Goal: Task Accomplishment & Management: Manage account settings

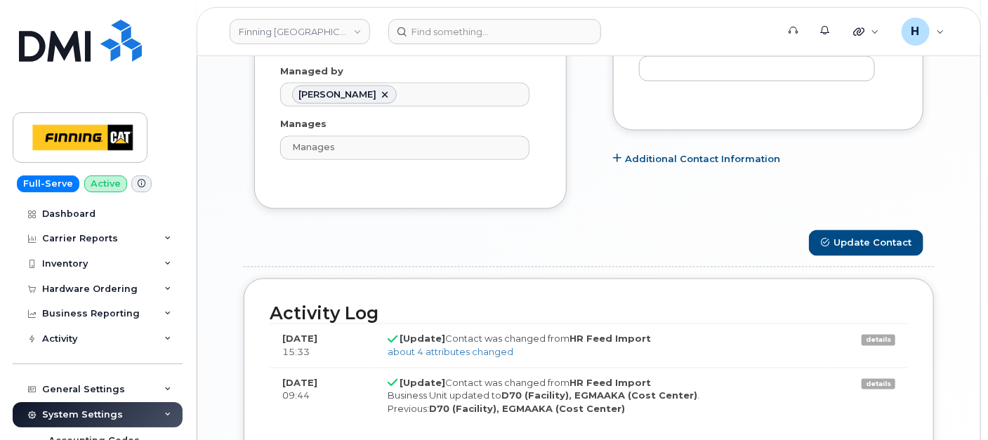
scroll to position [42, 0]
click at [110, 289] on div "Hardware Ordering" at bounding box center [89, 289] width 95 height 11
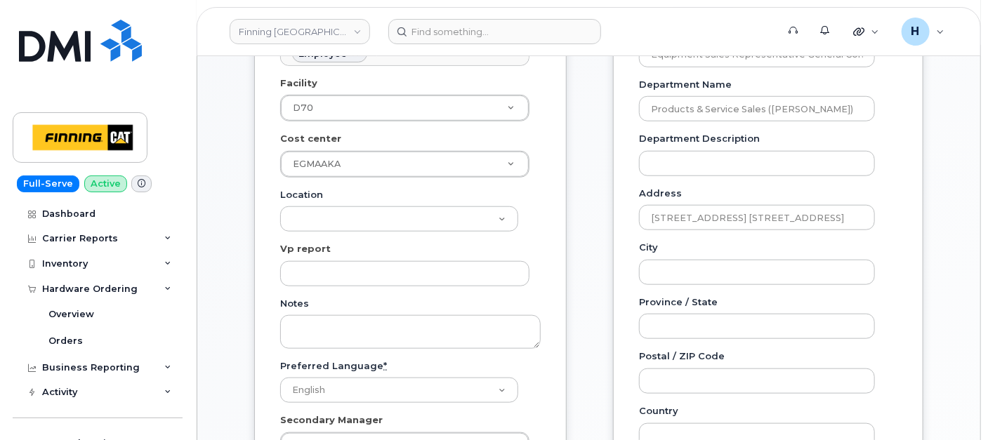
scroll to position [91, 0]
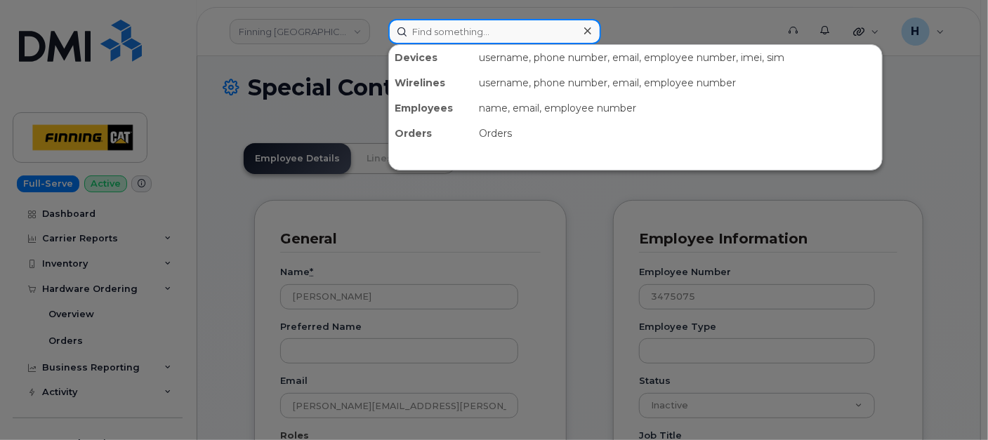
click at [463, 28] on input at bounding box center [494, 31] width 213 height 25
paste input "[PERSON_NAME]"
type input "[PERSON_NAME]"
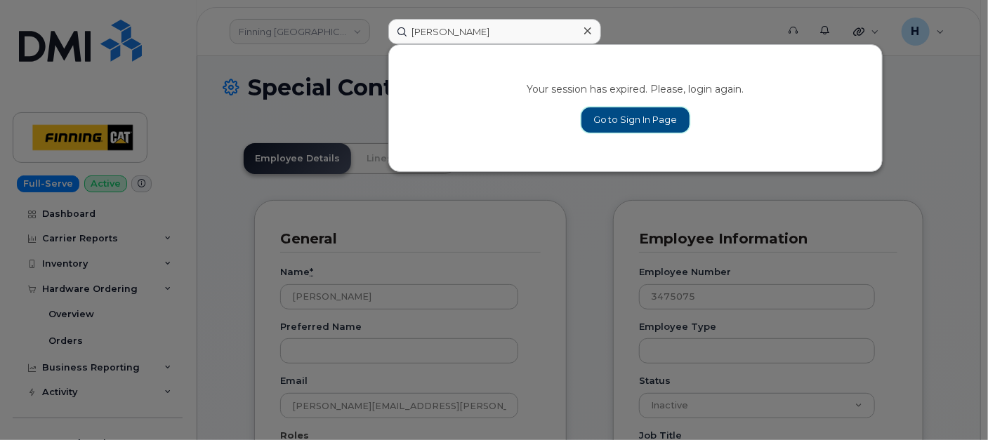
click at [621, 124] on link "Go to Sign In Page" at bounding box center [635, 119] width 108 height 25
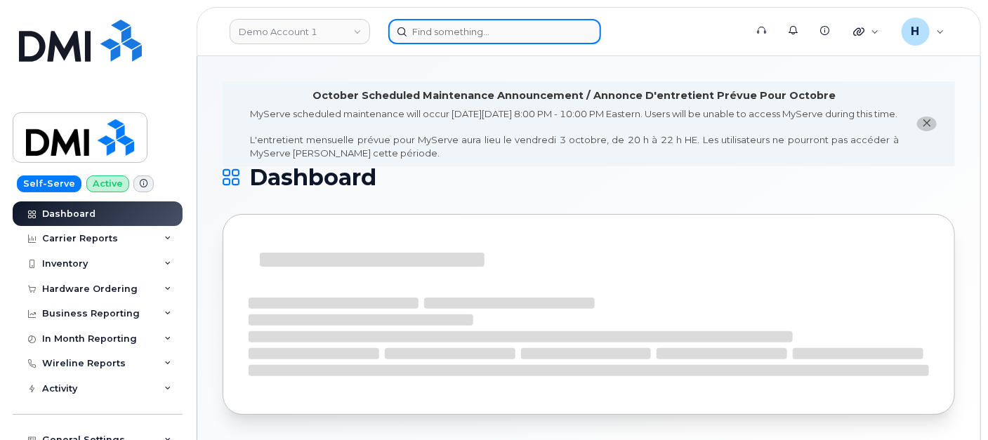
click at [491, 32] on input at bounding box center [494, 31] width 213 height 25
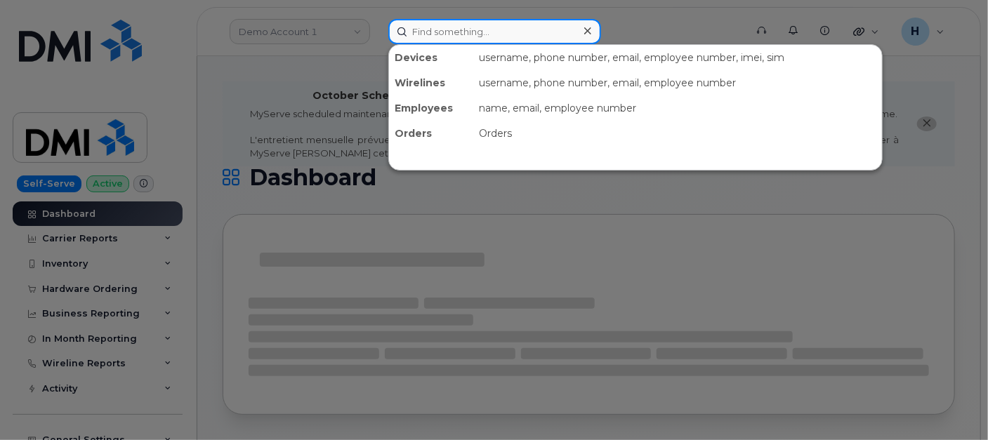
paste input "[PERSON_NAME]"
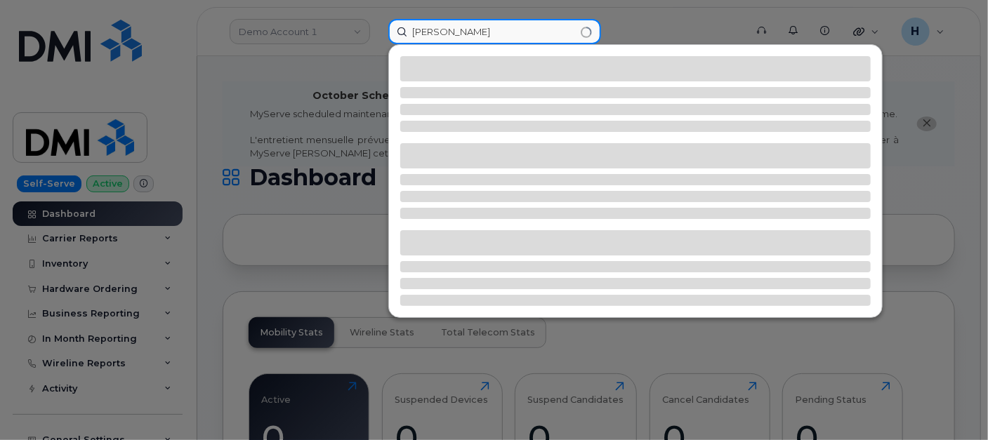
type input "[PERSON_NAME]"
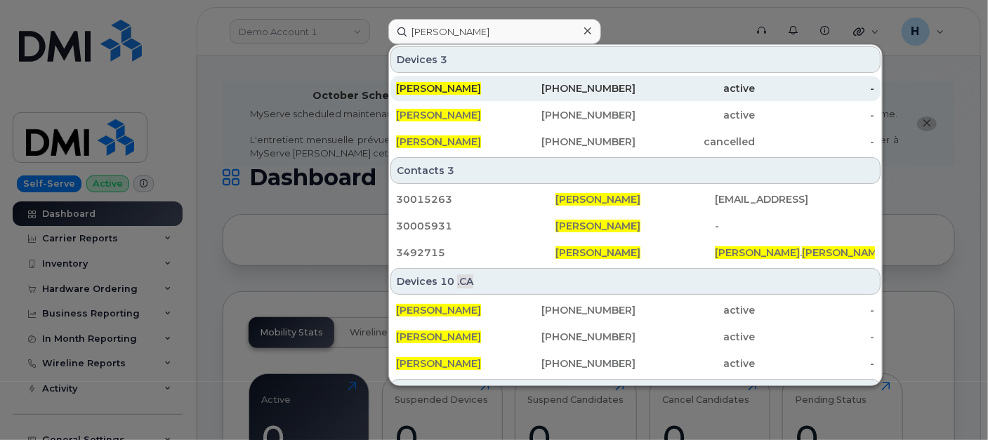
click at [460, 86] on span "Michael Lewis" at bounding box center [438, 88] width 85 height 13
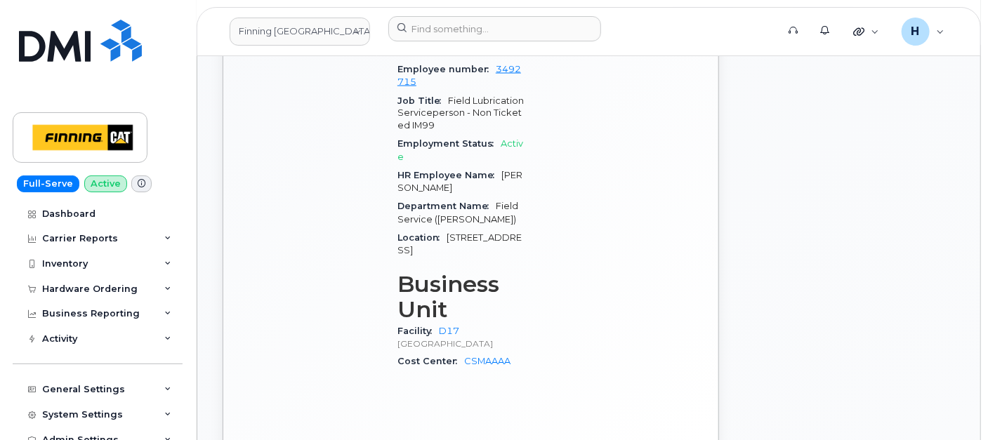
scroll to position [1247, 0]
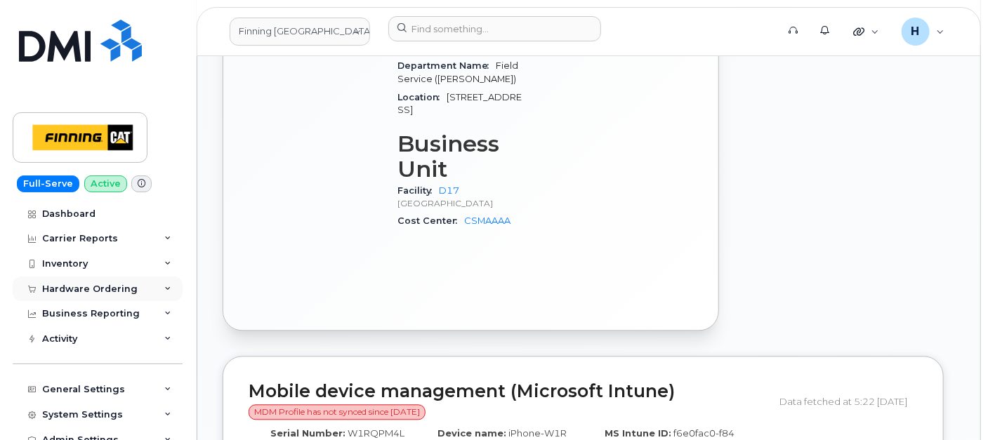
click at [70, 279] on div "Hardware Ordering" at bounding box center [98, 289] width 170 height 25
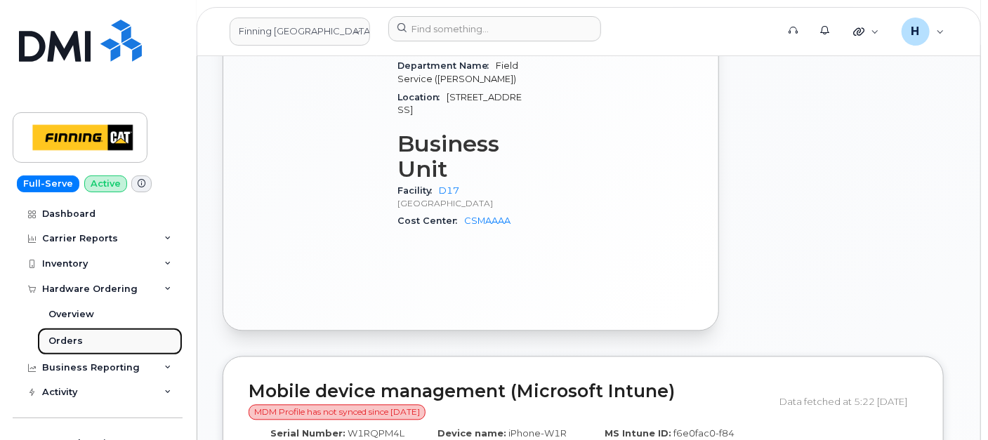
click at [49, 333] on link "Orders" at bounding box center [109, 341] width 145 height 27
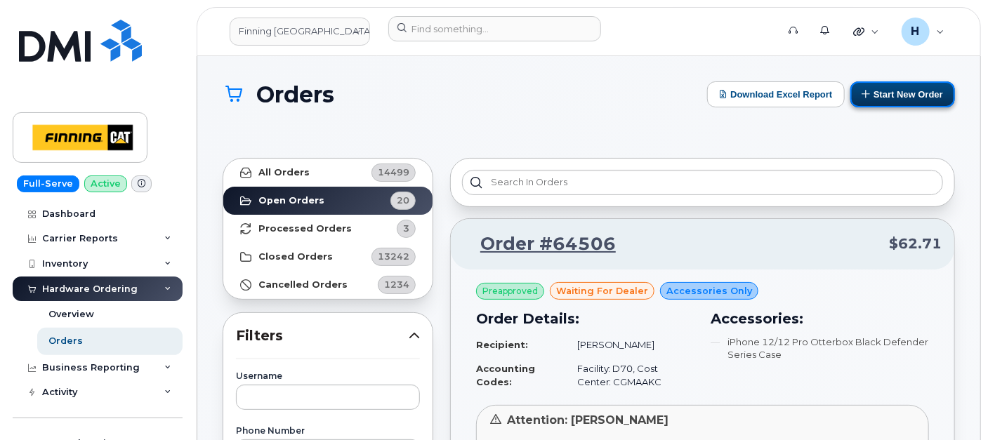
click at [884, 84] on button "Start New Order" at bounding box center [902, 94] width 105 height 26
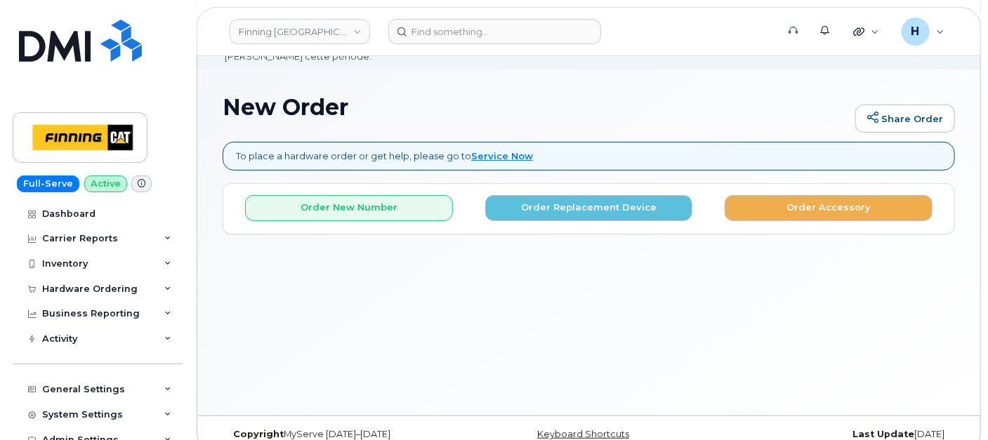
scroll to position [78, 0]
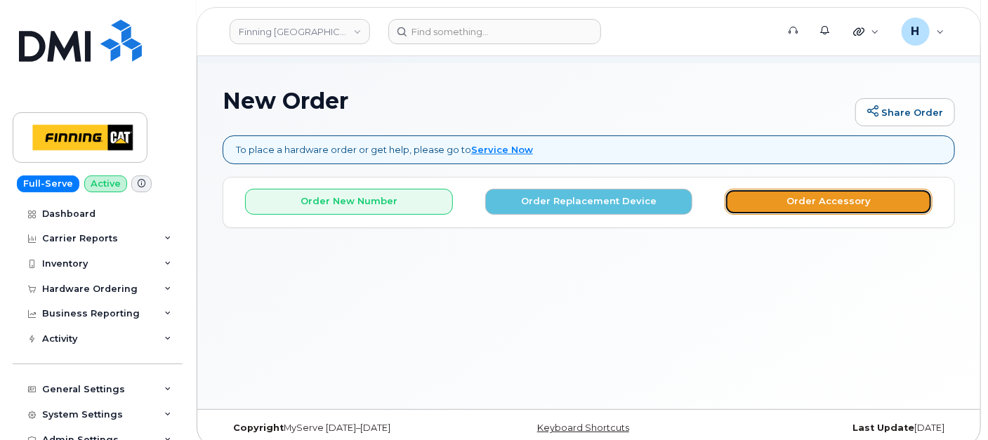
click at [775, 199] on button "Order Accessory" at bounding box center [828, 202] width 208 height 26
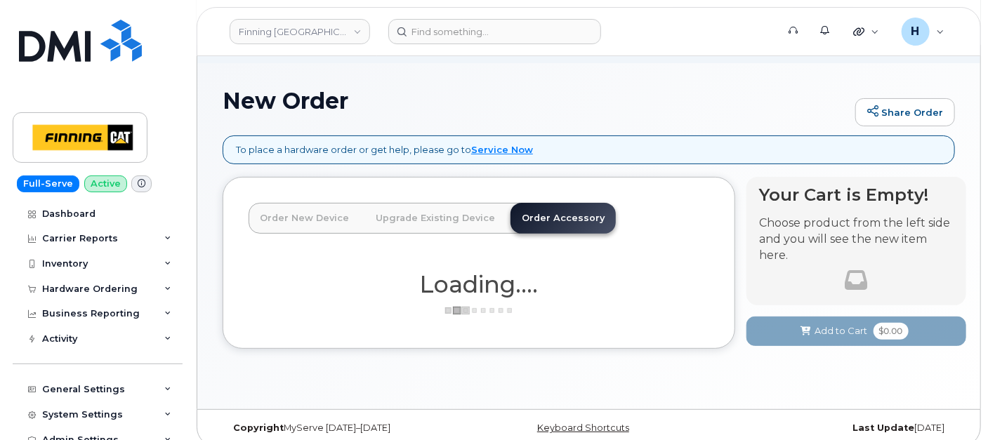
click at [549, 223] on link "Order Accessory" at bounding box center [562, 218] width 105 height 31
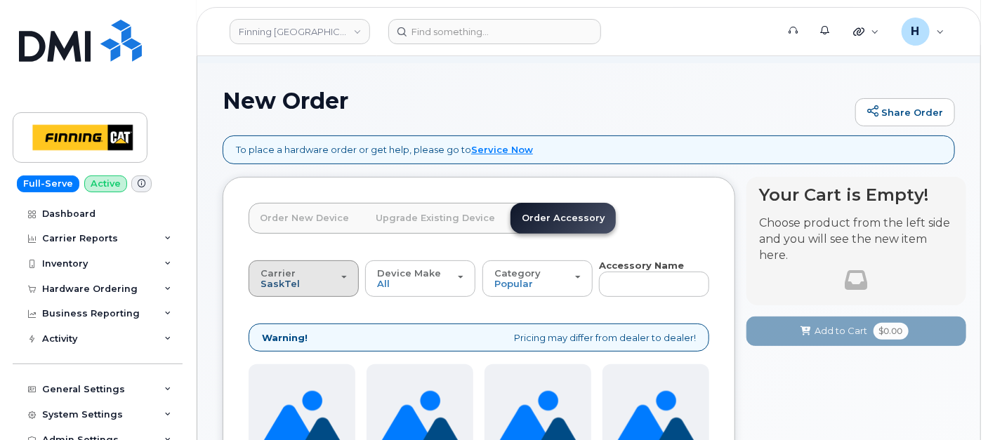
drag, startPoint x: 249, startPoint y: 276, endPoint x: 277, endPoint y: 279, distance: 28.2
click at [250, 276] on button "Carrier SaskTel Telus" at bounding box center [303, 278] width 110 height 37
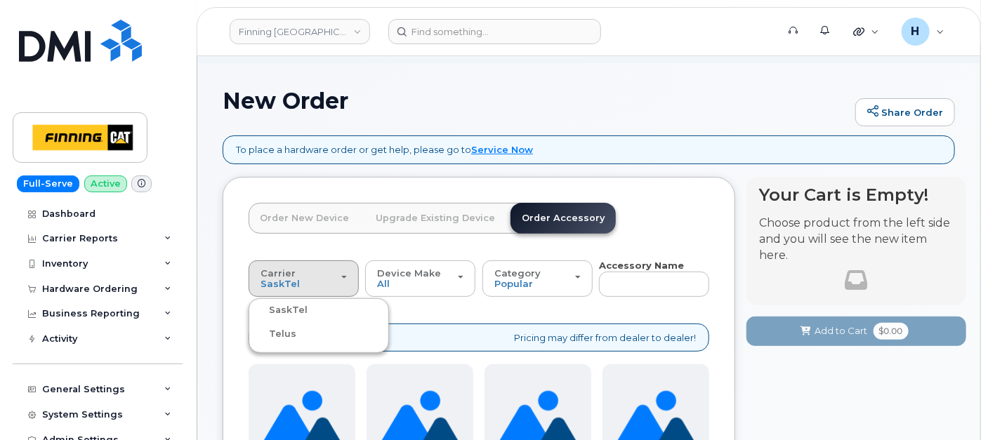
click at [268, 331] on label "Telus" at bounding box center [274, 334] width 44 height 17
click at [0, 0] on input "Telus" at bounding box center [0, 0] width 0 height 0
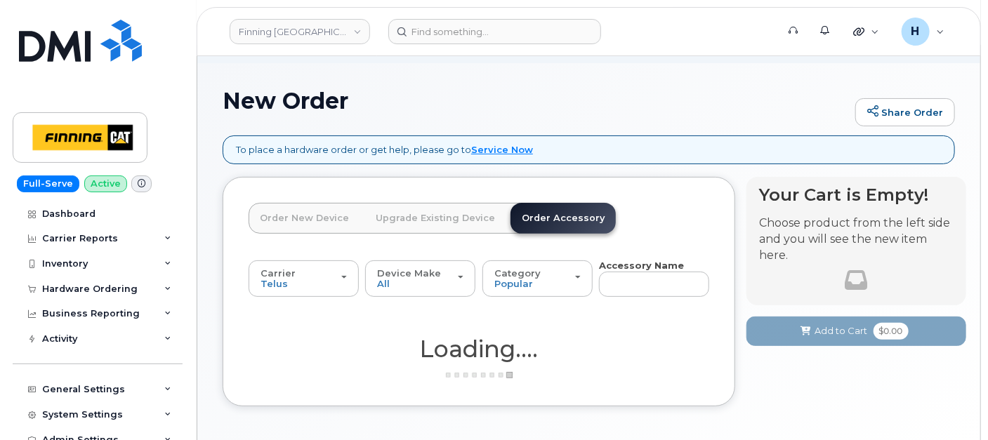
click at [630, 296] on div "Carrier SaskTel Telus SaskTel Telus Device Make All Aircard Android Blackberry …" at bounding box center [478, 291] width 460 height 65
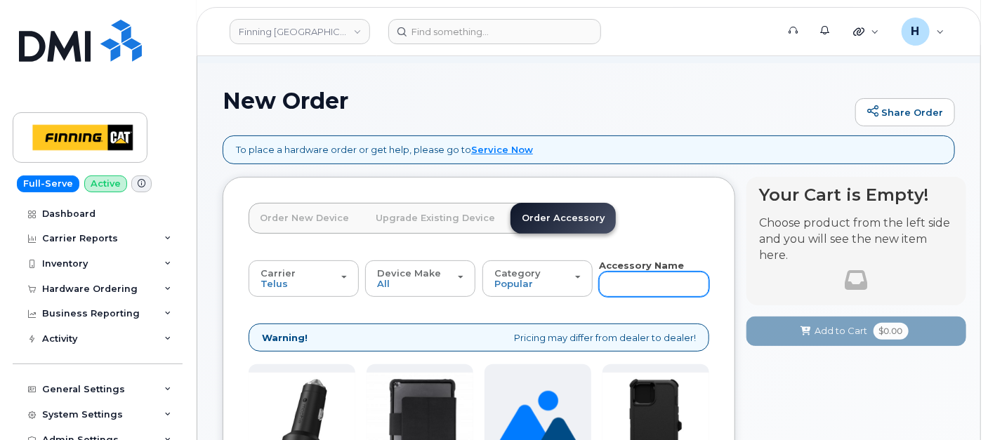
click at [630, 293] on input "text" at bounding box center [654, 284] width 110 height 25
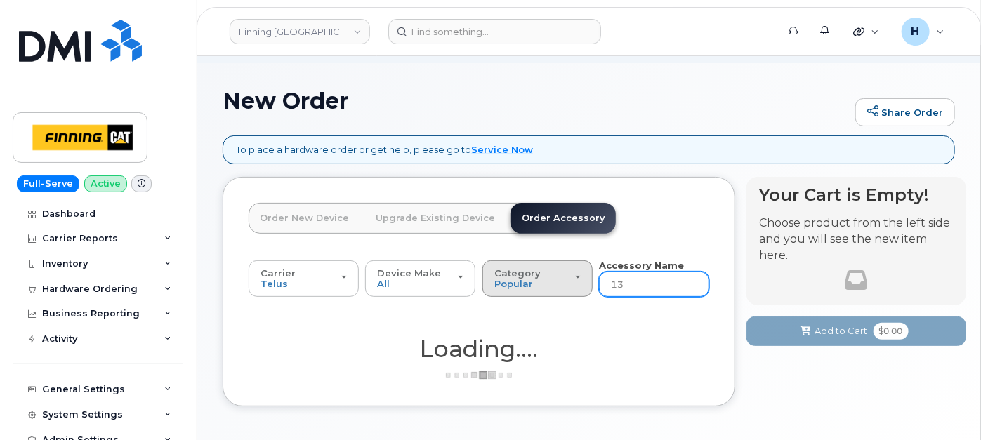
type input "1"
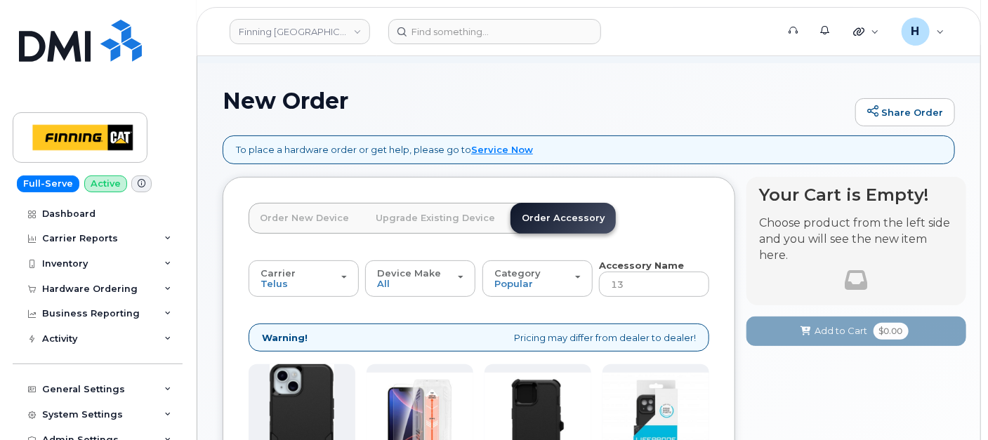
type input "1"
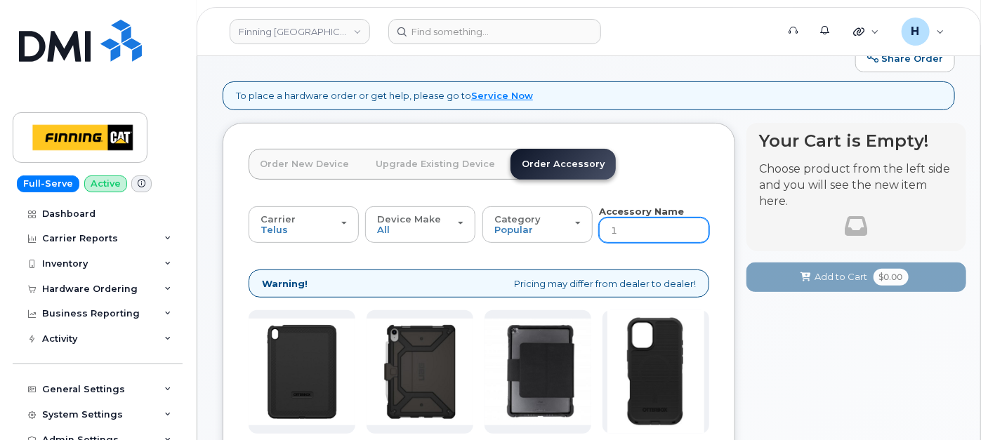
scroll to position [134, 0]
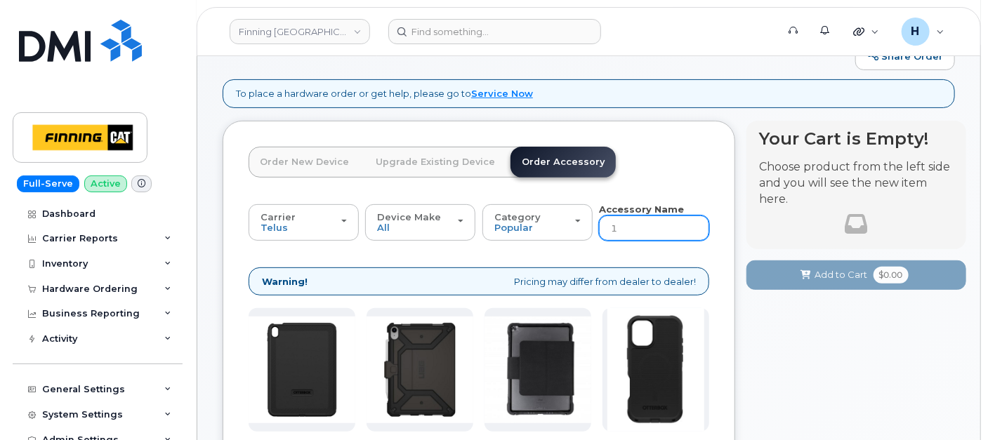
click at [670, 227] on input "1" at bounding box center [654, 228] width 110 height 25
type input "12"
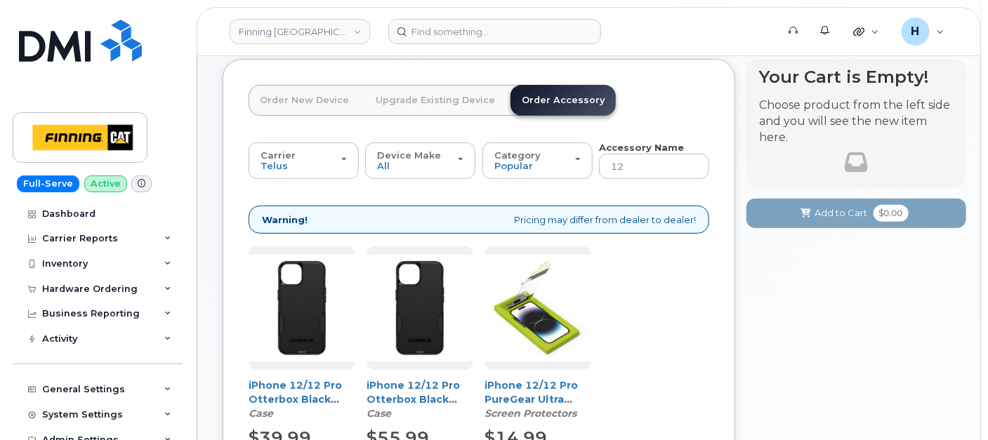
scroll to position [291, 0]
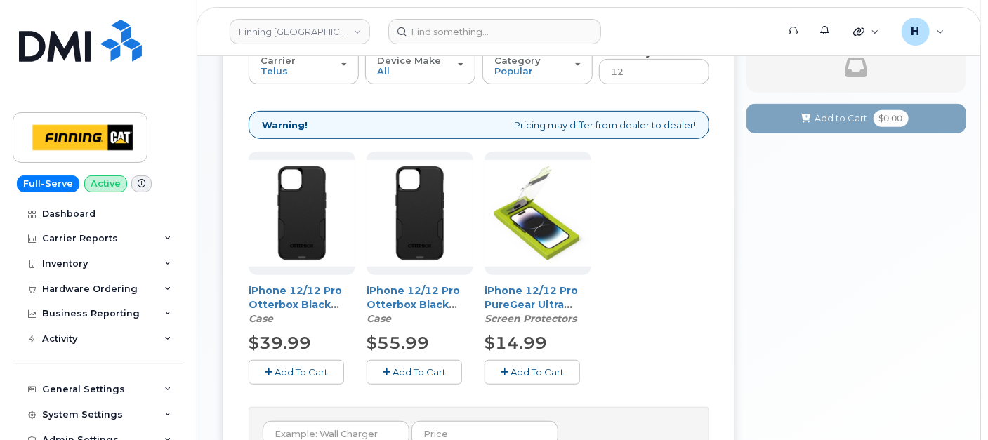
click at [517, 366] on span "Add To Cart" at bounding box center [536, 371] width 53 height 11
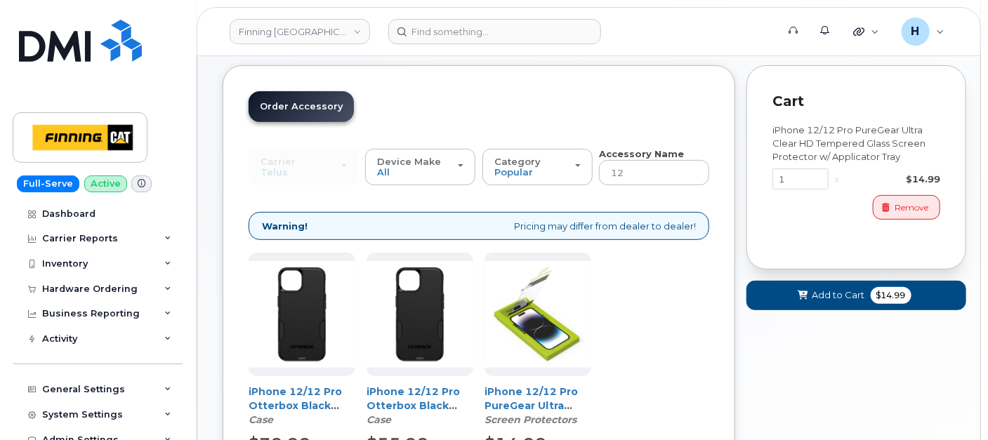
scroll to position [134, 0]
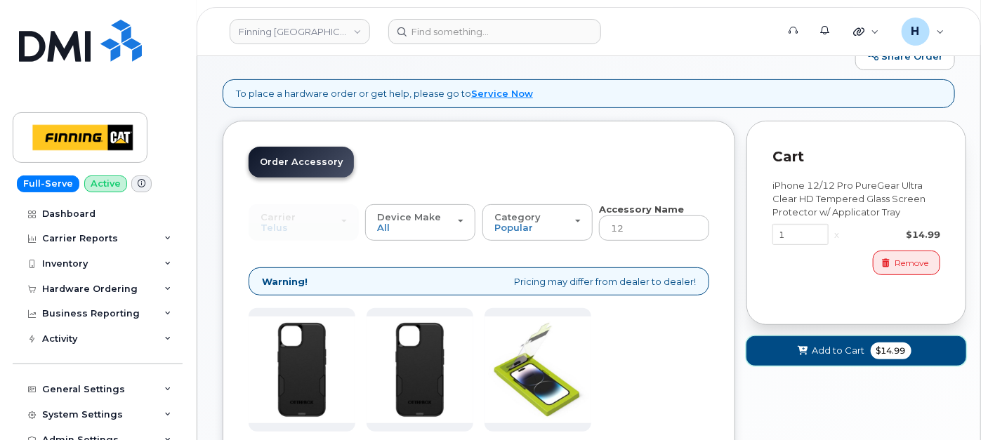
click at [773, 351] on button "Add to Cart $14.99" at bounding box center [856, 350] width 220 height 29
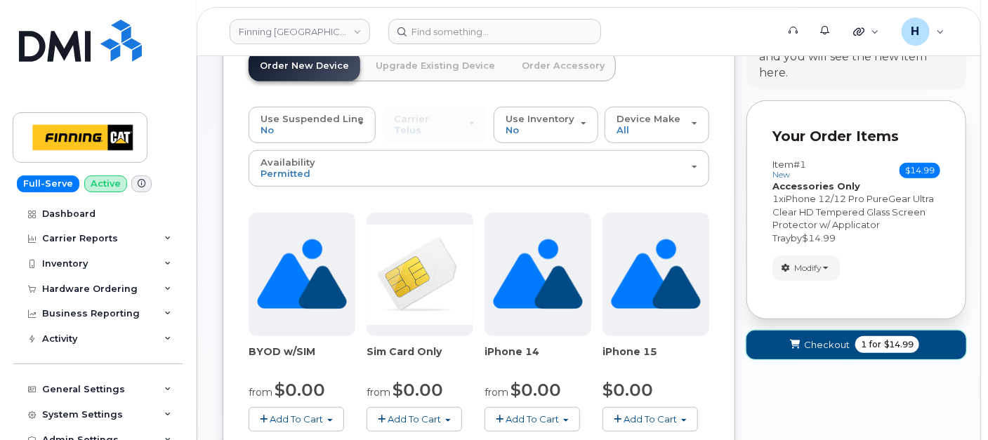
click at [834, 354] on button "Checkout 1 for $14.99" at bounding box center [856, 345] width 220 height 29
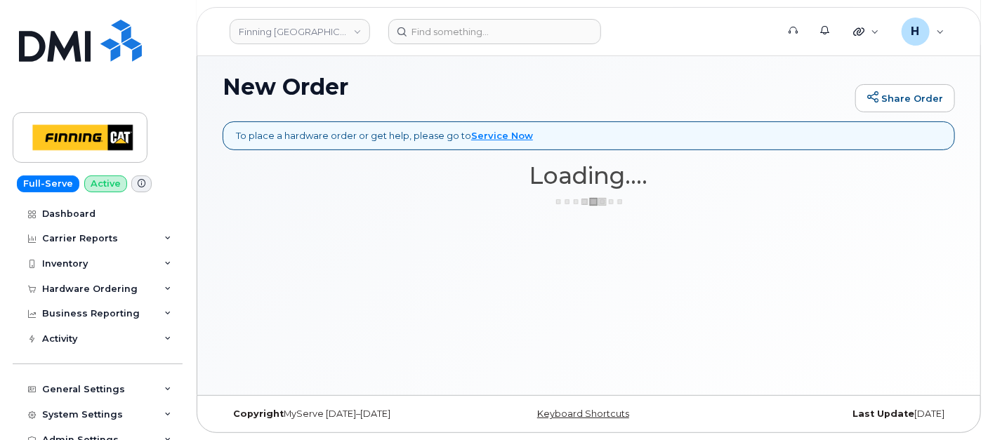
scroll to position [91, 0]
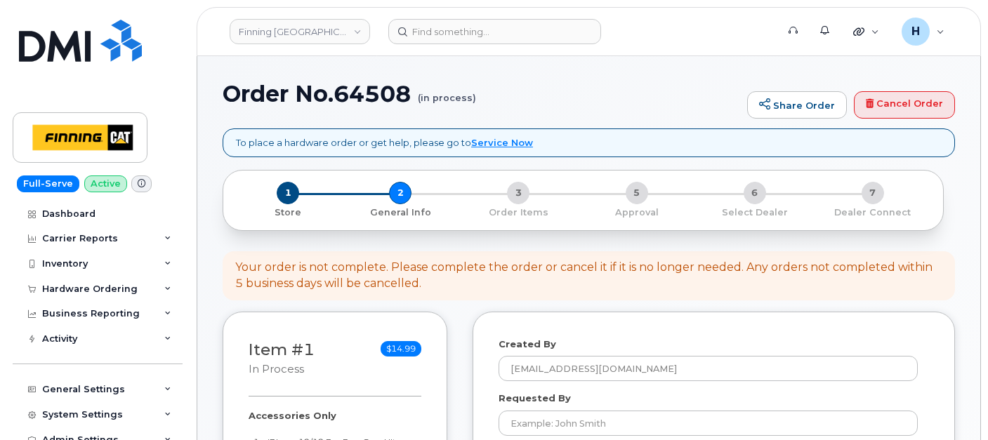
select select
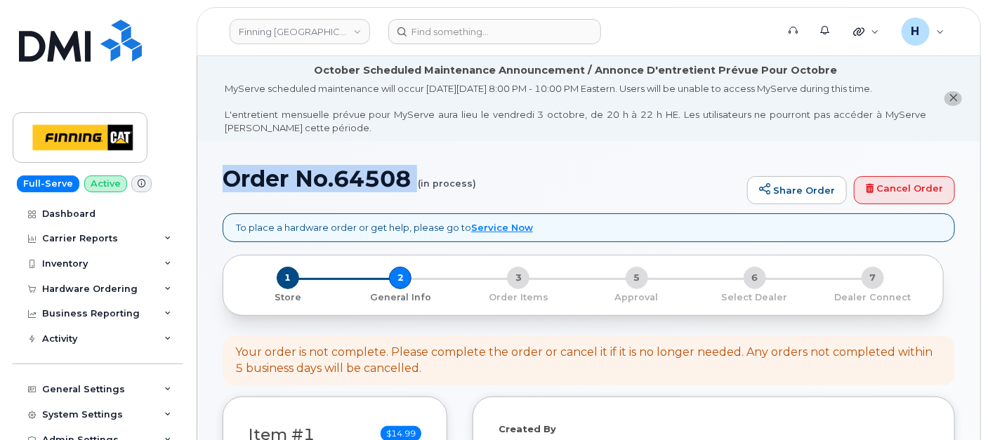
drag, startPoint x: 219, startPoint y: 181, endPoint x: 397, endPoint y: 200, distance: 178.6
copy h1 "Order No.64508"
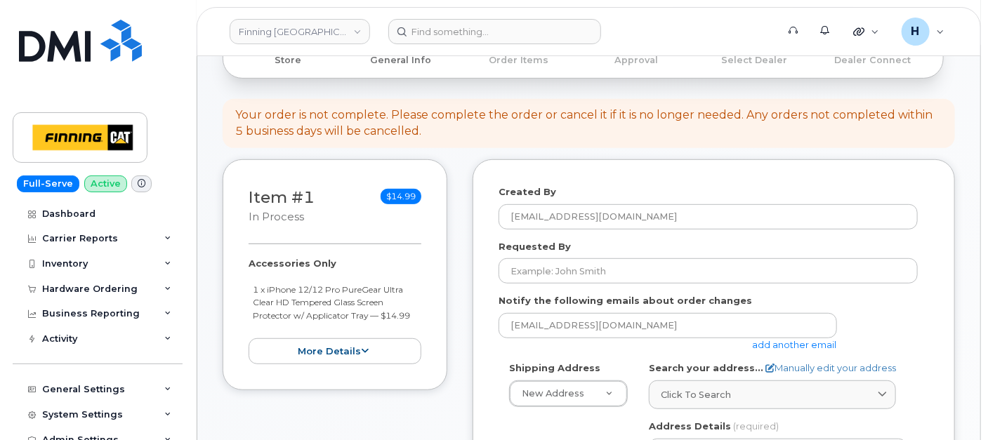
scroll to position [390, 0]
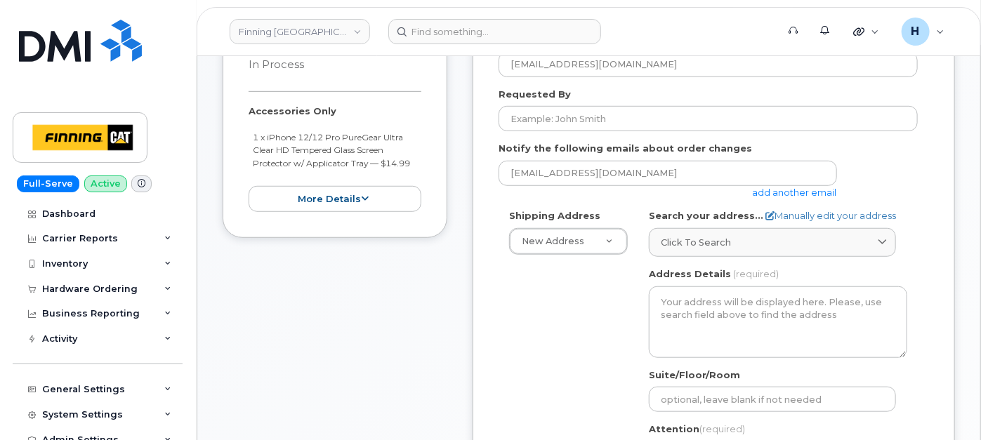
drag, startPoint x: 243, startPoint y: 110, endPoint x: 416, endPoint y: 159, distance: 179.7
click at [416, 159] on div "Item #1 in process $14.99 Accessories Only 1 x iPhone 12/12 Pro PureGear Ultra …" at bounding box center [335, 122] width 225 height 231
copy div "Accessories Only 1 x iPhone 12/12 Pro PureGear Ultra Clear HD Tempered Glass Sc…"
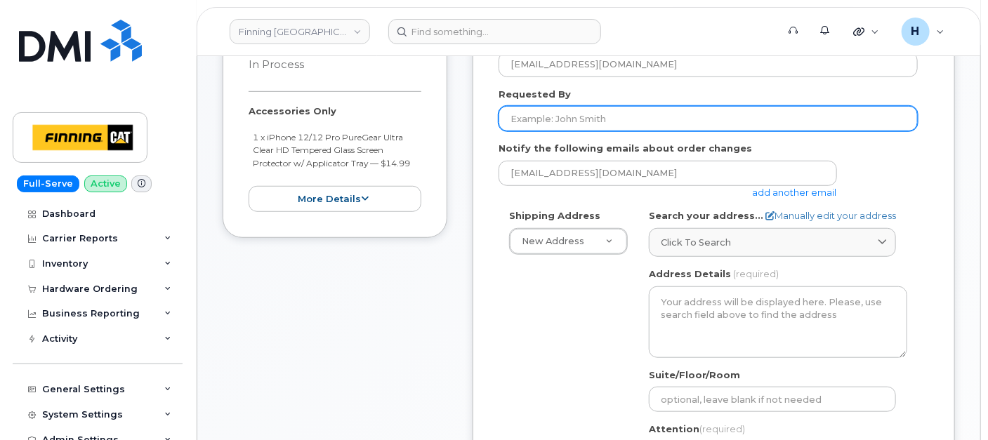
click at [599, 121] on input "Requested By" at bounding box center [707, 118] width 419 height 25
paste input "RITM0497352"
type input "RITM0497352"
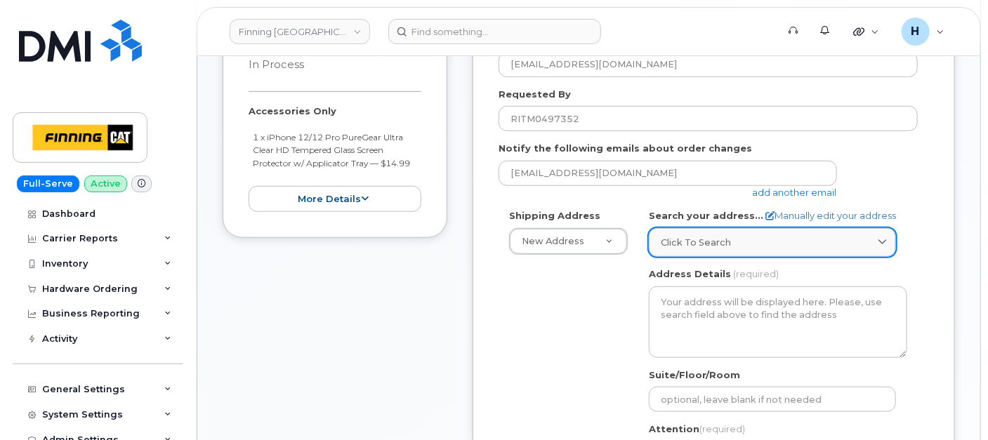
click at [732, 230] on link "Click to search" at bounding box center [772, 242] width 247 height 29
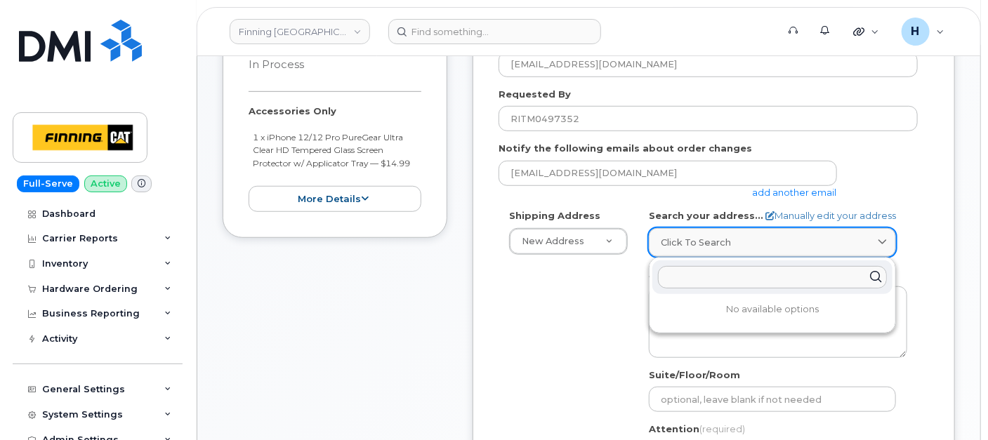
paste input "17330 109 Ave."
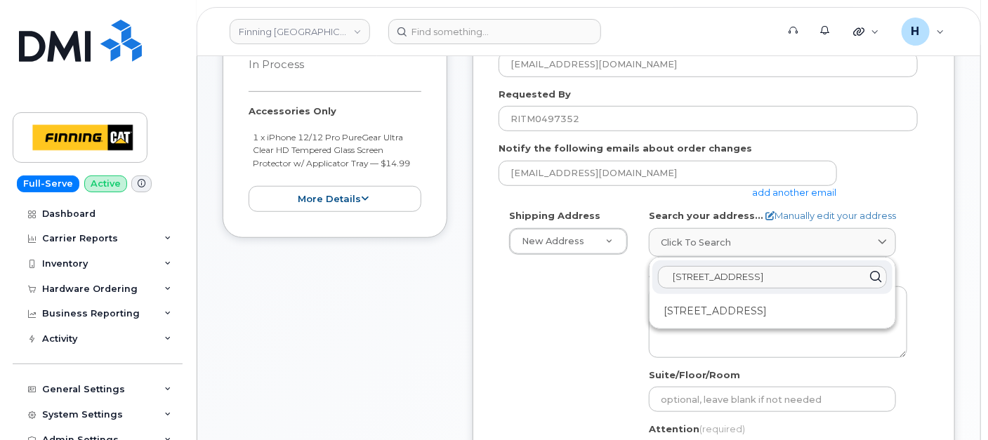
type input "17330 109 Ave."
click at [713, 312] on div "17330 109 Ave NW Edmonton AB T5S 0C3" at bounding box center [772, 311] width 240 height 23
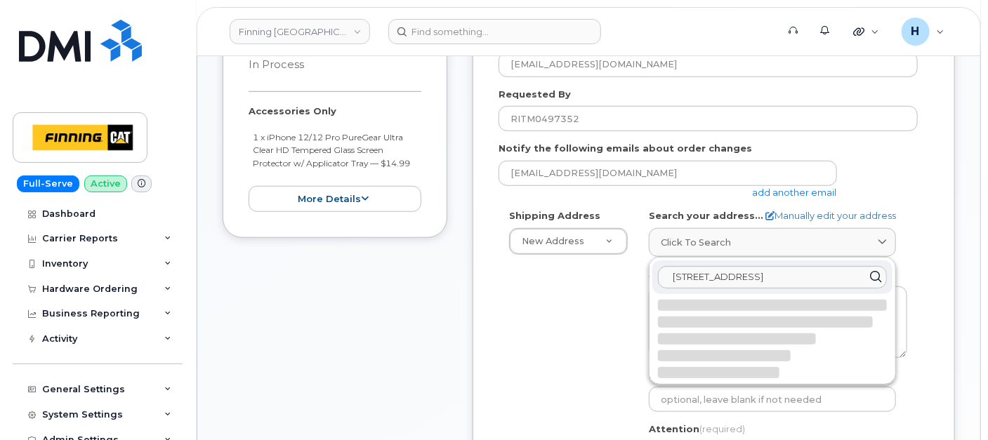
select select
type textarea "17330 109 Ave NW EDMONTON AB T5S 0C3 CANADA"
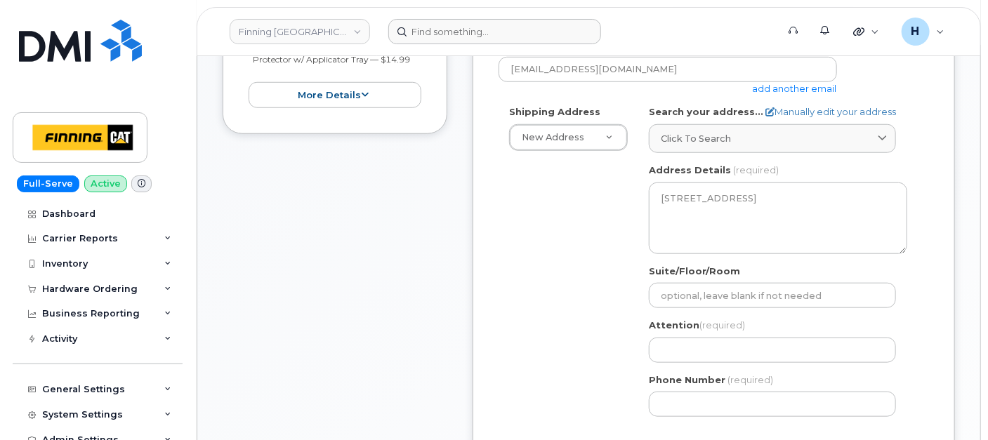
scroll to position [623, 0]
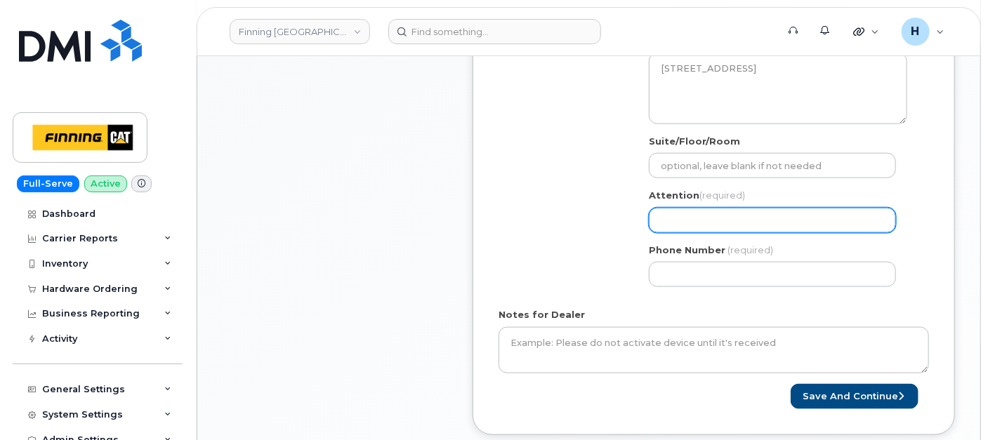
drag, startPoint x: 741, startPoint y: 225, endPoint x: 712, endPoint y: 206, distance: 34.7
click at [741, 225] on input "Attention (required)" at bounding box center [772, 220] width 247 height 25
paste input "B. [PERSON_NAME]"
select select
type input "B. [PERSON_NAME]"
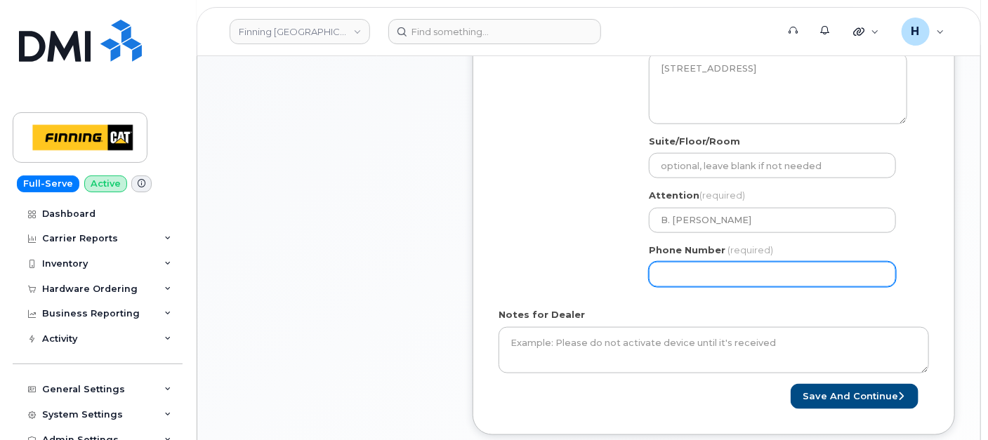
click at [687, 274] on input "Phone Number" at bounding box center [772, 274] width 247 height 25
paste input "7804437500"
select select
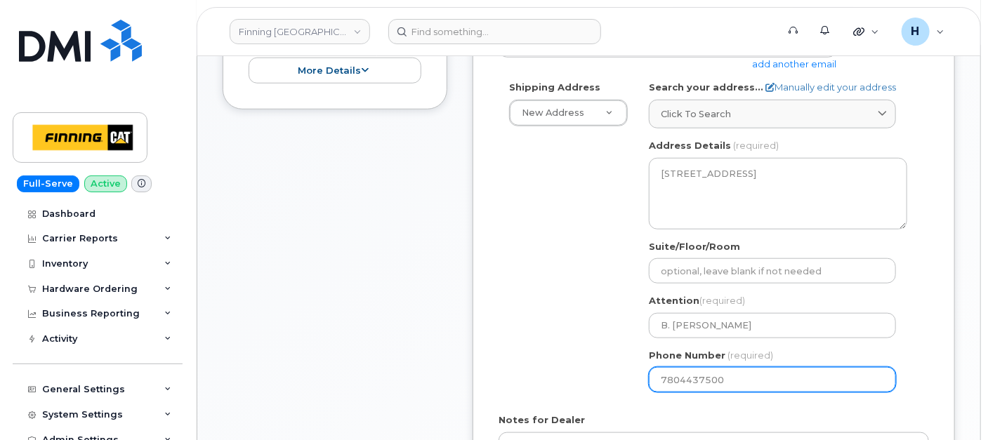
scroll to position [390, 0]
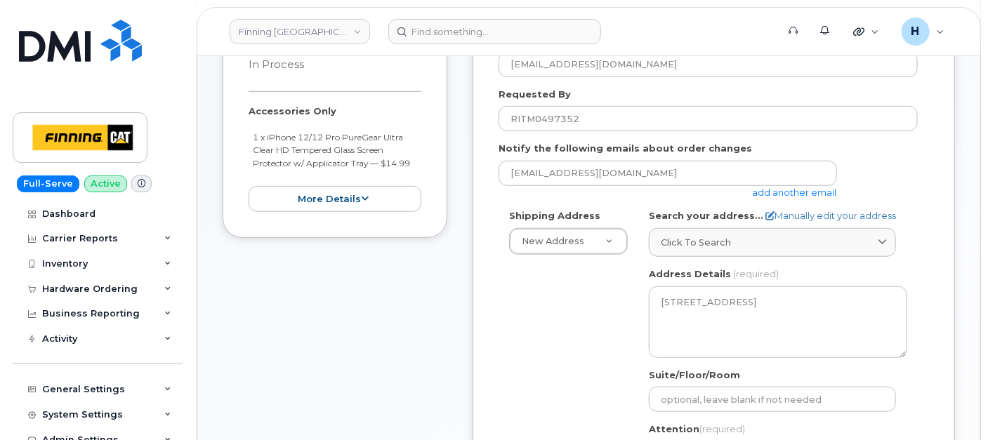
type input "7804437500"
drag, startPoint x: 237, startPoint y: 105, endPoint x: 415, endPoint y: 157, distance: 184.8
click at [415, 157] on div "Item #1 in process $14.99 Accessories Only 1 x iPhone 12/12 Pro PureGear Ultra …" at bounding box center [335, 122] width 225 height 231
copy div "Accessories Only 1 x iPhone 12/12 Pro PureGear Ultra Clear HD Tempered Glass Sc…"
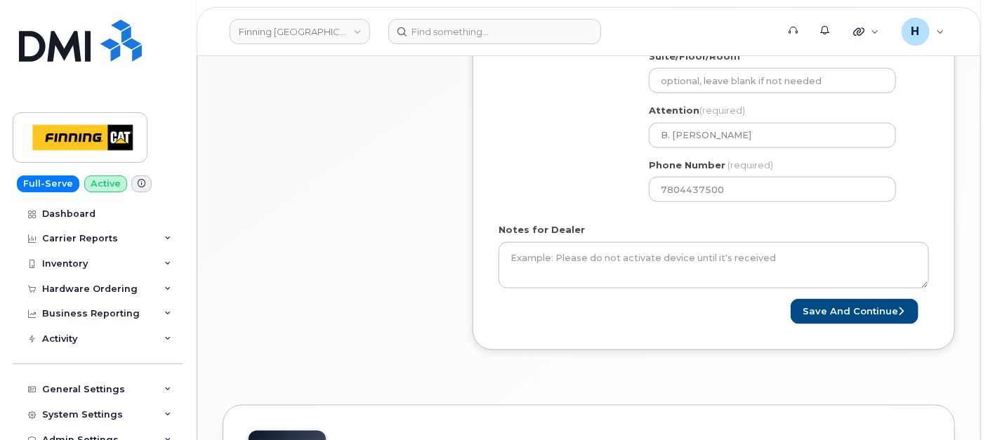
scroll to position [780, 0]
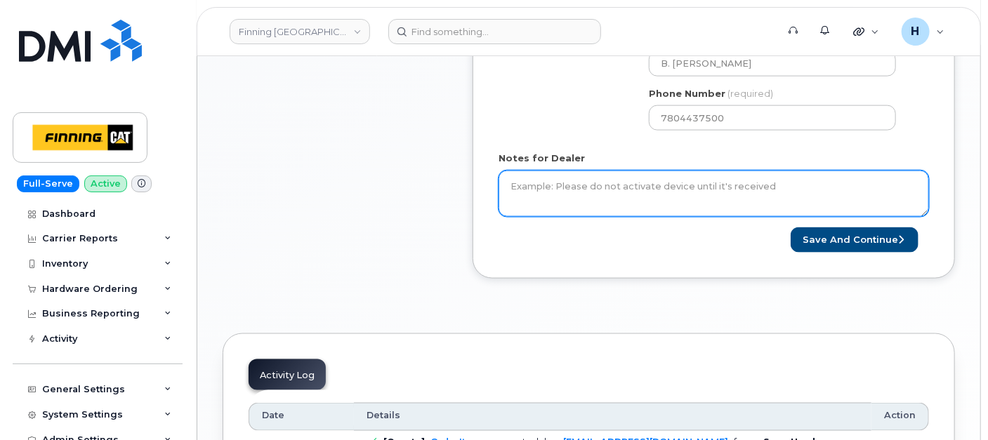
click at [548, 186] on textarea "Notes for Dealer" at bounding box center [713, 194] width 430 height 46
paste textarea "Accessories Only 1 x iPhone 12/12 Pro PureGear Ultra Clear HD Tempered Glass Sc…"
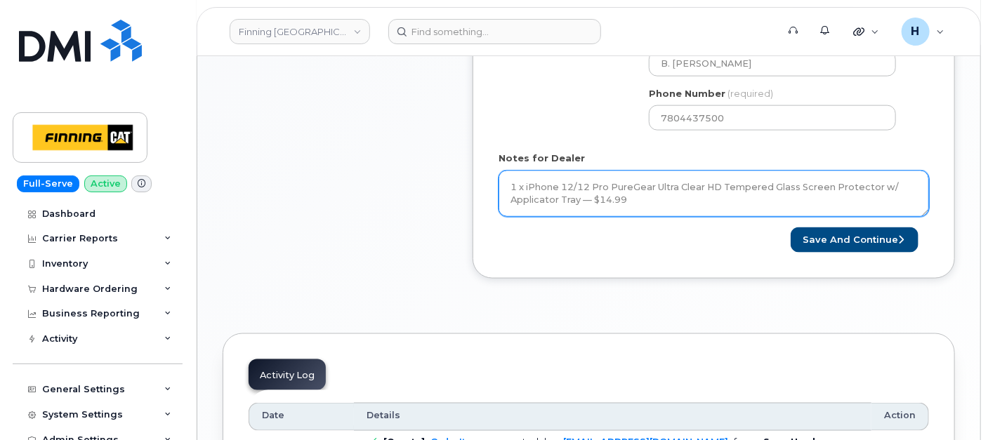
scroll to position [40, 0]
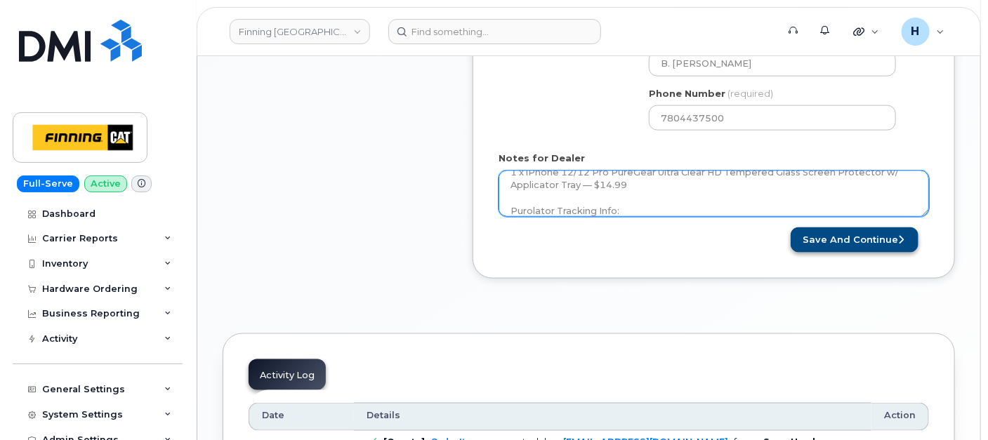
type textarea "Accessories Only 1 x iPhone 12/12 Pro PureGear Ultra Clear HD Tempered Glass Sc…"
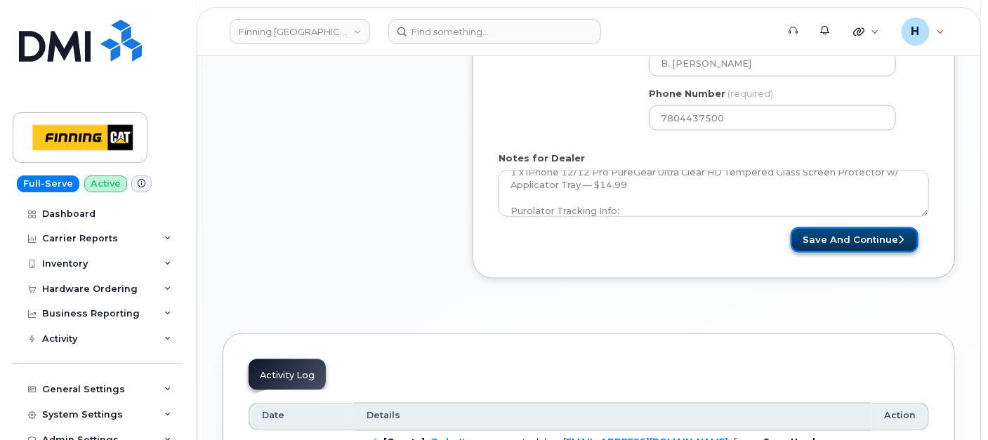
click at [881, 234] on button "Save and Continue" at bounding box center [854, 240] width 128 height 26
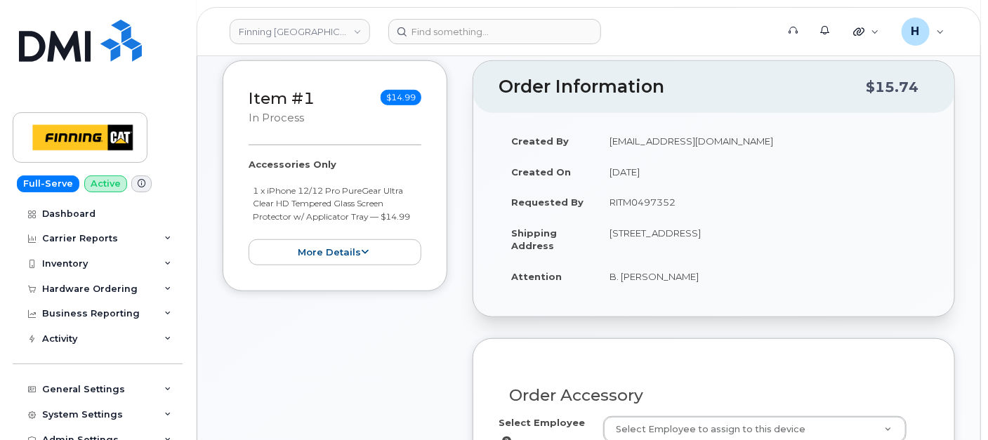
scroll to position [390, 0]
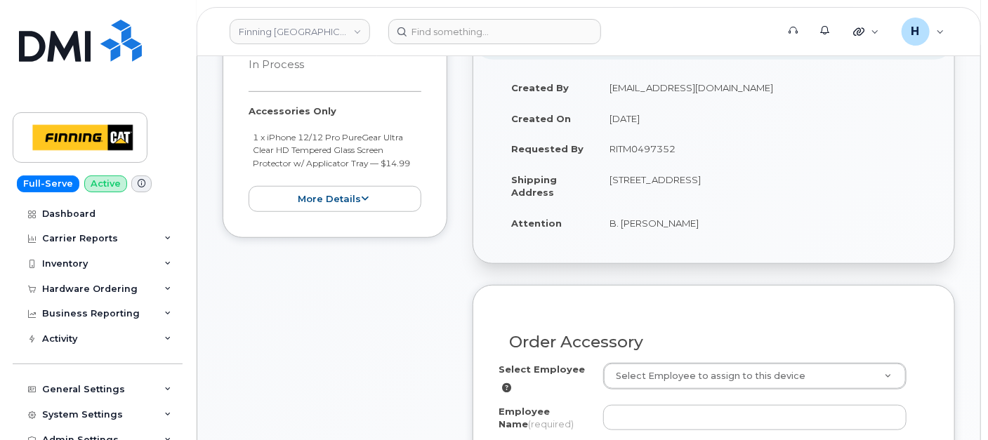
drag, startPoint x: 606, startPoint y: 228, endPoint x: 686, endPoint y: 228, distance: 80.0
click at [686, 228] on td "B. [PERSON_NAME]" at bounding box center [763, 223] width 332 height 31
copy td "B. [PERSON_NAME]"
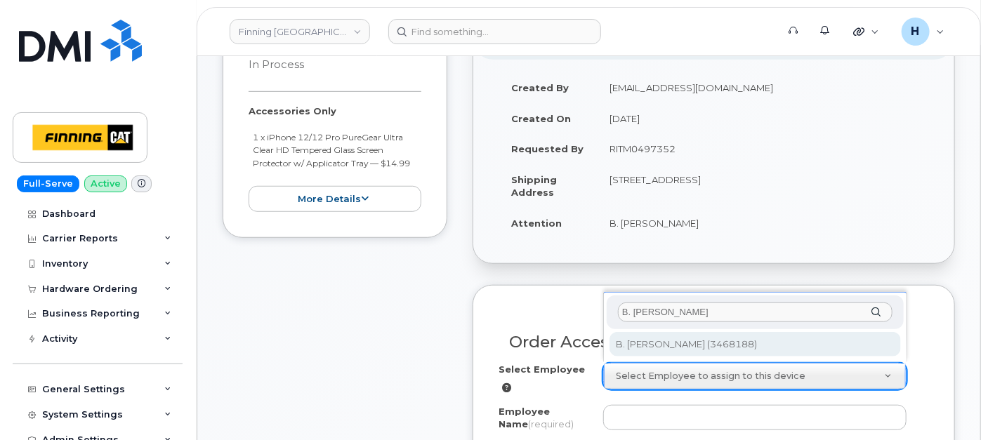
type input "B. [PERSON_NAME]"
type input "56444"
type input "B. [PERSON_NAME]"
select select "D29"
select select "CSMAAAA"
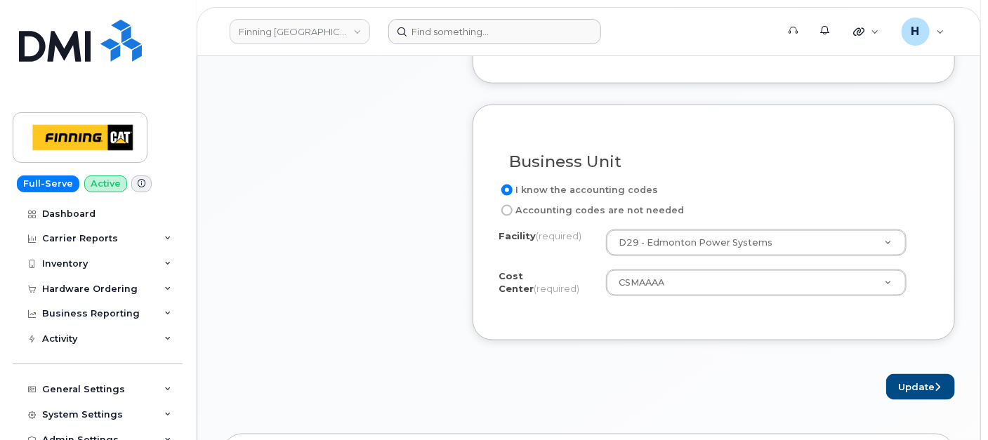
scroll to position [780, 0]
drag, startPoint x: 904, startPoint y: 376, endPoint x: 505, endPoint y: 3, distance: 545.8
click at [904, 376] on button "Update" at bounding box center [920, 386] width 69 height 26
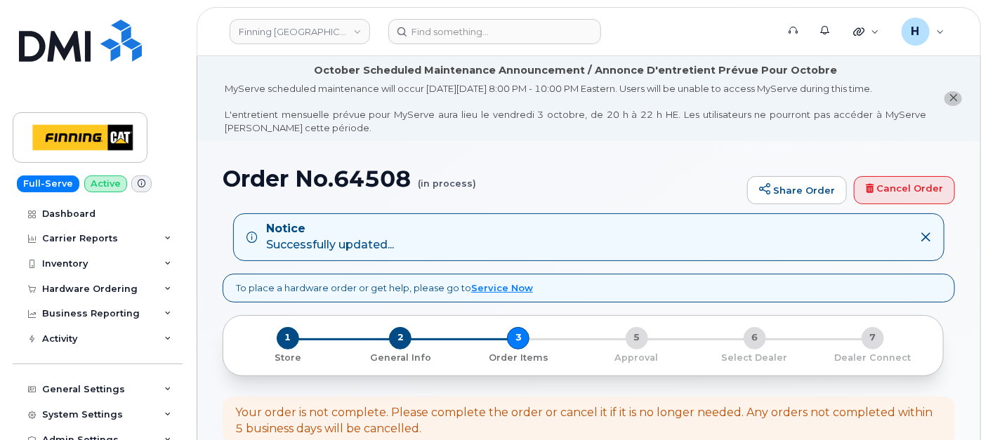
click at [357, 189] on h1 "Order No.64508 (in process)" at bounding box center [481, 178] width 517 height 25
drag, startPoint x: 357, startPoint y: 189, endPoint x: 353, endPoint y: 166, distance: 22.7
click at [357, 184] on h1 "Order No.64508 (in process)" at bounding box center [481, 178] width 517 height 25
copy h1 "64508"
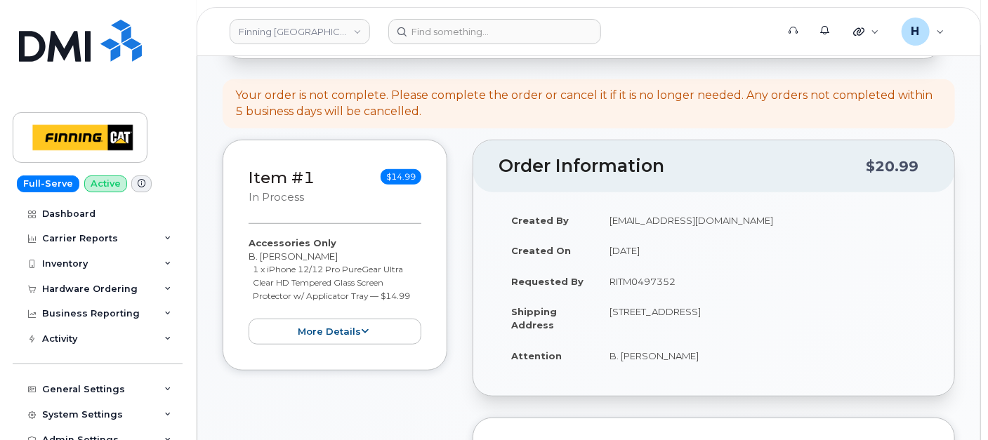
scroll to position [390, 0]
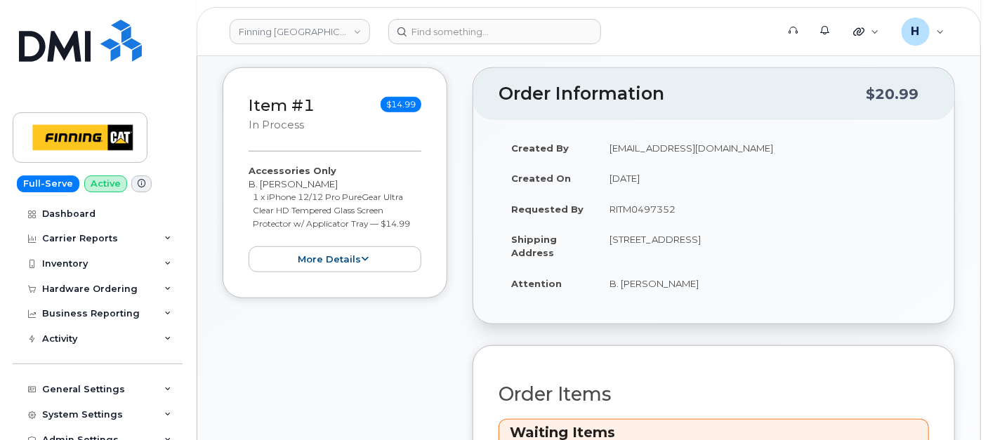
drag, startPoint x: 778, startPoint y: 239, endPoint x: 820, endPoint y: 239, distance: 42.1
click at [820, 239] on td "[STREET_ADDRESS]" at bounding box center [763, 246] width 332 height 44
copy td "T5S 0C3"
drag, startPoint x: 602, startPoint y: 237, endPoint x: 641, endPoint y: 239, distance: 38.7
click at [641, 239] on td "[STREET_ADDRESS]" at bounding box center [763, 246] width 332 height 44
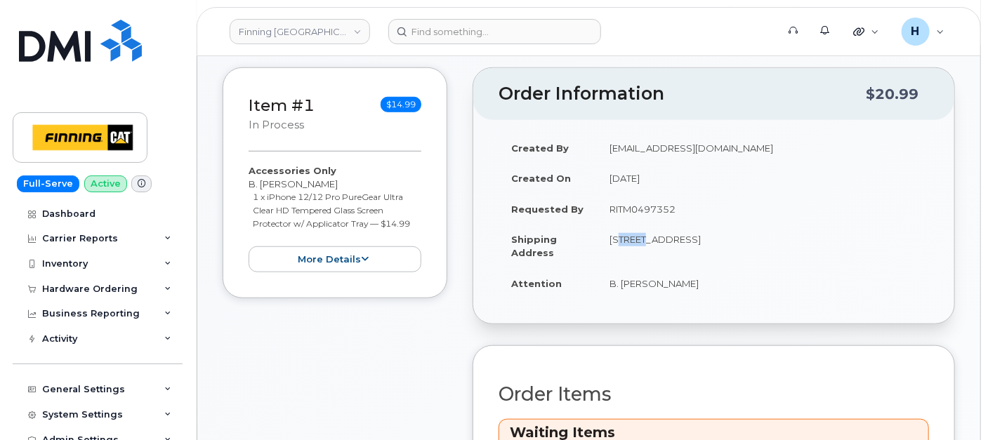
copy td "17330"
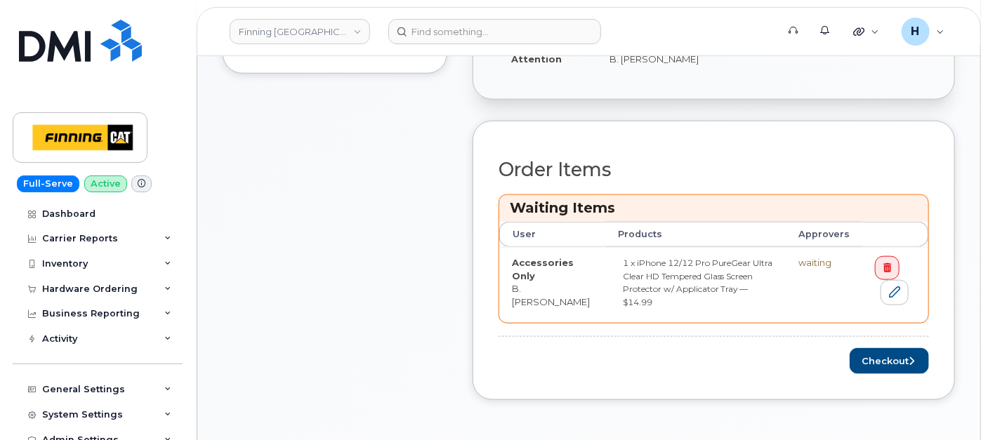
scroll to position [780, 0]
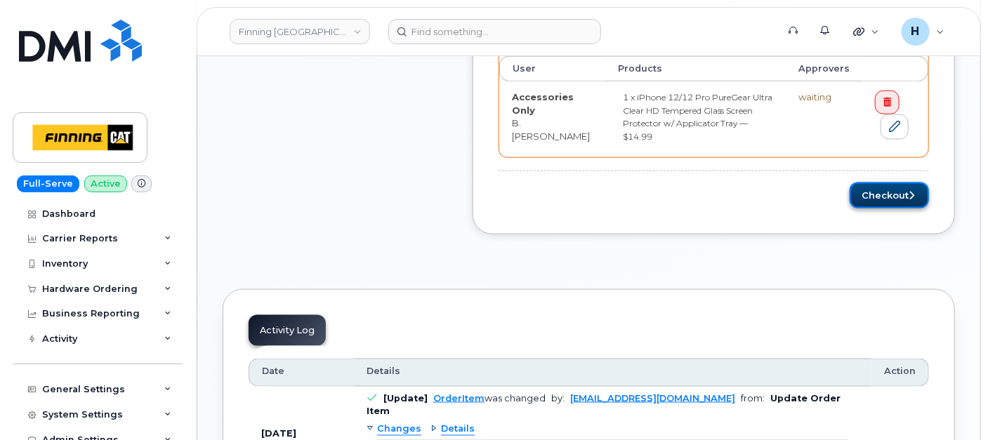
click at [866, 186] on button "Checkout" at bounding box center [888, 196] width 79 height 26
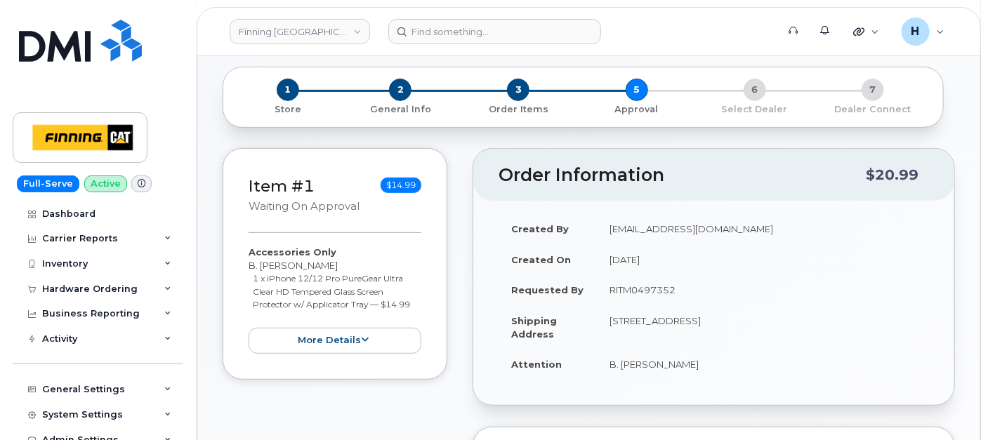
scroll to position [390, 0]
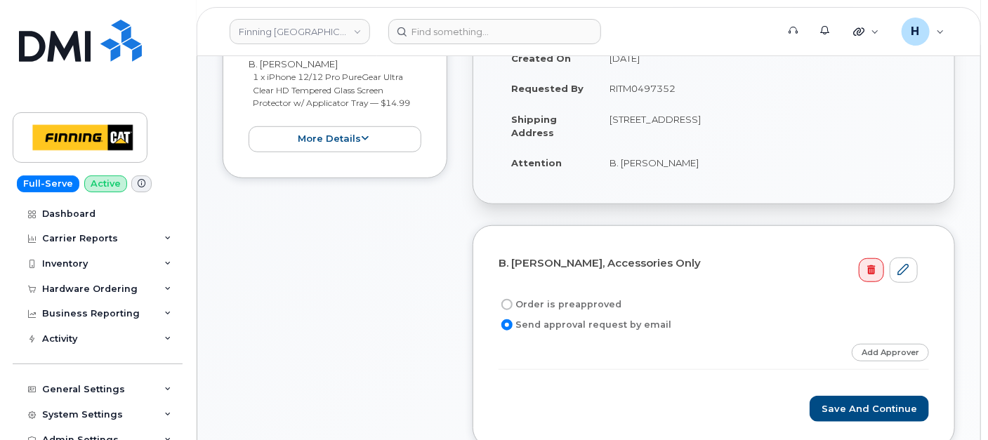
drag, startPoint x: 611, startPoint y: 93, endPoint x: 698, endPoint y: 91, distance: 87.1
click at [698, 91] on td "RITM0497352" at bounding box center [763, 88] width 332 height 31
copy td "RITM0497352"
click at [540, 305] on label "Order is preapproved" at bounding box center [559, 304] width 123 height 17
click at [512, 305] on input "Order is preapproved" at bounding box center [506, 304] width 11 height 11
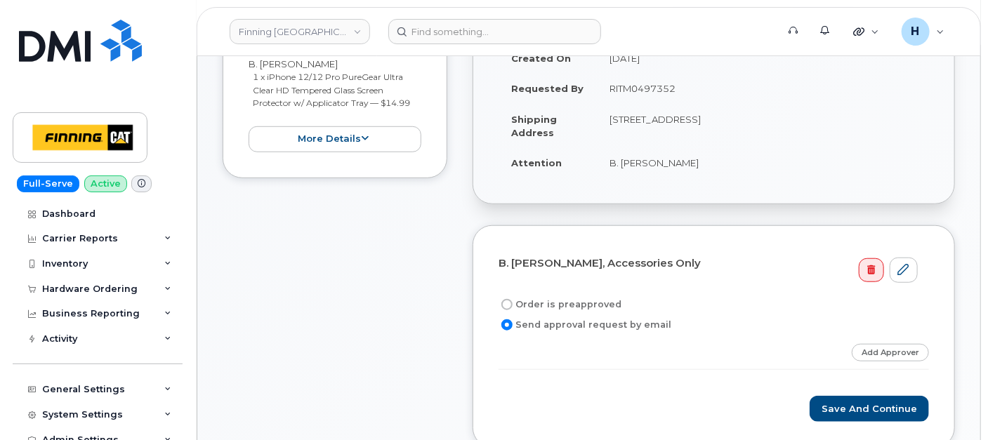
radio input "true"
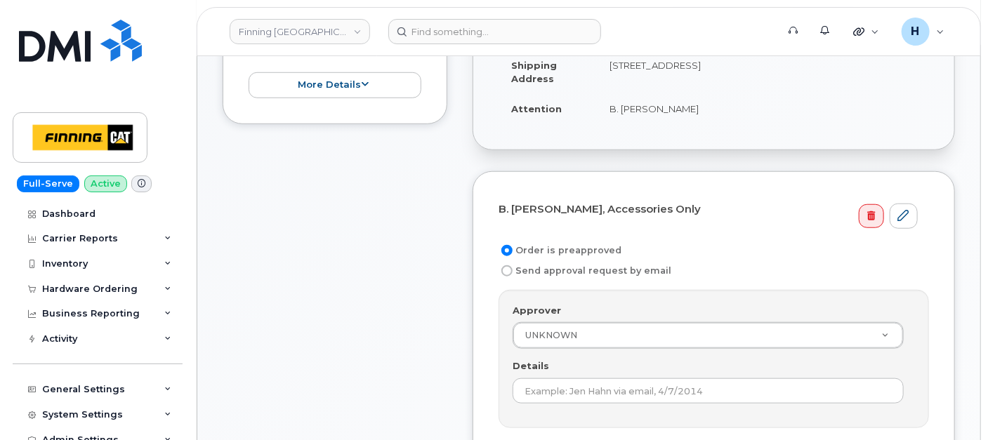
scroll to position [468, 0]
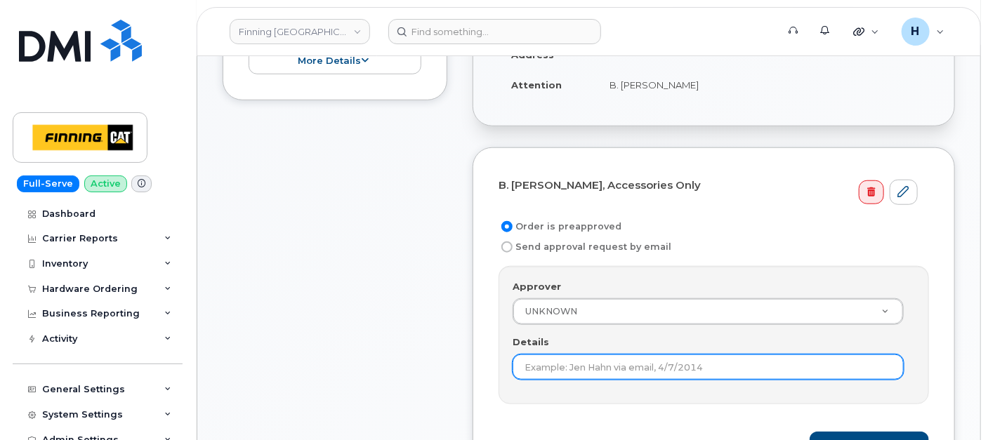
click at [531, 366] on input "Details" at bounding box center [707, 366] width 391 height 25
paste input "RITM0497352"
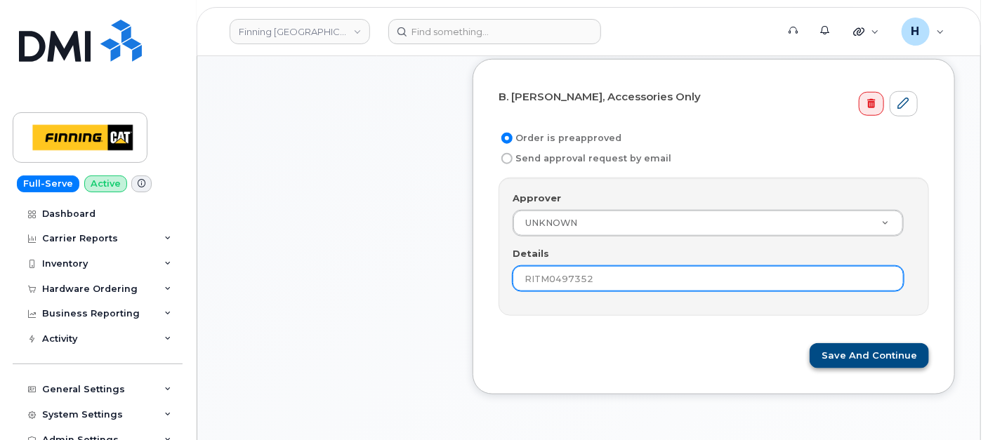
scroll to position [623, 0]
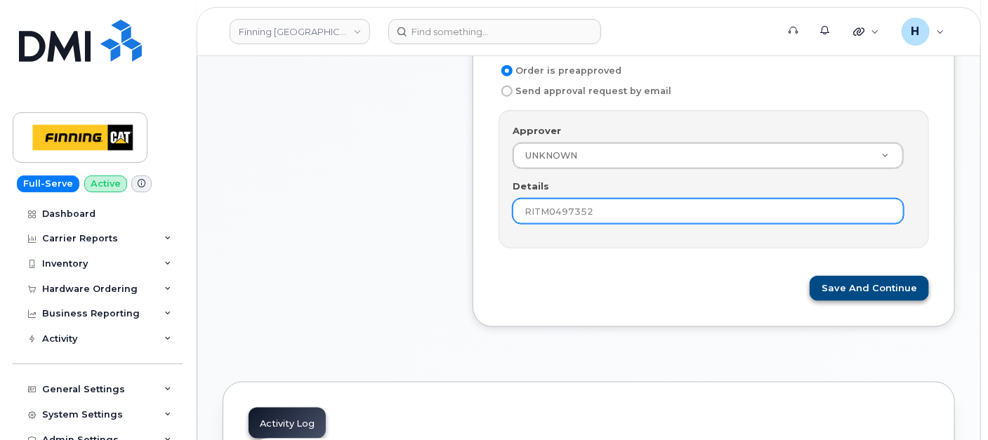
type input "RITM0497352"
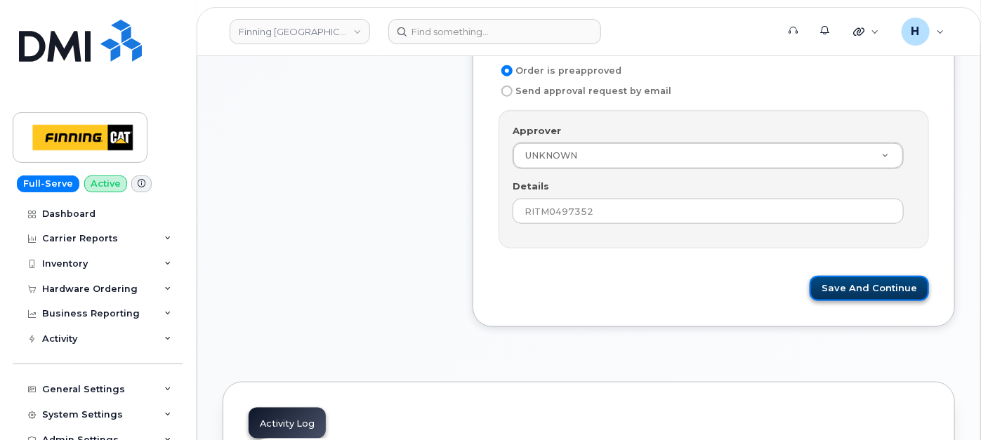
click at [843, 276] on button "Save and Continue" at bounding box center [868, 289] width 119 height 26
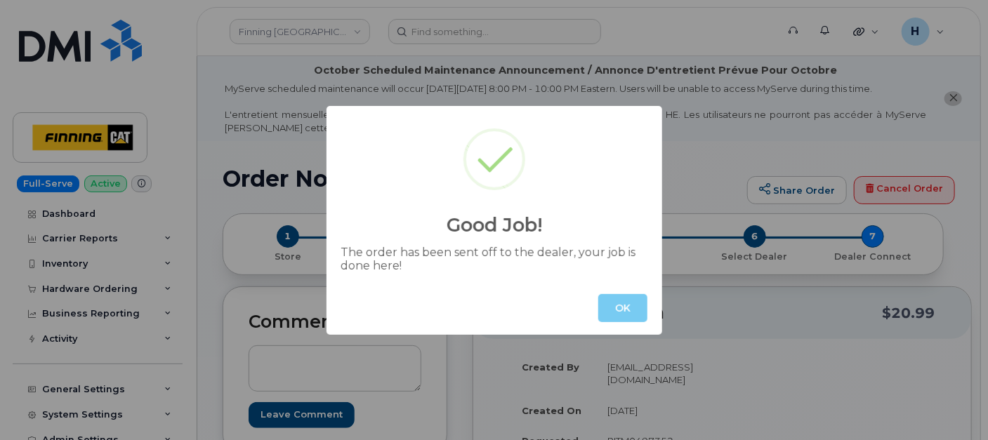
click at [635, 304] on button "OK" at bounding box center [622, 308] width 49 height 28
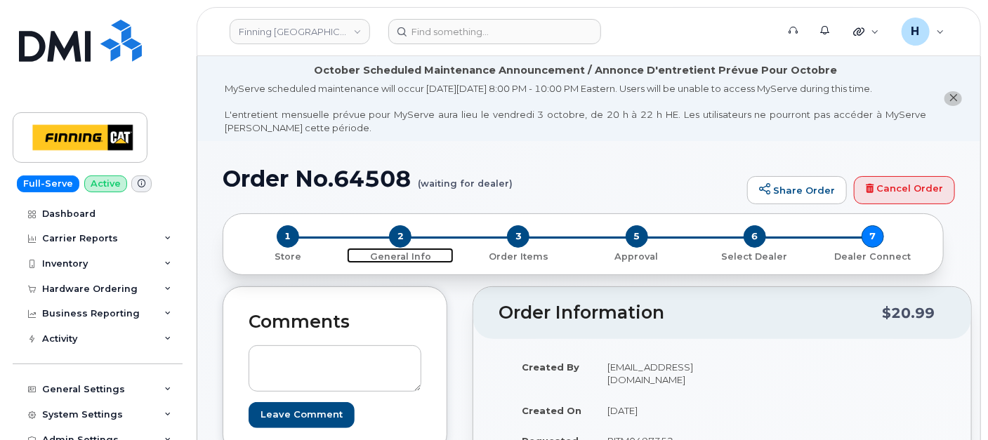
click at [406, 237] on span "2" at bounding box center [400, 236] width 22 height 22
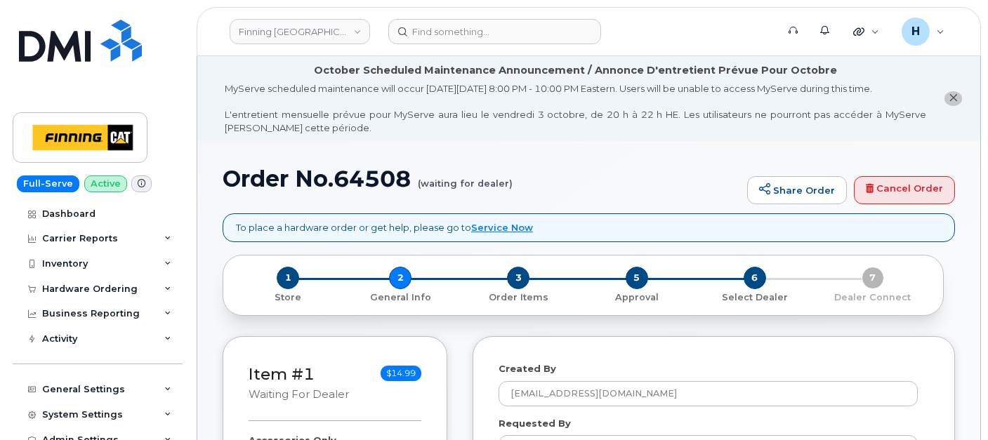
select select
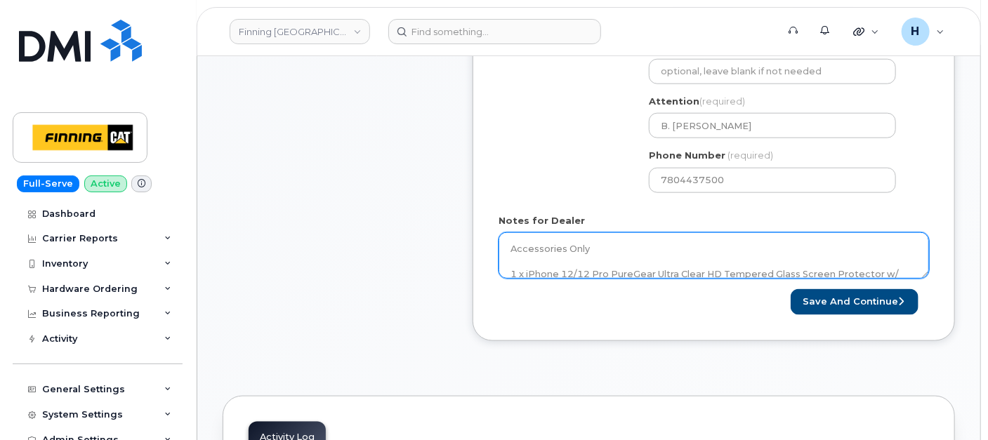
scroll to position [702, 0]
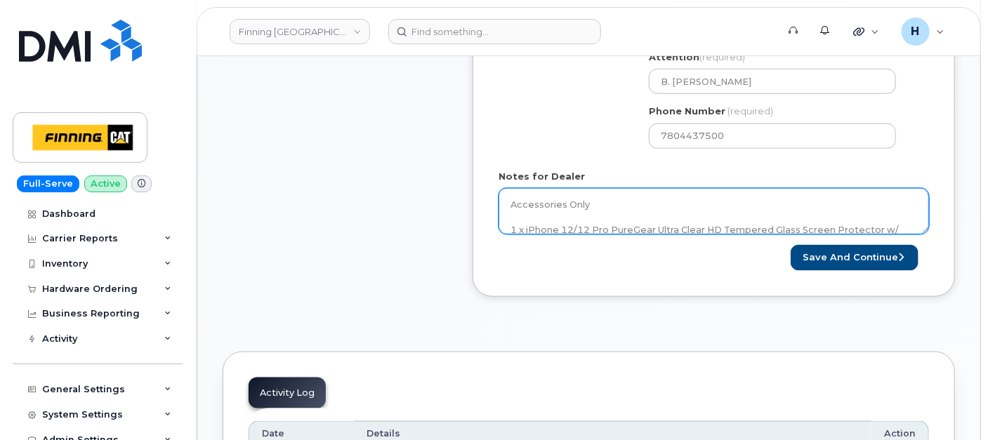
click at [627, 201] on textarea "Accessories Only 1 x iPhone 12/12 Pro PureGear Ultra Clear HD Tempered Glass Sc…" at bounding box center [713, 211] width 430 height 46
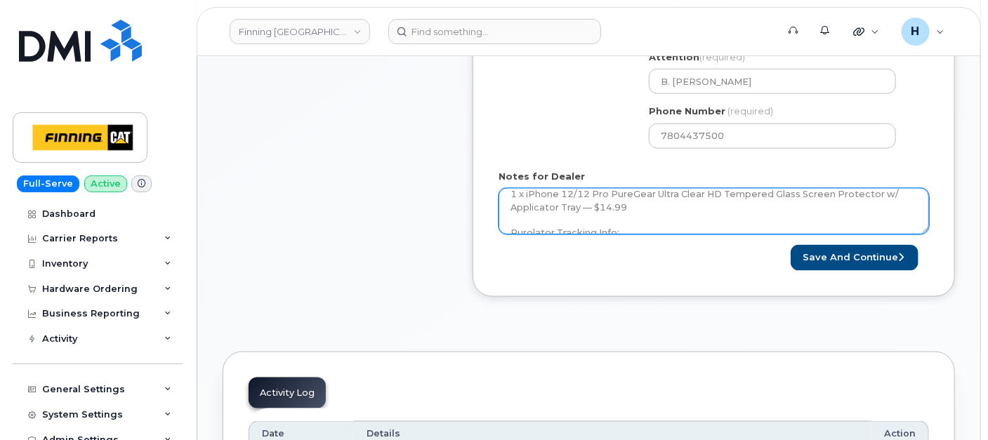
scroll to position [51, 0]
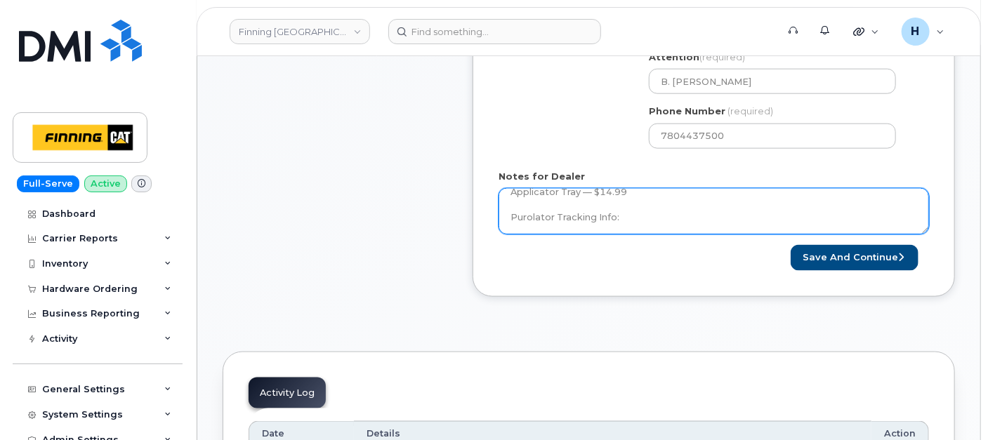
click at [644, 210] on textarea "Accessories Only 1 x iPhone 12/12 Pro PureGear Ultra Clear HD Tempered Glass Sc…" at bounding box center [713, 211] width 430 height 46
click at [647, 217] on textarea "Accessories Only 1 x iPhone 12/12 Pro PureGear Ultra Clear HD Tempered Glass Sc…" at bounding box center [713, 211] width 430 height 46
paste textarea "335673198446"
type textarea "Accessories Only 1 x iPhone 12/12 Pro PureGear Ultra Clear HD Tempered Glass Sc…"
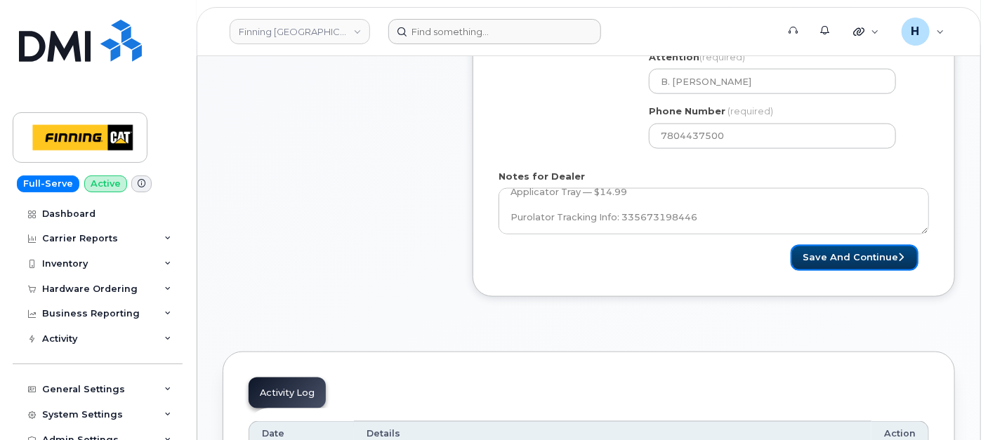
click at [819, 251] on button "Save and Continue" at bounding box center [854, 258] width 128 height 26
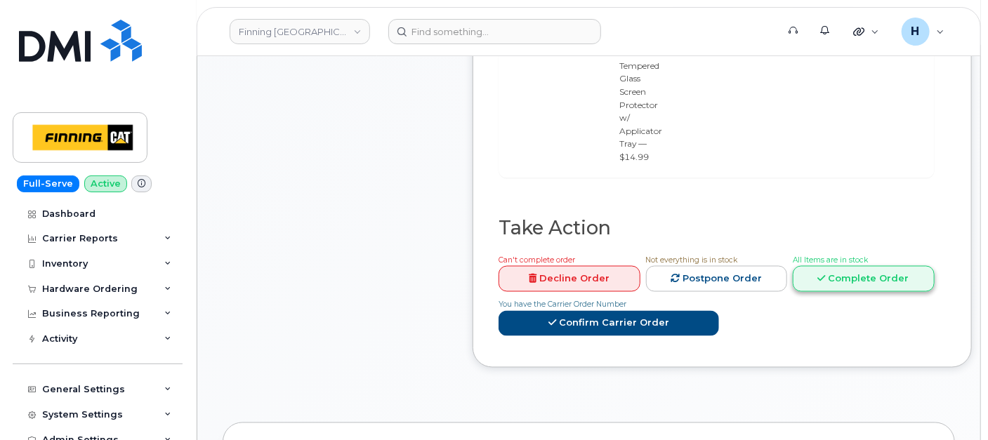
click at [814, 277] on link "Complete Order" at bounding box center [864, 279] width 142 height 26
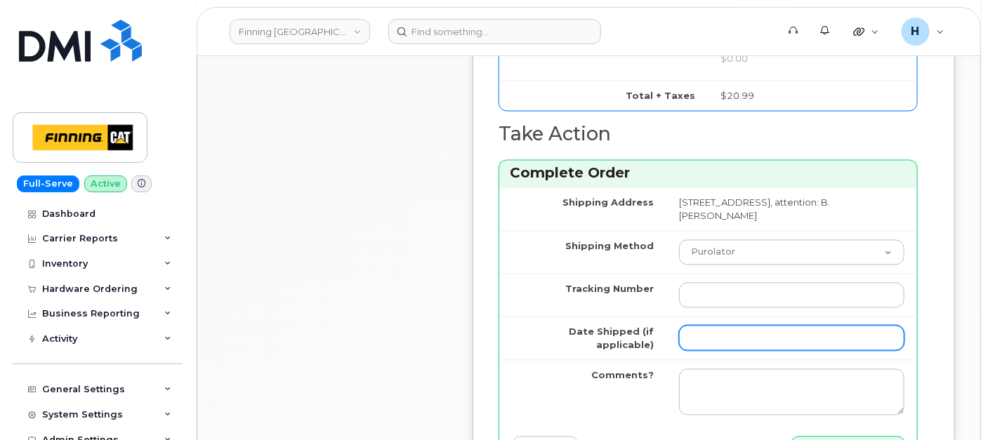
scroll to position [1247, 0]
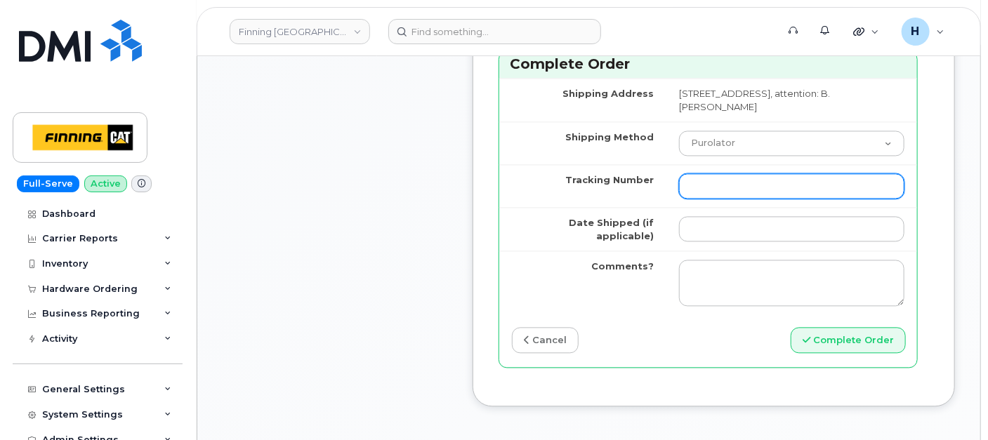
click at [698, 192] on input "Tracking Number" at bounding box center [791, 185] width 225 height 25
paste input "335673198446"
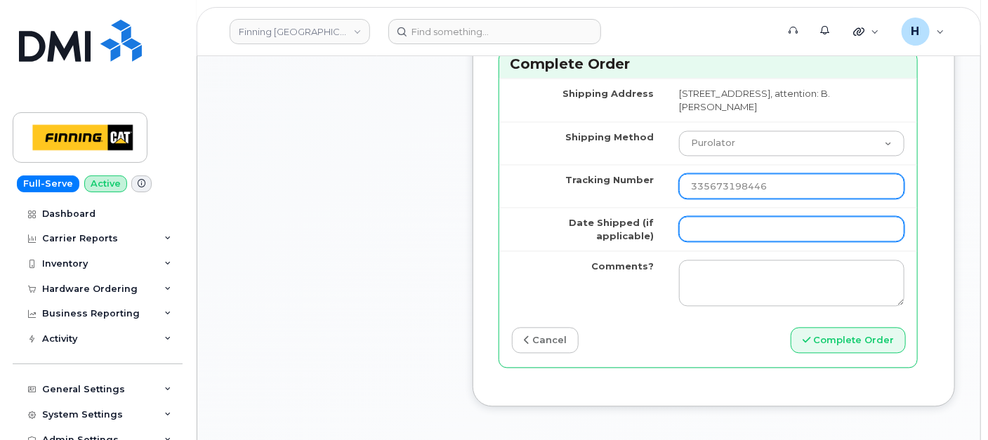
type input "335673198446"
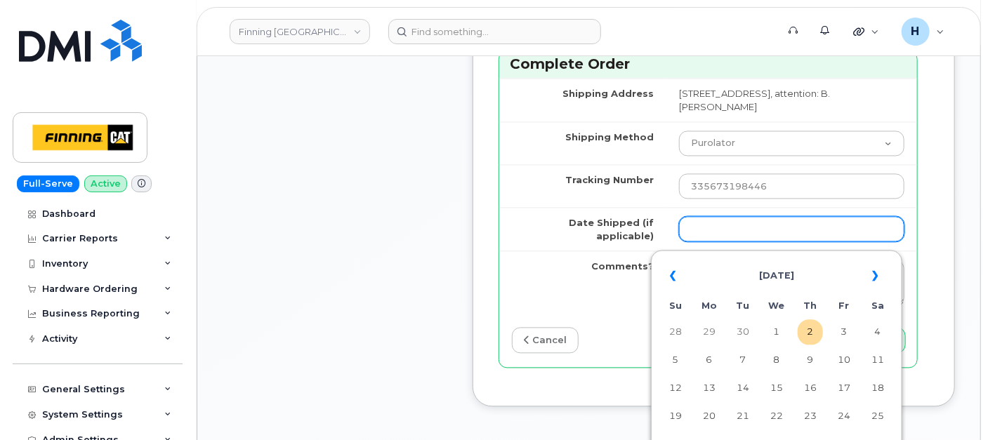
drag, startPoint x: 686, startPoint y: 229, endPoint x: 703, endPoint y: 220, distance: 19.5
click at [686, 230] on input "Date Shipped (if applicable)" at bounding box center [791, 228] width 225 height 25
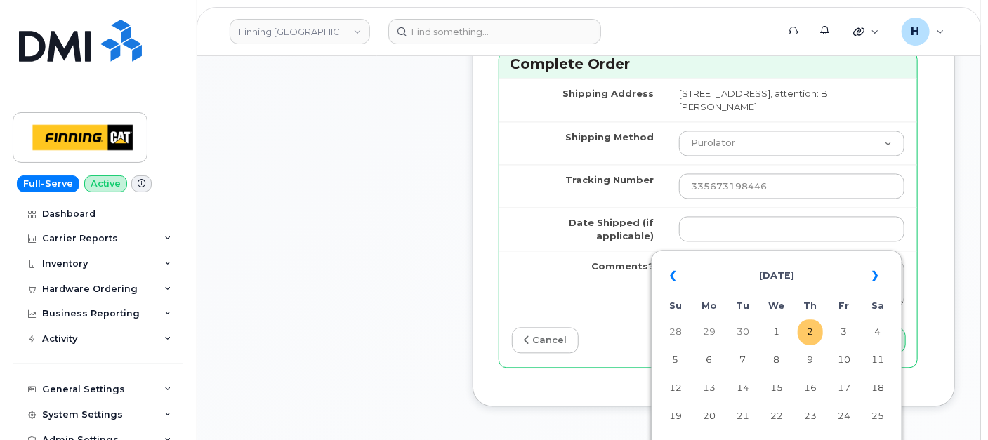
click at [814, 342] on td "2" at bounding box center [809, 331] width 25 height 25
type input "2025-10-02"
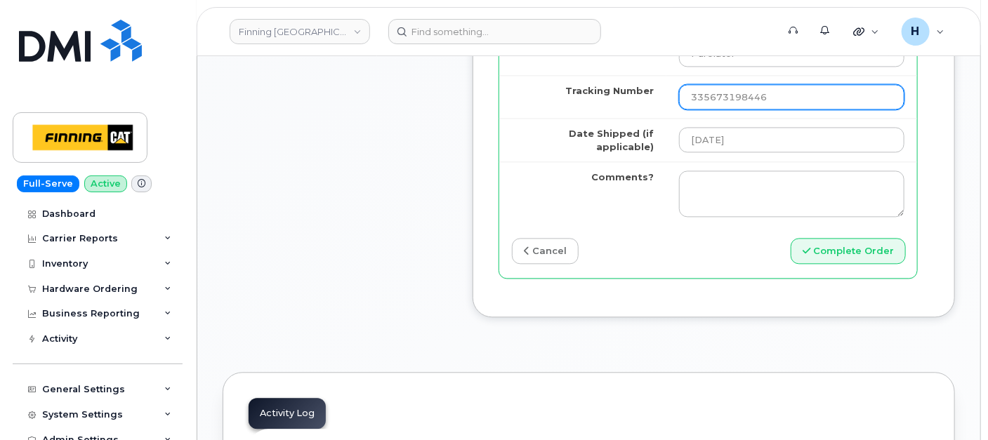
scroll to position [1482, 0]
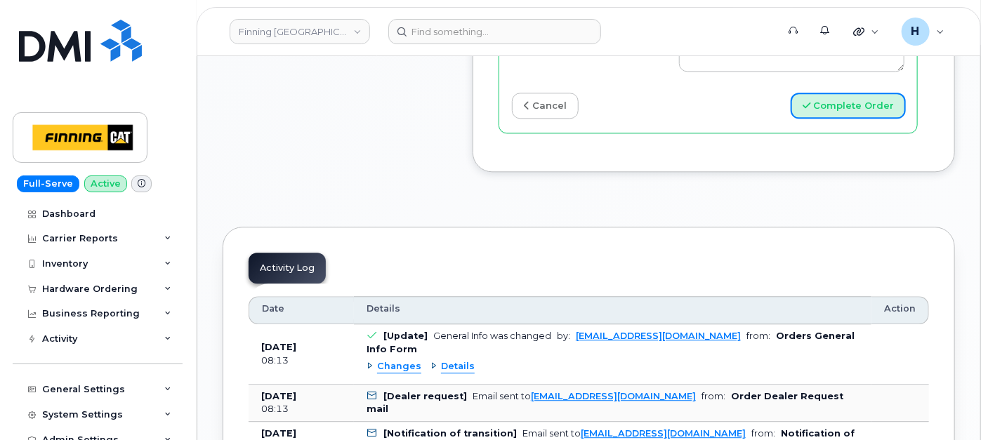
click at [850, 114] on button "Complete Order" at bounding box center [847, 106] width 115 height 26
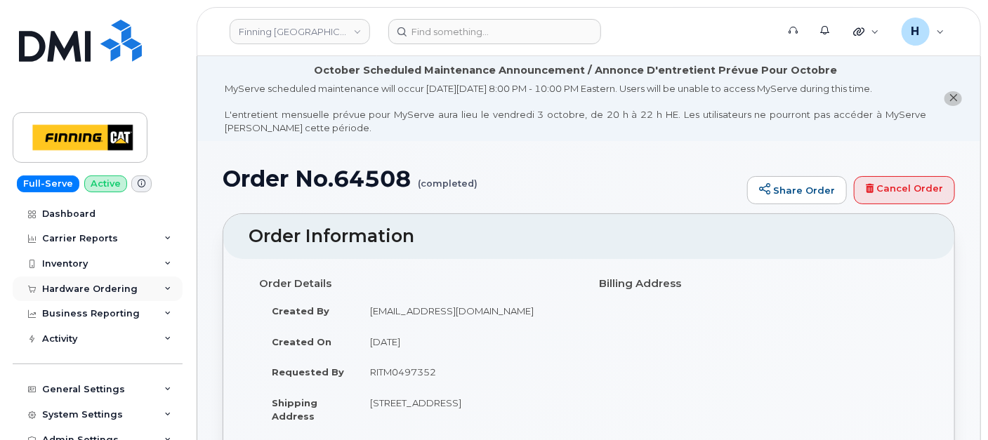
click at [82, 292] on div "Hardware Ordering" at bounding box center [89, 289] width 95 height 11
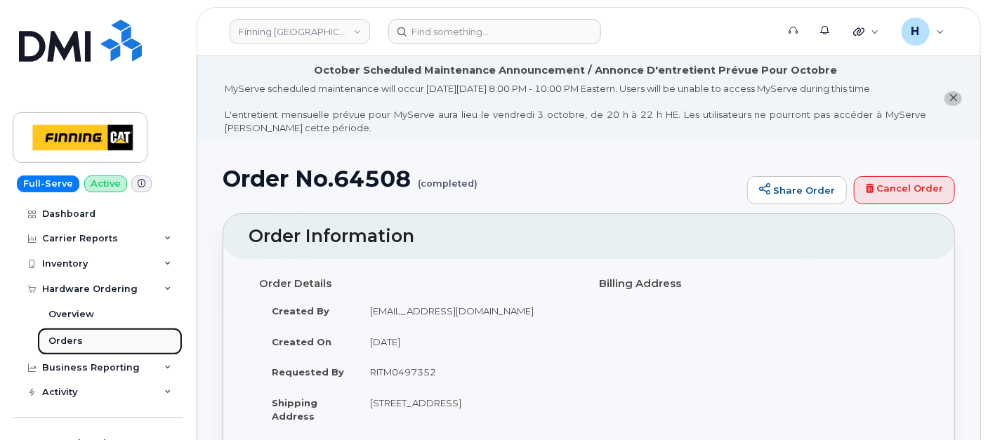
click at [84, 333] on link "Orders" at bounding box center [109, 341] width 145 height 27
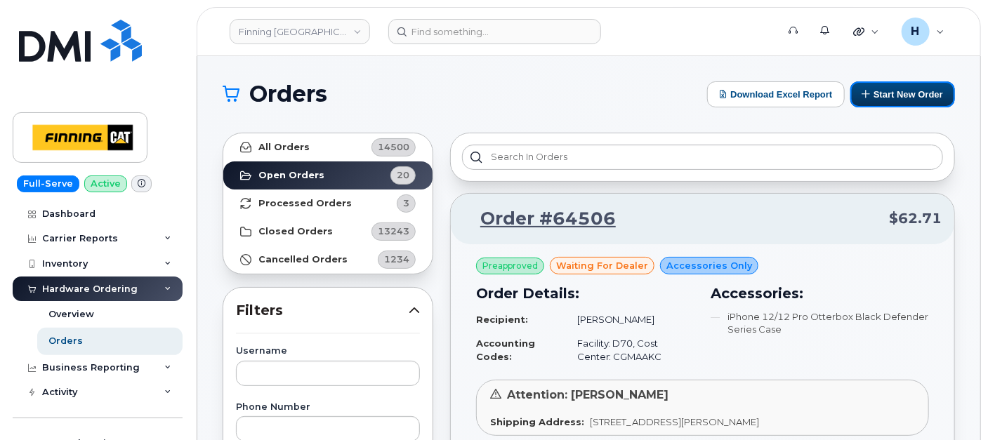
drag, startPoint x: 902, startPoint y: 99, endPoint x: 642, endPoint y: 3, distance: 277.6
click at [902, 99] on button "Start New Order" at bounding box center [902, 94] width 105 height 26
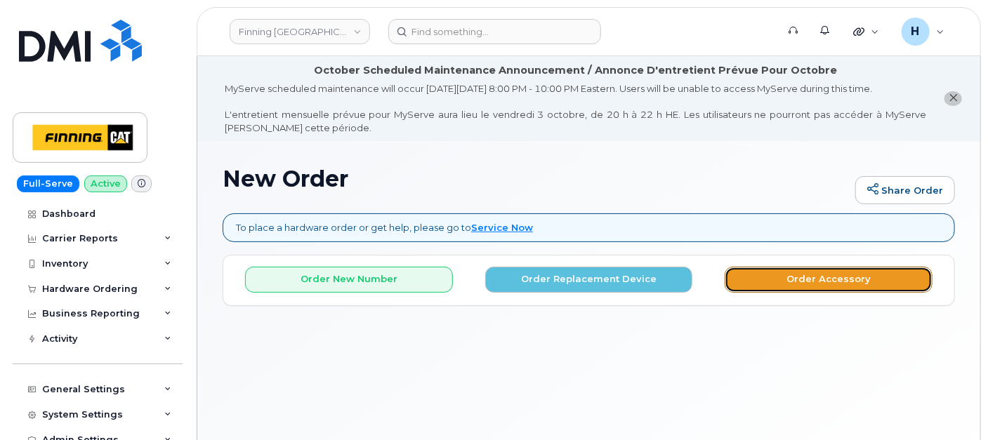
click at [751, 281] on button "Order Accessory" at bounding box center [828, 280] width 208 height 26
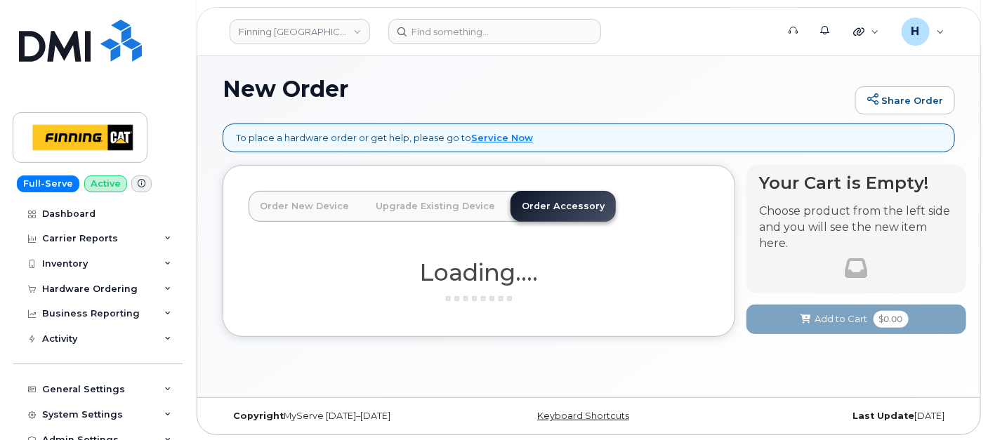
scroll to position [91, 0]
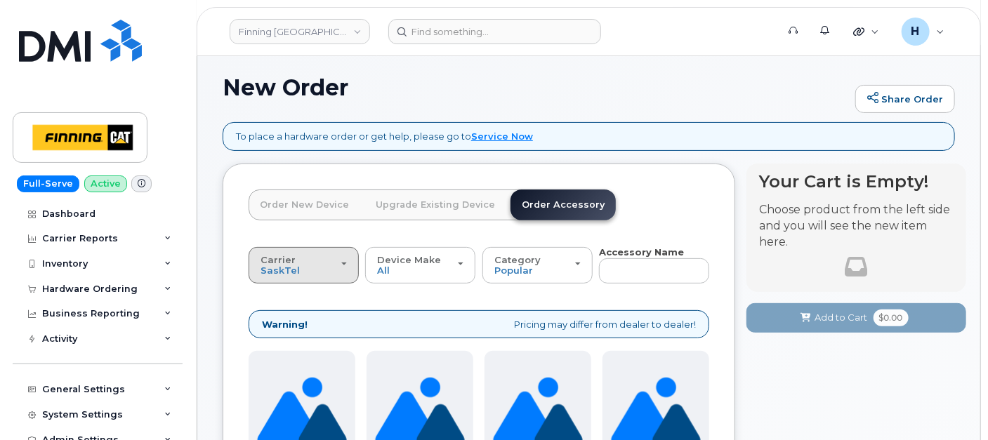
drag, startPoint x: 272, startPoint y: 271, endPoint x: 275, endPoint y: 310, distance: 38.7
click at [273, 273] on span "SaskTel" at bounding box center [279, 270] width 39 height 11
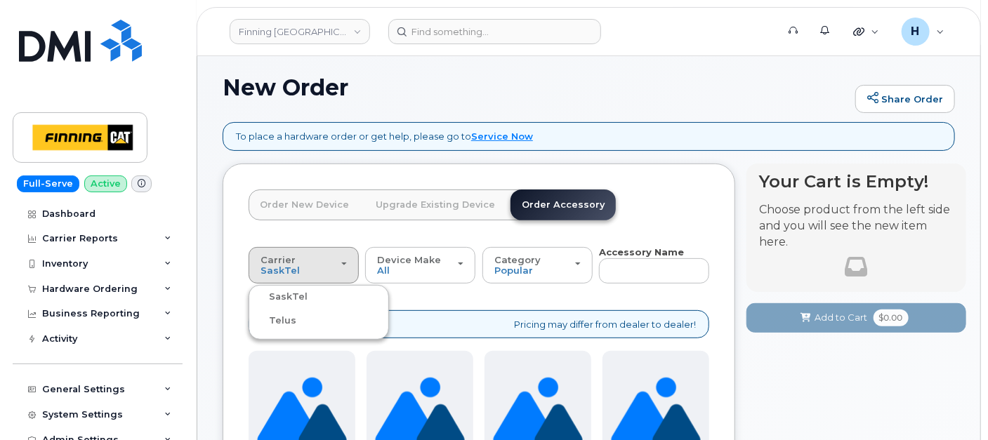
click at [275, 321] on label "Telus" at bounding box center [274, 320] width 44 height 17
click at [0, 0] on input "Telus" at bounding box center [0, 0] width 0 height 0
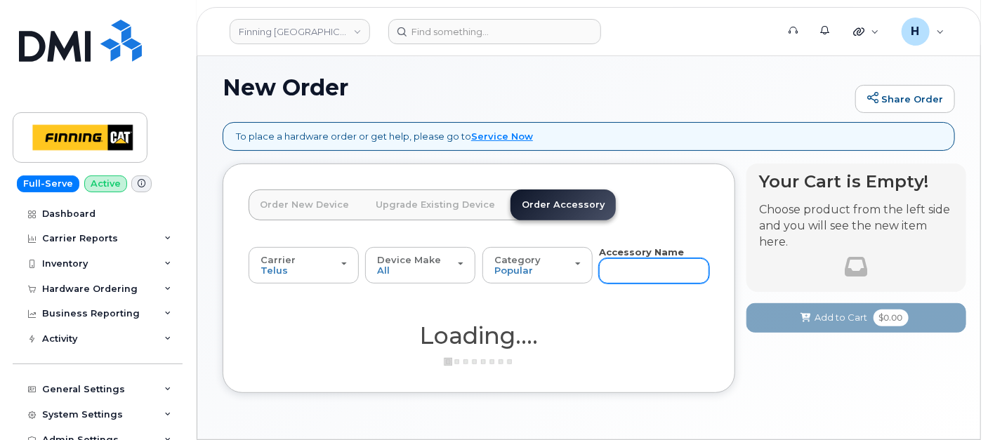
click at [616, 261] on input "text" at bounding box center [654, 270] width 110 height 25
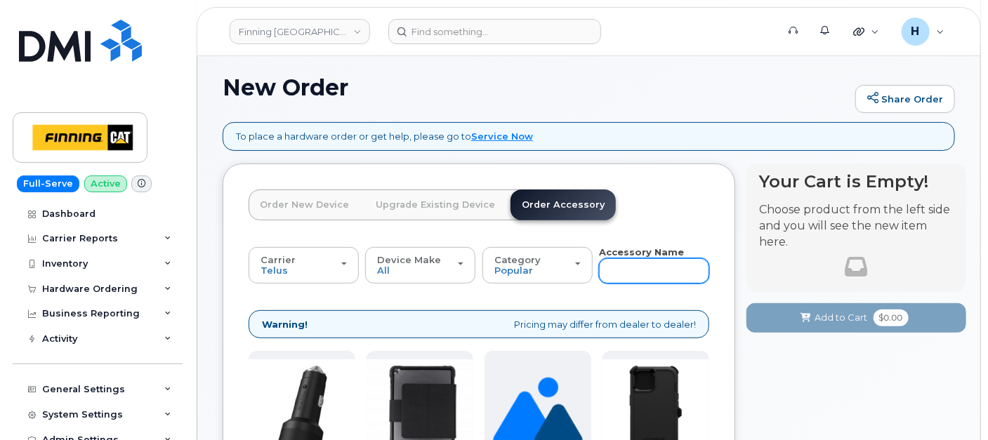
click at [616, 261] on input "text" at bounding box center [654, 270] width 110 height 25
type input "11"
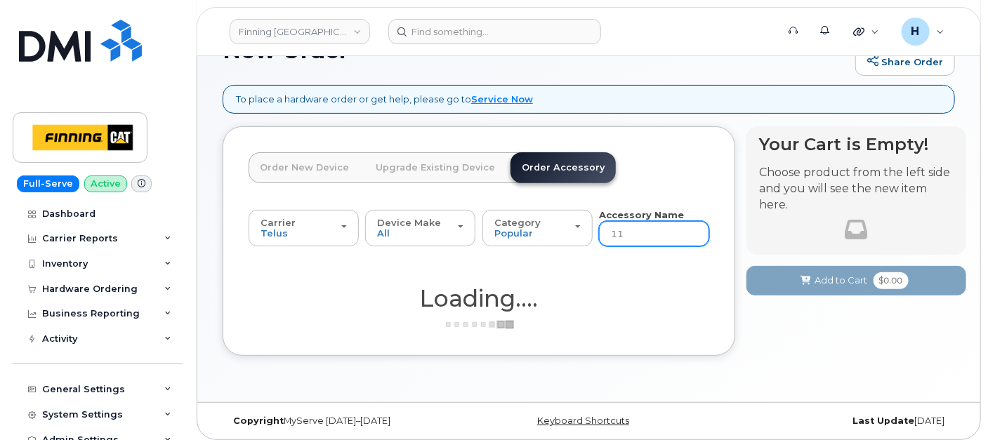
scroll to position [134, 0]
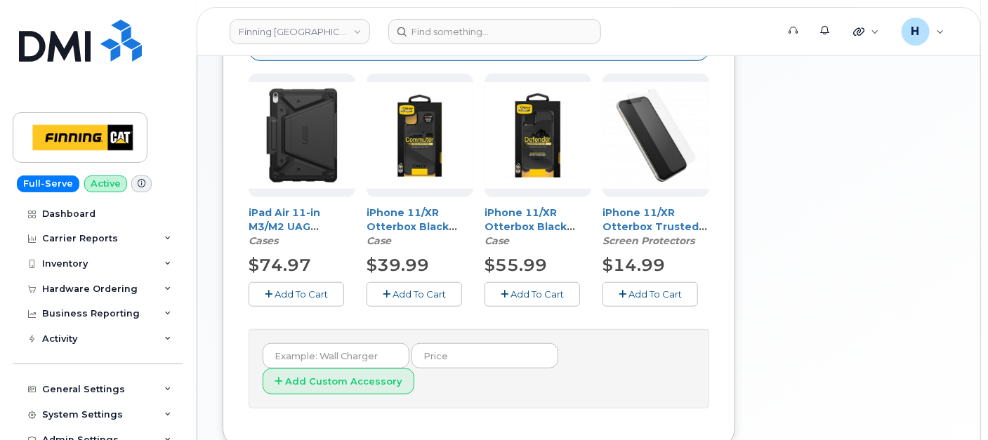
click at [554, 291] on span "Add To Cart" at bounding box center [536, 294] width 53 height 11
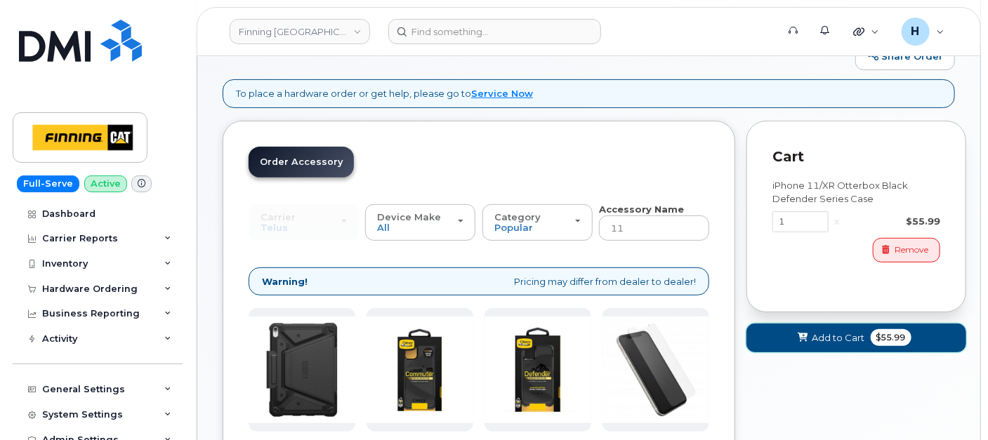
click at [831, 340] on span "Add to Cart" at bounding box center [838, 337] width 53 height 13
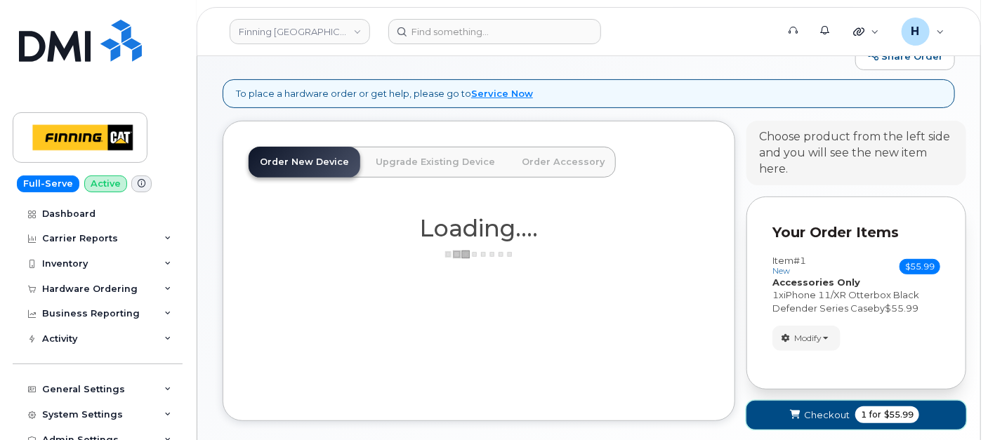
drag, startPoint x: 809, startPoint y: 413, endPoint x: 771, endPoint y: 349, distance: 74.3
click at [809, 411] on span "Checkout" at bounding box center [827, 415] width 46 height 13
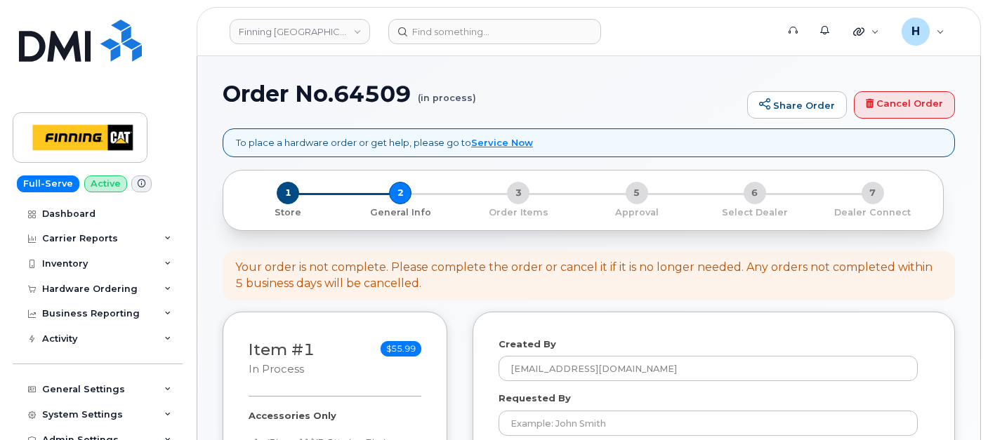
select select
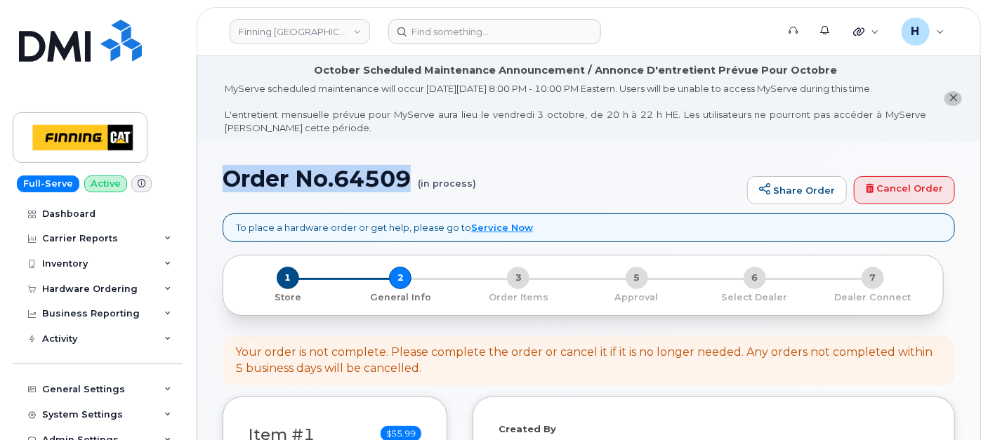
drag, startPoint x: 219, startPoint y: 179, endPoint x: 410, endPoint y: 188, distance: 191.2
copy h1 "Order No.64509"
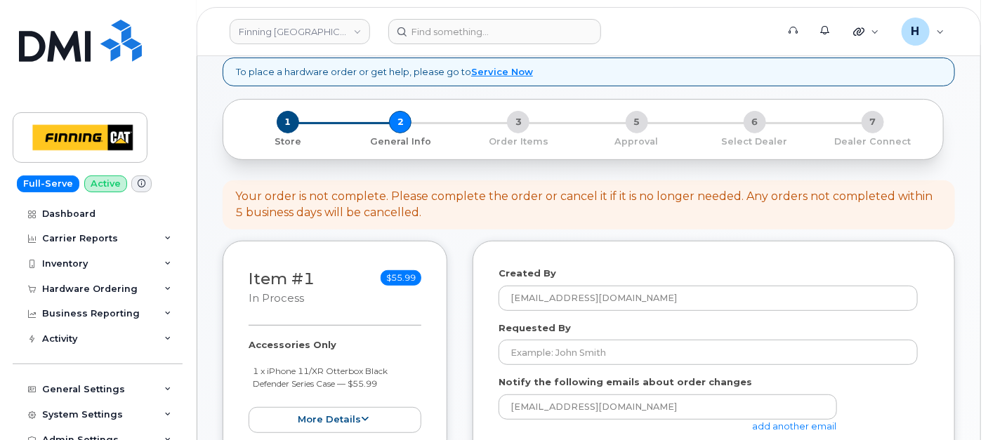
drag, startPoint x: 247, startPoint y: 340, endPoint x: 419, endPoint y: 380, distance: 176.6
click at [419, 380] on div "Item #1 in process $55.99 Accessories Only 1 x iPhone 11/XR Otterbox Black Defe…" at bounding box center [335, 350] width 225 height 218
copy div "Accessories Only 1 x iPhone 11/XR Otterbox Black Defender Series Case — $55.99"
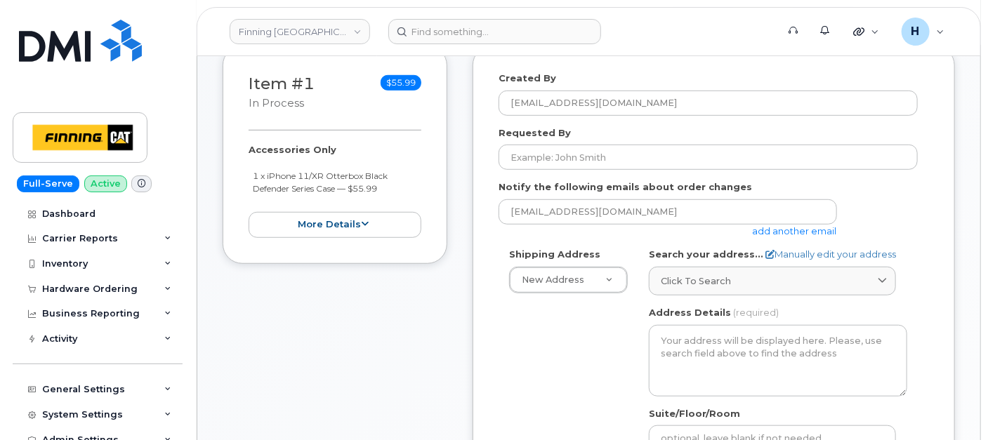
scroll to position [390, 0]
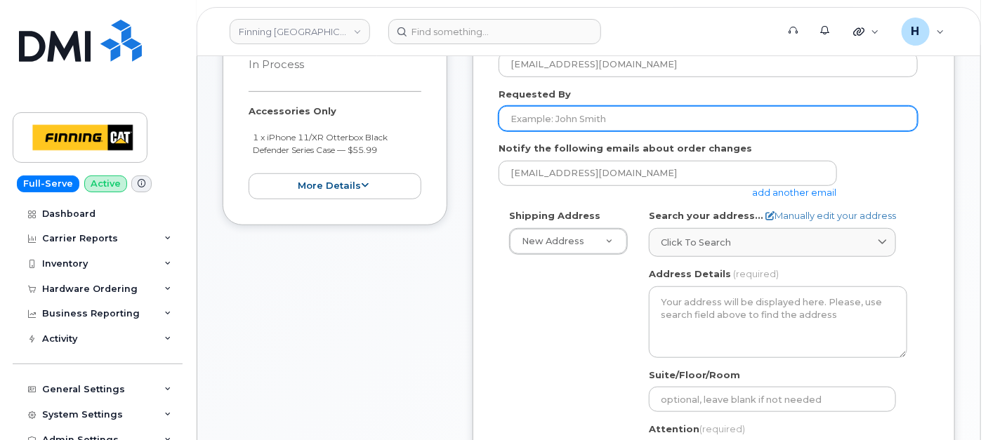
click at [591, 114] on input "Requested By" at bounding box center [707, 118] width 419 height 25
paste input "RITM0497287"
type input "RITM0497287"
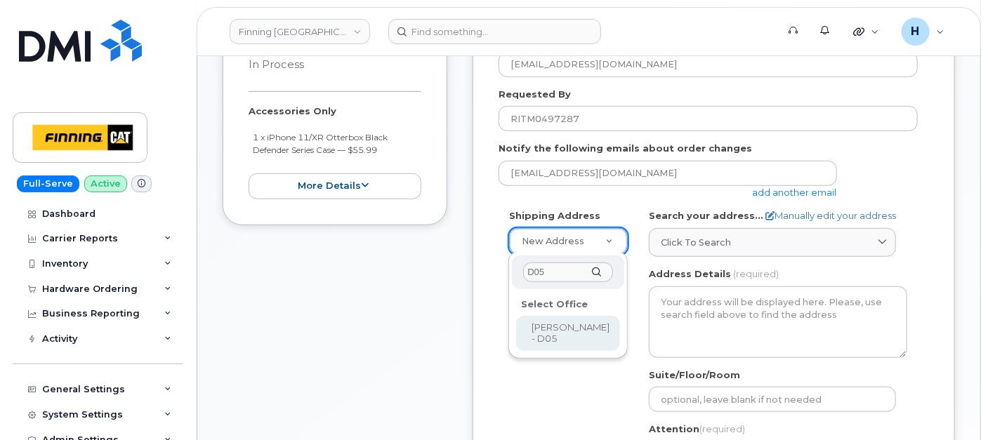
type input "D05"
select select
type textarea "Kearl Site C/O Highway 63, Mildred Lake Industrial Park Mildred Lake Alberta T0…"
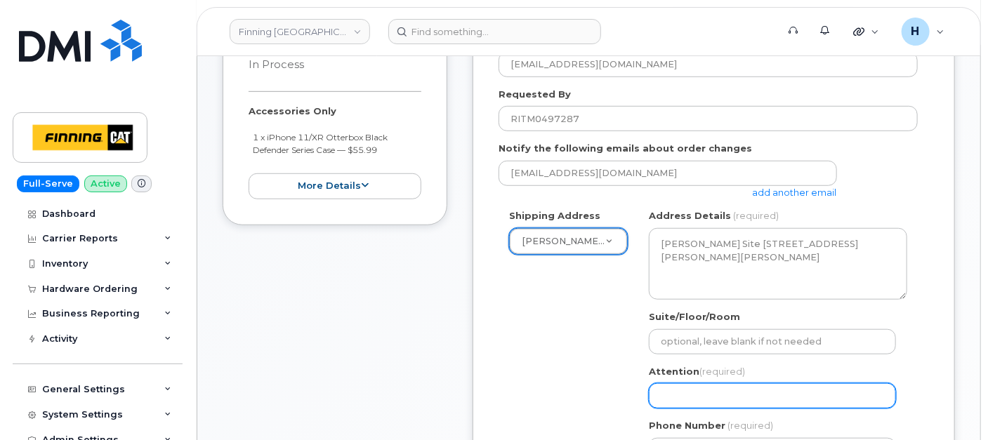
click at [689, 383] on input "Attention (required)" at bounding box center [772, 395] width 247 height 25
paste input "[PERSON_NAME]"
select select
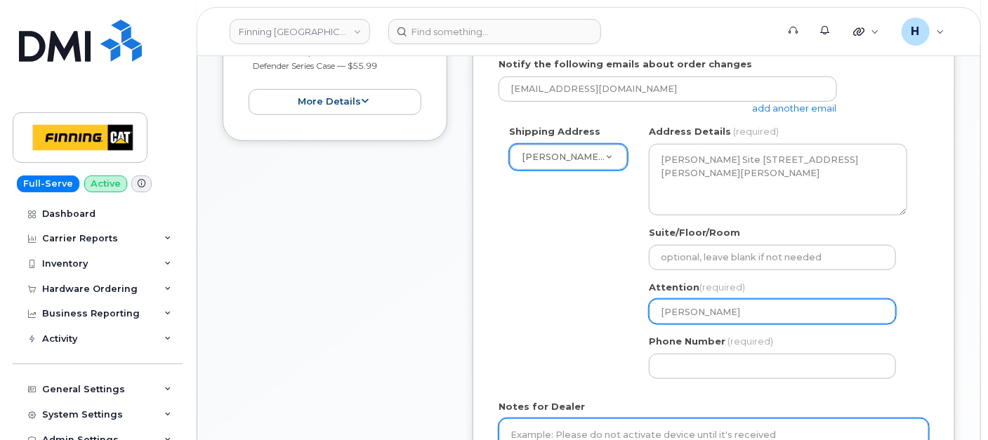
scroll to position [545, 0]
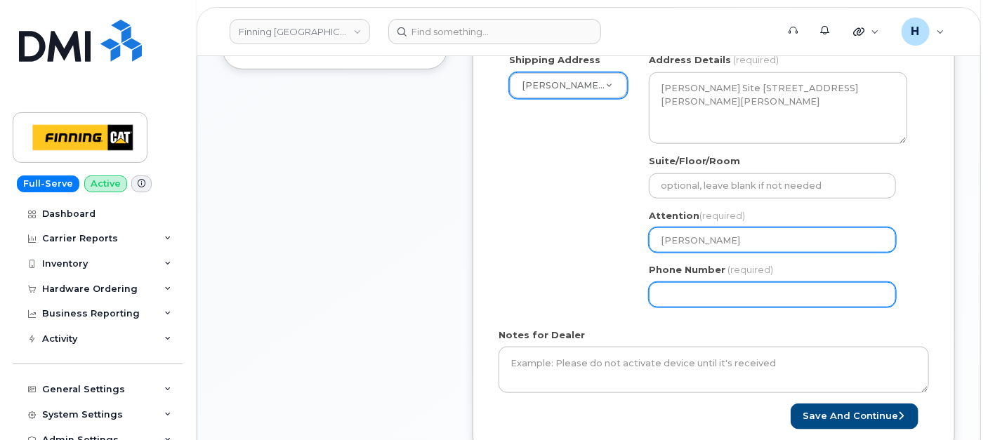
type input "[PERSON_NAME]"
click at [689, 285] on input "Phone Number" at bounding box center [772, 294] width 247 height 25
select select
type input "7807902010"
select select
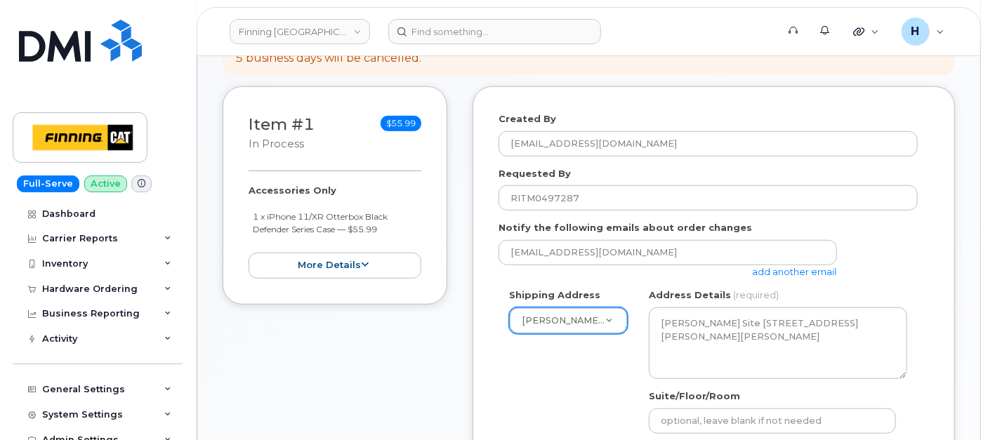
scroll to position [234, 0]
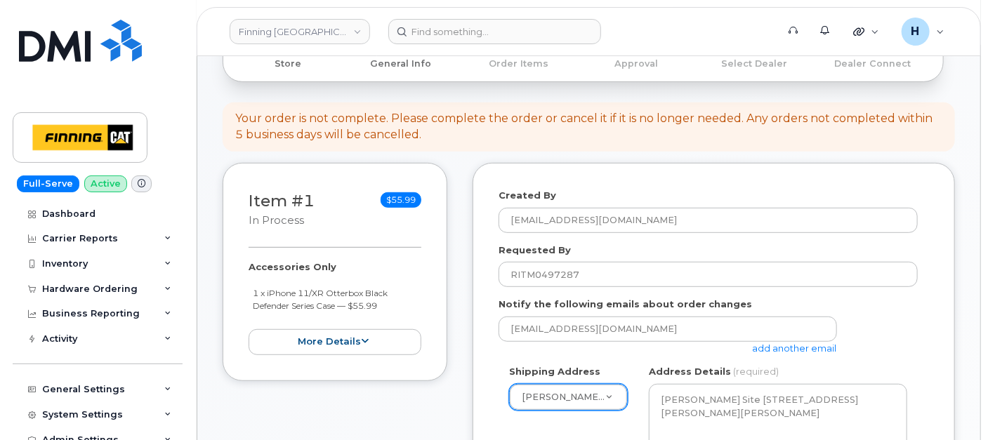
type input "7807902010"
drag, startPoint x: 239, startPoint y: 276, endPoint x: 392, endPoint y: 314, distance: 157.8
click at [392, 314] on div "Item #1 in process $55.99 Accessories Only 1 x iPhone 11/XR Otterbox Black Defe…" at bounding box center [335, 272] width 225 height 218
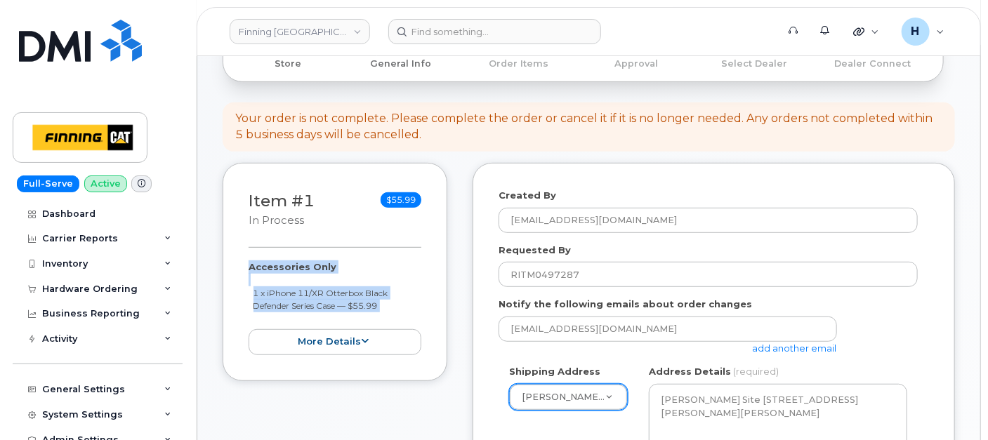
drag, startPoint x: 248, startPoint y: 263, endPoint x: 397, endPoint y: 311, distance: 156.5
click at [397, 311] on div "Item #1 in process $55.99 Accessories Only 1 x iPhone 11/XR Otterbox Black Defe…" at bounding box center [335, 272] width 225 height 218
copy div "Accessories Only 1 x iPhone 11/XR Otterbox Black Defender Series Case — $55.99 …"
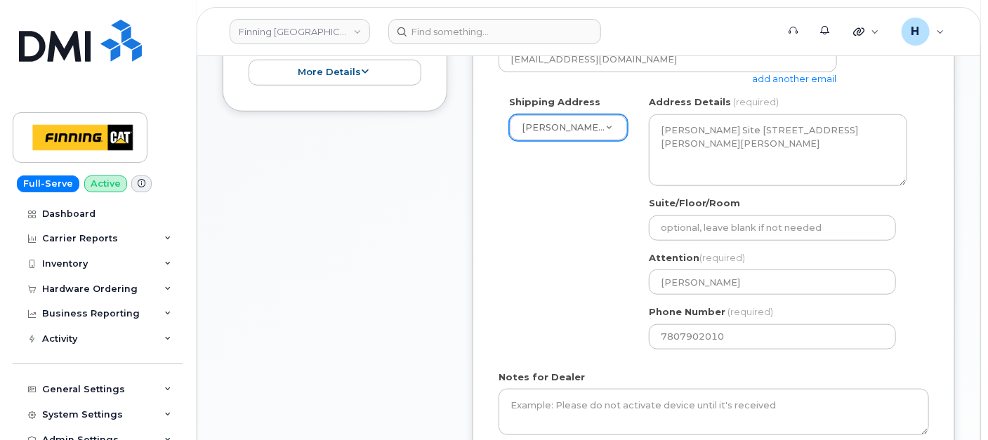
scroll to position [545, 0]
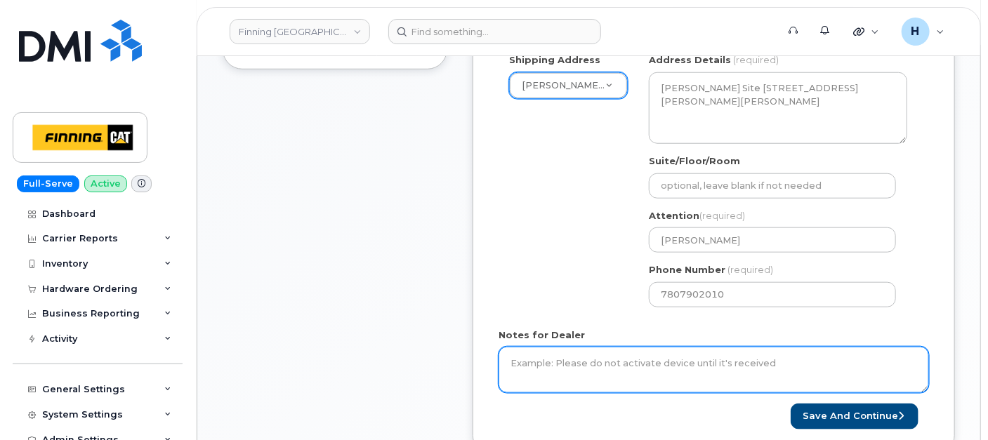
click at [657, 365] on textarea "Notes for Dealer" at bounding box center [713, 370] width 430 height 46
paste textarea "Accessories Only 1 x iPhone 11/XR Otterbox Black Defender Series Case — $55.99"
type textarea "Accessories Only 1 x iPhone 11/XR Otterbox Black Defender Series Case — $55.99 …"
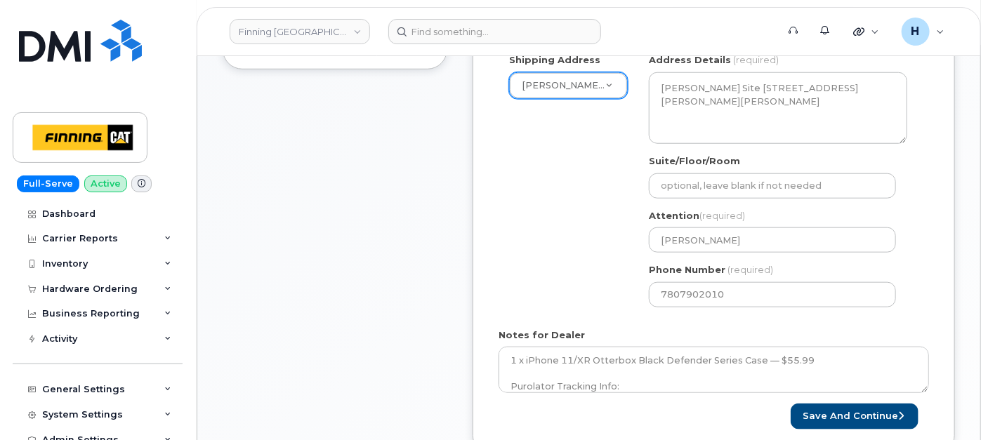
click at [810, 397] on form "Created By hakaur@dminc.com Requested By RITM0497287 Notify the following email…" at bounding box center [713, 153] width 430 height 552
click at [826, 416] on button "Save and Continue" at bounding box center [854, 417] width 128 height 26
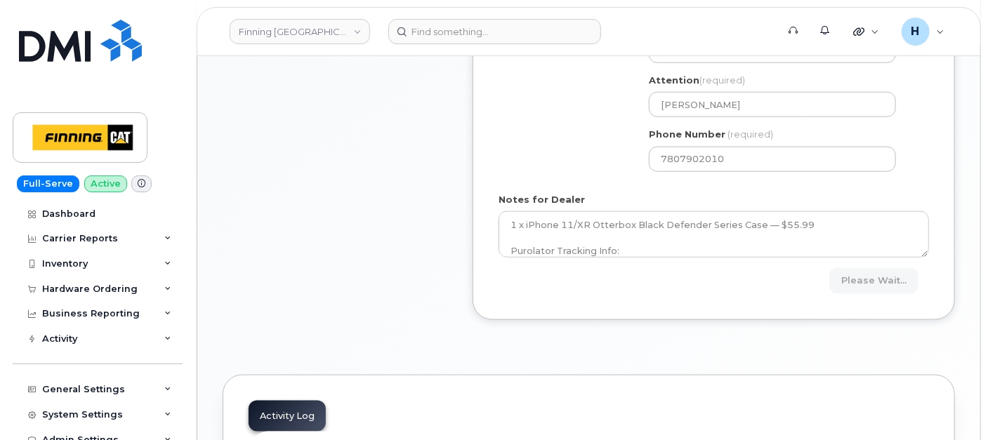
scroll to position [816, 0]
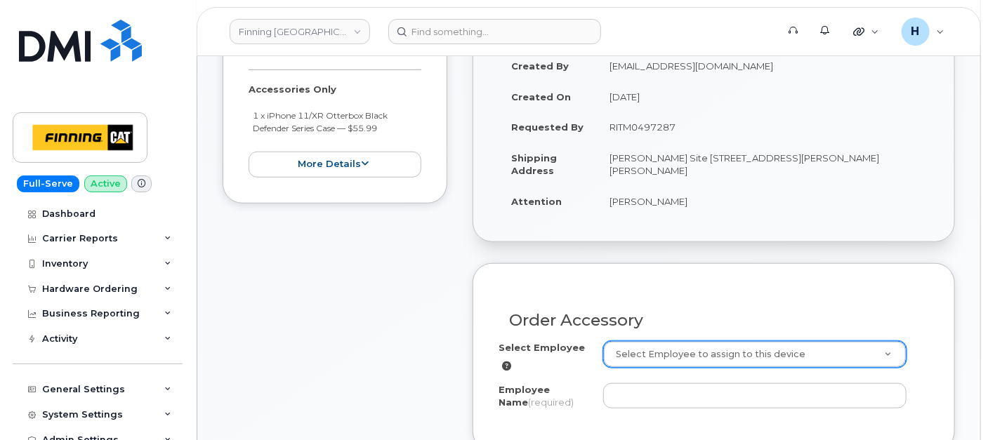
scroll to position [468, 0]
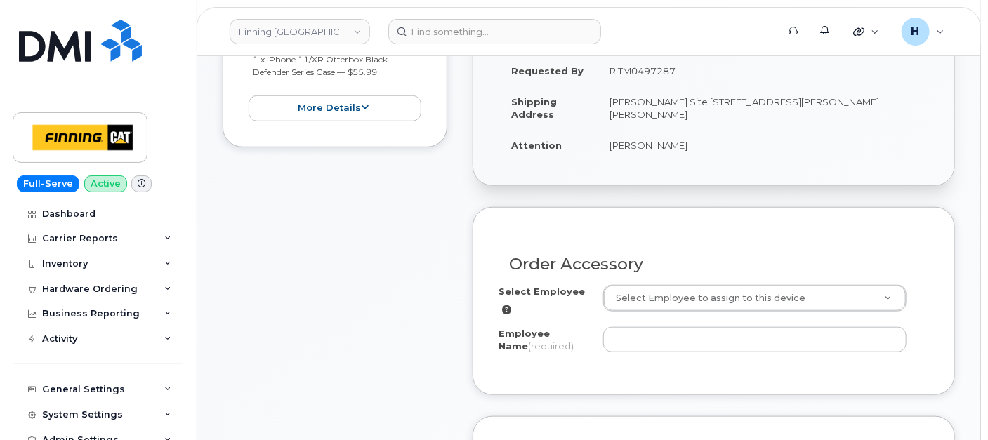
drag, startPoint x: 599, startPoint y: 149, endPoint x: 699, endPoint y: 144, distance: 100.5
click at [699, 144] on td "[PERSON_NAME]" at bounding box center [763, 145] width 332 height 31
copy td "[PERSON_NAME]"
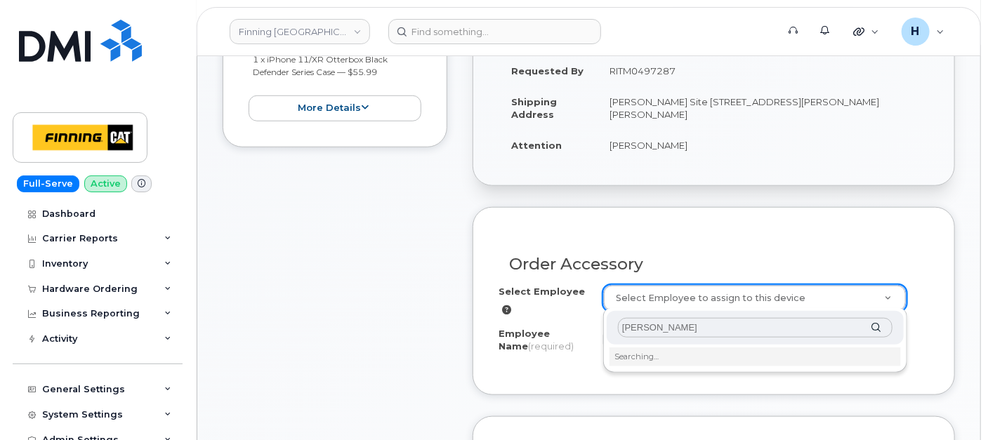
scroll to position [623, 0]
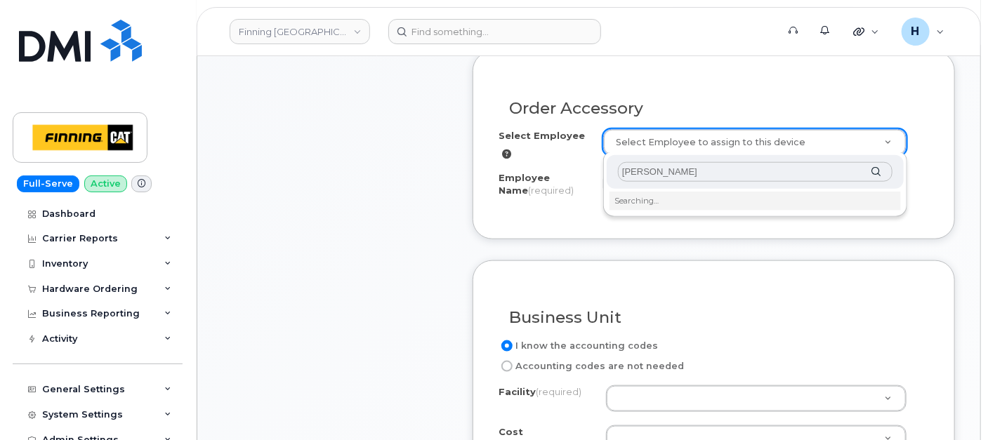
type input "[PERSON_NAME]"
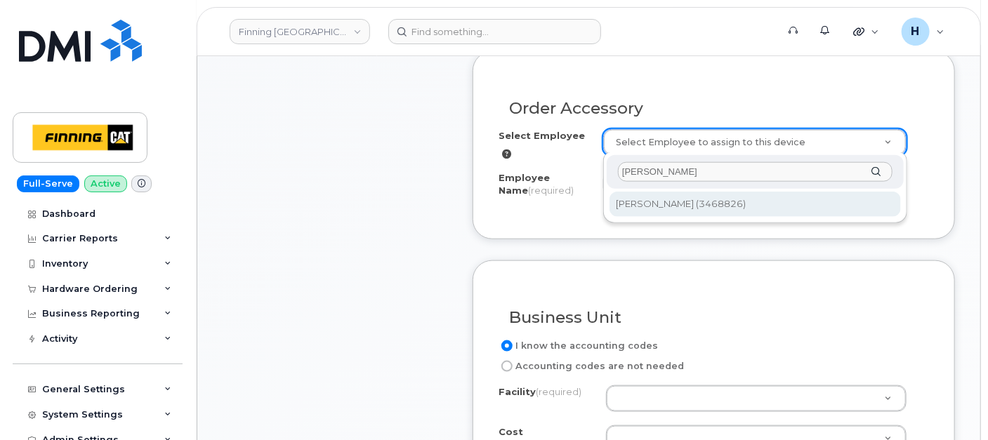
type input "57009"
type input "[PERSON_NAME]"
select select "D05"
select select "CSMAAAA"
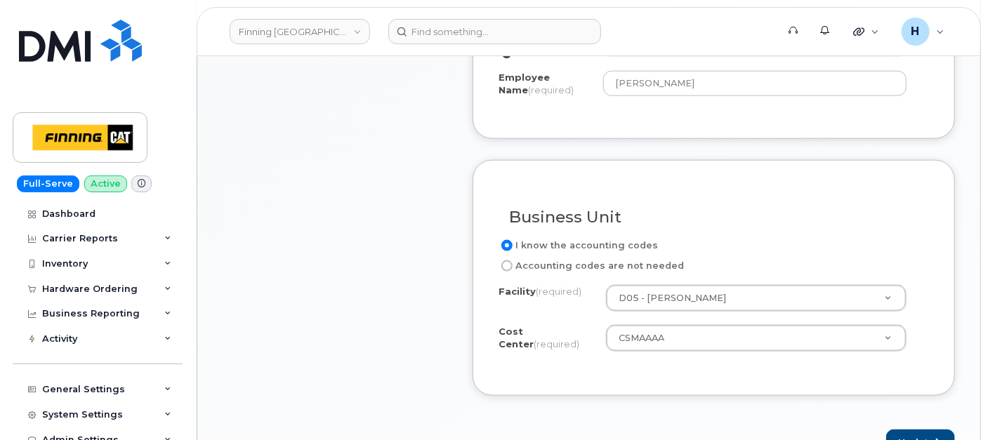
scroll to position [780, 0]
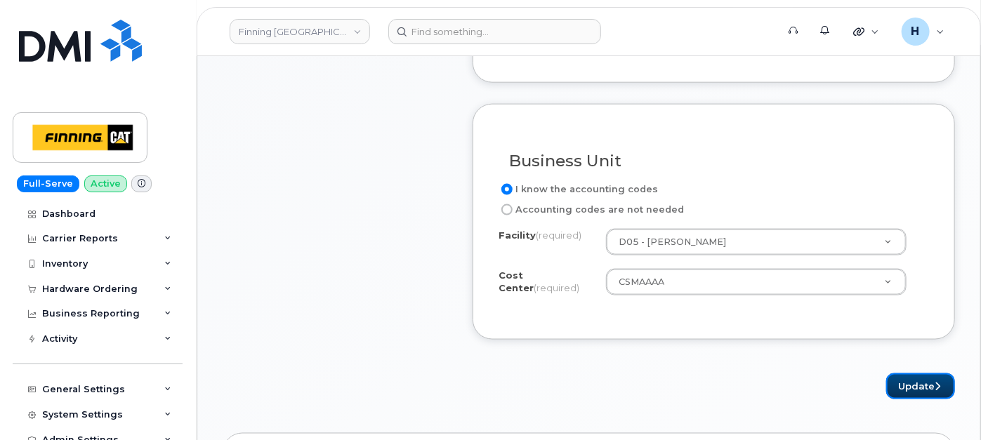
drag, startPoint x: 920, startPoint y: 379, endPoint x: 588, endPoint y: 1, distance: 503.8
click at [916, 366] on form "Order Accessory Select Employee [PERSON_NAME] (3468826) 57009 Employee Name (re…" at bounding box center [713, 147] width 482 height 504
click at [941, 378] on button "Update" at bounding box center [920, 386] width 69 height 26
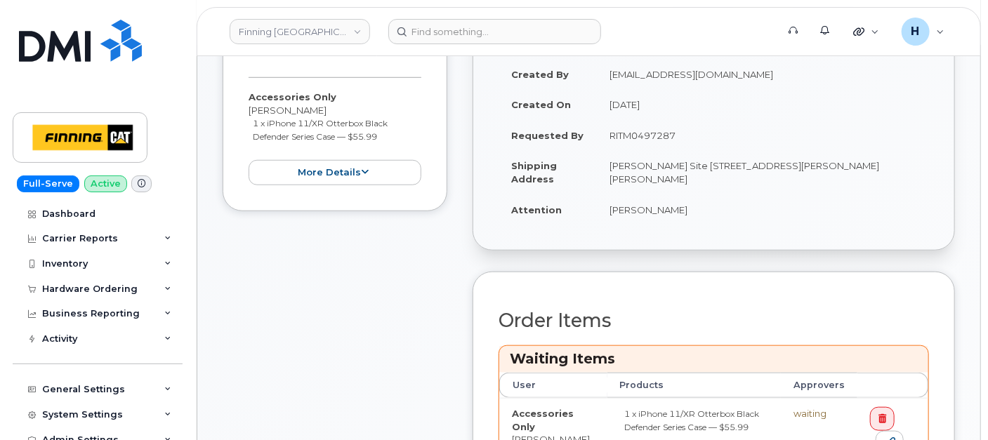
scroll to position [545, 0]
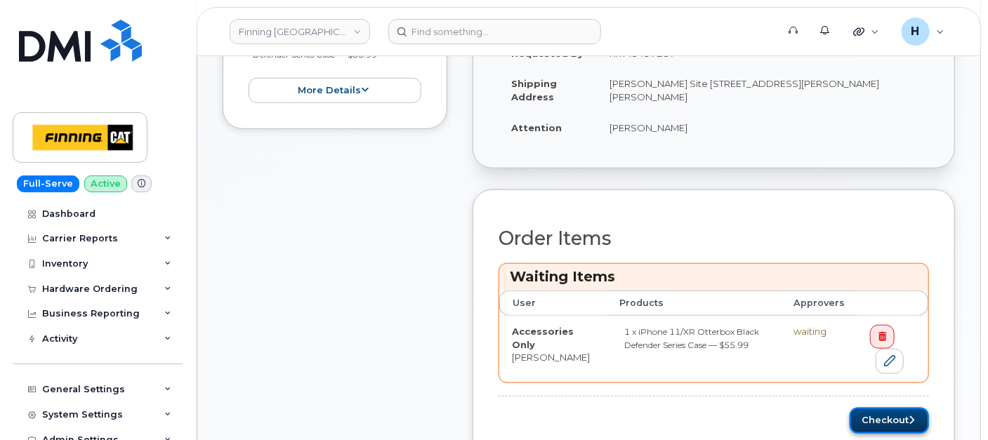
click at [866, 422] on button "Checkout" at bounding box center [888, 421] width 79 height 26
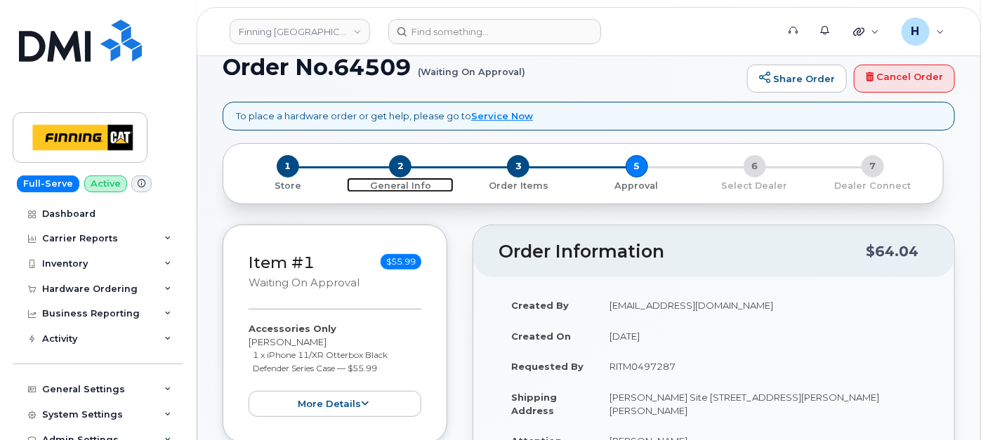
scroll to position [156, 0]
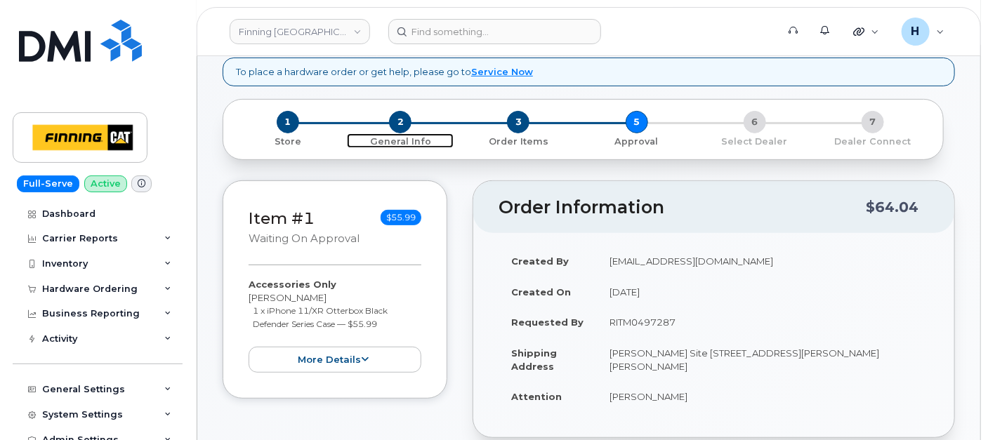
drag, startPoint x: 402, startPoint y: 117, endPoint x: 491, endPoint y: 197, distance: 119.9
click at [402, 117] on span "2" at bounding box center [400, 122] width 22 height 22
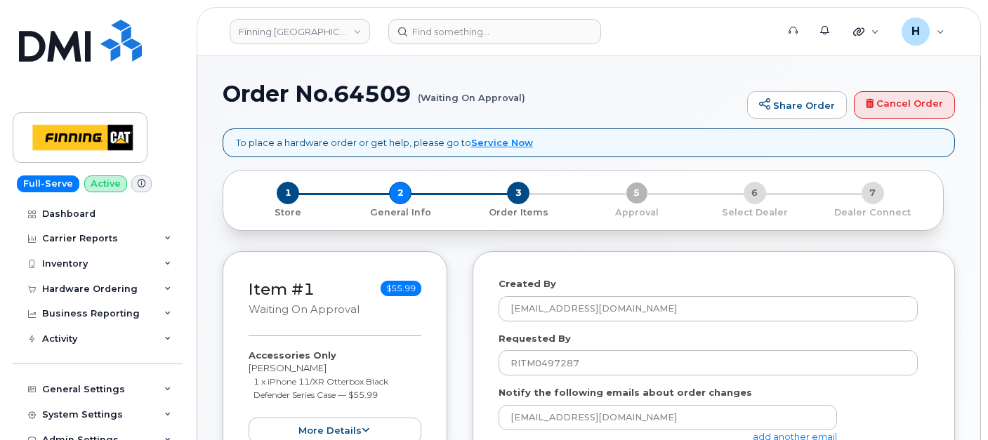
select select
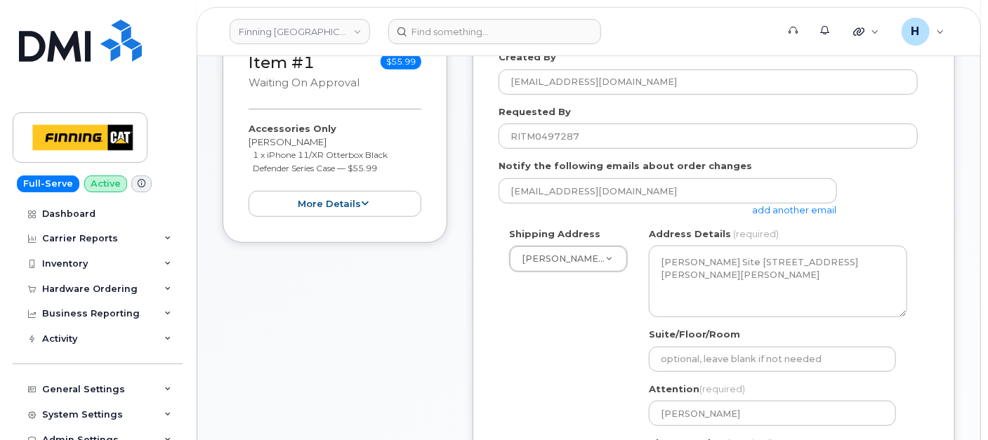
scroll to position [623, 0]
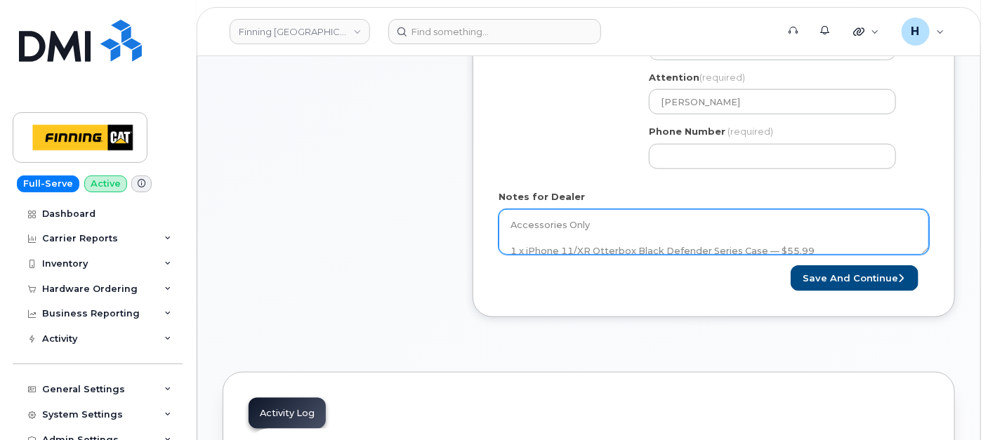
click at [571, 225] on textarea "Accessories Only 1 x iPhone 11/XR Otterbox Black Defender Series Case — $55.99 …" at bounding box center [713, 232] width 430 height 46
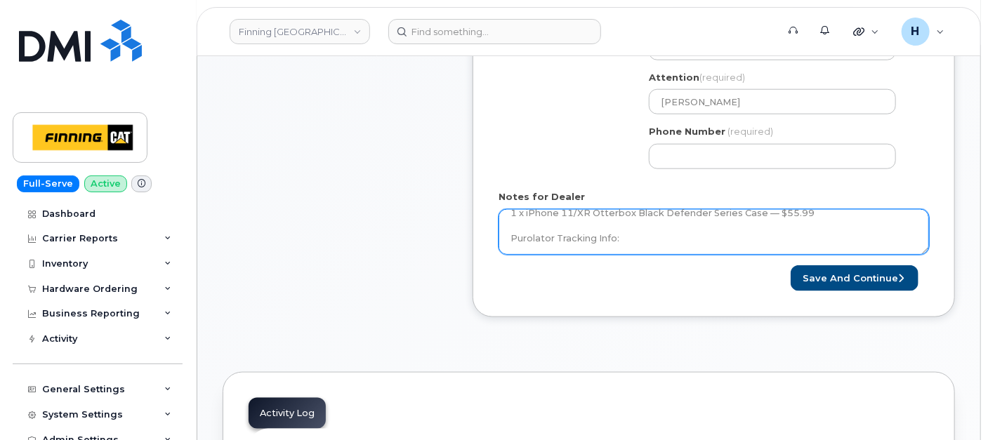
click at [647, 237] on textarea "Accessories Only 1 x iPhone 11/XR Otterbox Black Defender Series Case — $55.99 …" at bounding box center [713, 232] width 430 height 46
paste textarea "335673210779"
type textarea "Accessories Only 1 x iPhone 11/XR Otterbox Black Defender Series Case — $55.99 …"
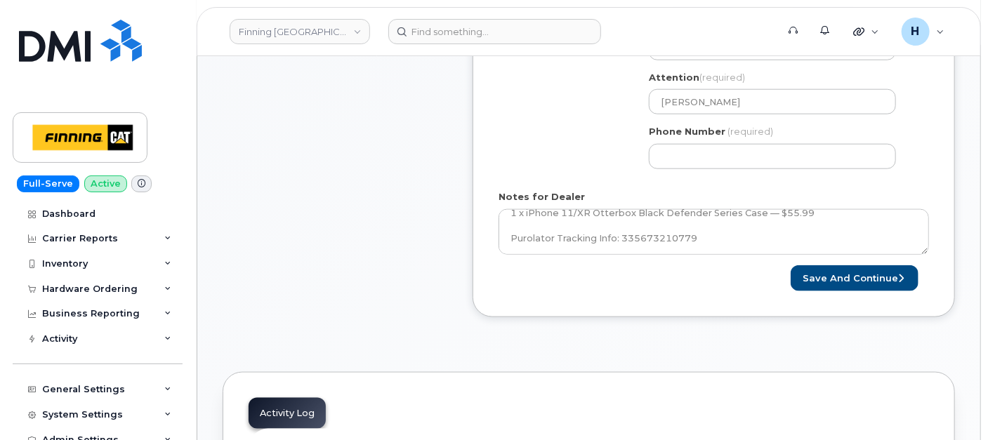
click at [670, 168] on div "AB [PERSON_NAME] Search your address... Manually edit your address Click to sea…" at bounding box center [777, 48] width 279 height 264
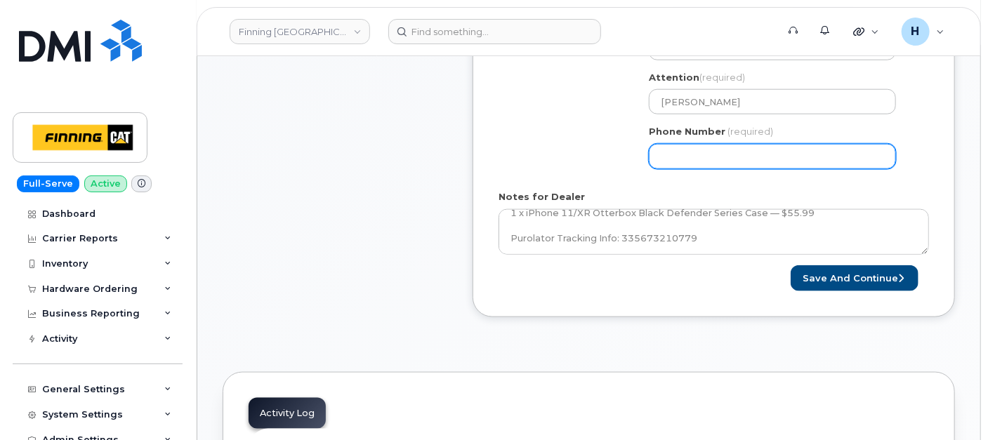
drag, startPoint x: 678, startPoint y: 158, endPoint x: 703, endPoint y: 156, distance: 24.7
click at [678, 158] on input "Phone Number" at bounding box center [772, 156] width 247 height 25
type input "7807902010"
select select
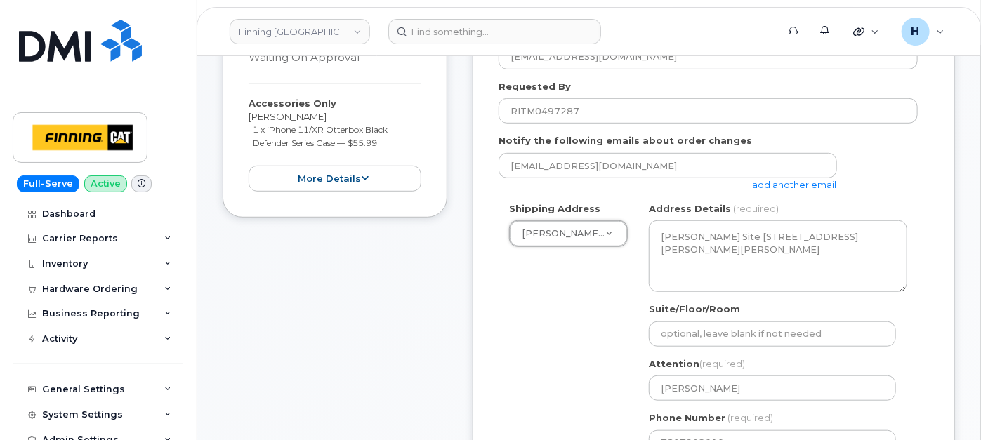
scroll to position [649, 0]
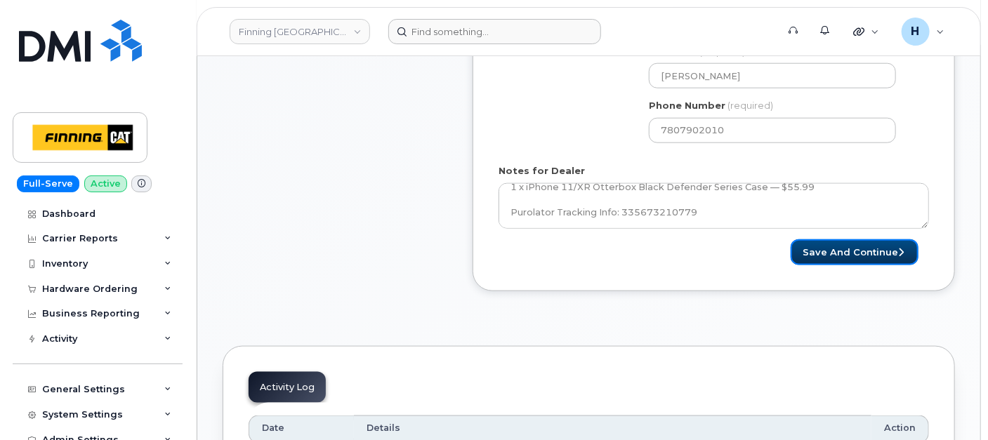
drag, startPoint x: 826, startPoint y: 246, endPoint x: 561, endPoint y: 19, distance: 348.9
click at [826, 244] on button "Save and Continue" at bounding box center [854, 252] width 128 height 26
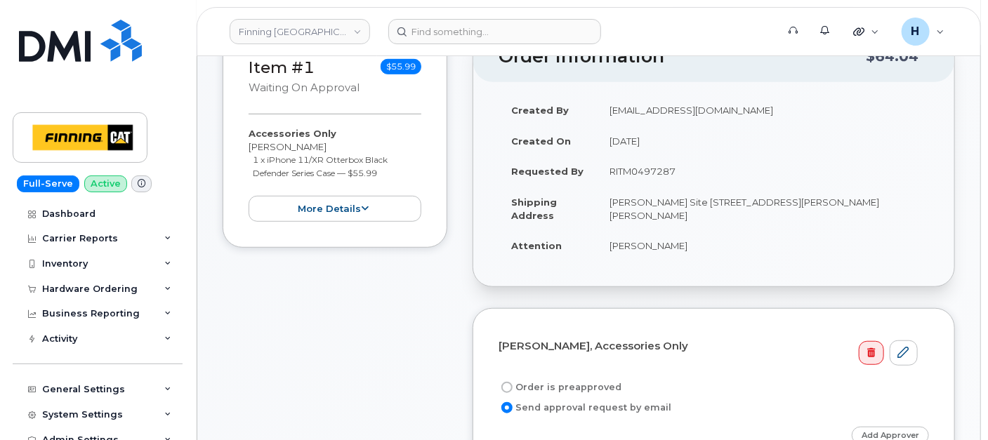
scroll to position [312, 0]
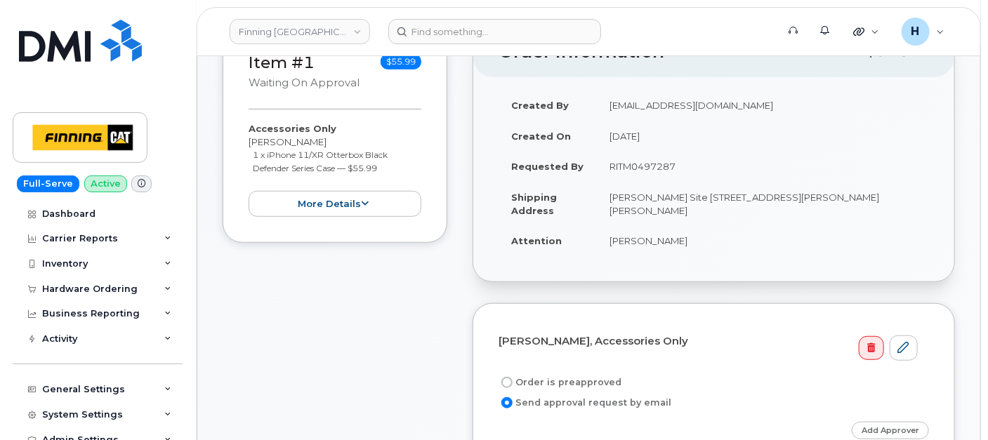
click at [557, 378] on label "Order is preapproved" at bounding box center [559, 382] width 123 height 17
click at [512, 378] on input "Order is preapproved" at bounding box center [506, 382] width 11 height 11
radio input "true"
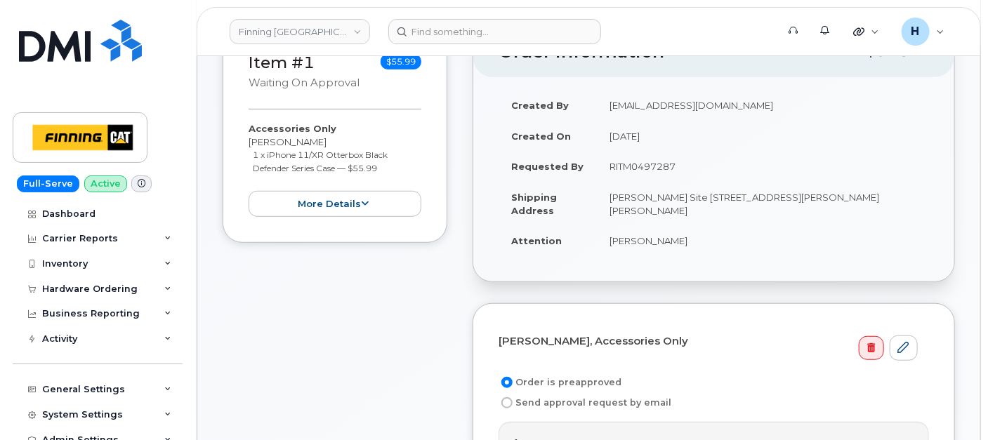
drag, startPoint x: 599, startPoint y: 170, endPoint x: 718, endPoint y: 175, distance: 119.5
click at [718, 175] on td "RITM0497287" at bounding box center [763, 166] width 332 height 31
copy td "RITM0497287"
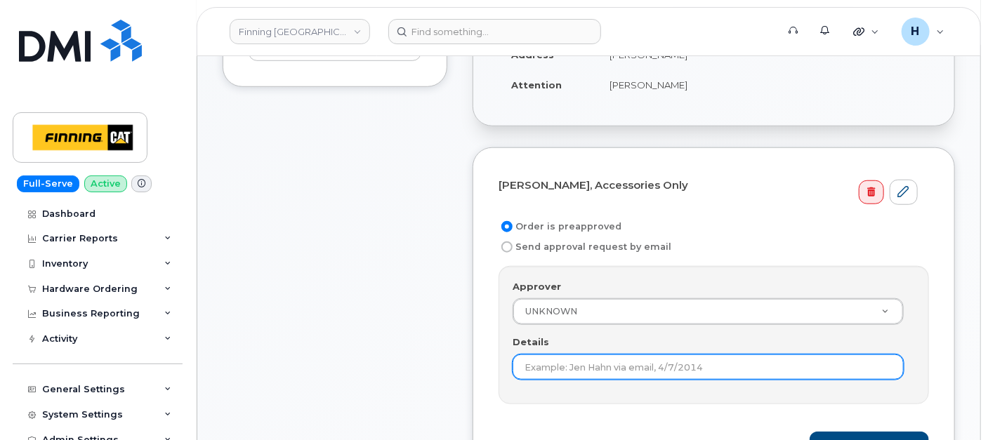
click at [545, 354] on input "Details" at bounding box center [707, 366] width 391 height 25
paste input "RITM0497287"
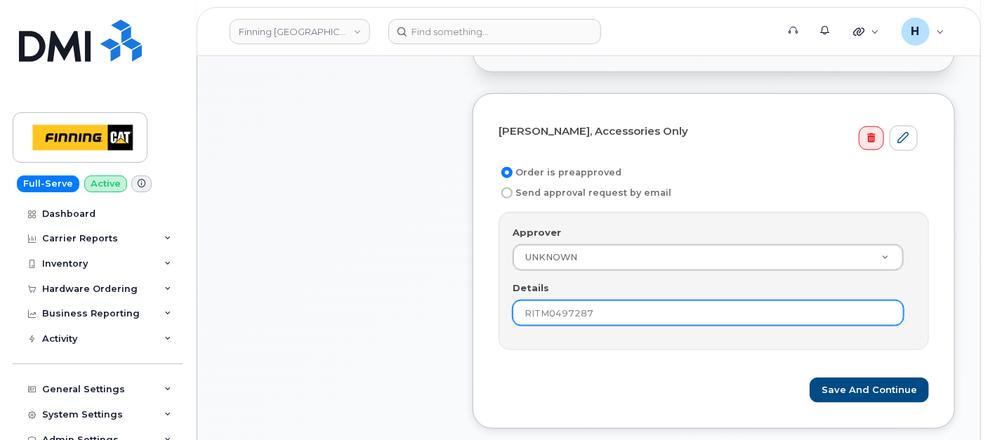
scroll to position [545, 0]
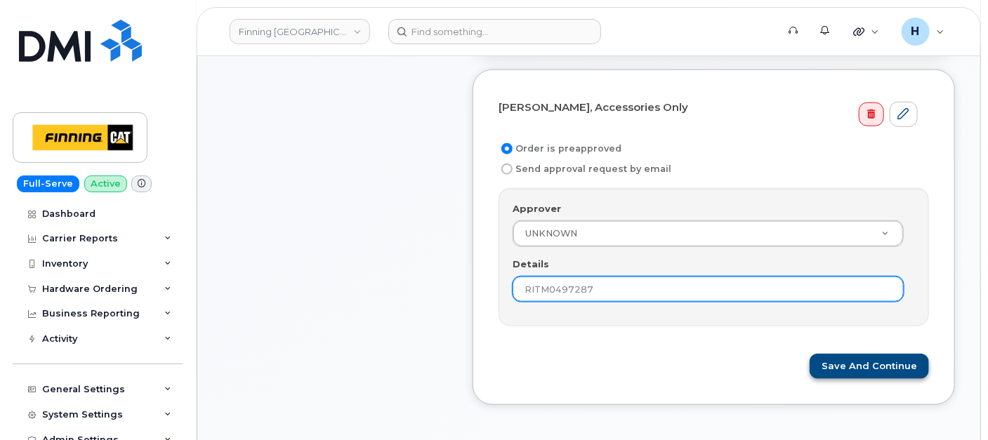
type input "RITM0497287"
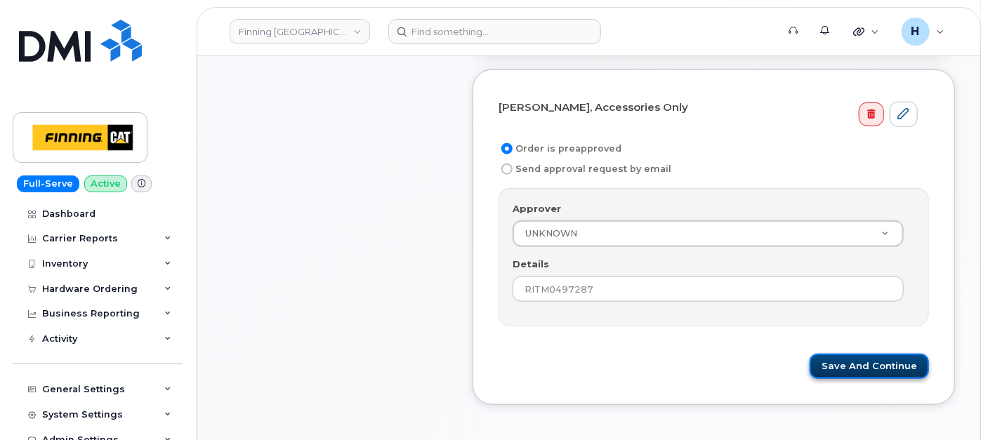
click at [835, 365] on button "Save and Continue" at bounding box center [868, 367] width 119 height 26
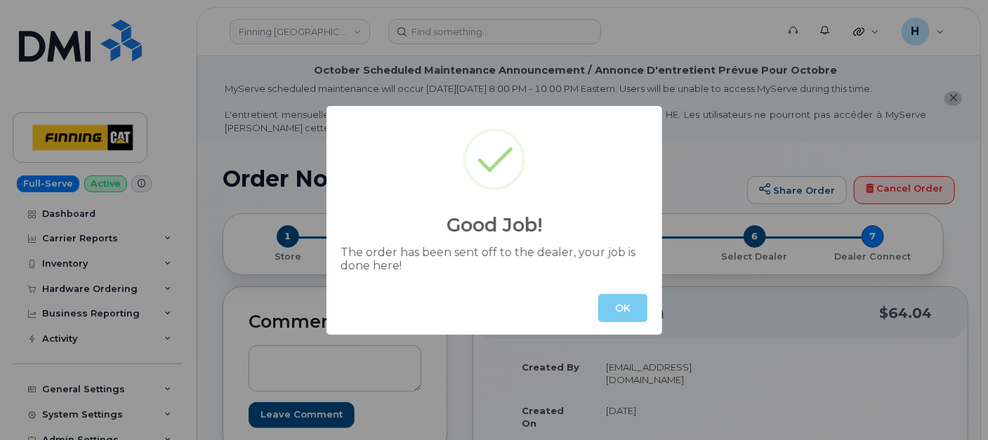
click at [619, 303] on button "OK" at bounding box center [622, 308] width 49 height 28
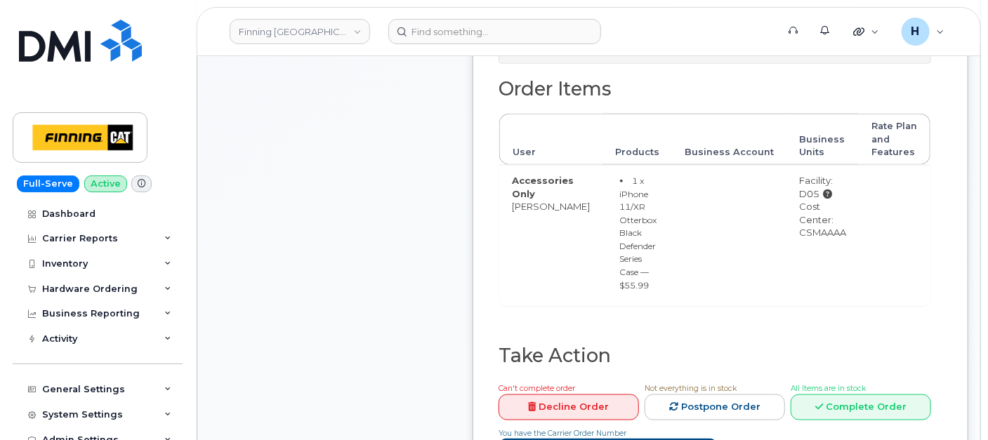
scroll to position [702, 0]
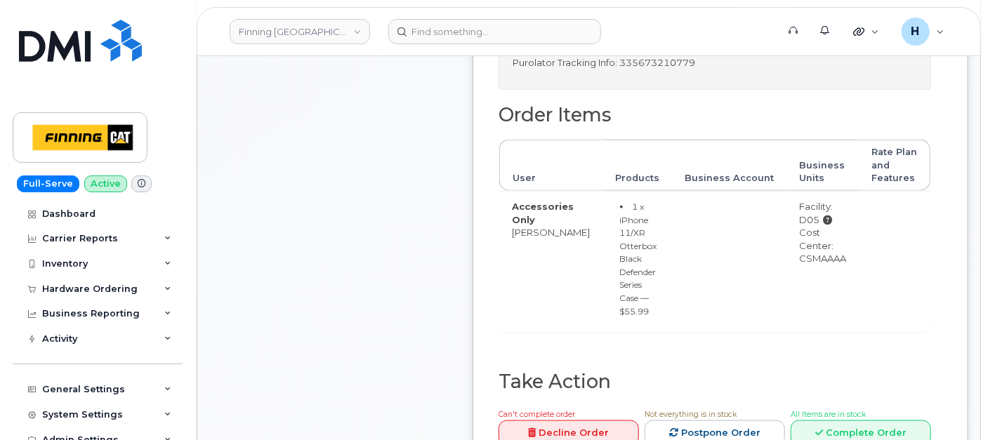
click at [647, 69] on p "Purolator Tracking Info: 335673210779" at bounding box center [714, 62] width 404 height 13
copy p "335673210779"
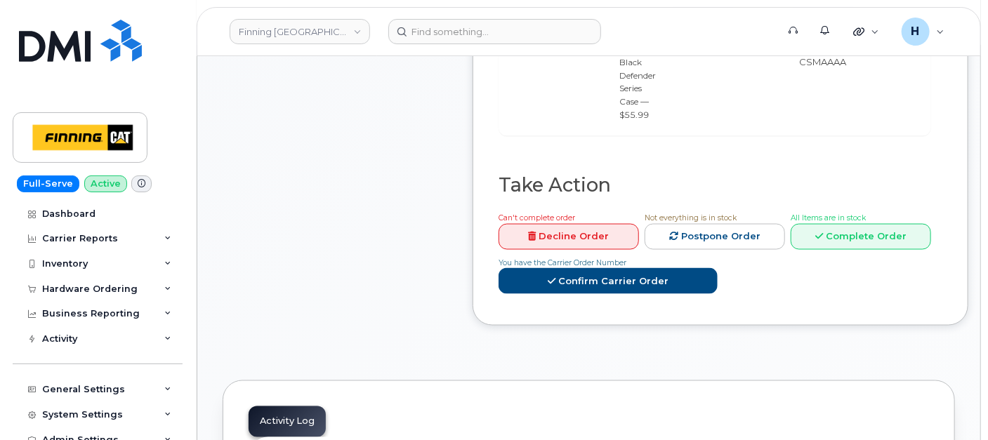
scroll to position [858, 0]
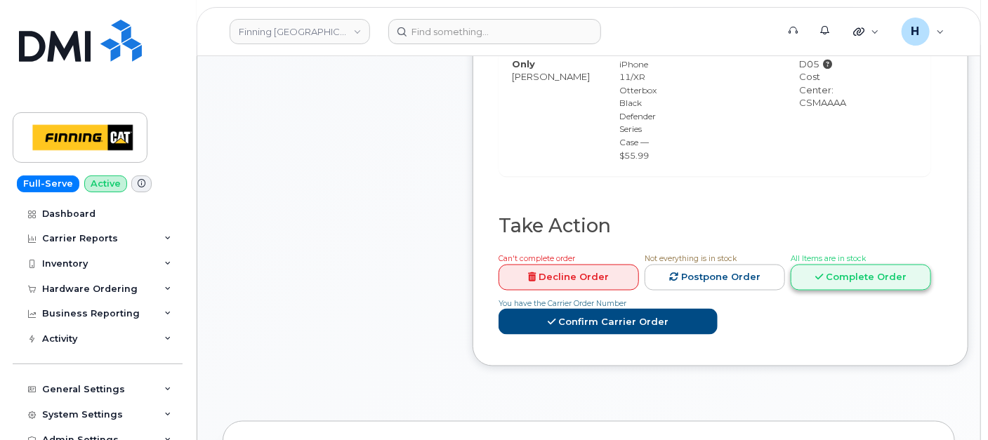
click at [840, 270] on link "Complete Order" at bounding box center [860, 278] width 140 height 26
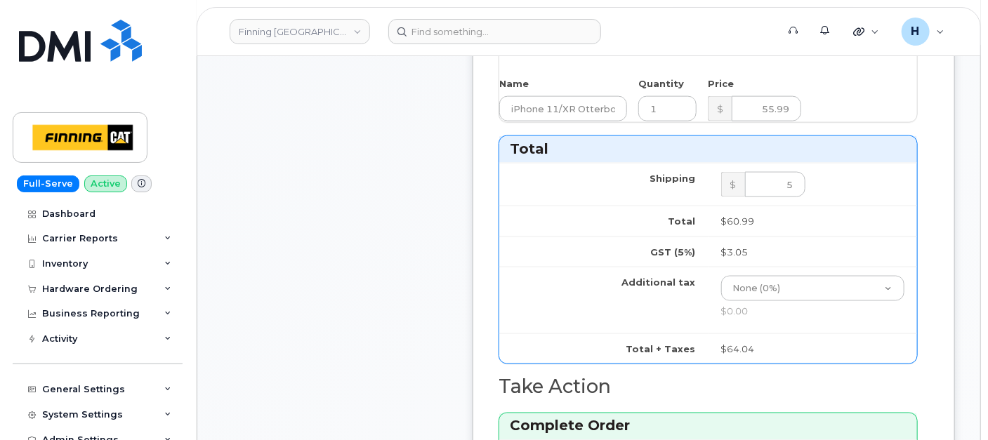
scroll to position [1169, 0]
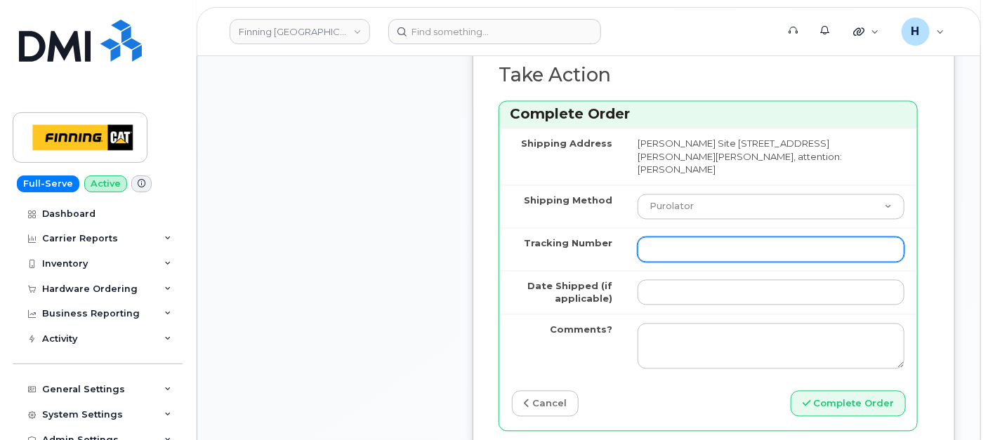
click at [665, 246] on input "Tracking Number" at bounding box center [770, 249] width 267 height 25
paste input "335673210779"
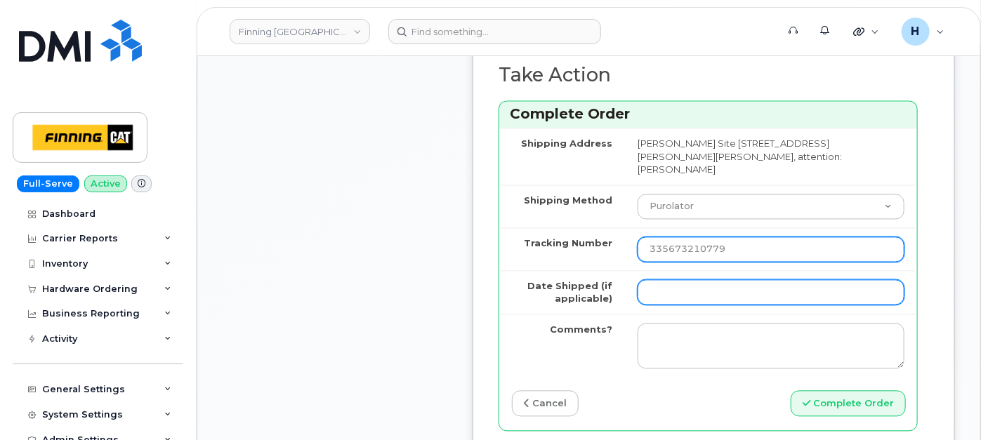
type input "335673210779"
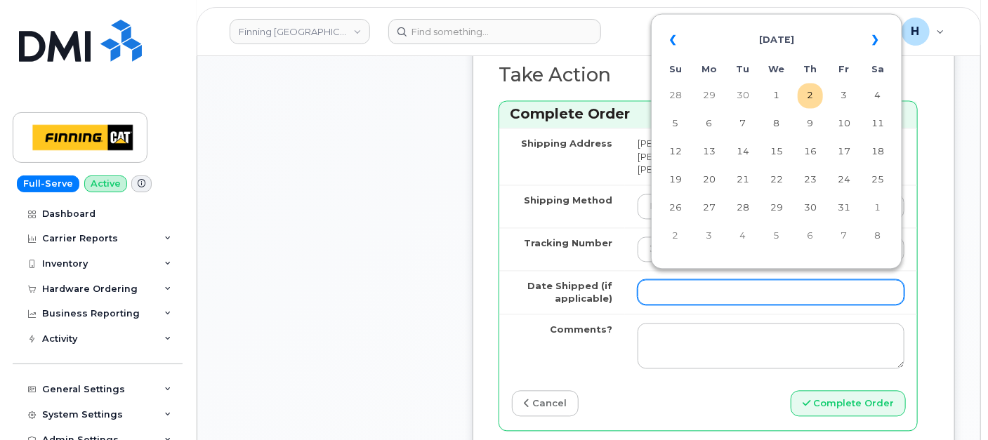
drag, startPoint x: 658, startPoint y: 283, endPoint x: 665, endPoint y: 281, distance: 7.3
click at [658, 284] on input "Date Shipped (if applicable)" at bounding box center [770, 292] width 267 height 25
type input "[DATE]"
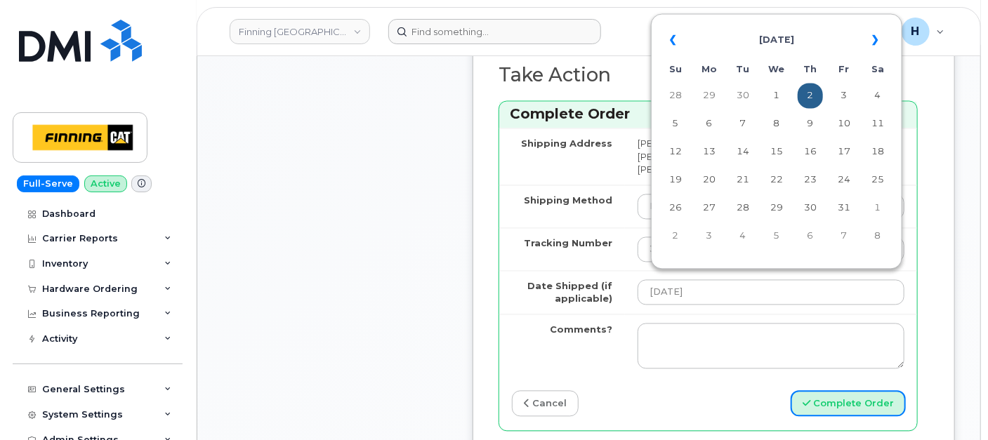
click at [849, 409] on button "Complete Order" at bounding box center [847, 404] width 115 height 26
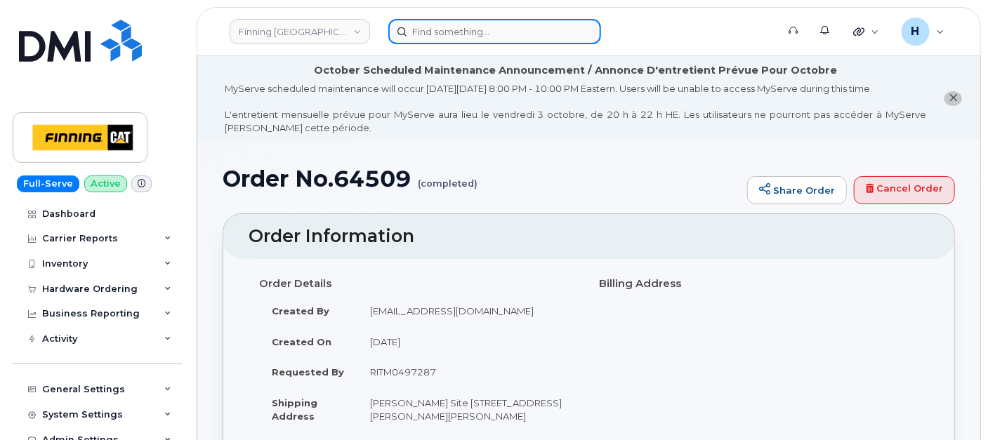
click at [437, 27] on input at bounding box center [494, 31] width 213 height 25
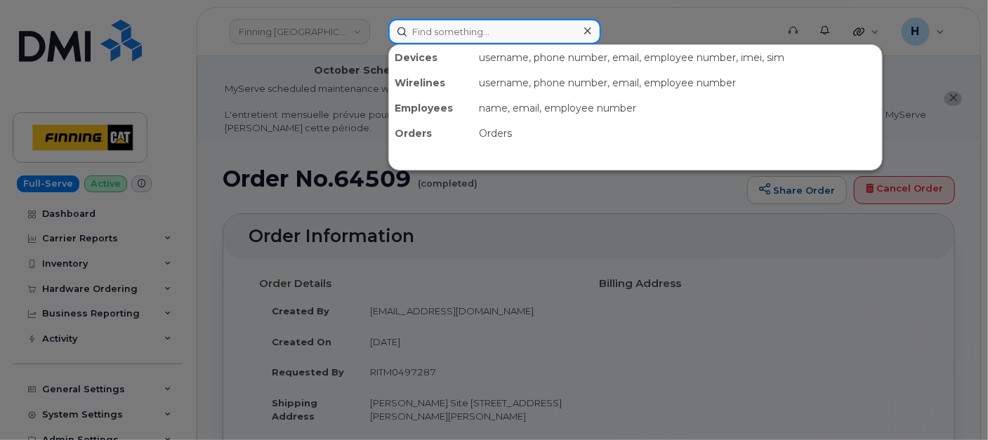
paste input "Babak Baharikia"
type input "Babak Baharikia"
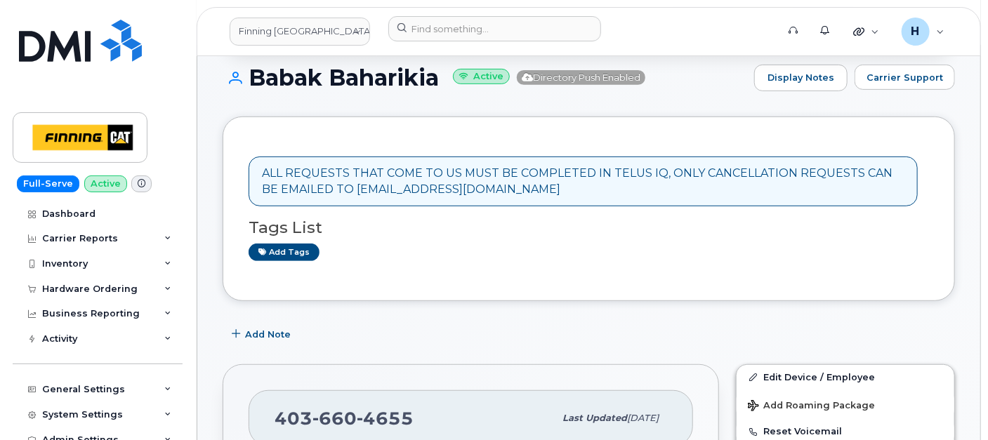
scroll to position [312, 0]
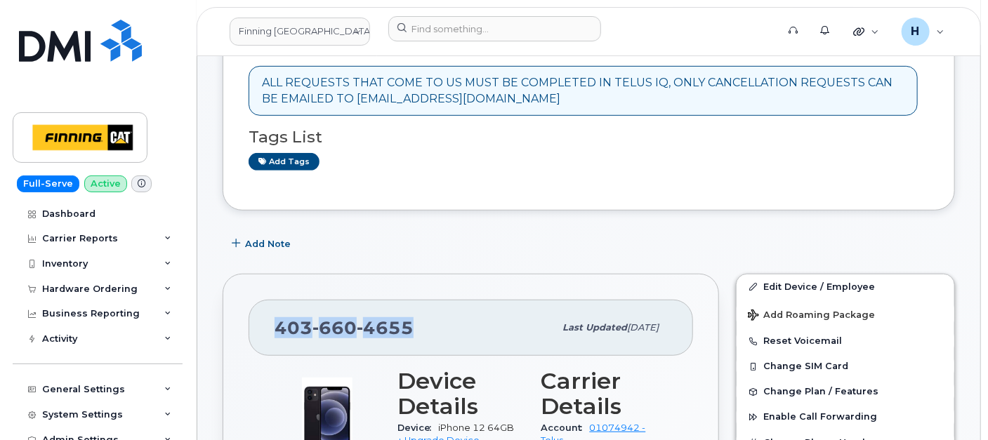
drag, startPoint x: 376, startPoint y: 324, endPoint x: 277, endPoint y: 317, distance: 99.3
click at [277, 317] on div "403 660 4655" at bounding box center [413, 327] width 279 height 29
copy span "403 660 4655"
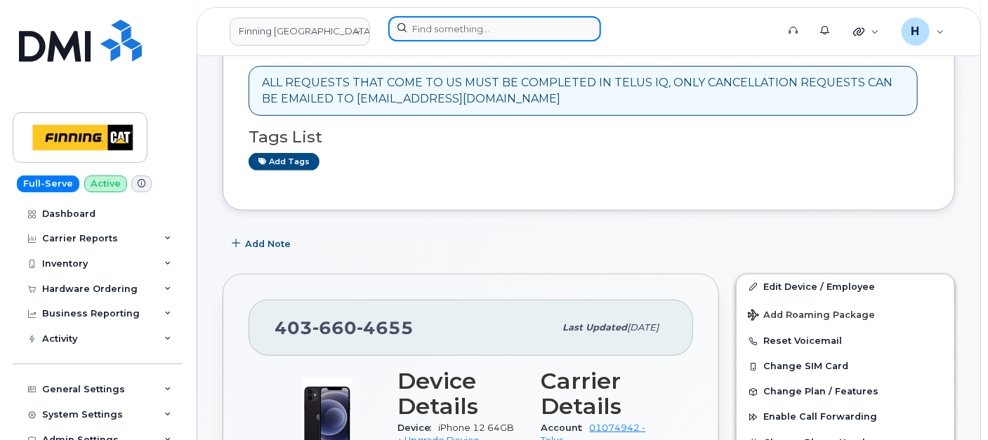
click at [473, 26] on input at bounding box center [494, 28] width 213 height 25
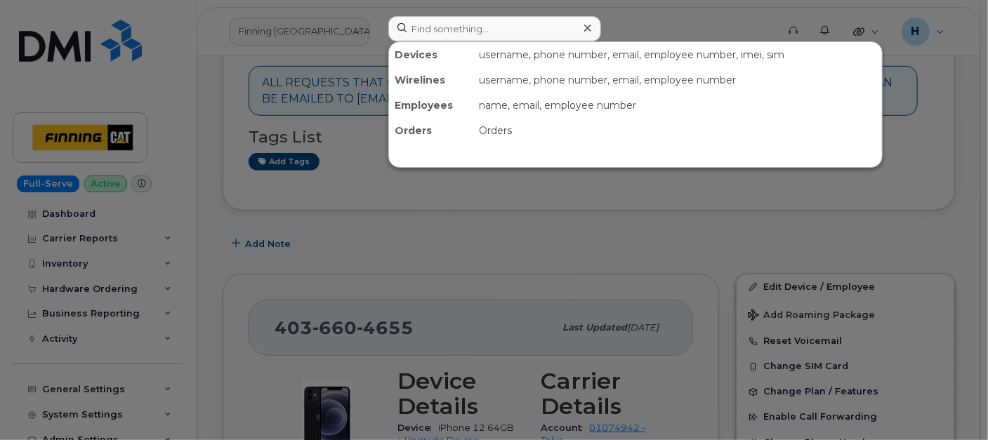
click at [58, 285] on div at bounding box center [494, 220] width 988 height 440
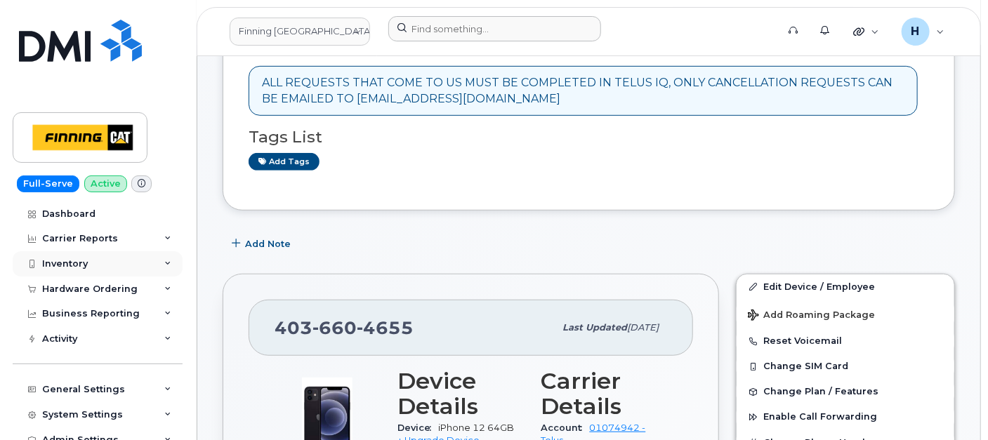
click at [75, 271] on div "Inventory" at bounding box center [98, 263] width 170 height 25
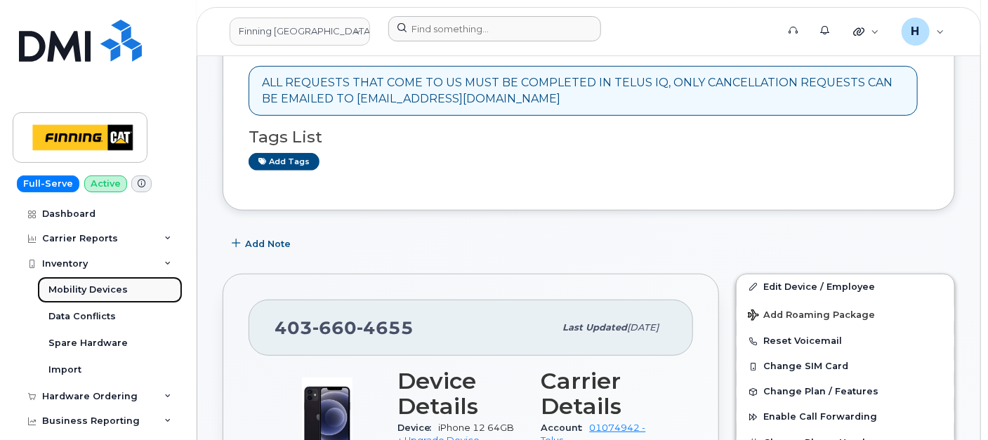
click at [74, 292] on div "Mobility Devices" at bounding box center [87, 290] width 79 height 13
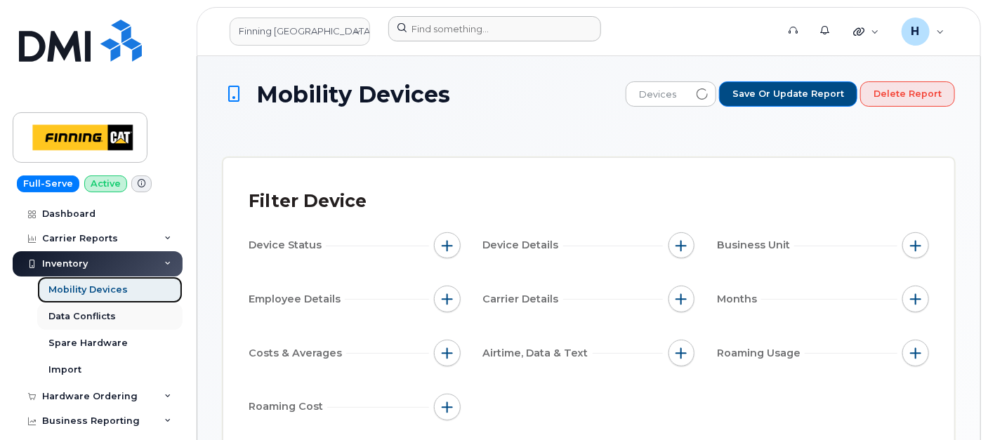
scroll to position [156, 0]
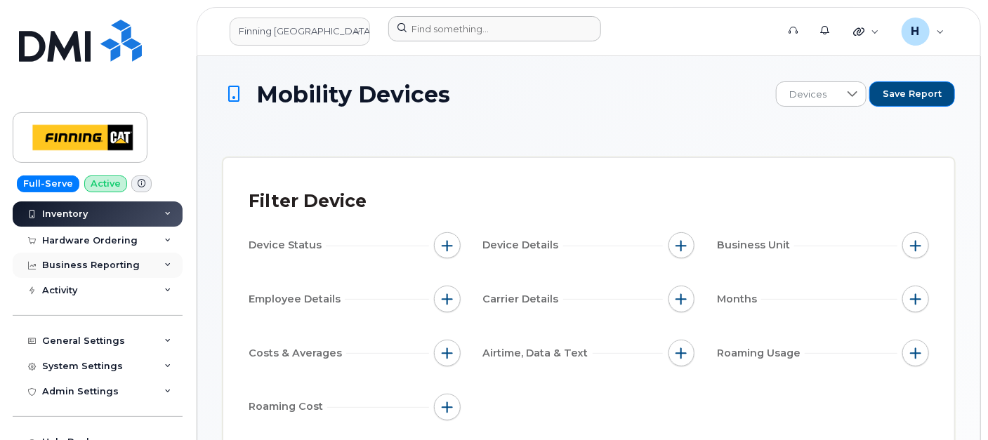
drag, startPoint x: 100, startPoint y: 246, endPoint x: 100, endPoint y: 255, distance: 9.1
click at [100, 253] on div "Dashboard Carrier Reports Monthly Billing Data Pooling Average Costing Accounti…" at bounding box center [99, 320] width 173 height 239
drag, startPoint x: 100, startPoint y: 255, endPoint x: 90, endPoint y: 291, distance: 37.3
click at [90, 291] on div "Activity" at bounding box center [98, 290] width 170 height 25
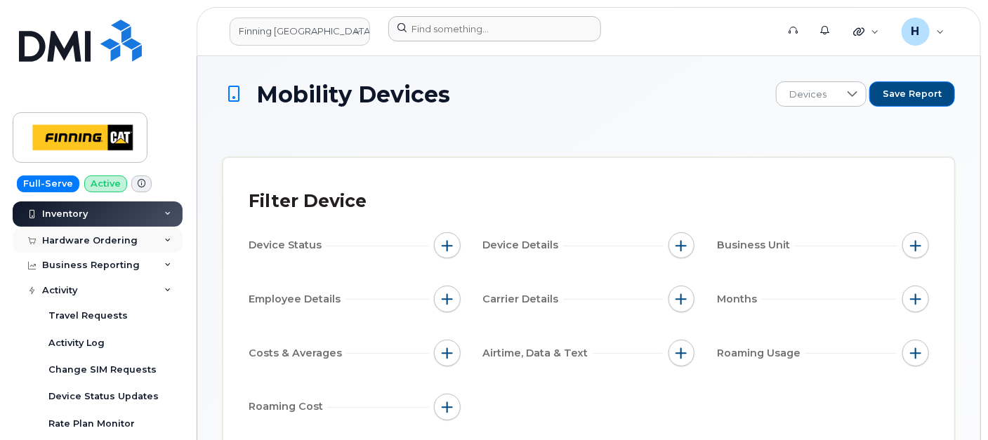
click at [126, 244] on div "Hardware Ordering" at bounding box center [89, 240] width 95 height 11
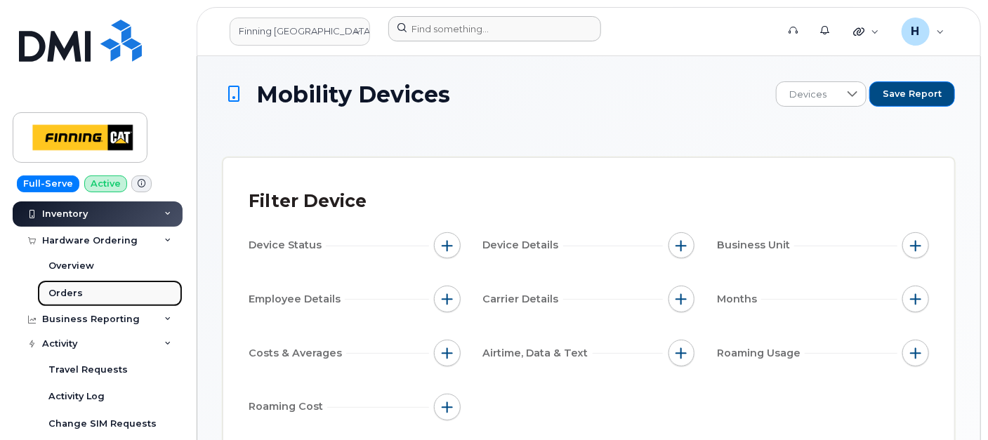
click at [104, 290] on link "Orders" at bounding box center [109, 293] width 145 height 27
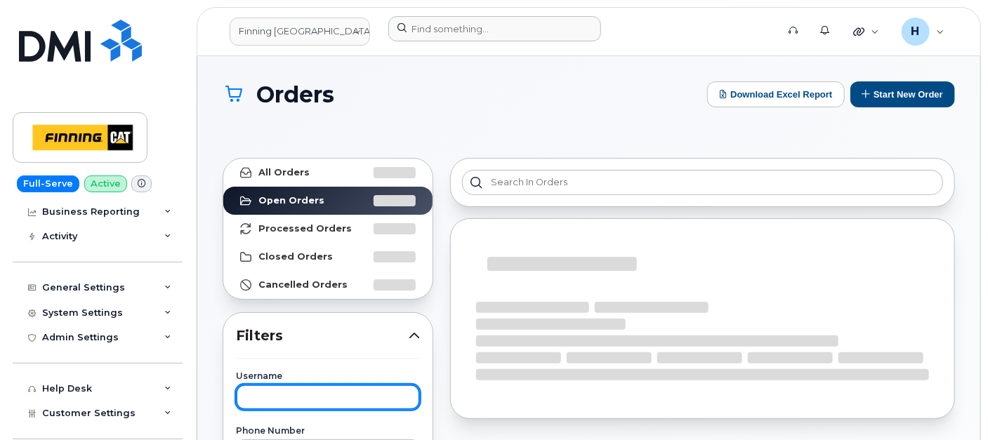
click at [266, 400] on input "text" at bounding box center [328, 397] width 184 height 25
paste input "Elvira Avalos"
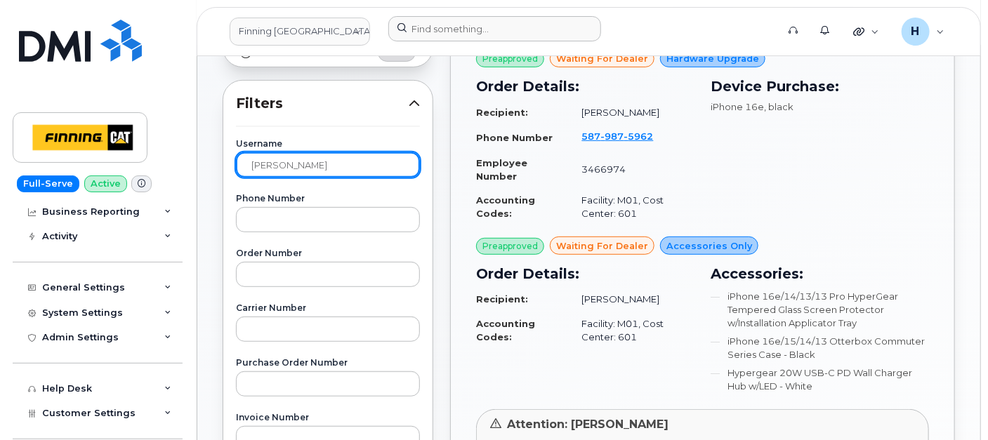
scroll to position [234, 0]
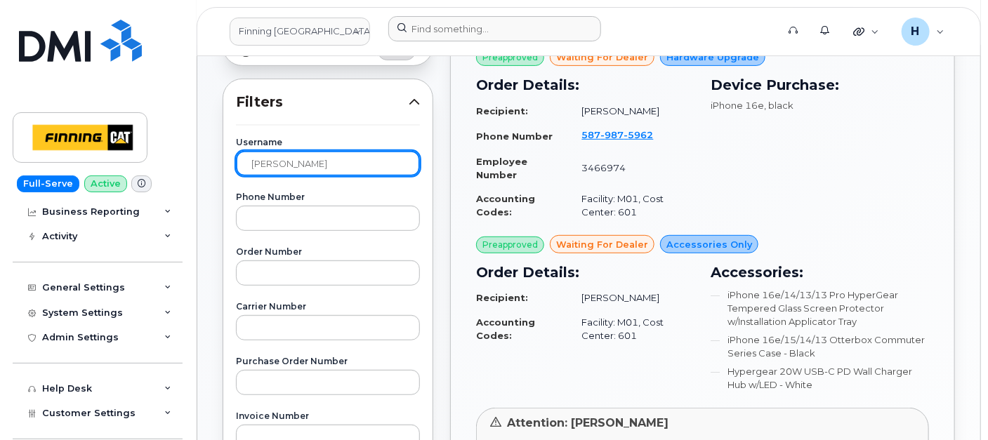
drag, startPoint x: 256, startPoint y: 164, endPoint x: 199, endPoint y: 154, distance: 58.3
click at [199, 154] on div "Orders Download Excel Report Start New Order All Orders 14501 Open Orders 20 Pr…" at bounding box center [588, 365] width 783 height 1086
paste input "Scott Deschambault"
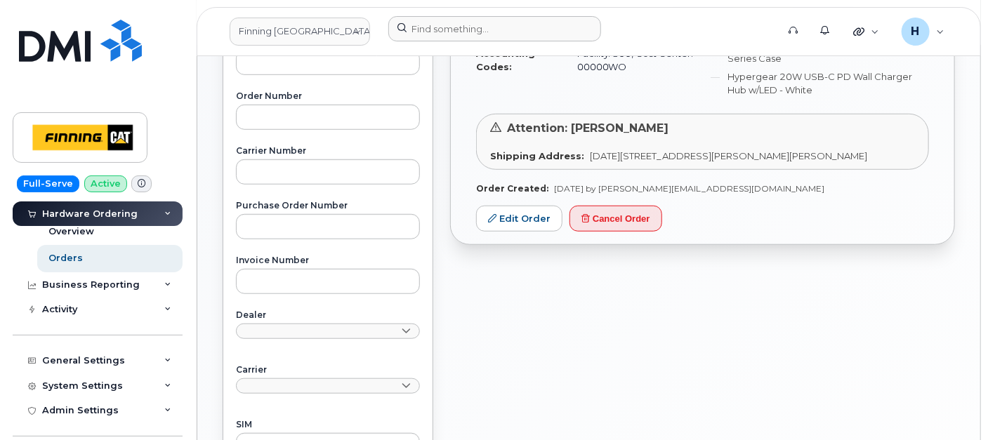
scroll to position [0, 0]
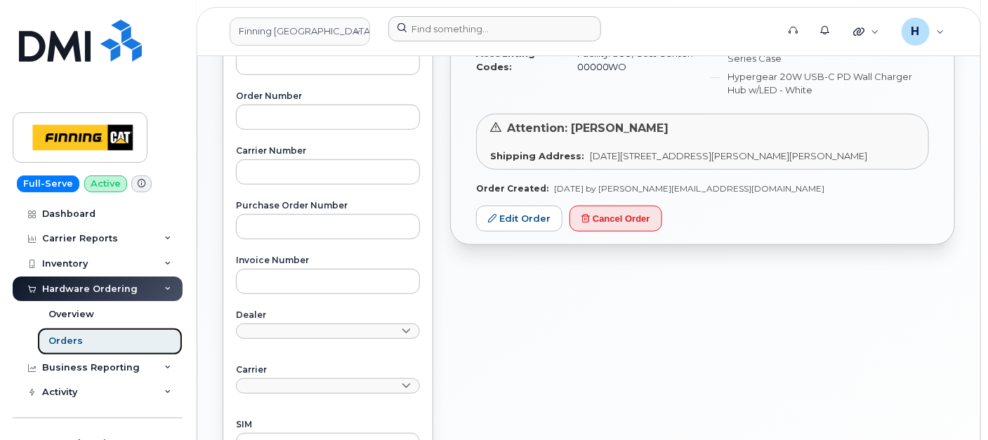
click at [112, 334] on link "Orders" at bounding box center [109, 341] width 145 height 27
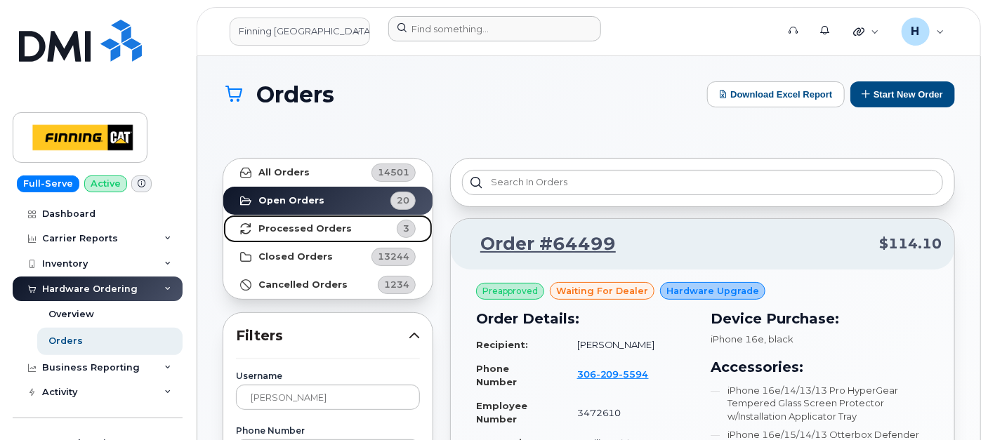
click at [338, 220] on link "Processed Orders 3" at bounding box center [327, 229] width 209 height 28
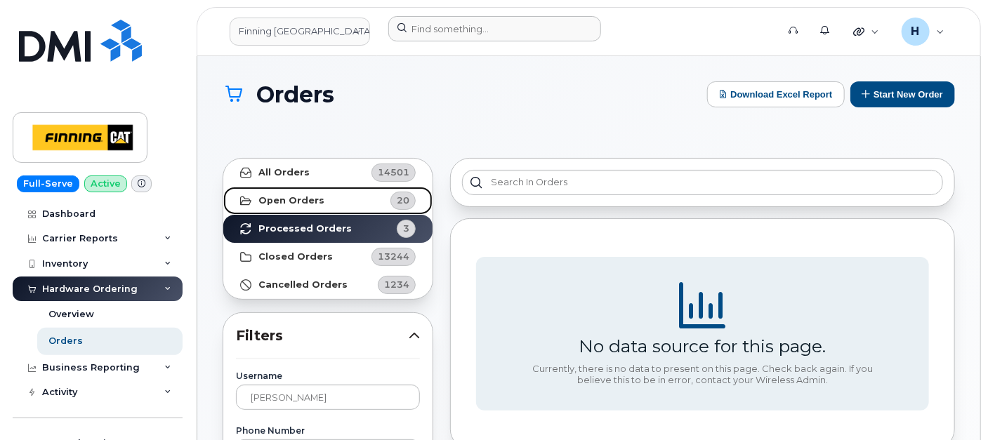
click at [342, 199] on link "Open Orders 20" at bounding box center [327, 201] width 209 height 28
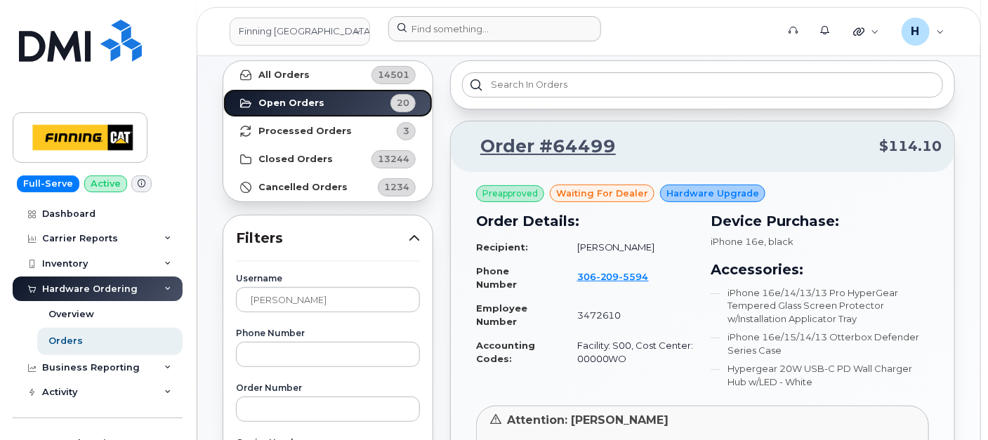
scroll to position [78, 0]
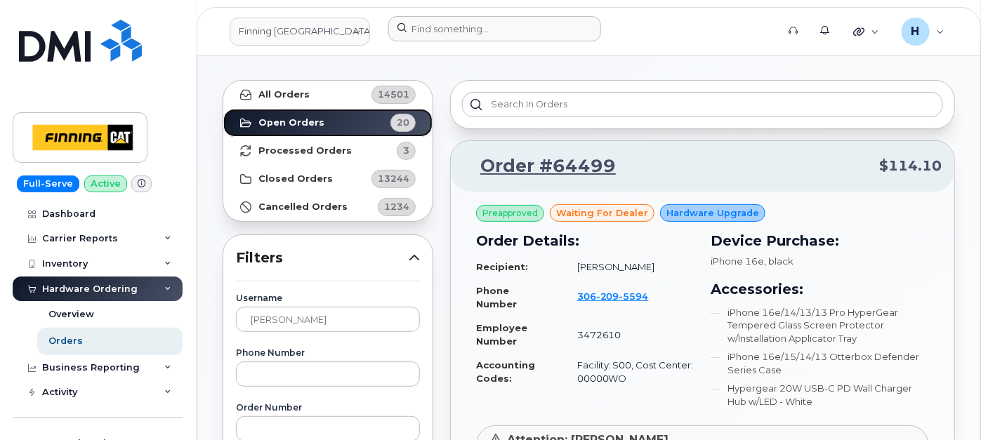
click at [303, 122] on strong "Open Orders" at bounding box center [291, 122] width 66 height 11
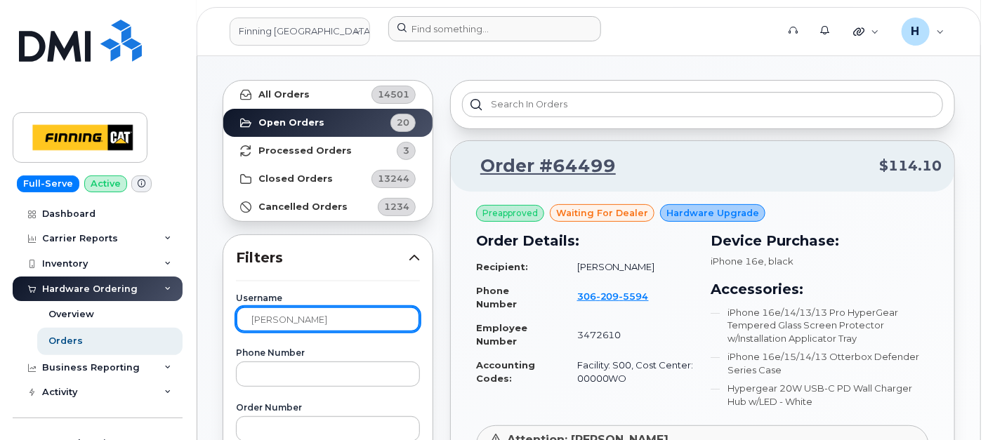
drag, startPoint x: 256, startPoint y: 318, endPoint x: 211, endPoint y: 316, distance: 45.7
type input "philip"
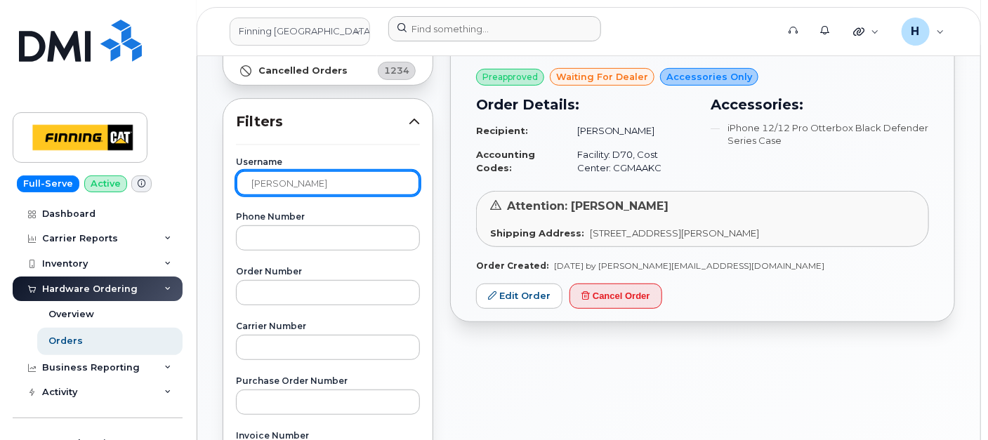
scroll to position [390, 0]
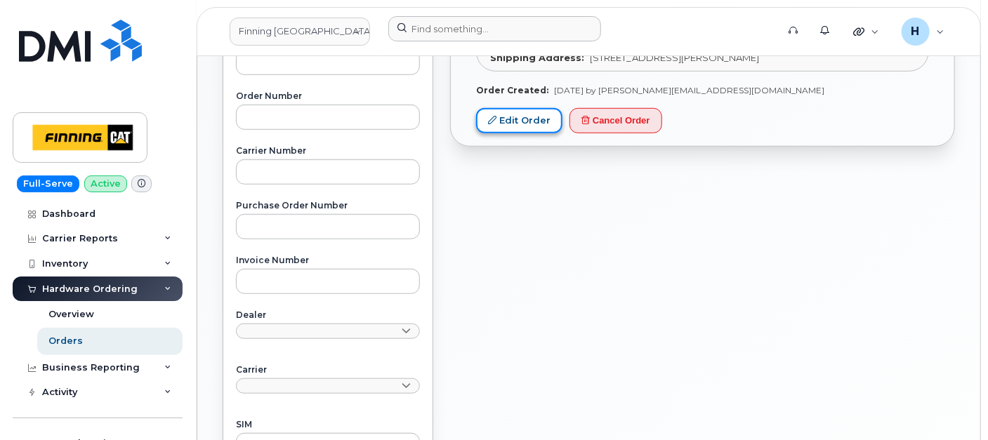
click at [489, 120] on icon at bounding box center [492, 120] width 8 height 8
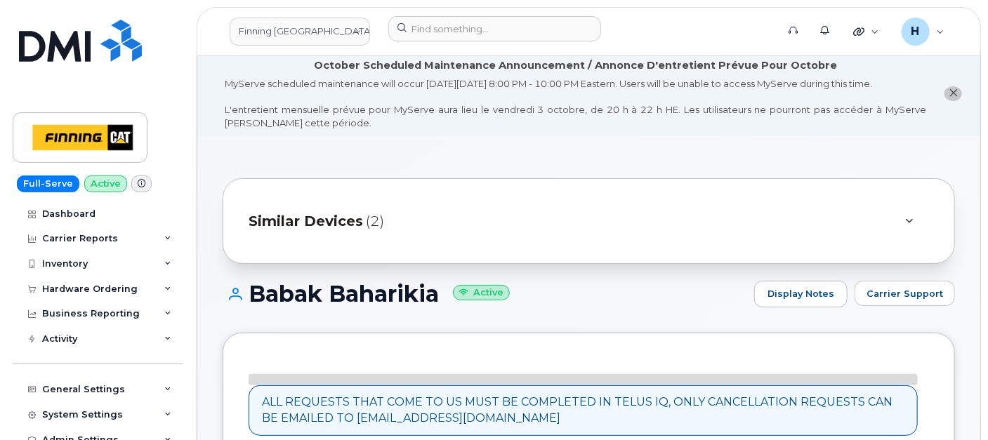
scroll to position [390, 0]
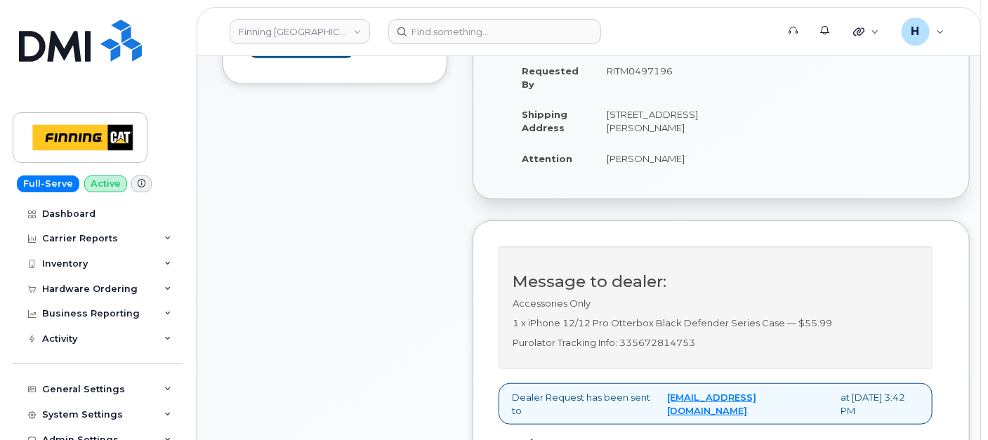
scroll to position [397, 0]
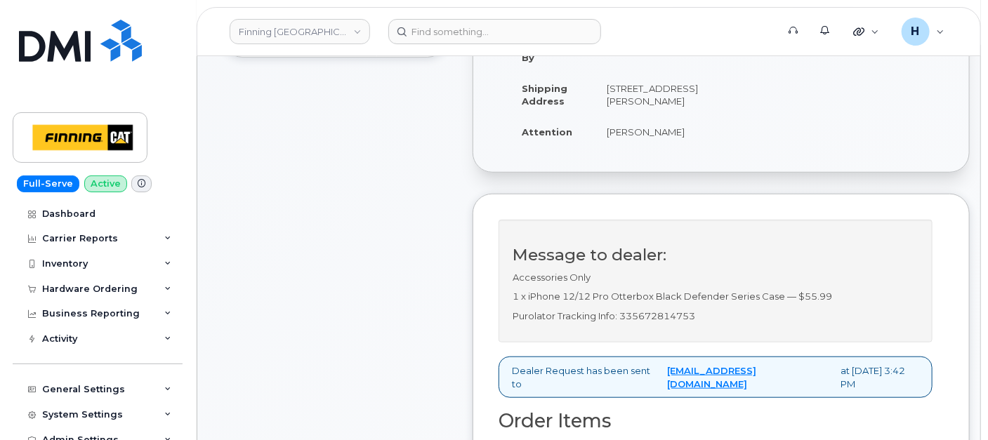
click at [666, 323] on p "Purolator Tracking Info: 335672814753" at bounding box center [715, 316] width 406 height 13
copy p "335672814753"
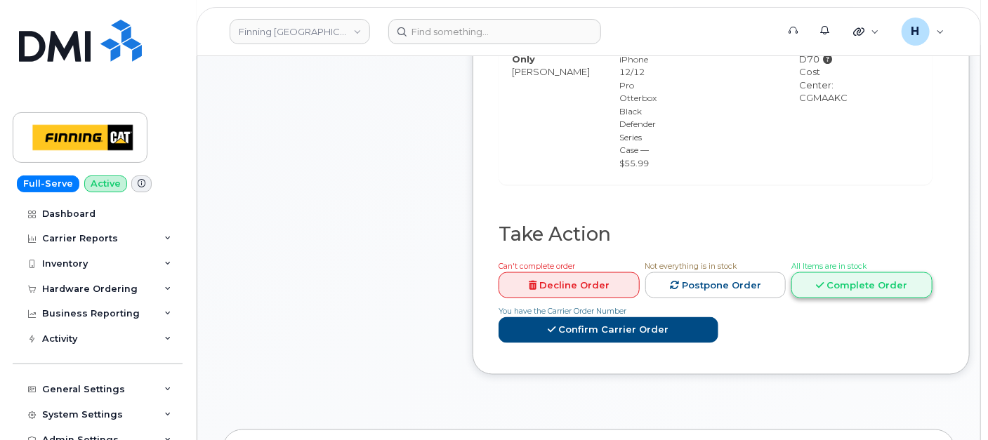
click at [827, 283] on link "Complete Order" at bounding box center [861, 285] width 141 height 26
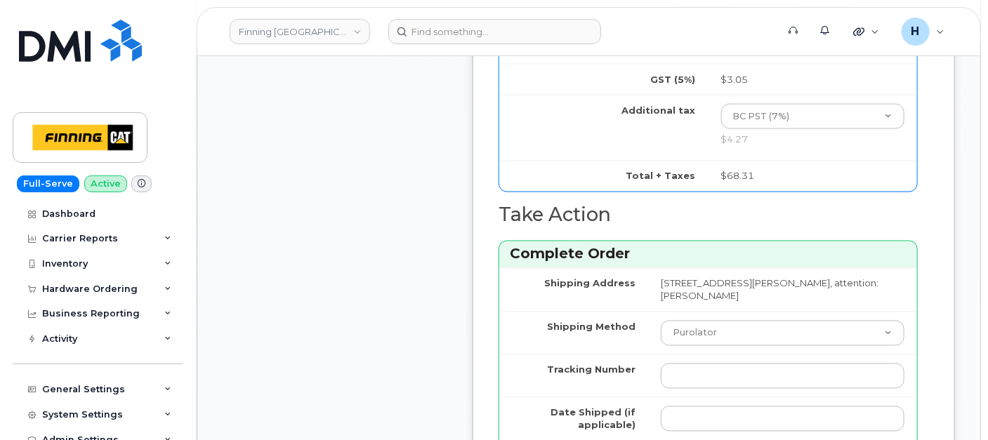
scroll to position [1176, 0]
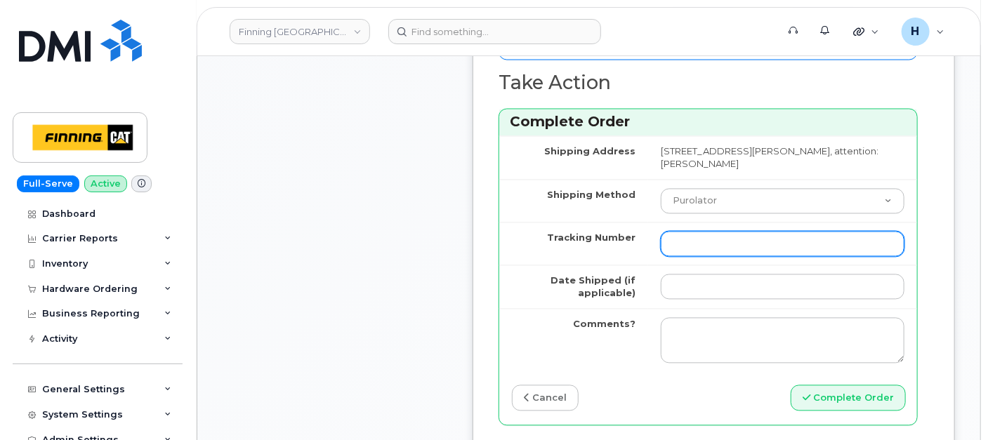
click at [724, 257] on input "Tracking Number" at bounding box center [783, 244] width 244 height 25
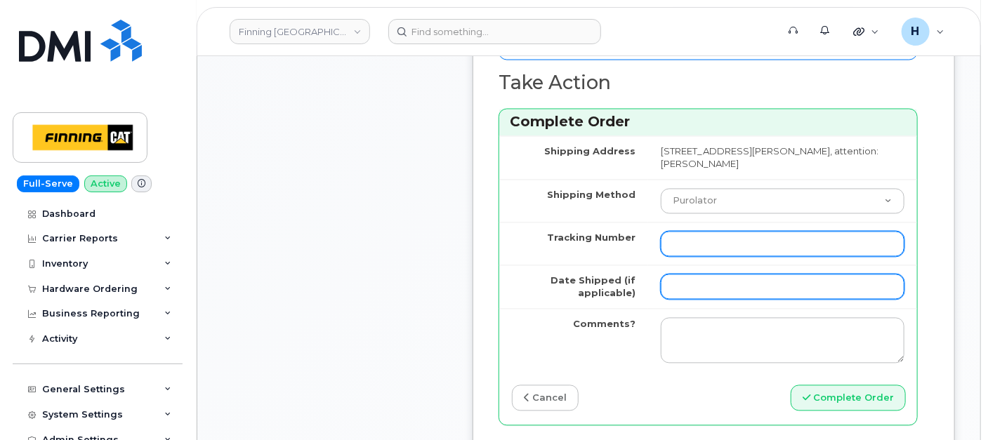
paste input "335672814753"
type input "335672814753"
click at [701, 298] on input "Date Shipped (if applicable)" at bounding box center [783, 286] width 244 height 25
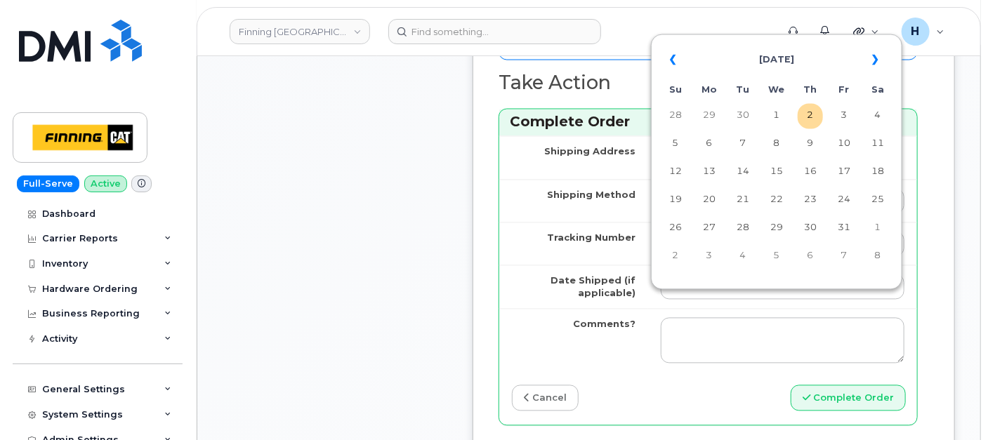
click at [812, 114] on td "2" at bounding box center [809, 116] width 25 height 25
type input "[DATE]"
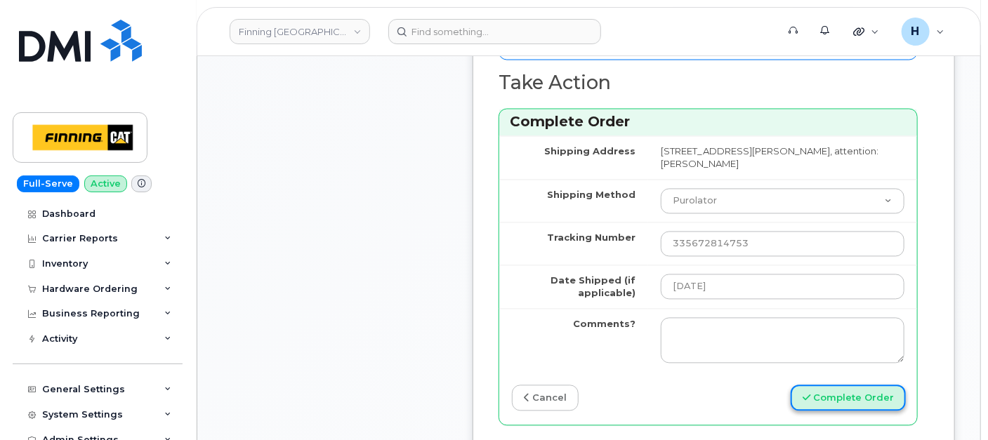
click at [843, 411] on button "Complete Order" at bounding box center [847, 398] width 115 height 26
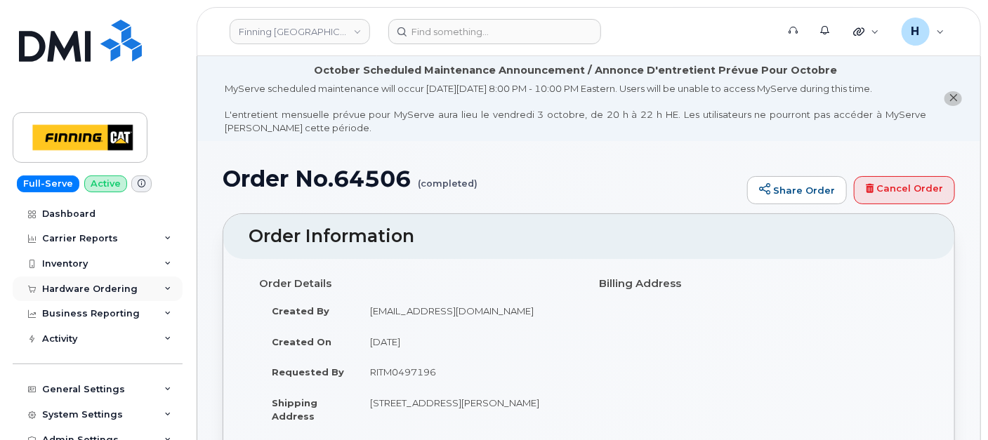
click at [103, 289] on div "Hardware Ordering" at bounding box center [89, 289] width 95 height 11
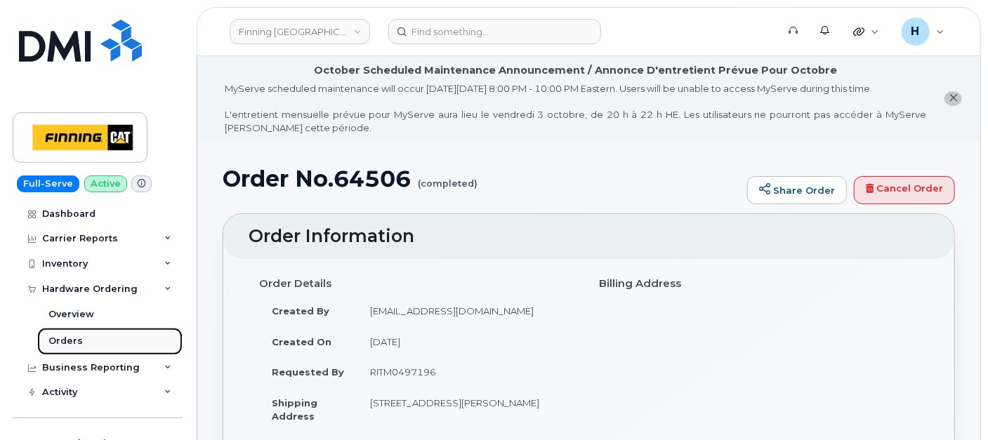
click at [105, 341] on link "Orders" at bounding box center [109, 341] width 145 height 27
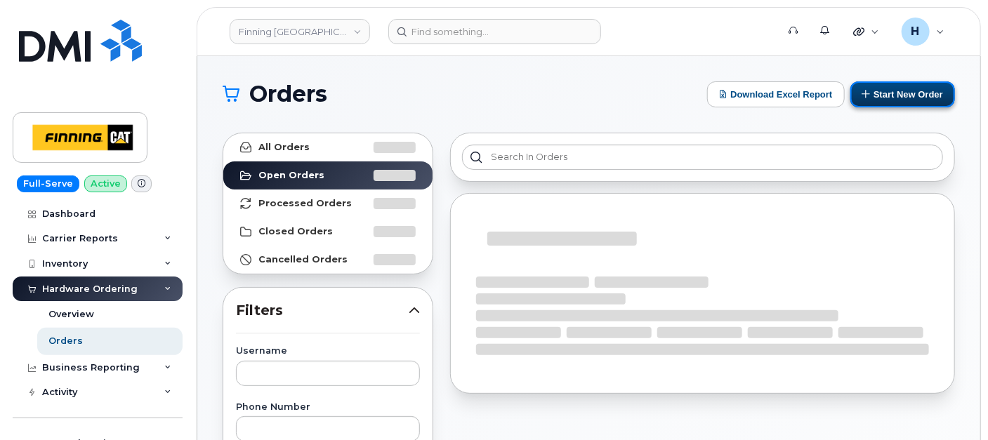
click at [875, 86] on button "Start New Order" at bounding box center [902, 94] width 105 height 26
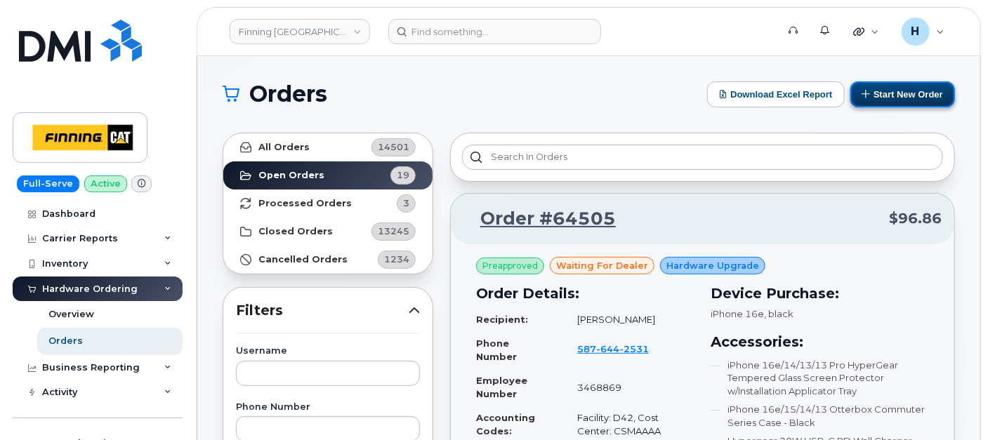
click at [889, 104] on button "Start New Order" at bounding box center [902, 94] width 105 height 26
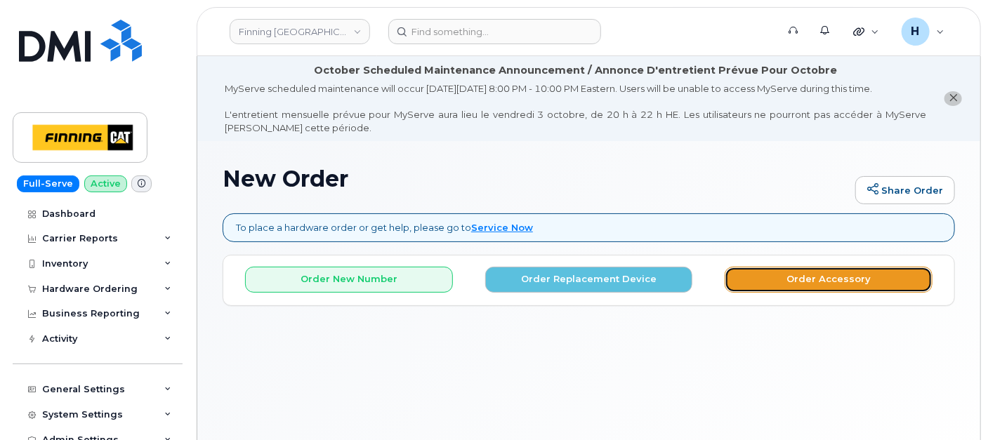
click at [764, 276] on button "Order Accessory" at bounding box center [828, 280] width 208 height 26
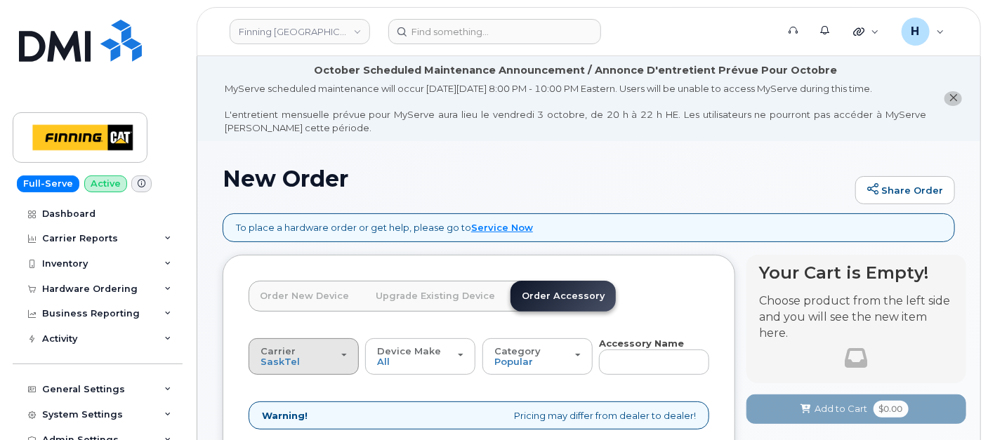
click at [336, 360] on div "Carrier [GEOGRAPHIC_DATA] Telus" at bounding box center [303, 357] width 86 height 22
click at [284, 411] on label "Telus" at bounding box center [274, 412] width 44 height 17
click at [0, 0] on input "Telus" at bounding box center [0, 0] width 0 height 0
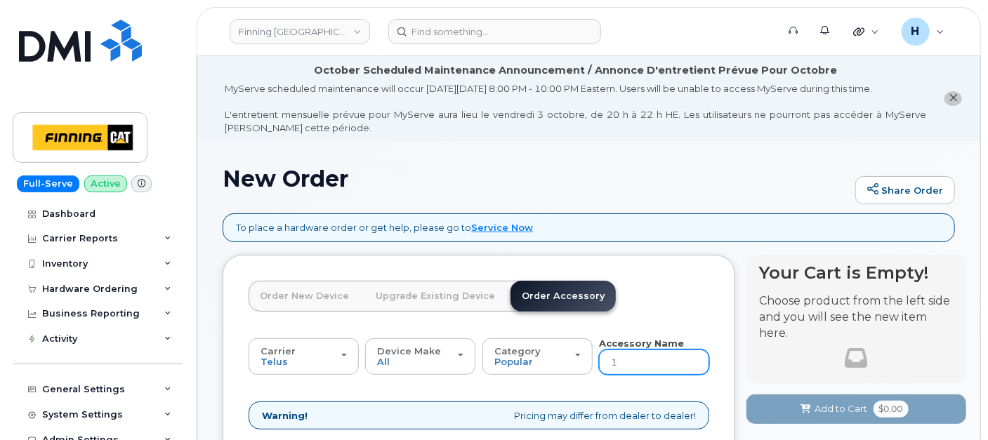
type input "12"
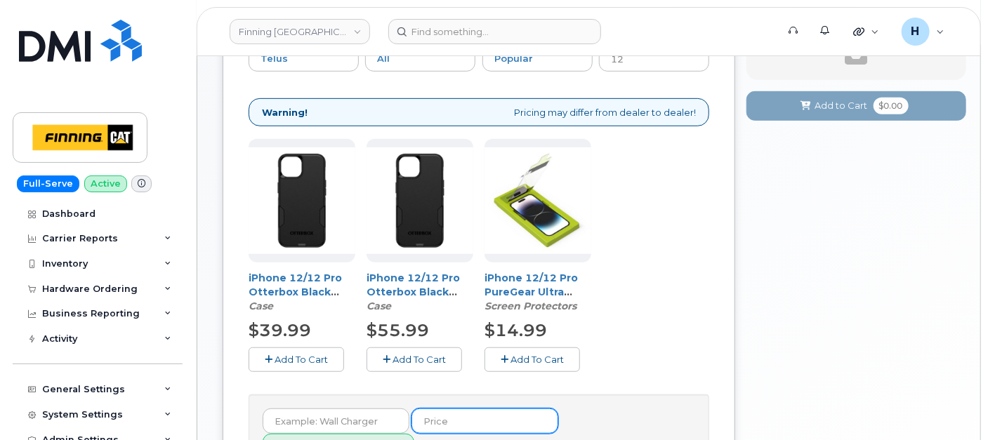
scroll to position [390, 0]
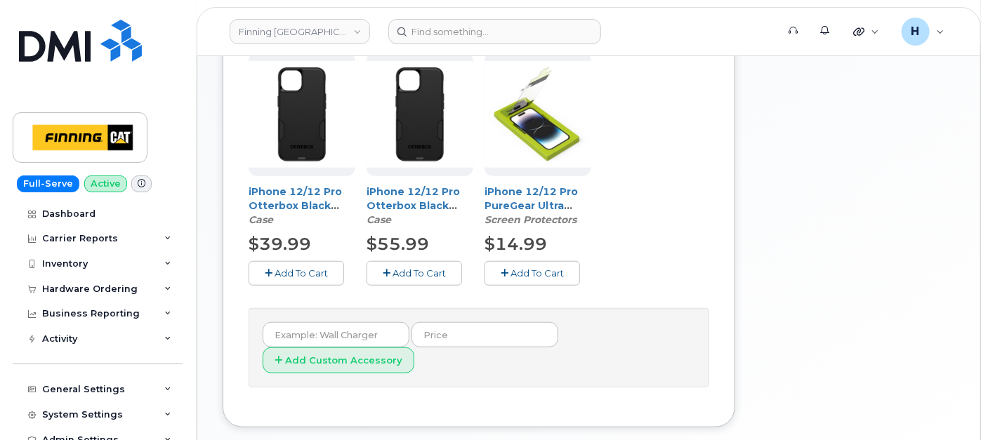
click at [531, 270] on span "Add To Cart" at bounding box center [536, 272] width 53 height 11
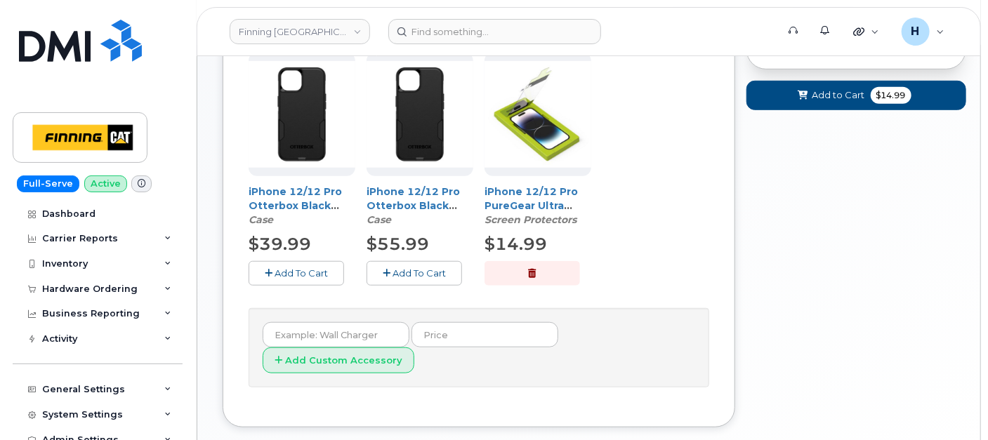
click at [310, 271] on span "Add To Cart" at bounding box center [300, 272] width 53 height 11
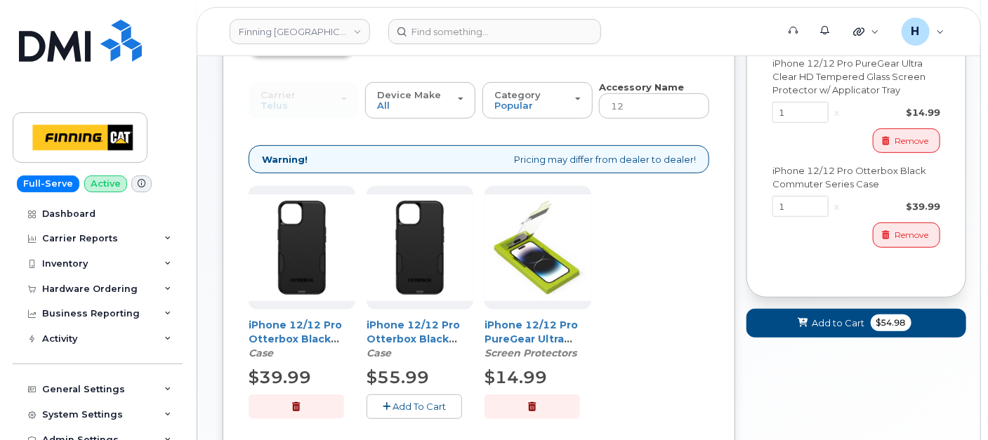
scroll to position [156, 0]
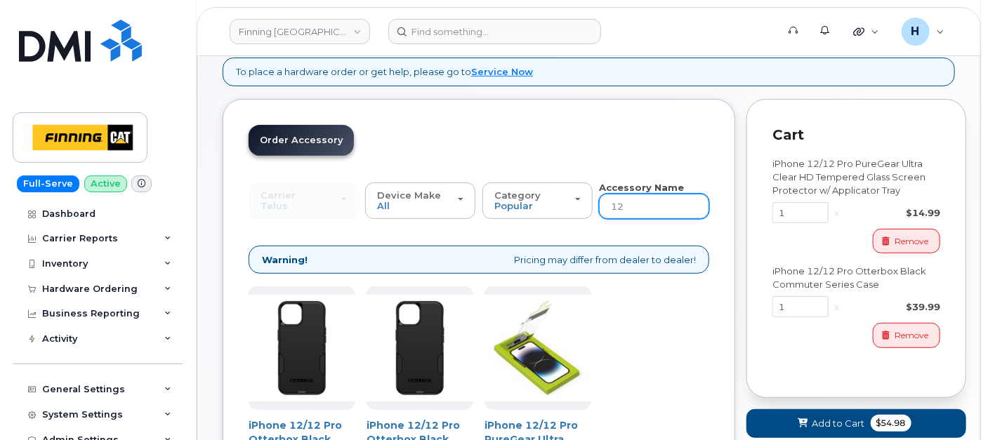
drag, startPoint x: 637, startPoint y: 208, endPoint x: 600, endPoint y: 204, distance: 37.4
click at [600, 204] on input "12" at bounding box center [654, 206] width 110 height 25
type input "wall"
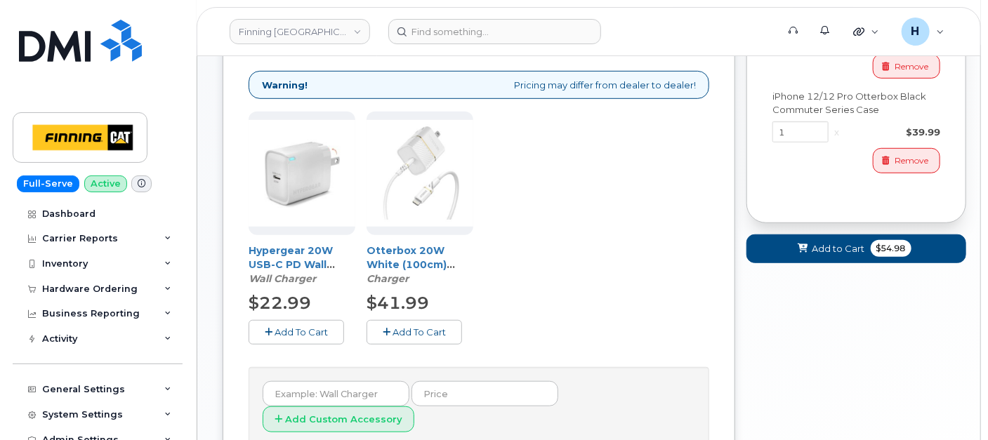
scroll to position [402, 0]
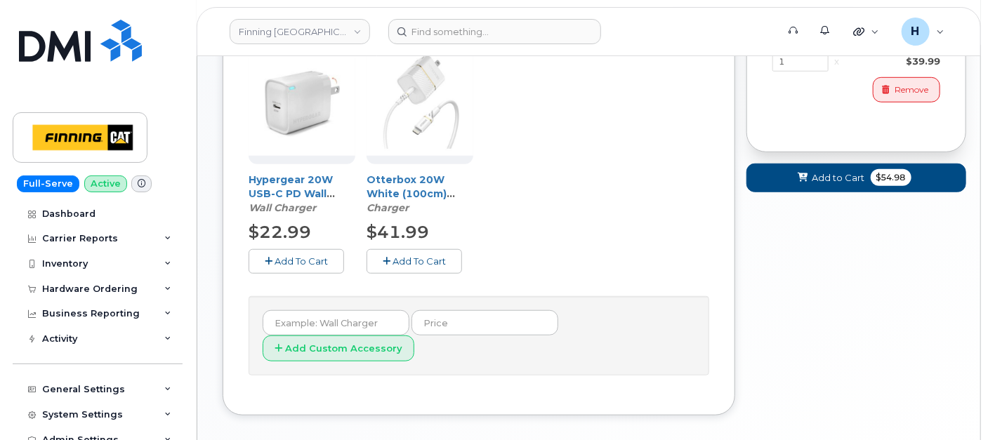
click at [395, 260] on span "Add To Cart" at bounding box center [418, 261] width 53 height 11
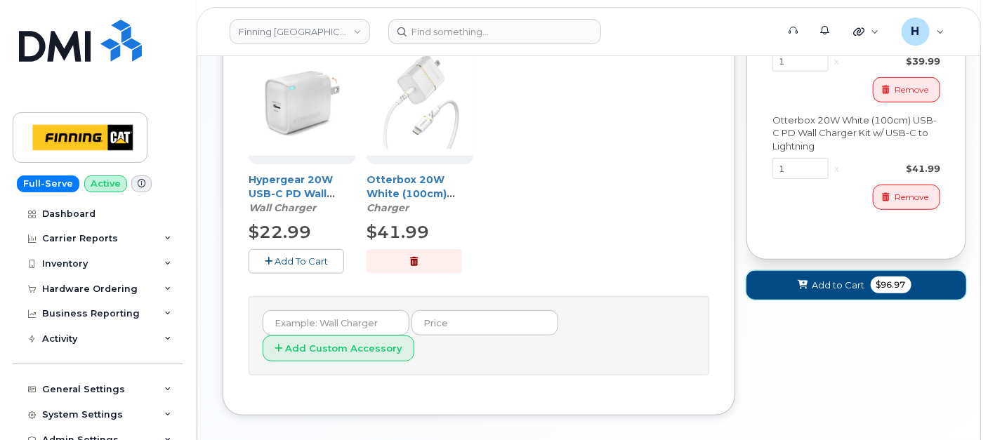
click at [760, 286] on button "Add to Cart $96.97" at bounding box center [856, 285] width 220 height 29
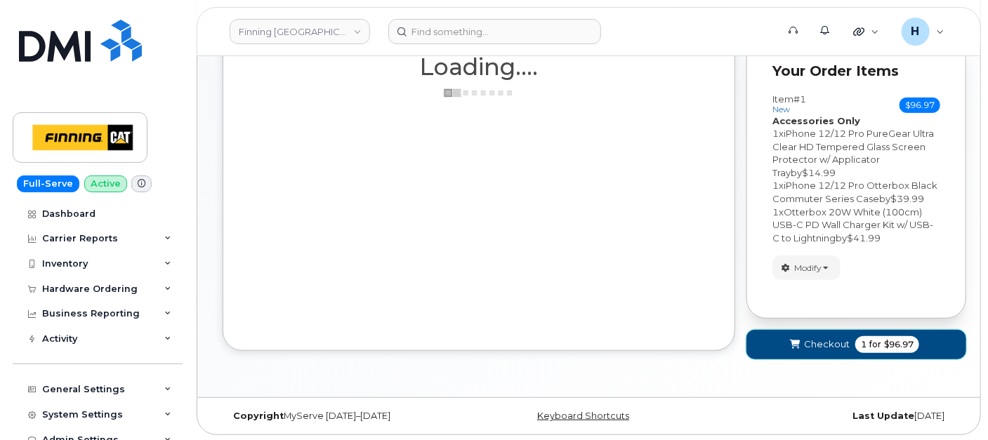
click at [802, 340] on button "Checkout 1 for $96.97" at bounding box center [856, 344] width 220 height 29
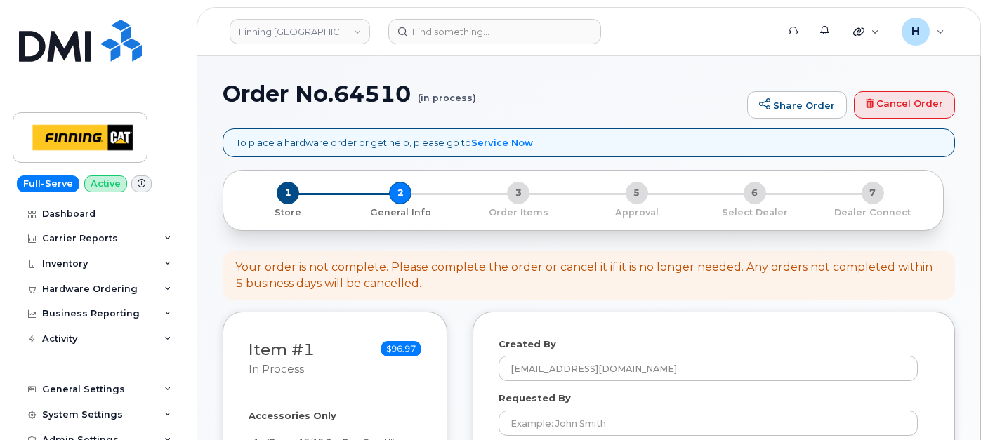
select select
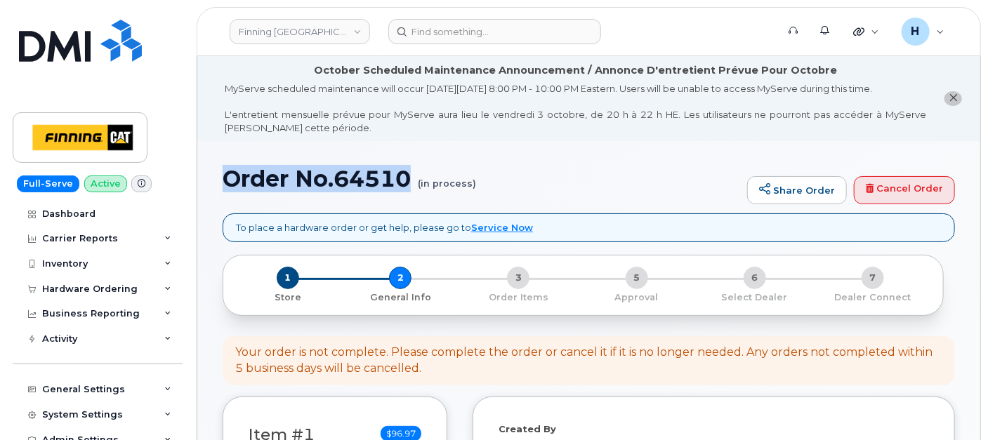
drag, startPoint x: 212, startPoint y: 171, endPoint x: 414, endPoint y: 190, distance: 203.1
copy h1 "Order No.64510"
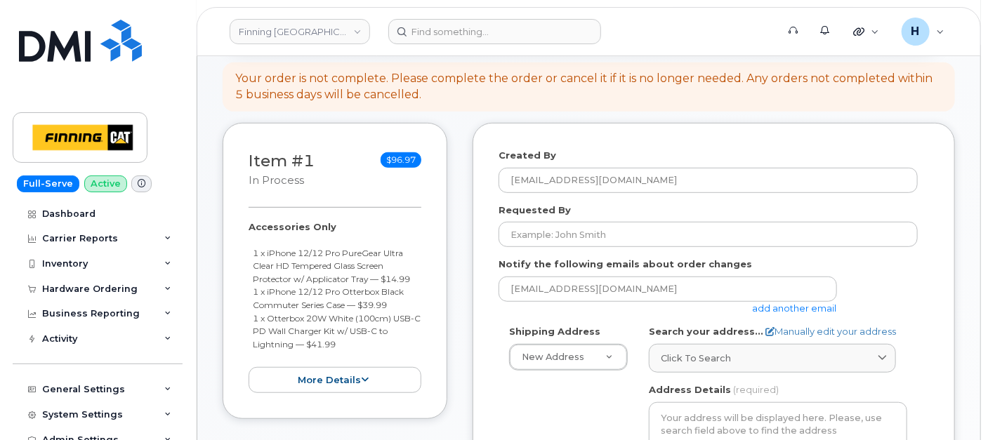
scroll to position [312, 0]
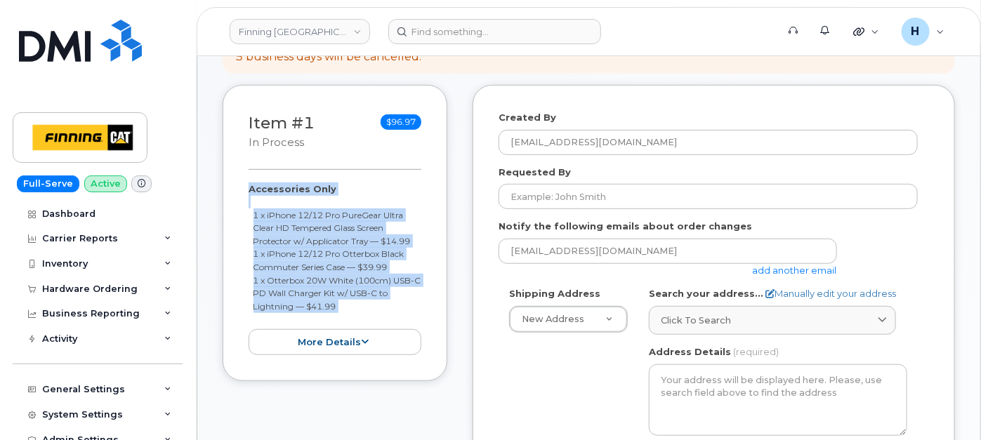
drag, startPoint x: 246, startPoint y: 174, endPoint x: 345, endPoint y: 314, distance: 170.8
click at [345, 314] on div "Item #1 in process $96.97 Accessories Only 1 x iPhone 12/12 Pro PureGear Ultra …" at bounding box center [335, 233] width 225 height 296
copy div "Accessories Only 1 x iPhone 12/12 Pro PureGear Ultra Clear HD Tempered Glass Sc…"
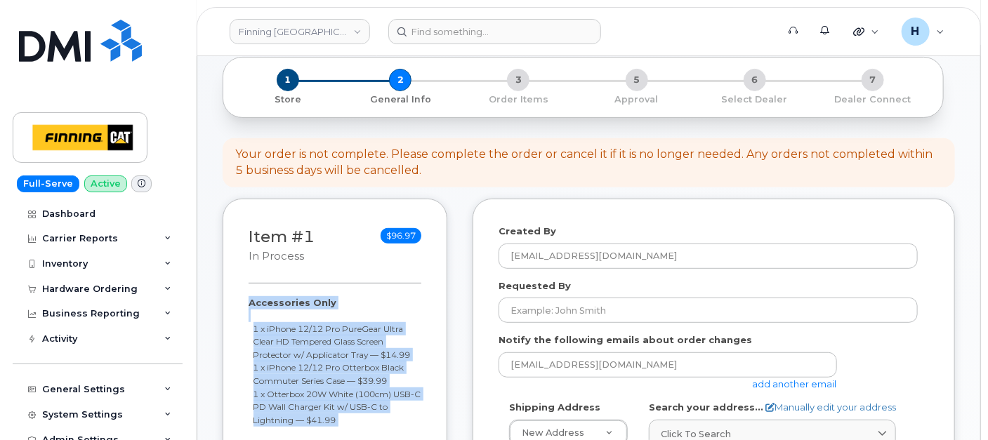
scroll to position [156, 0]
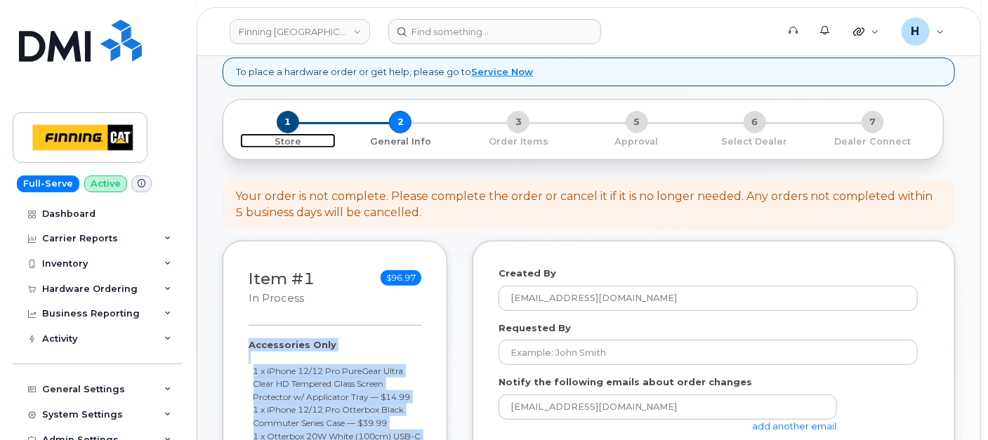
click at [284, 117] on span "1" at bounding box center [288, 122] width 22 height 22
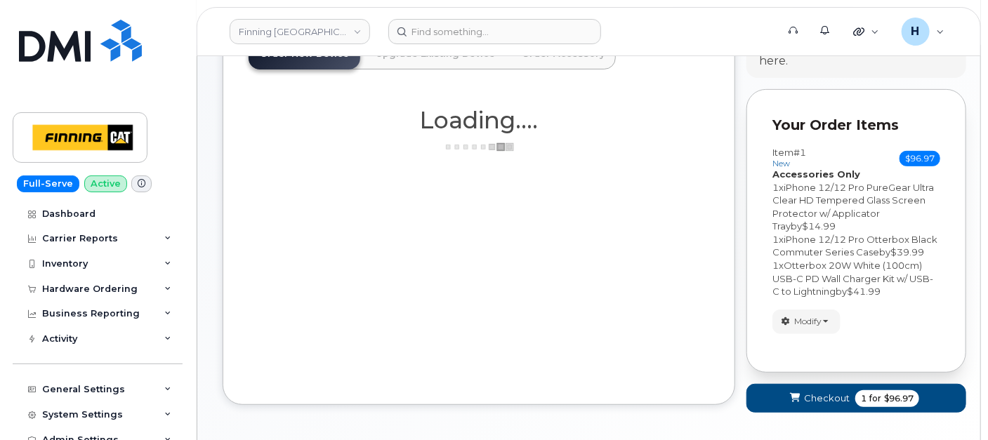
scroll to position [234, 0]
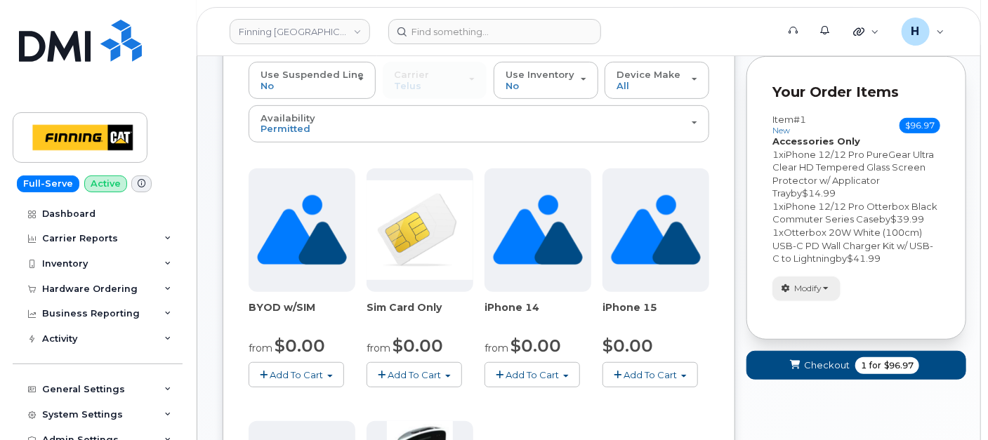
click at [811, 279] on button "Modify" at bounding box center [806, 289] width 68 height 25
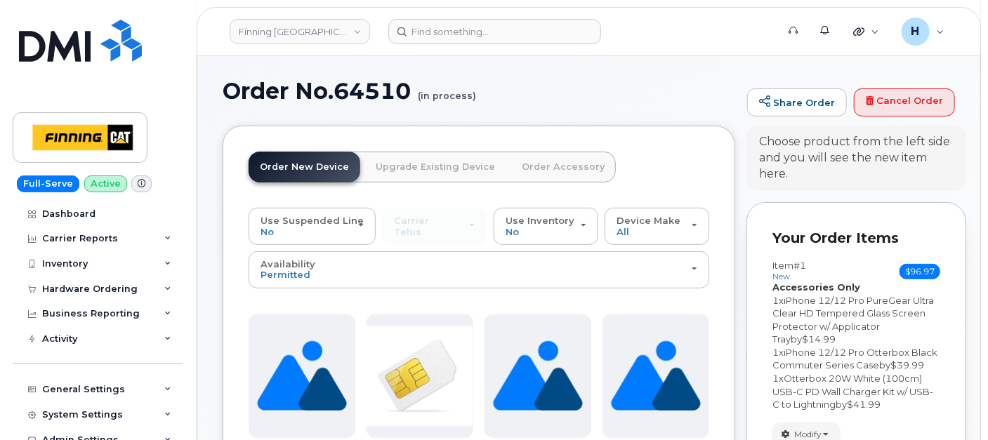
scroll to position [0, 0]
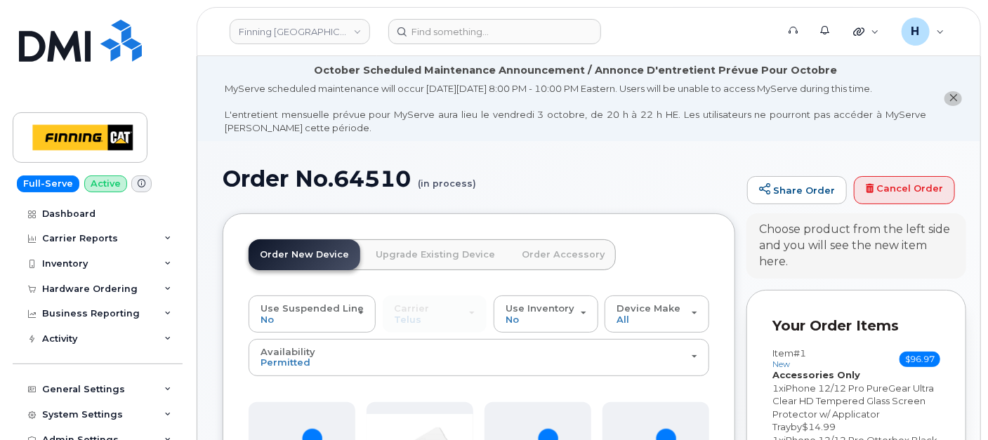
click at [566, 256] on link "Order Accessory" at bounding box center [562, 254] width 105 height 31
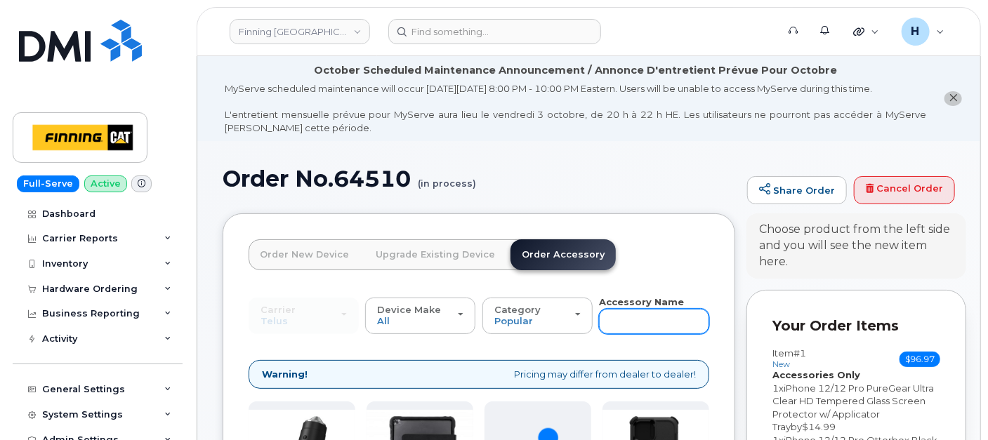
click at [642, 312] on input "text" at bounding box center [654, 321] width 110 height 25
type input "loaner"
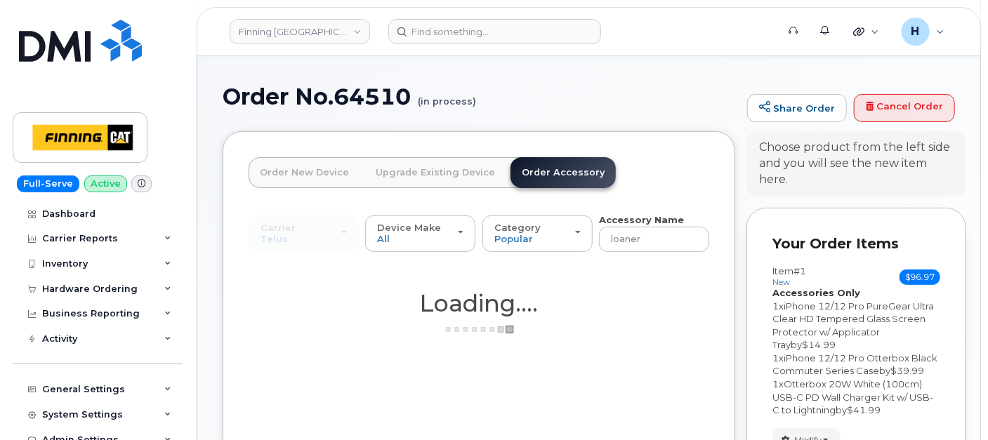
scroll to position [255, 0]
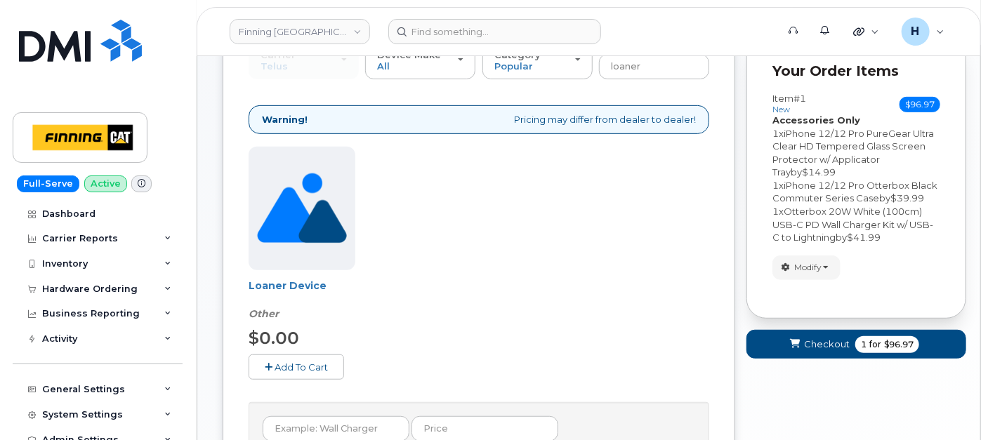
click at [297, 365] on span "Add To Cart" at bounding box center [300, 367] width 53 height 11
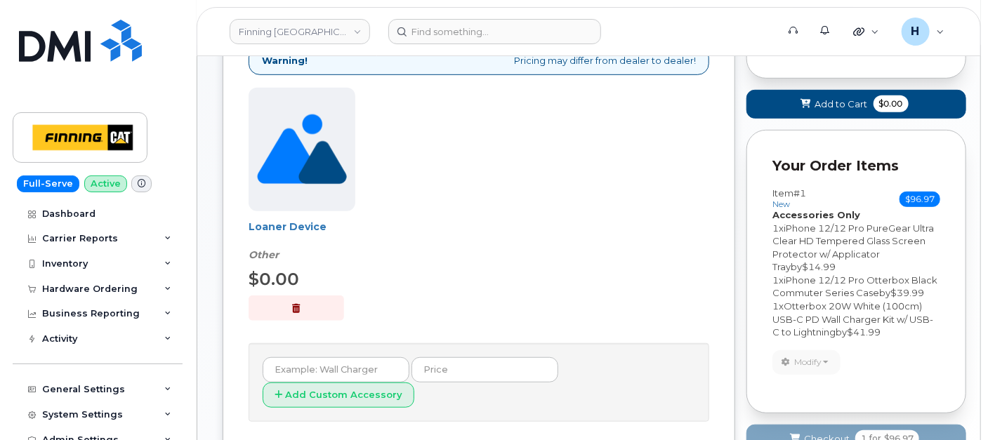
scroll to position [174, 0]
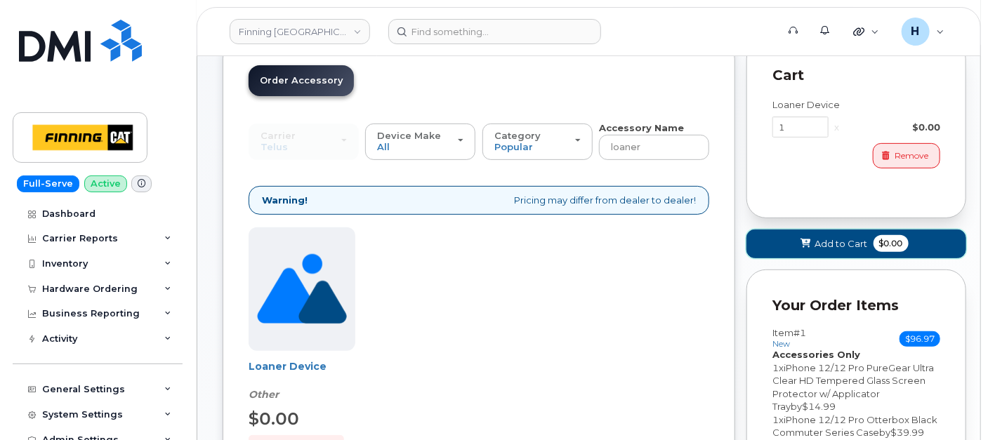
drag, startPoint x: 817, startPoint y: 246, endPoint x: 541, endPoint y: 1, distance: 368.9
click at [807, 244] on button "Add to Cart $0.00" at bounding box center [856, 244] width 220 height 29
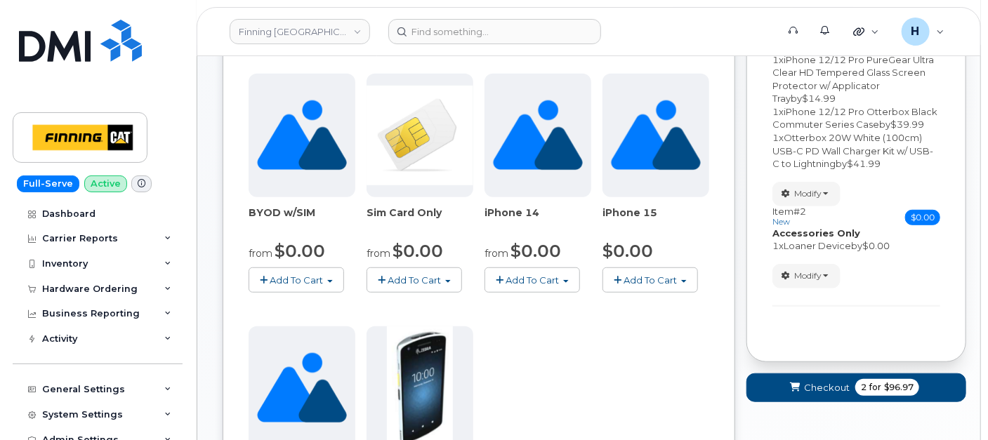
scroll to position [486, 0]
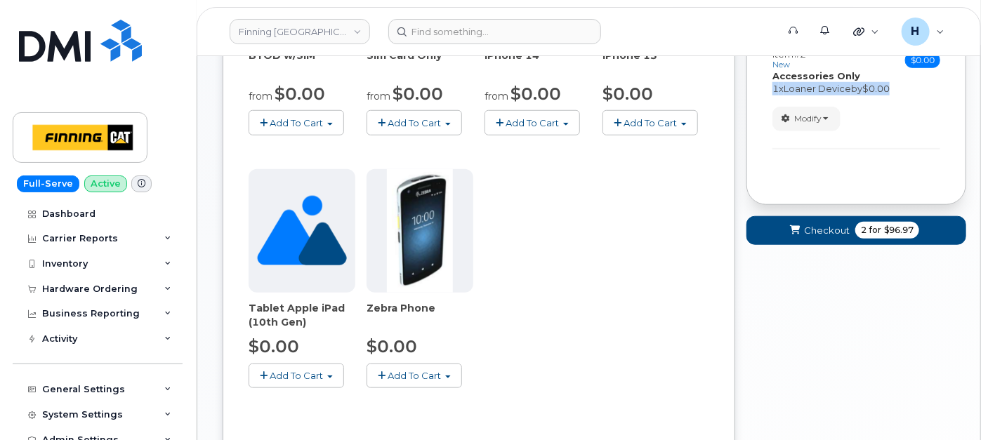
drag, startPoint x: 913, startPoint y: 84, endPoint x: 767, endPoint y: 84, distance: 145.3
click at [767, 84] on div "Your Order Items Item #1 new $96.97 Accessories Only SIM Only Activation New Ac…" at bounding box center [856, 4] width 220 height 401
copy div "1 x Loaner Device by $0.00"
click at [796, 234] on span "submit" at bounding box center [794, 230] width 13 height 13
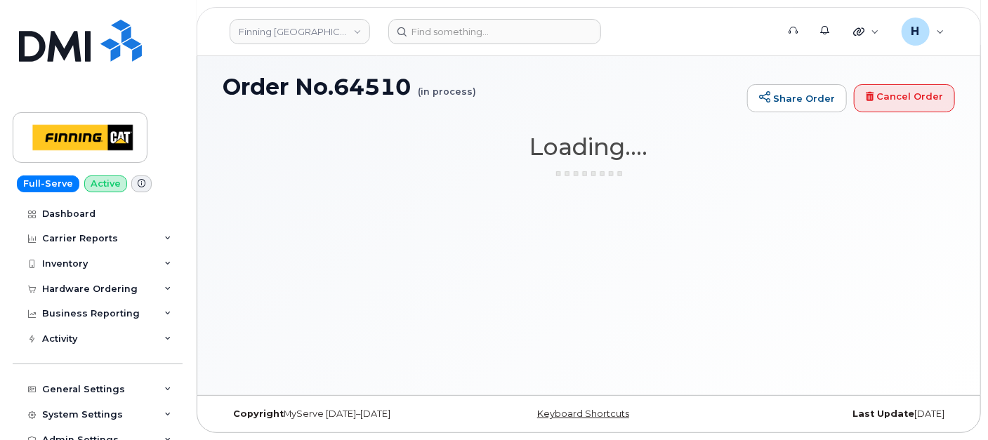
scroll to position [91, 0]
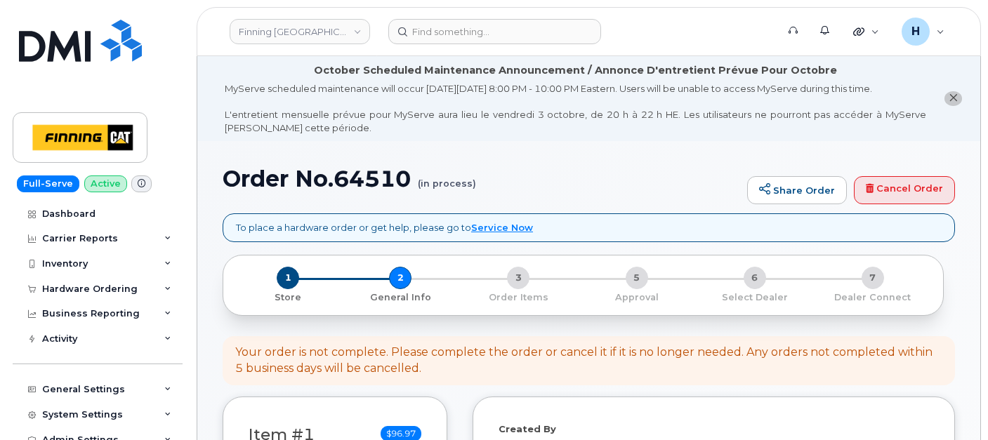
select select
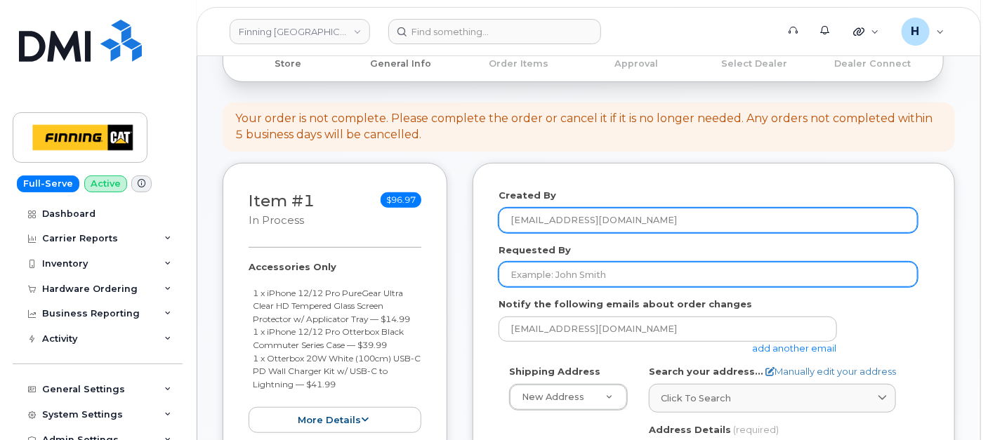
drag, startPoint x: 592, startPoint y: 261, endPoint x: 517, endPoint y: 208, distance: 91.7
click at [592, 262] on input "Requested By" at bounding box center [707, 274] width 419 height 25
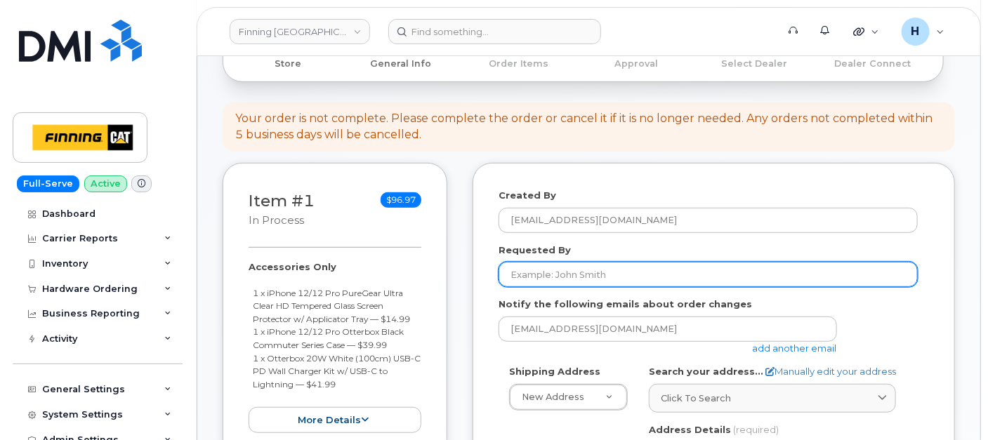
paste input "RITM0496266"
type input "RITM0496266"
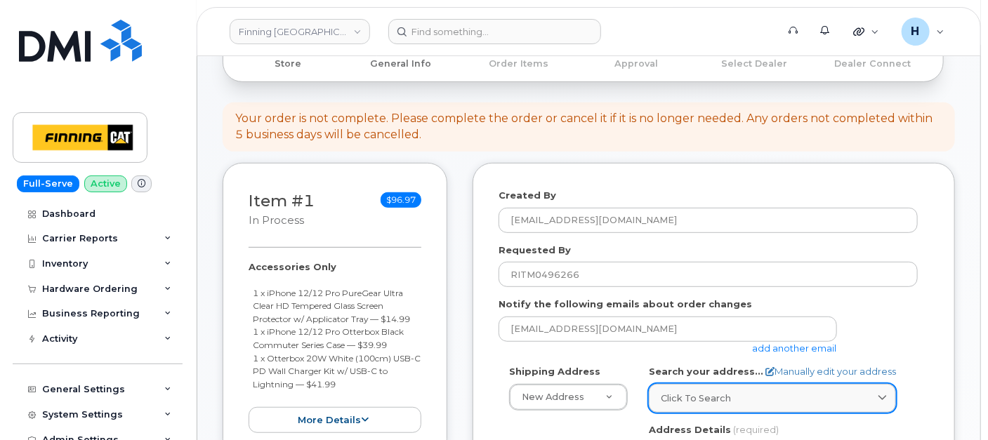
click at [688, 388] on link "Click to search" at bounding box center [772, 398] width 247 height 29
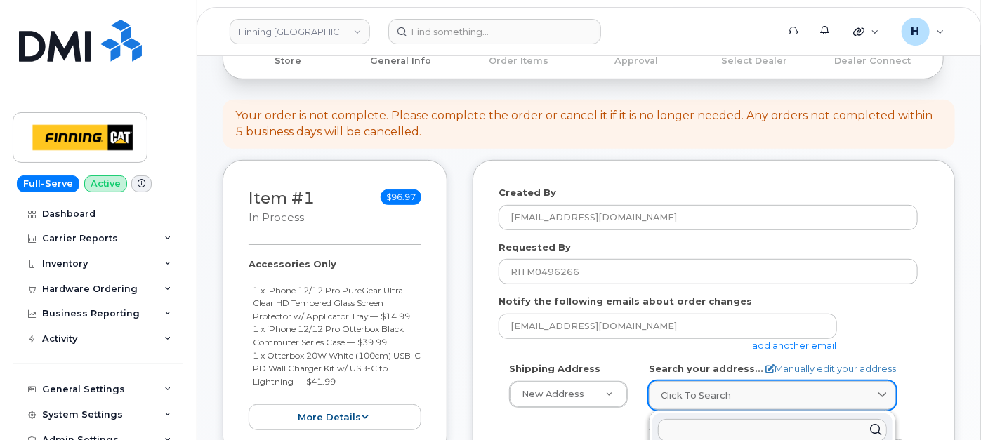
paste input "25 Capital Circle"
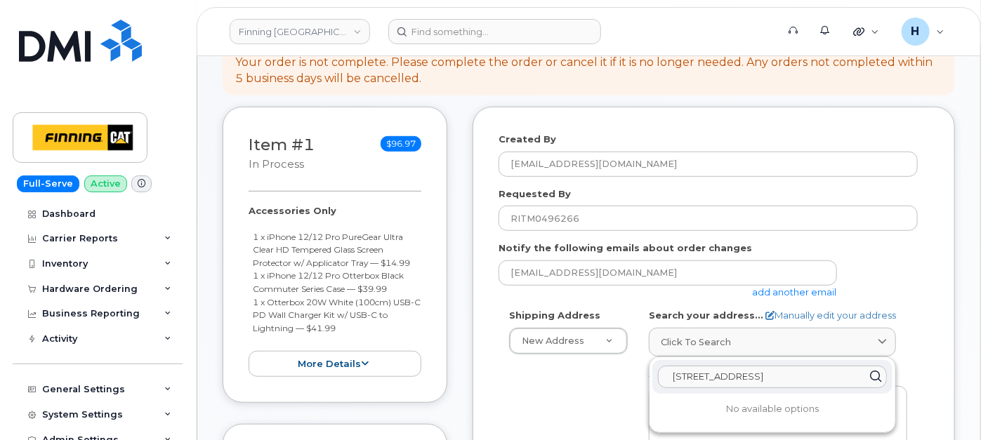
scroll to position [314, 0]
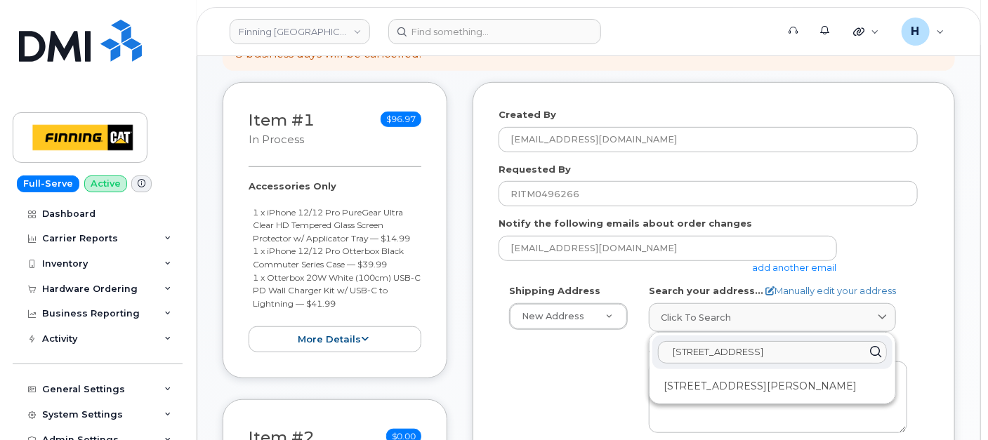
type input "25 Capital Circle"
click at [699, 379] on div "25 Capital Cir Corman Park SK S7R 0H4" at bounding box center [772, 386] width 240 height 23
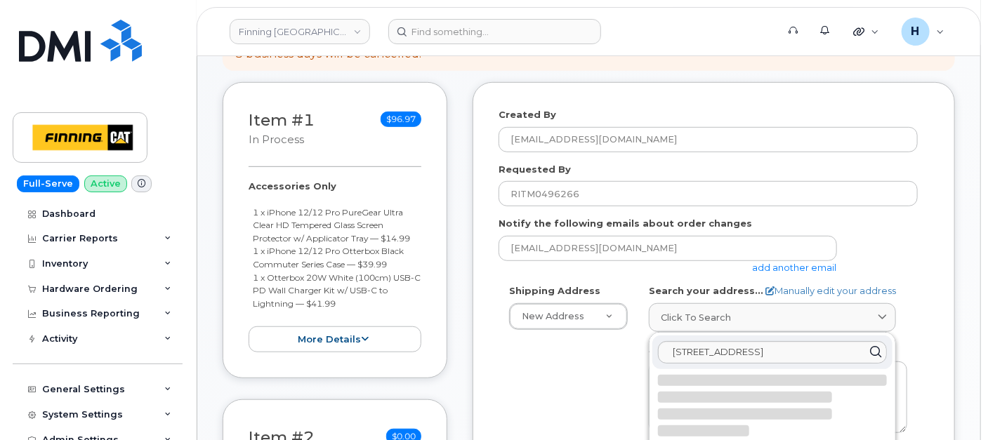
select select
type textarea "25 Capital Cir CORMAN PARK SK S7R 0H4 CANADA"
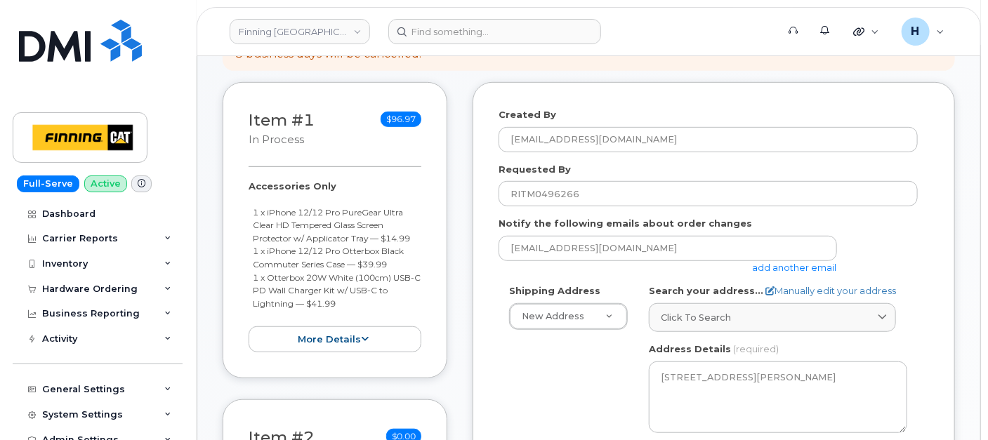
scroll to position [470, 0]
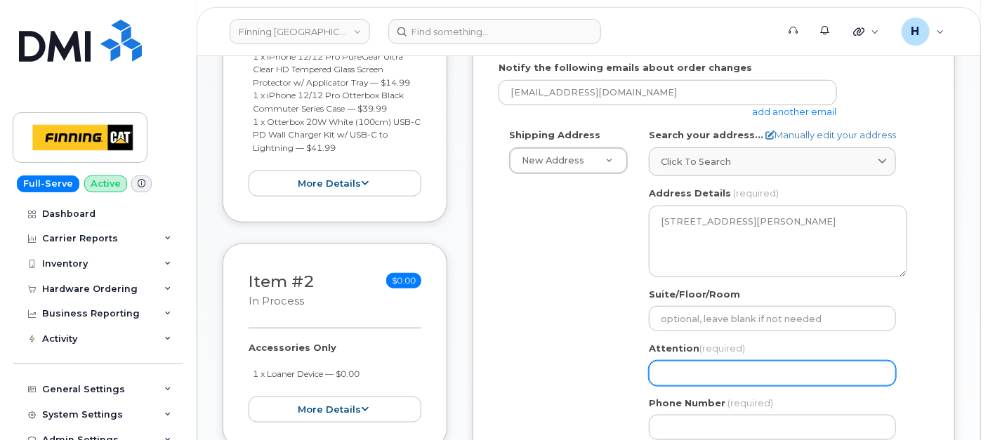
drag, startPoint x: 713, startPoint y: 365, endPoint x: 646, endPoint y: 225, distance: 155.7
click at [713, 365] on input "Attention (required)" at bounding box center [772, 373] width 247 height 25
paste input "Todd Watkins"
select select
type input "Todd Watkins"
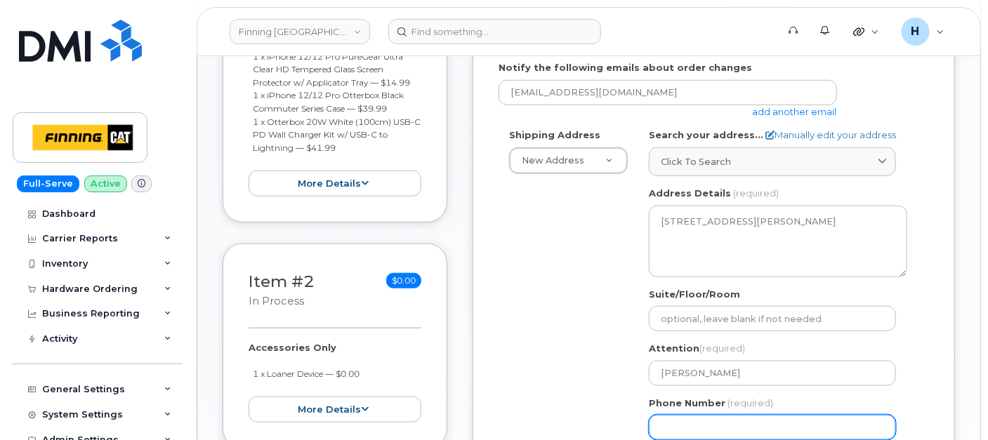
click at [689, 422] on input "Phone Number" at bounding box center [772, 427] width 247 height 25
paste input "3063823550"
select select
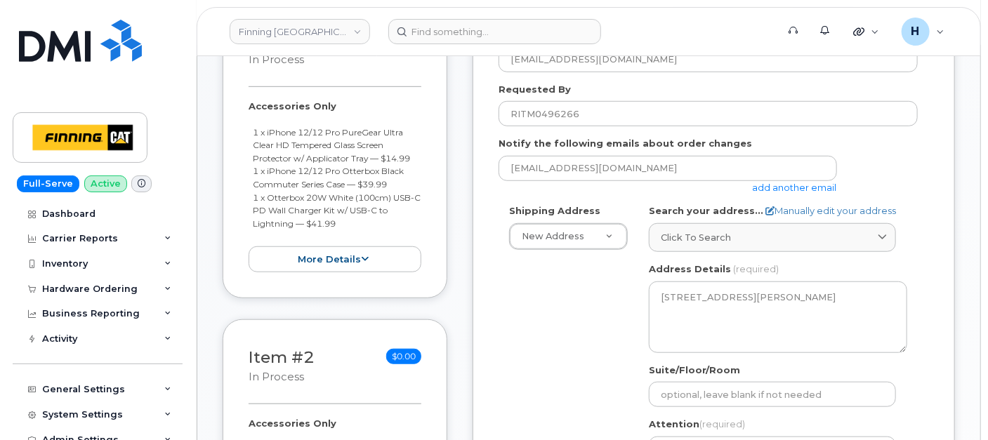
scroll to position [314, 0]
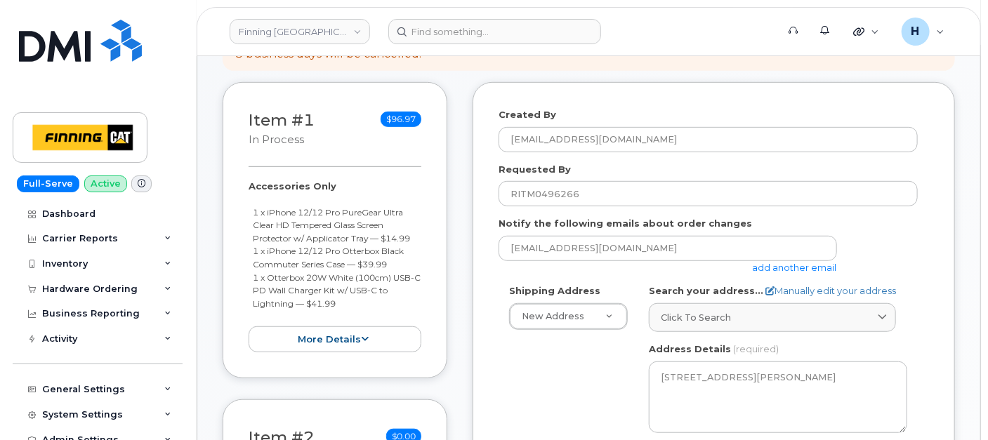
type input "3063823550"
drag, startPoint x: 235, startPoint y: 189, endPoint x: 353, endPoint y: 300, distance: 162.4
click at [353, 300] on div "Item #1 in process $96.97 Accessories Only 1 x iPhone 12/12 Pro PureGear Ultra …" at bounding box center [335, 230] width 225 height 296
copy div "Accessories Only 1 x iPhone 12/12 Pro PureGear Ultra Clear HD Tempered Glass Sc…"
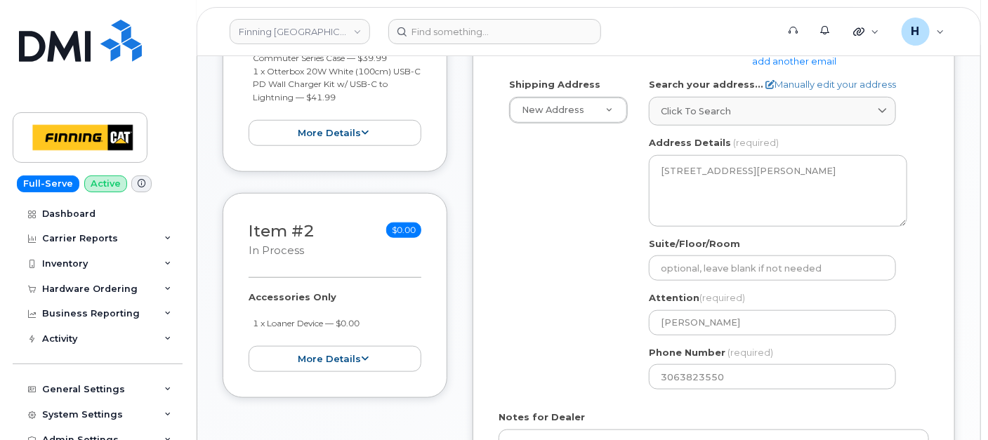
scroll to position [626, 0]
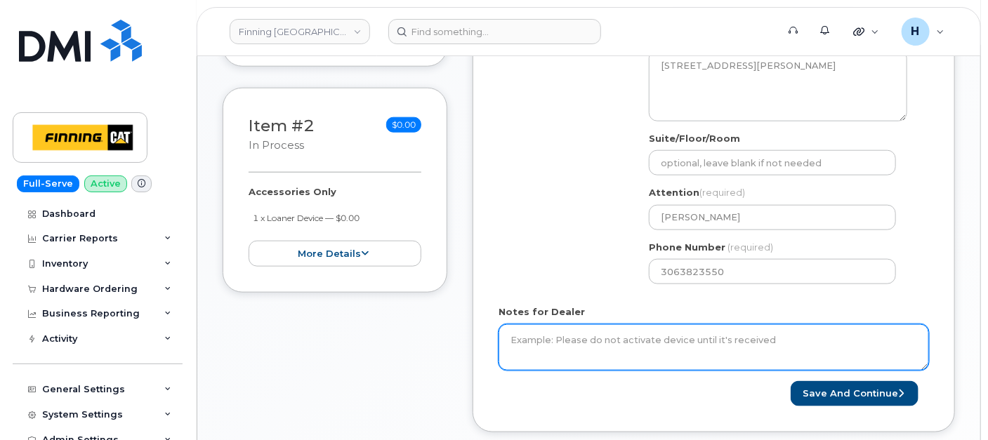
click at [548, 351] on textarea "Notes for Dealer" at bounding box center [713, 347] width 430 height 46
paste textarea "Accessories Only 1 x iPhone 12/12 Pro PureGear Ultra Clear HD Tempered Glass Sc…"
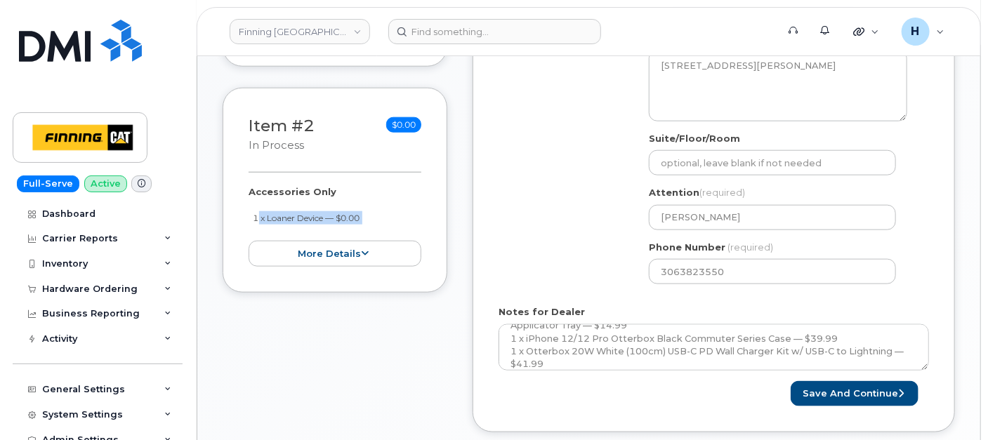
drag, startPoint x: 237, startPoint y: 224, endPoint x: 247, endPoint y: 216, distance: 12.5
click at [247, 216] on div "Item #2 in process $0.00 Accessories Only 1 x Loaner Device — $0.00 more detail…" at bounding box center [335, 190] width 225 height 205
copy div "1 x Loaner Device — $0.00 more details Request Accessories Only Employee Carrie…"
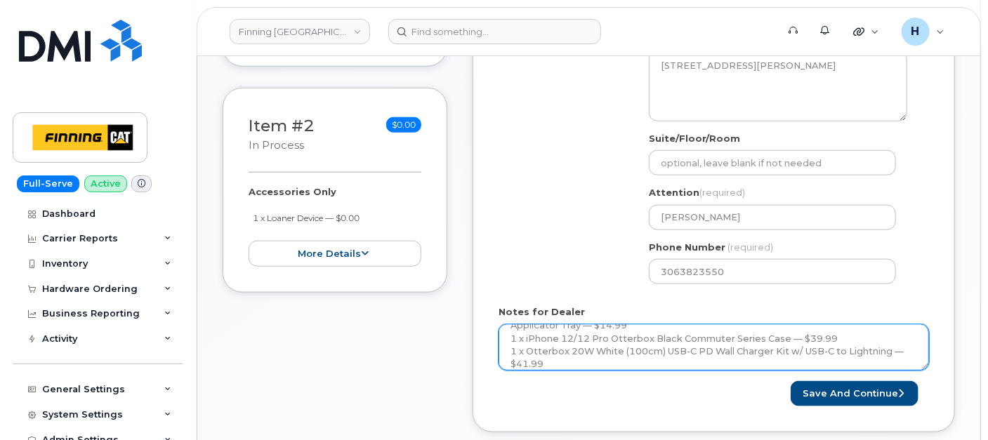
click at [583, 357] on textarea "Accessories Only 1 x iPhone 12/12 Pro PureGear Ultra Clear HD Tempered Glass Sc…" at bounding box center [713, 347] width 430 height 46
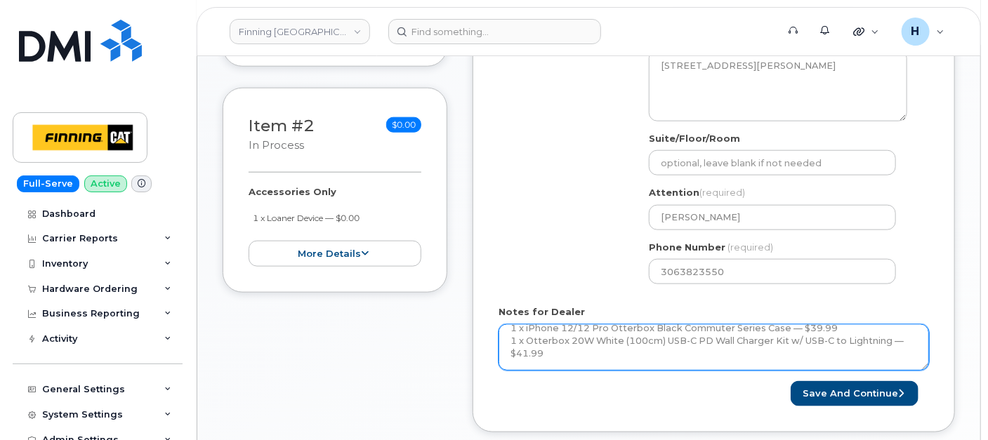
paste textarea "1 x Loaner Device — $0.00"
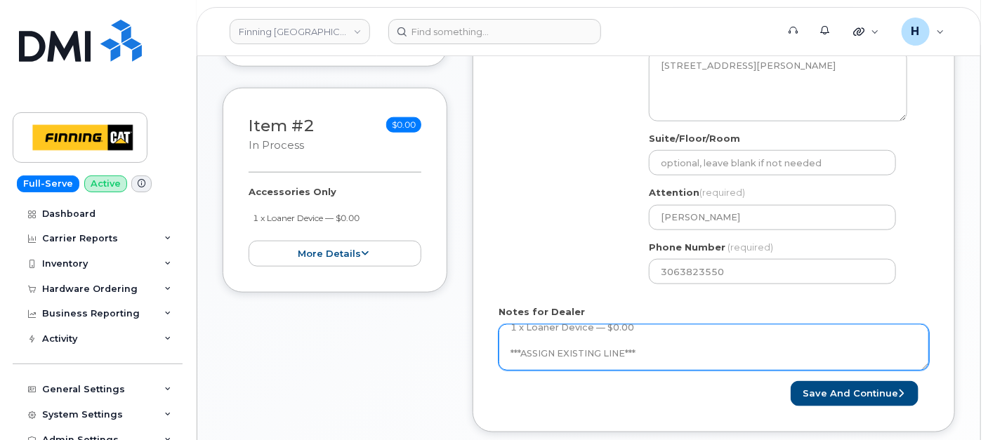
scroll to position [118, 0]
type textarea "Accessories Only 1 x iPhone 12/12 Pro PureGear Ultra Clear HD Tempered Glass Sc…"
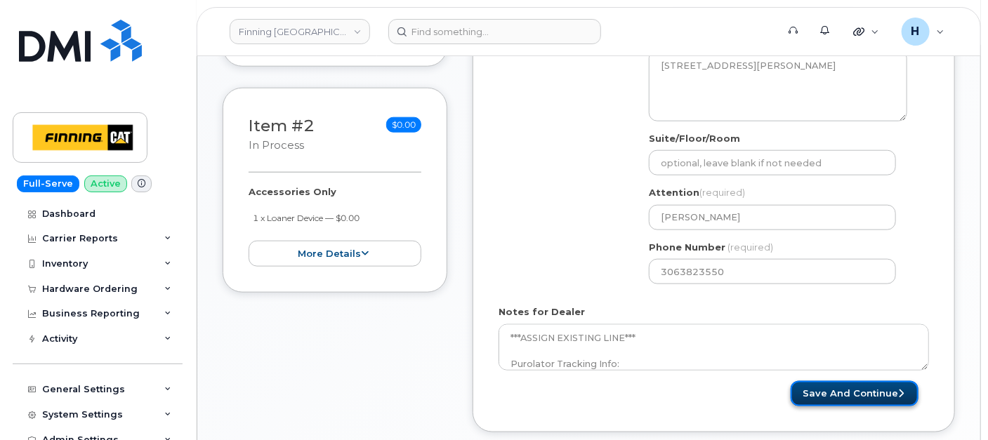
click at [862, 392] on button "Save and Continue" at bounding box center [854, 394] width 128 height 26
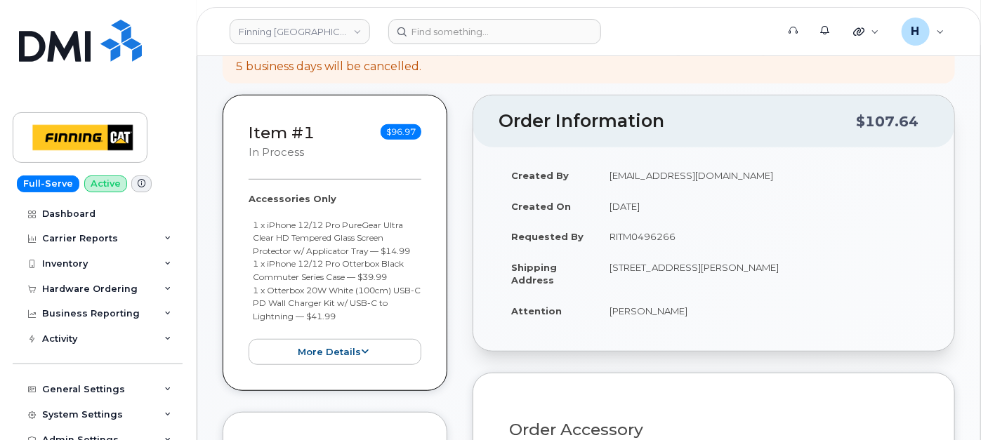
scroll to position [390, 0]
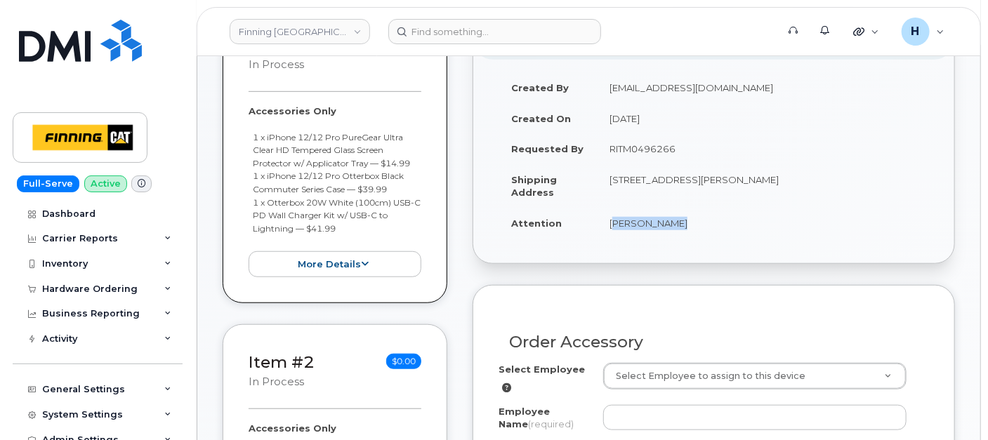
drag, startPoint x: 602, startPoint y: 220, endPoint x: 699, endPoint y: 223, distance: 96.9
click at [699, 223] on td "[PERSON_NAME]" at bounding box center [763, 223] width 332 height 31
copy td "[PERSON_NAME]"
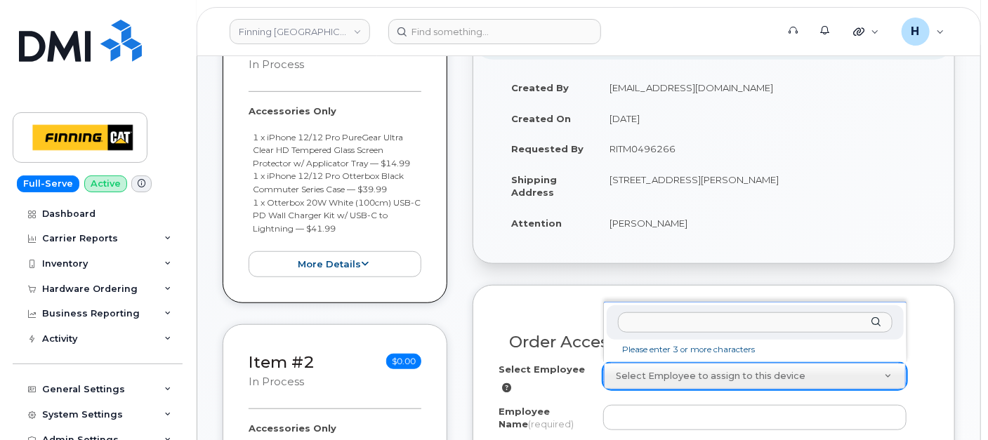
drag, startPoint x: 699, startPoint y: 223, endPoint x: 644, endPoint y: 364, distance: 151.3
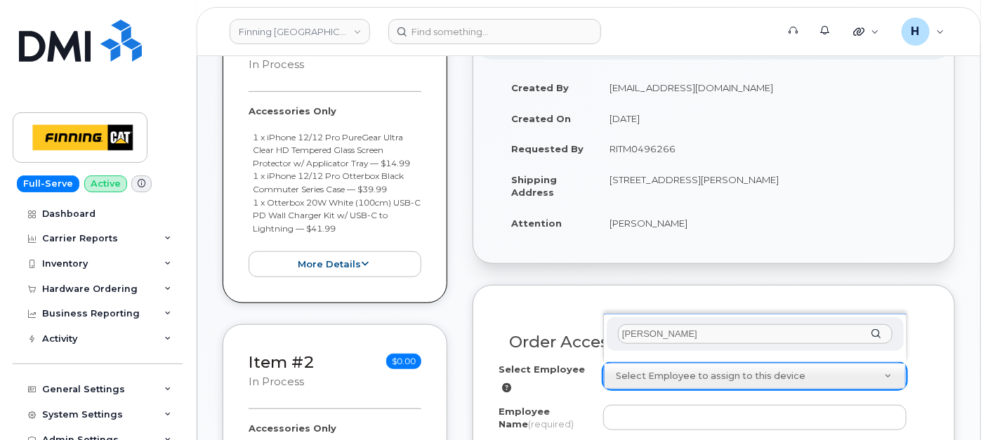
type input "[PERSON_NAME]"
click at [648, 345] on div "[PERSON_NAME]" at bounding box center [754, 334] width 297 height 34
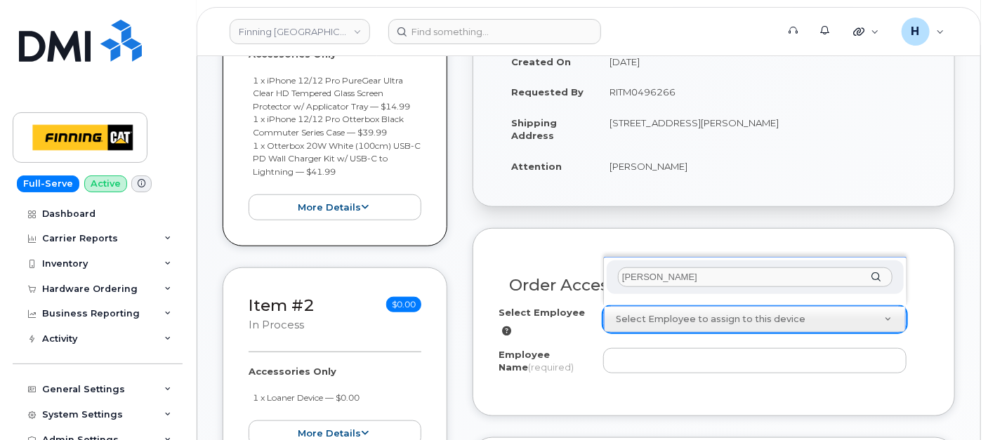
scroll to position [468, 0]
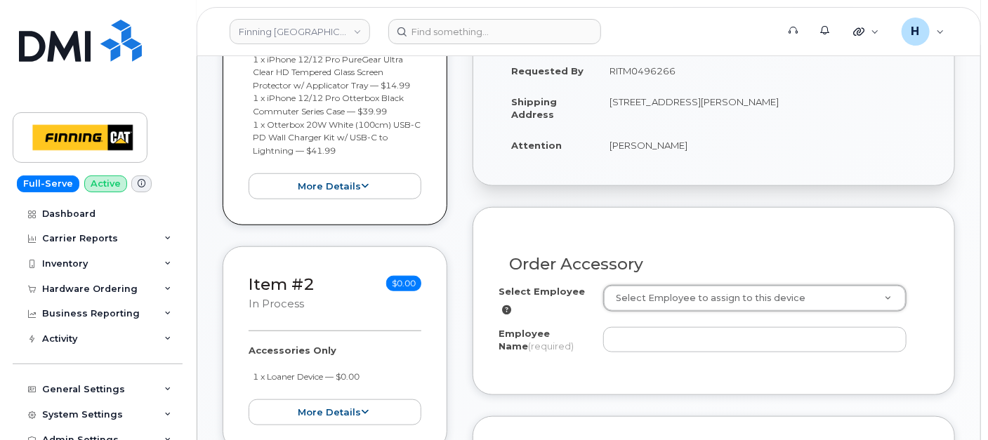
paste input "[PERSON_NAME]"
type input "[PERSON_NAME]"
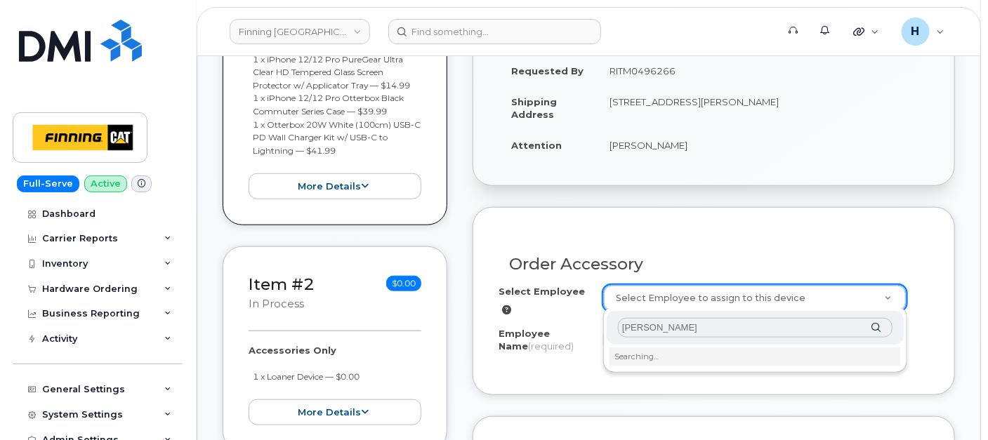
click at [648, 345] on div "Todd Watkins Searching…" at bounding box center [755, 340] width 304 height 65
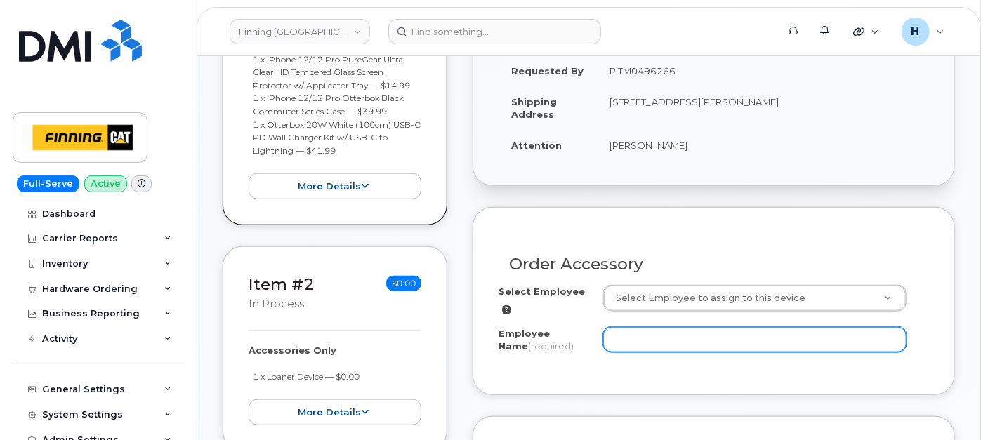
click at [628, 331] on input "Employee Name (required)" at bounding box center [754, 339] width 303 height 25
paste input "[PERSON_NAME]"
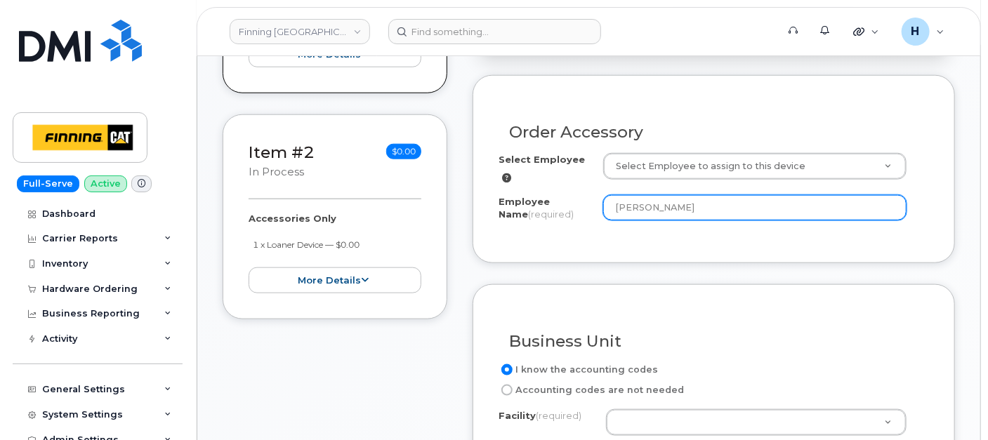
scroll to position [702, 0]
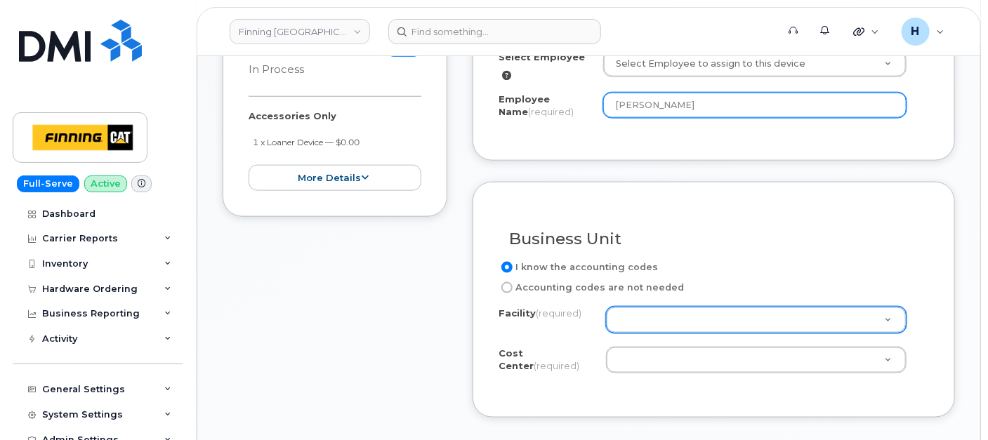
type input "[PERSON_NAME]"
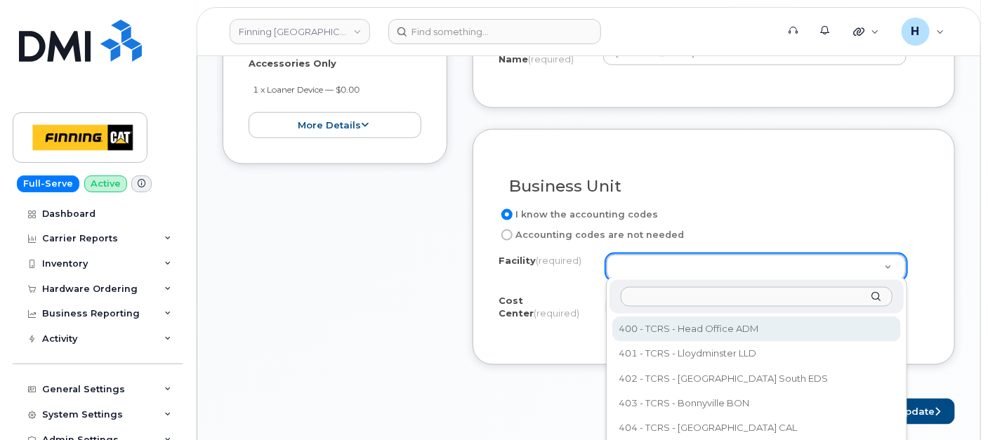
scroll to position [780, 0]
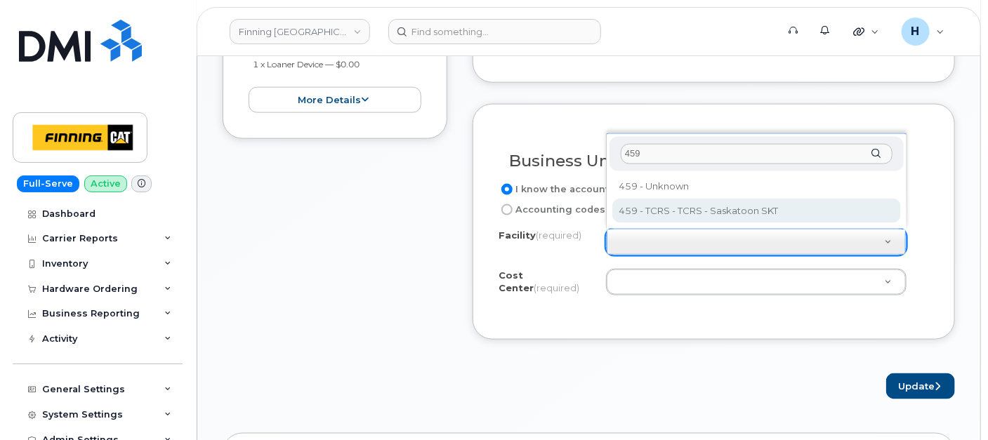
type input "459"
select select "459 - TCRS"
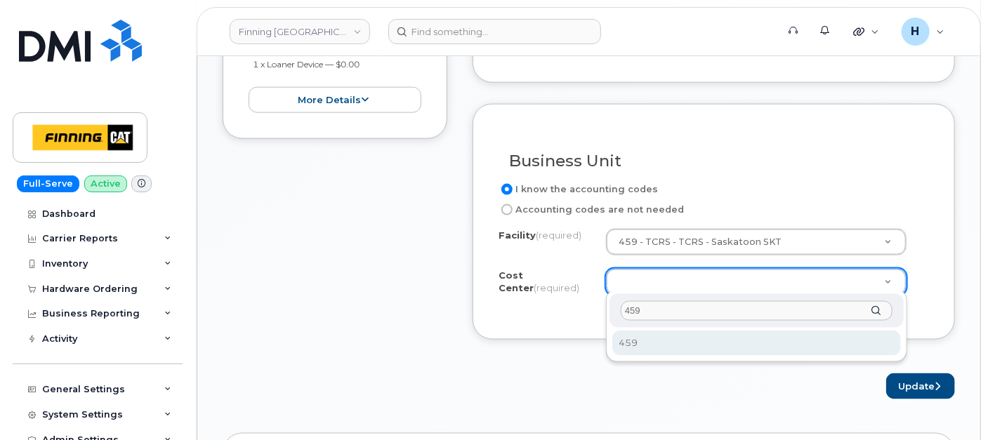
type input "459"
drag, startPoint x: 633, startPoint y: 338, endPoint x: 811, endPoint y: 345, distance: 178.4
select select "459"
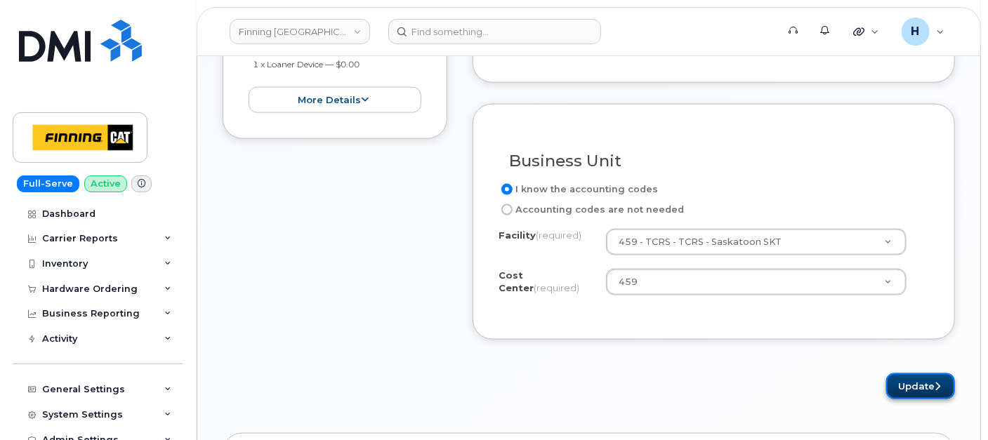
click at [924, 389] on button "Update" at bounding box center [920, 386] width 69 height 26
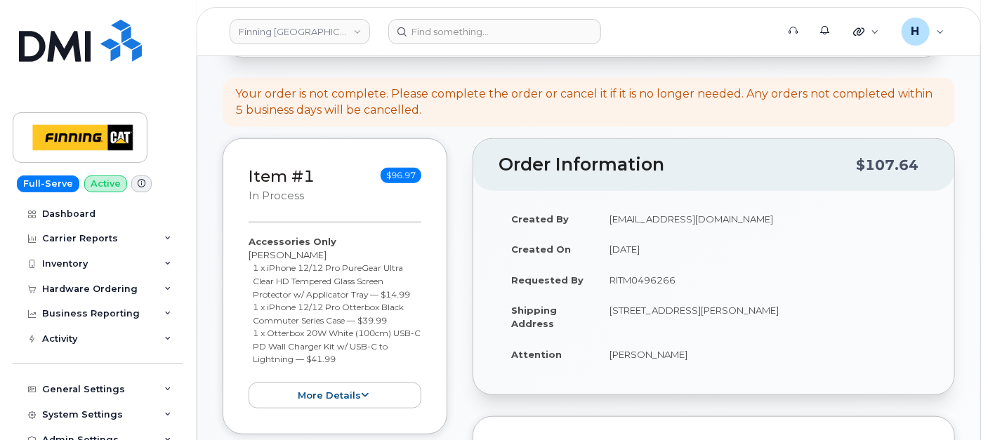
scroll to position [397, 0]
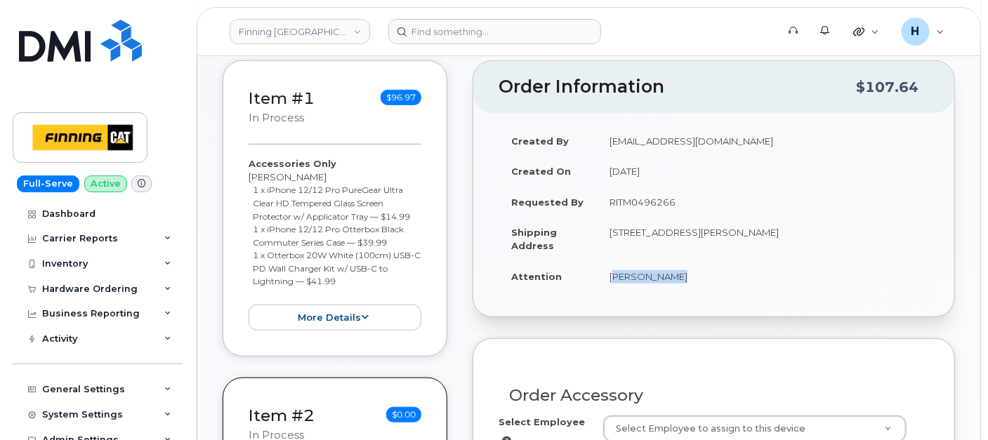
drag, startPoint x: 607, startPoint y: 276, endPoint x: 675, endPoint y: 282, distance: 68.4
click at [675, 282] on td "[PERSON_NAME]" at bounding box center [763, 276] width 332 height 31
copy td "[PERSON_NAME]"
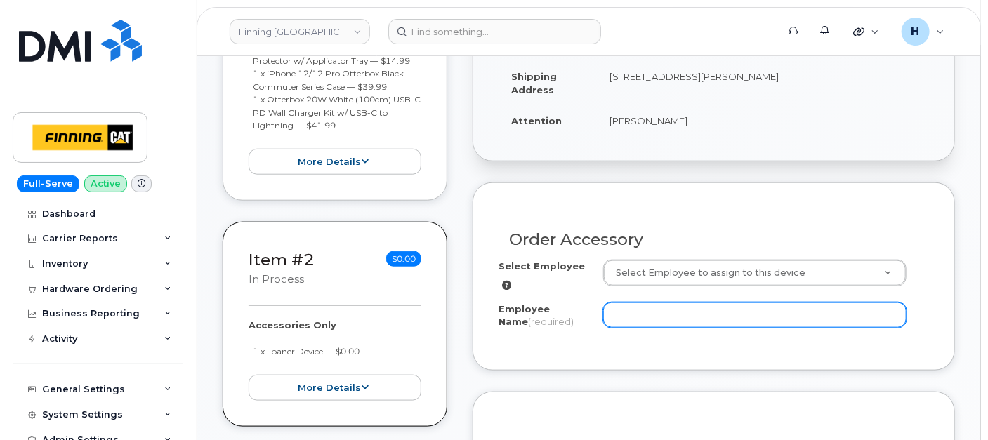
click at [635, 313] on input "Employee Name (required)" at bounding box center [754, 315] width 303 height 25
paste input "[PERSON_NAME]"
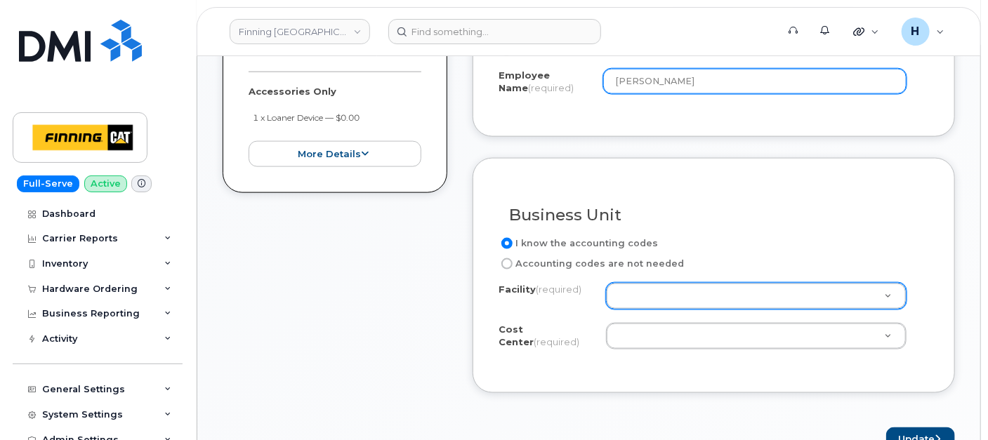
type input "[PERSON_NAME]"
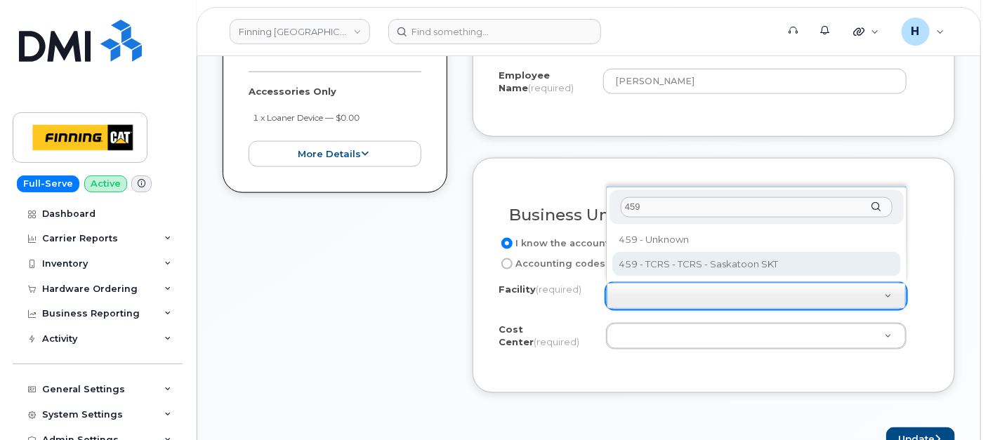
type input "459"
select select "459 - TCRS"
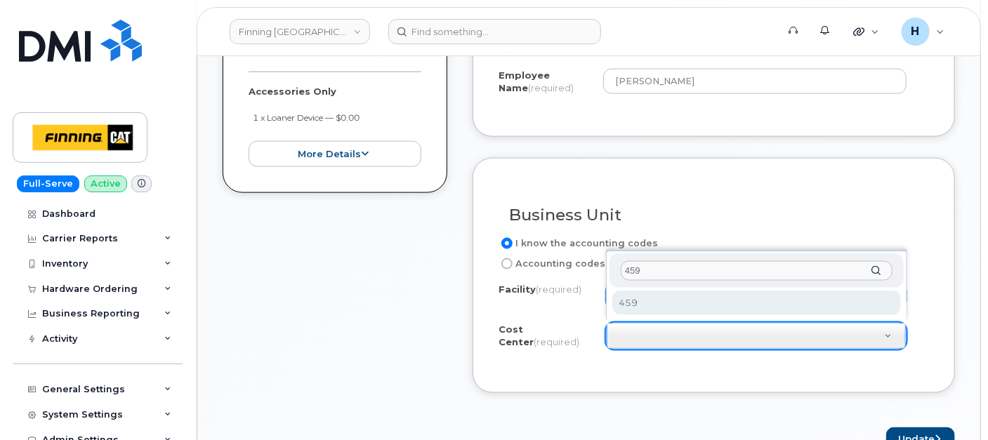
type input "459"
select select "459"
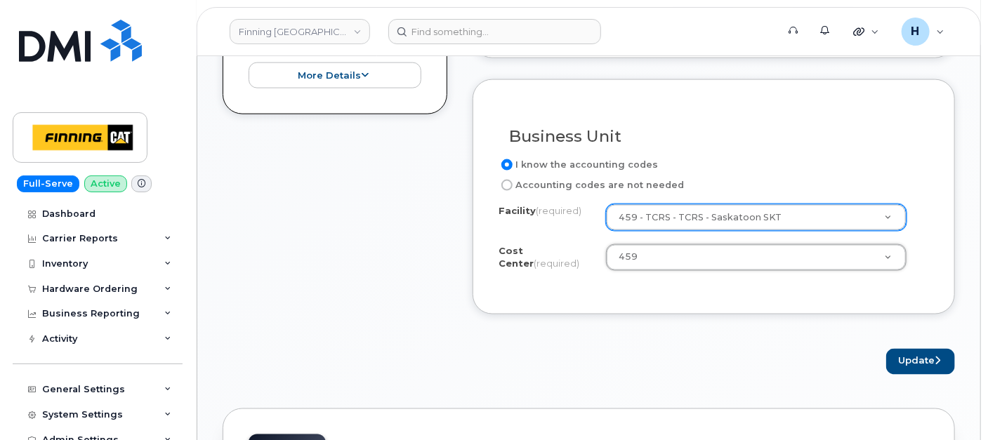
scroll to position [942, 0]
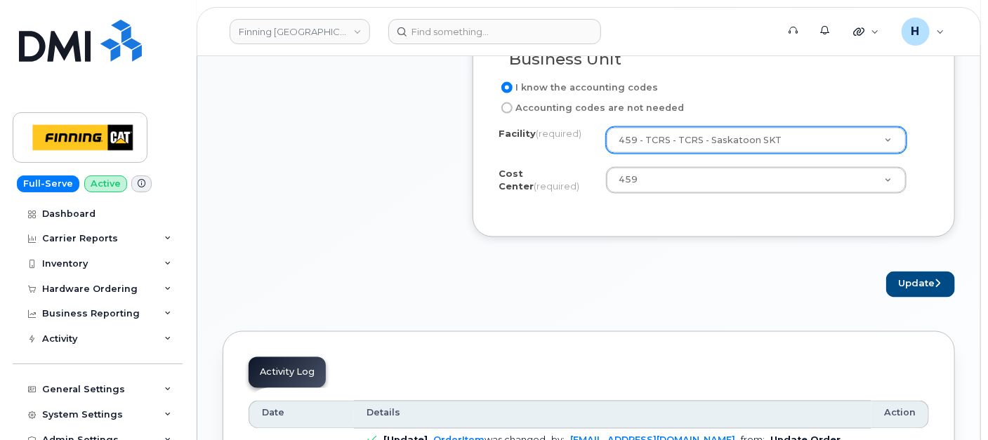
click at [916, 299] on div "Notice Successfully updated... To place a hardware order or get help, please go…" at bounding box center [589, 226] width 732 height 1911
click at [911, 280] on button "Update" at bounding box center [920, 285] width 69 height 26
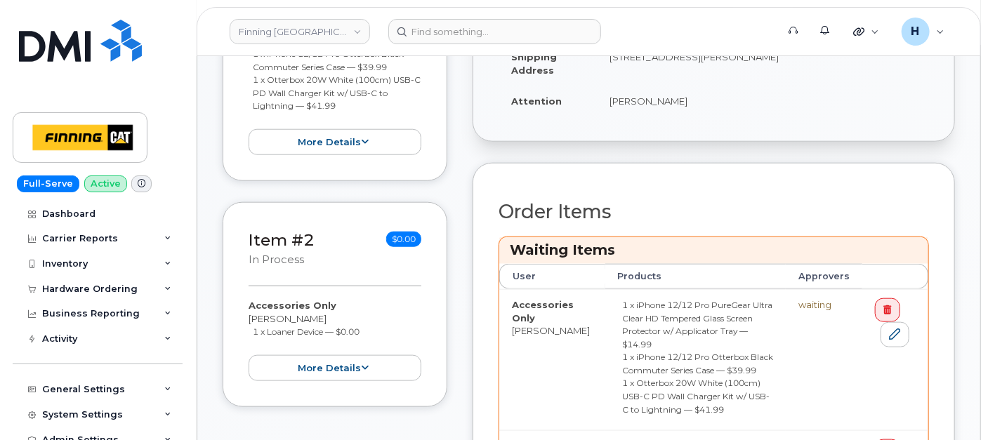
scroll to position [780, 0]
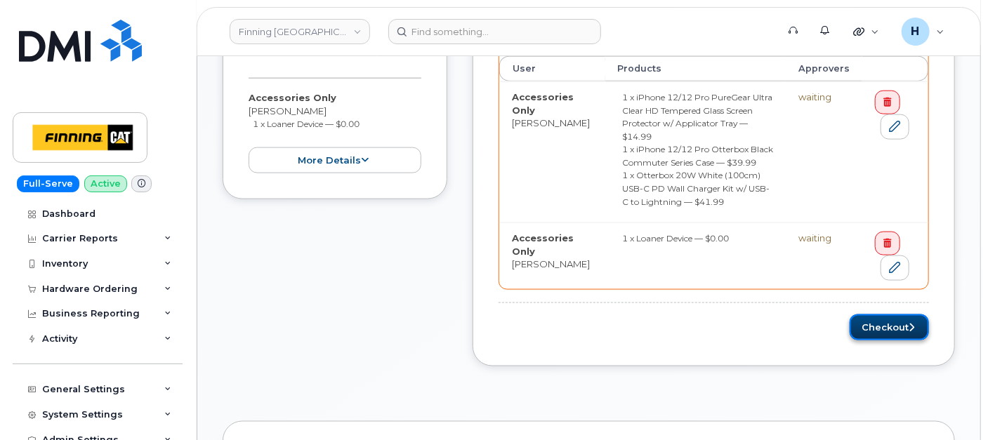
click at [887, 314] on button "Checkout" at bounding box center [888, 327] width 79 height 26
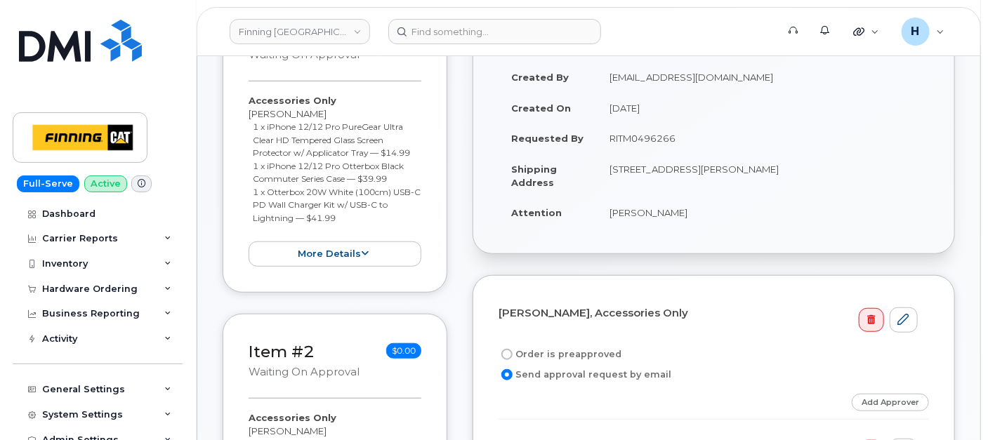
scroll to position [390, 0]
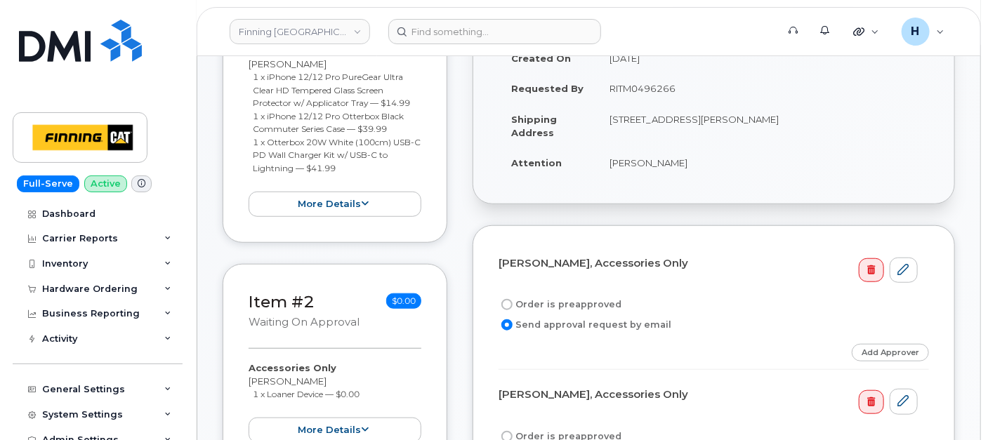
click at [563, 297] on label "Order is preapproved" at bounding box center [559, 304] width 123 height 17
drag, startPoint x: 569, startPoint y: 283, endPoint x: 679, endPoint y: 90, distance: 222.3
click at [679, 90] on td "RITM0496266" at bounding box center [763, 88] width 332 height 31
copy td "RITM0496266"
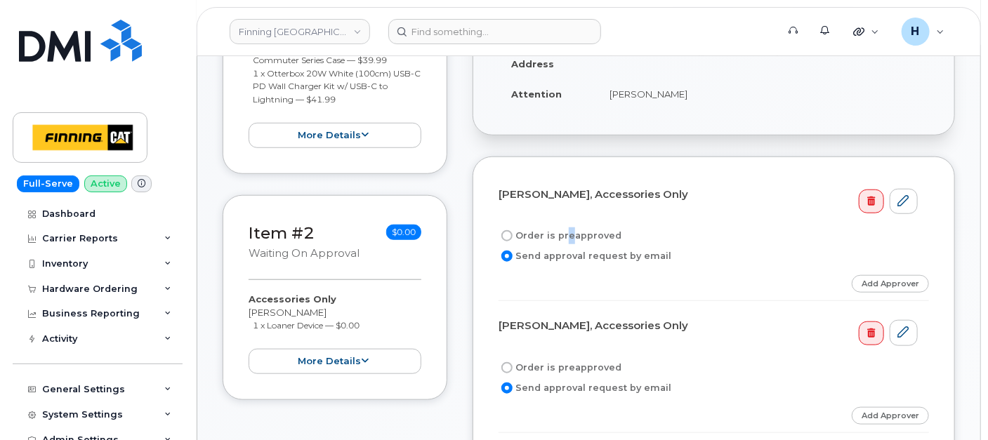
scroll to position [545, 0]
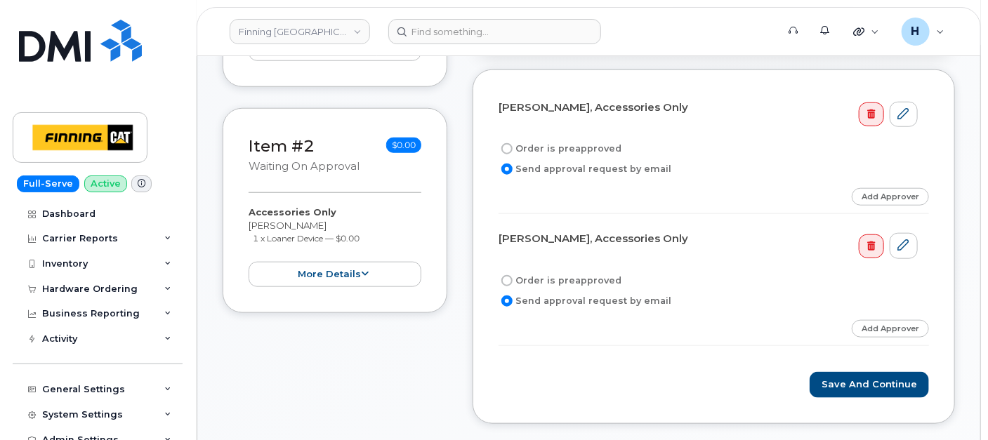
click at [539, 140] on label "Order is preapproved" at bounding box center [559, 148] width 123 height 17
click at [512, 143] on input "Order is preapproved" at bounding box center [506, 148] width 11 height 11
radio input "true"
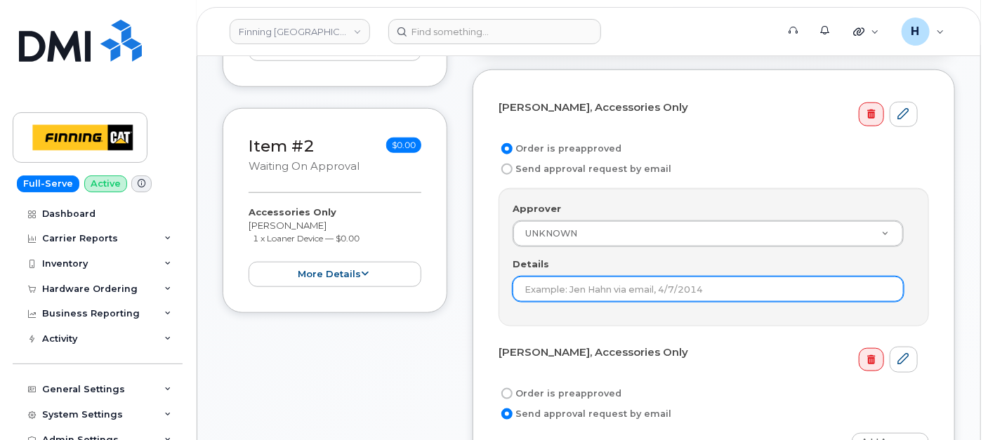
click at [545, 284] on input "Details" at bounding box center [707, 289] width 391 height 25
paste input "RITM0496266"
type input "RITM0496266"
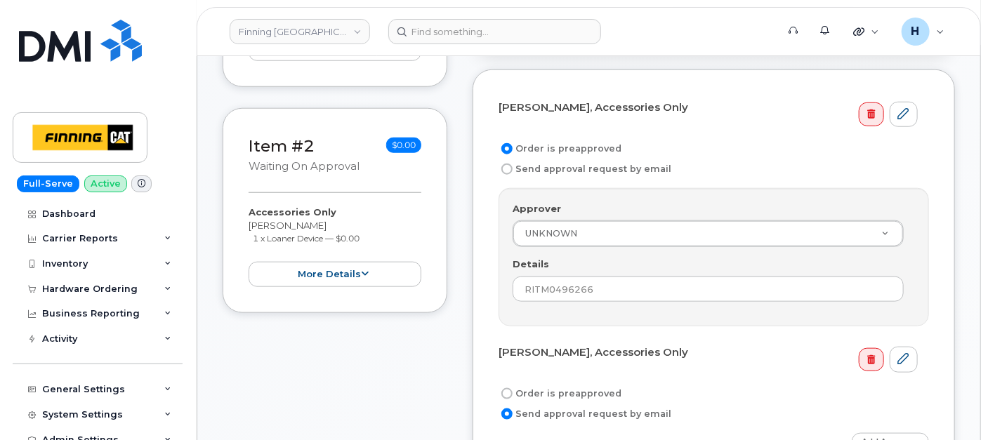
click at [545, 389] on label "Order is preapproved" at bounding box center [559, 393] width 123 height 17
click at [512, 389] on input "Order is preapproved" at bounding box center [506, 393] width 11 height 11
radio input "true"
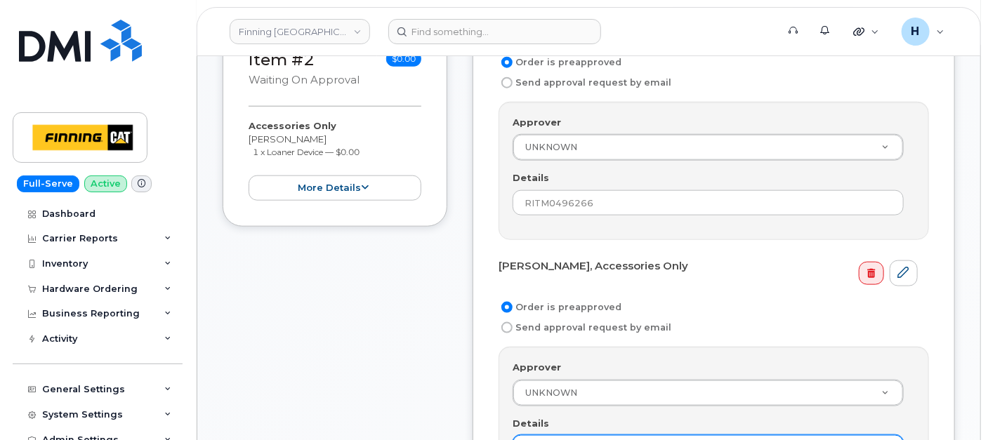
scroll to position [702, 0]
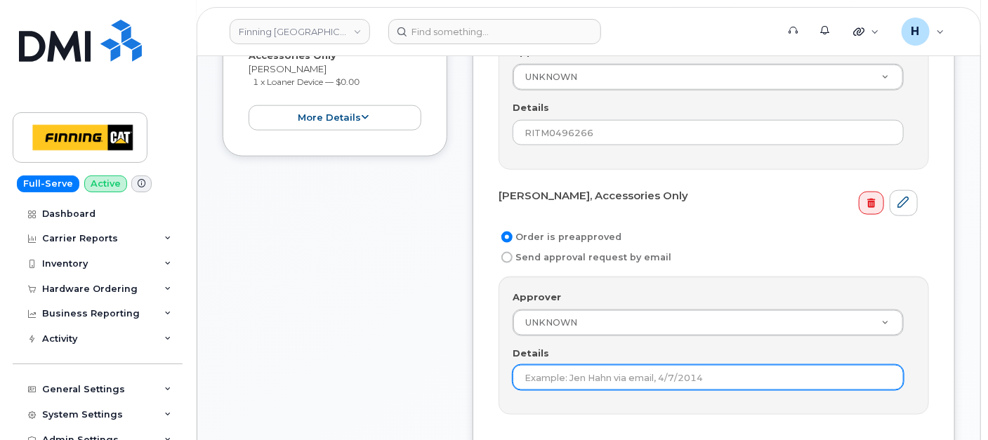
click at [541, 365] on input "Details" at bounding box center [707, 377] width 391 height 25
paste input "RITM0496266"
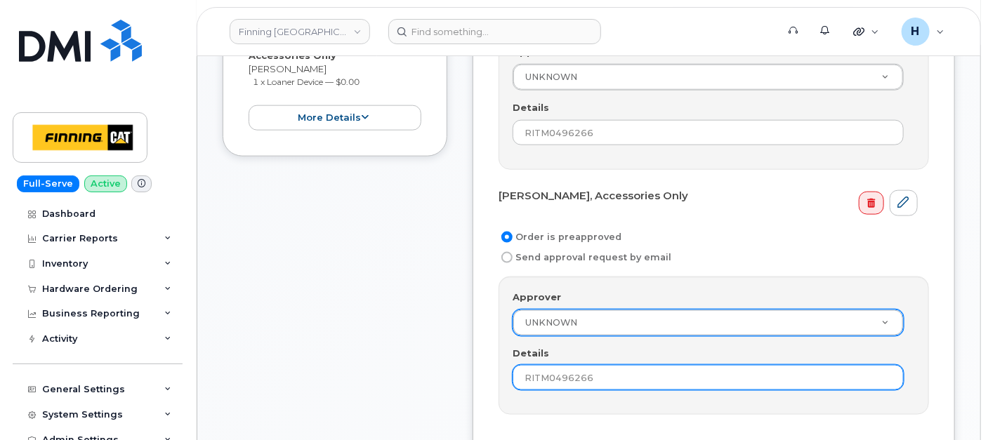
scroll to position [936, 0]
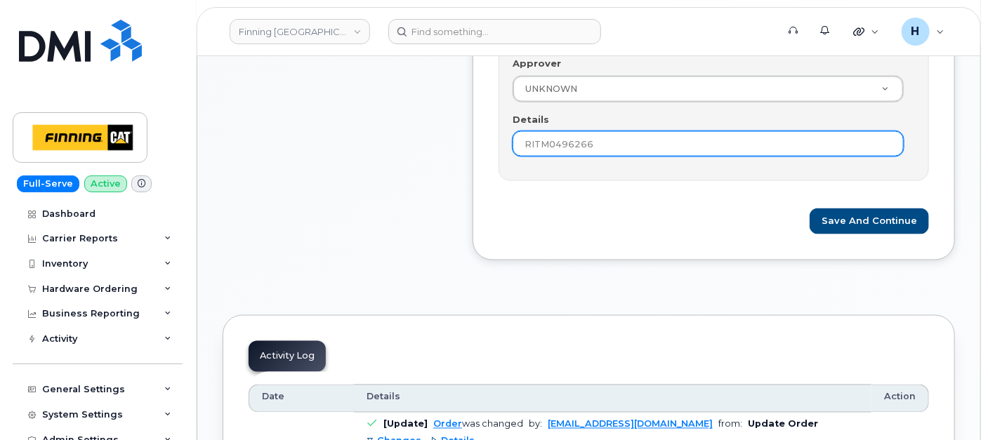
type input "RITM0496266"
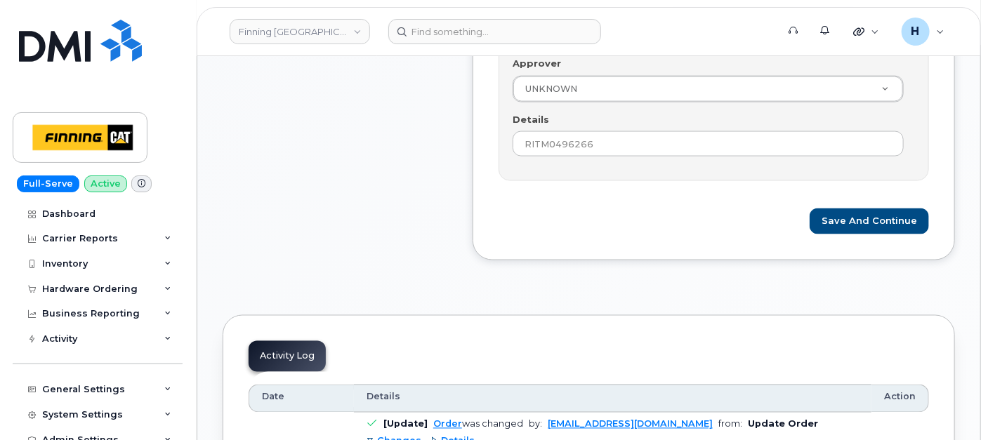
click at [844, 219] on button "Save and Continue" at bounding box center [868, 221] width 119 height 26
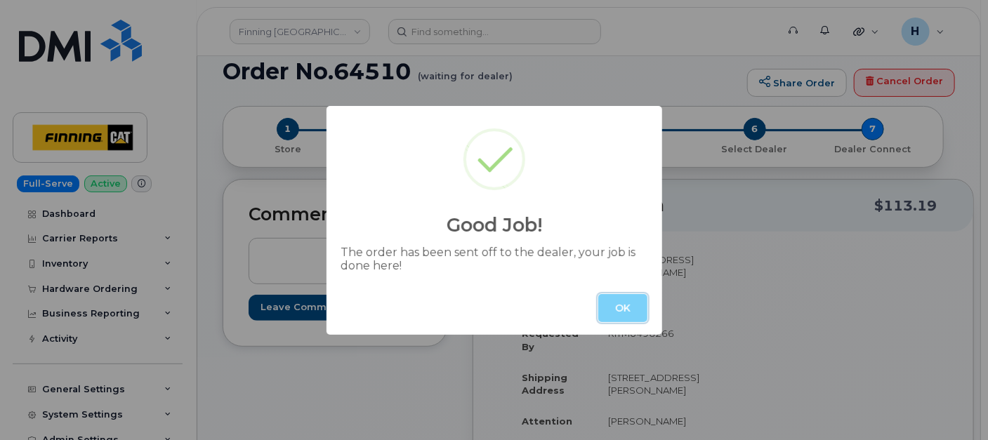
scroll to position [234, 0]
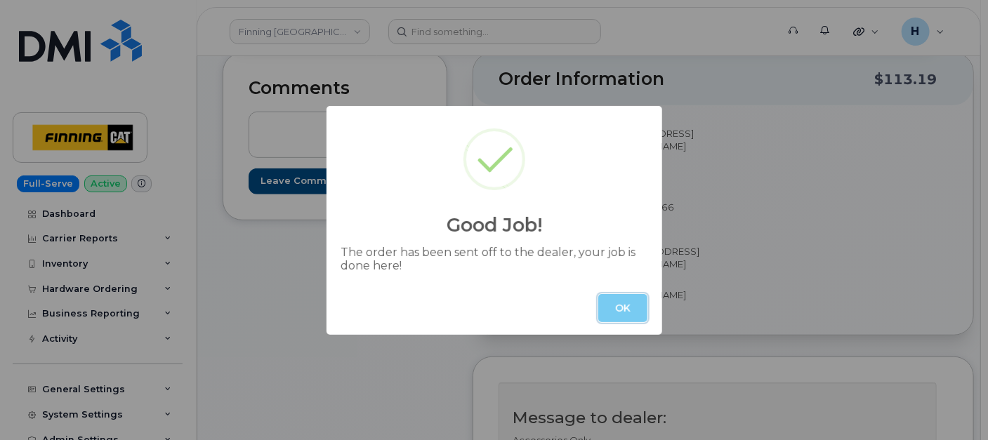
click at [631, 305] on button "OK" at bounding box center [622, 308] width 49 height 28
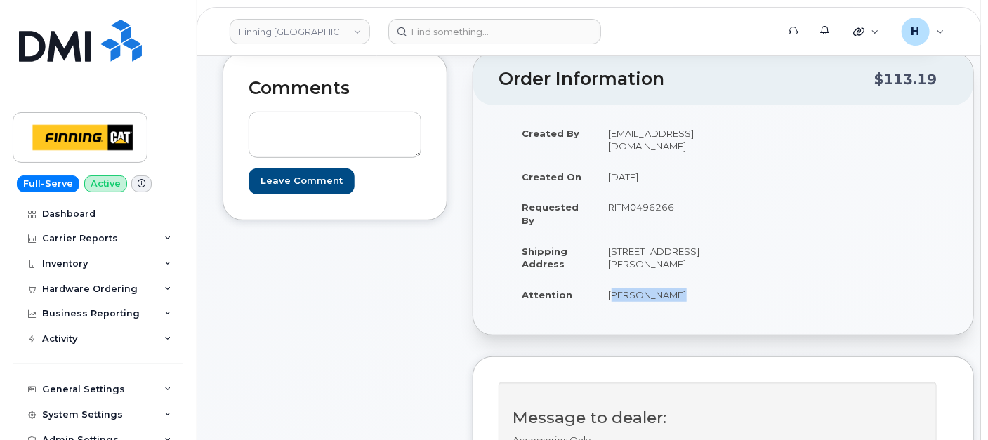
drag, startPoint x: 591, startPoint y: 318, endPoint x: 668, endPoint y: 322, distance: 77.3
click at [668, 310] on td "Todd Watkins" at bounding box center [654, 294] width 117 height 31
copy td "Todd Watkins"
drag, startPoint x: 639, startPoint y: 291, endPoint x: 599, endPoint y: 290, distance: 39.3
click at [599, 279] on td "25 Capital Cir CORMAN PARK SK S7R 0H4 CANADA" at bounding box center [654, 258] width 117 height 44
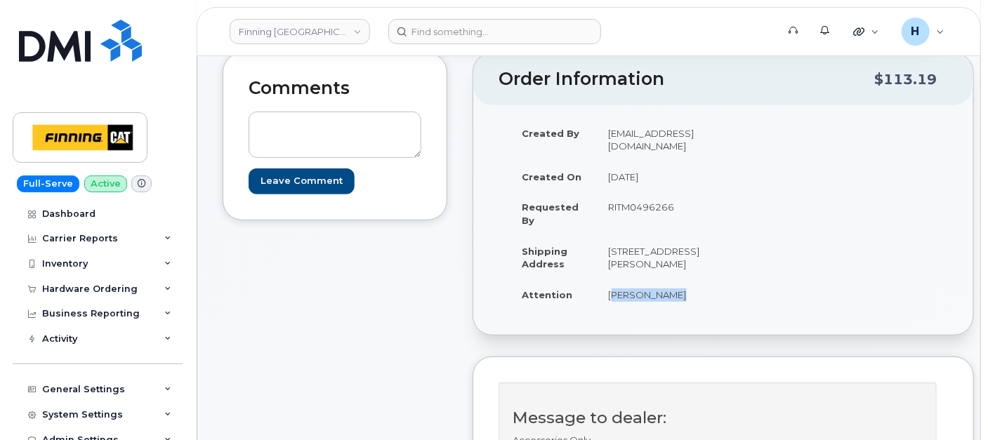
copy td "S7R 0H4"
drag, startPoint x: 598, startPoint y: 264, endPoint x: 610, endPoint y: 264, distance: 11.9
click at [610, 264] on td "25 Capital Cir CORMAN PARK SK S7R 0H4 CANADA" at bounding box center [654, 258] width 117 height 44
copy td "25"
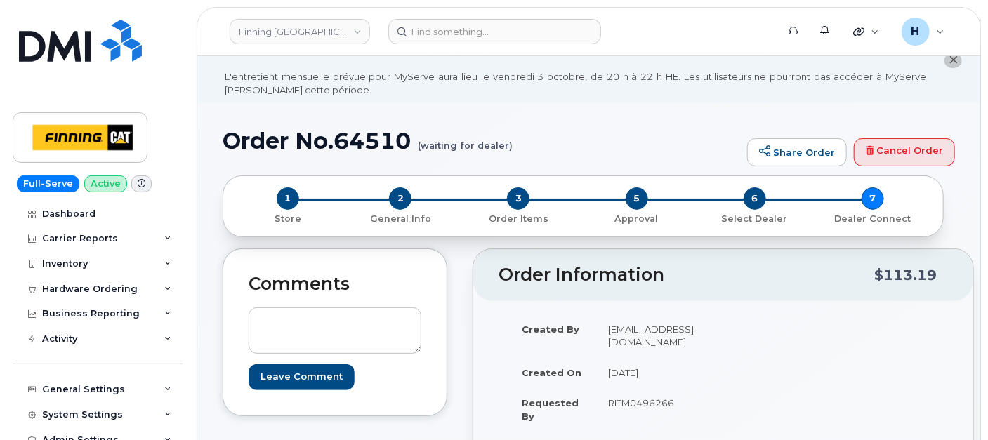
scroll to position [0, 0]
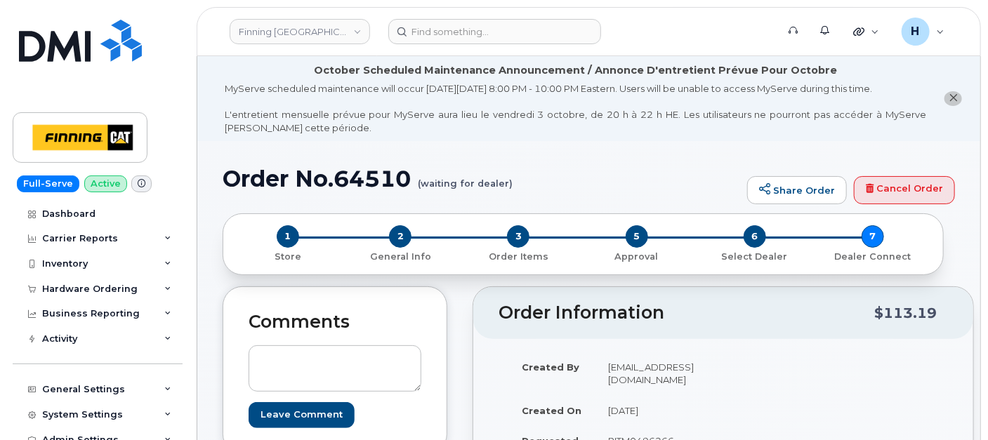
click at [378, 186] on h1 "Order No.64510 (waiting for dealer)" at bounding box center [481, 178] width 517 height 25
copy h1 "64510"
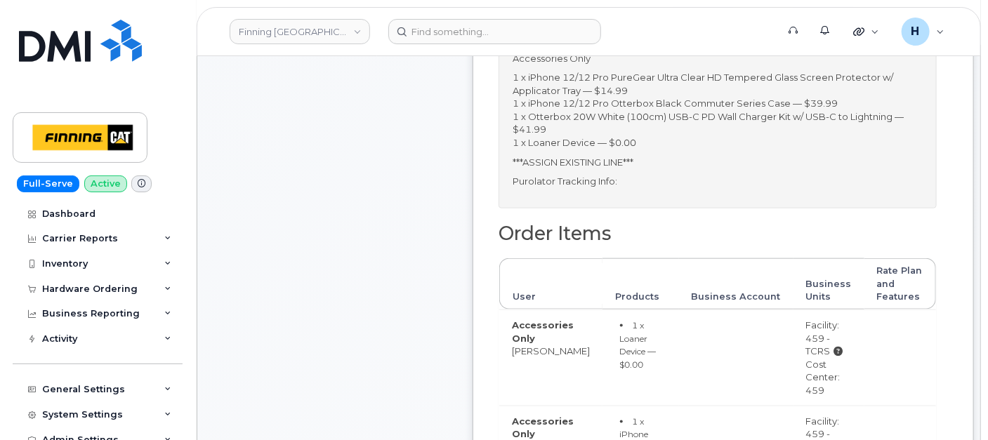
scroll to position [702, 0]
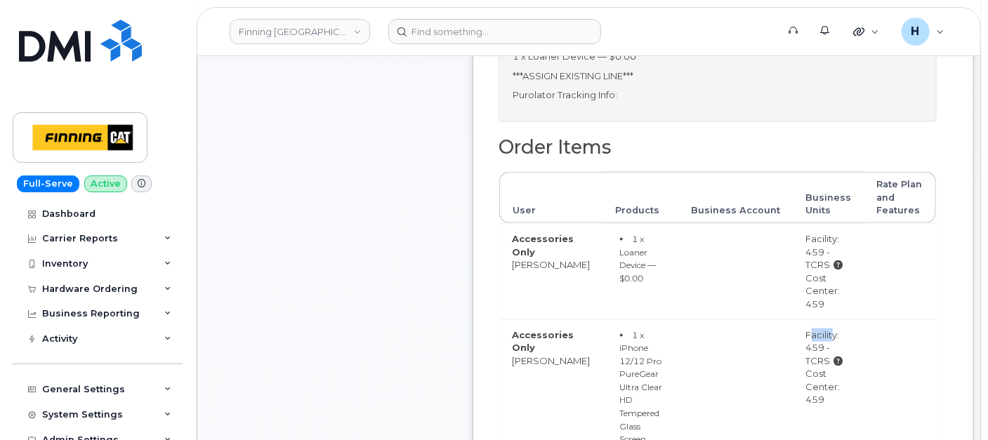
drag, startPoint x: 788, startPoint y: 343, endPoint x: 814, endPoint y: 342, distance: 26.0
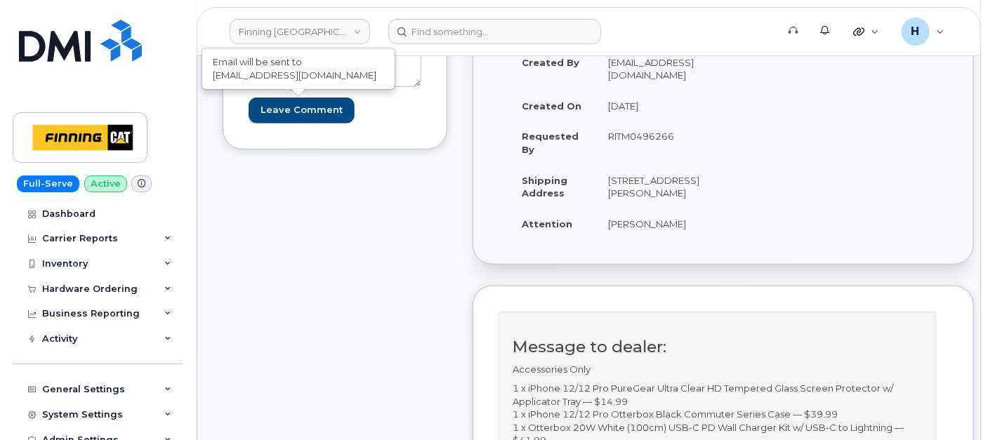
scroll to position [0, 0]
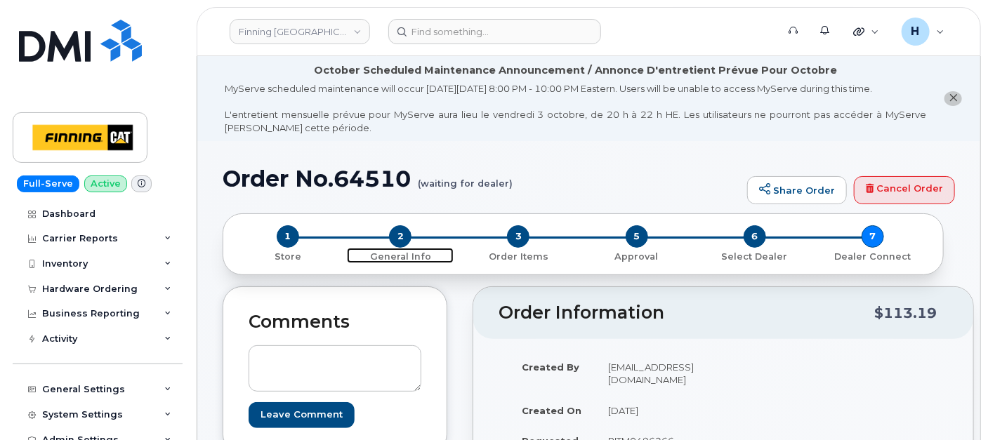
click at [399, 230] on span "2" at bounding box center [400, 236] width 22 height 22
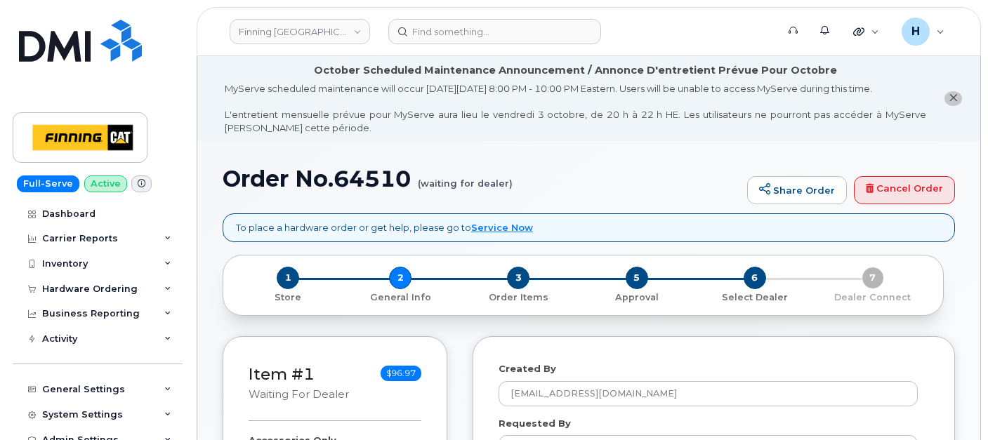
select select
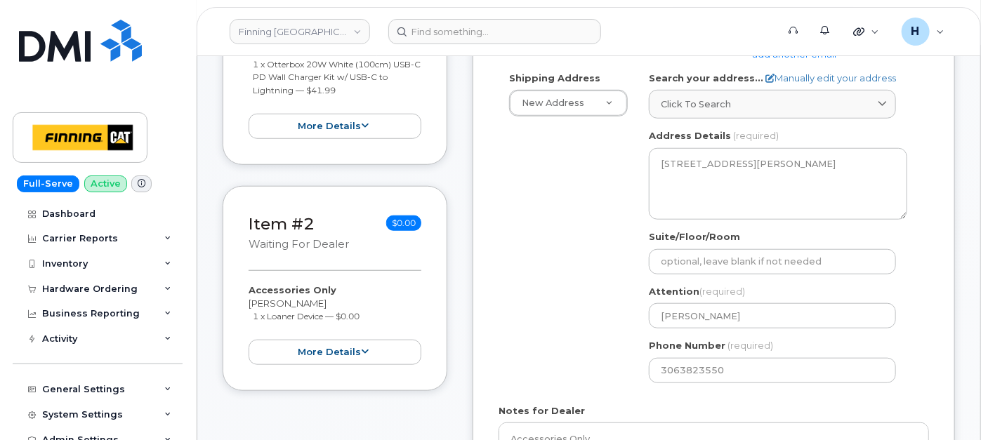
scroll to position [702, 0]
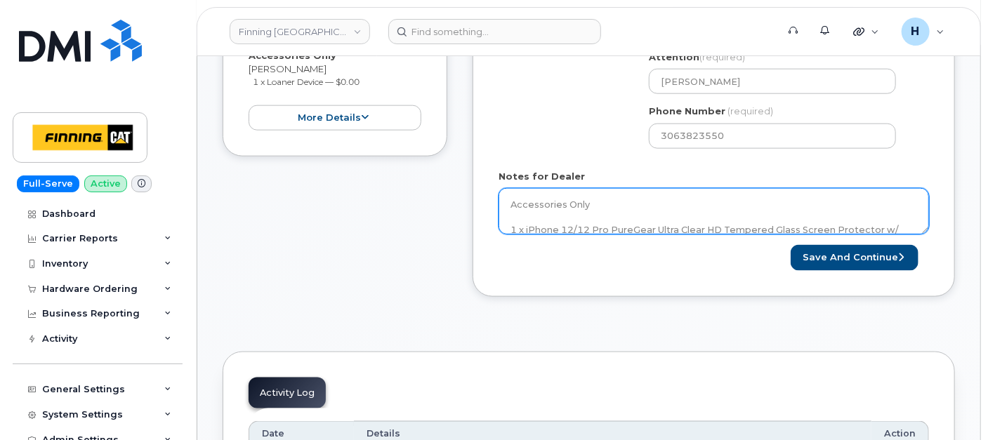
click at [603, 212] on textarea "Accessories Only 1 x iPhone 12/12 Pro PureGear Ultra Clear HD Tempered Glass Sc…" at bounding box center [713, 211] width 430 height 46
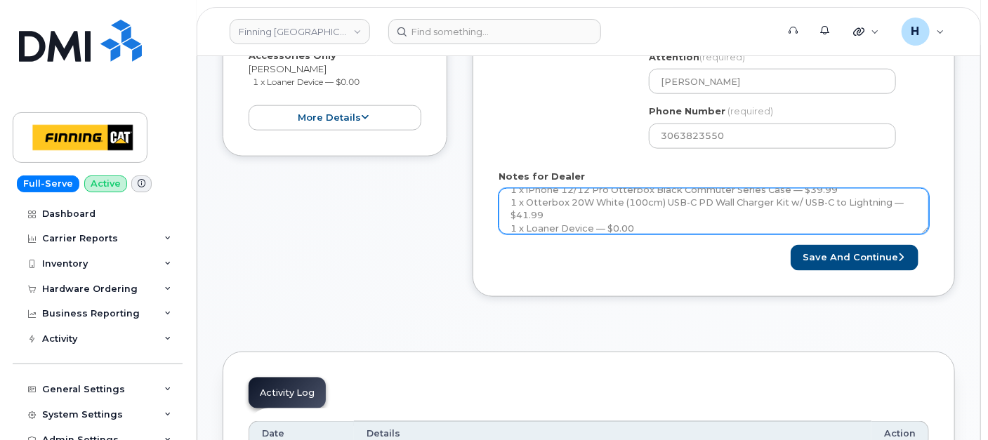
scroll to position [128, 0]
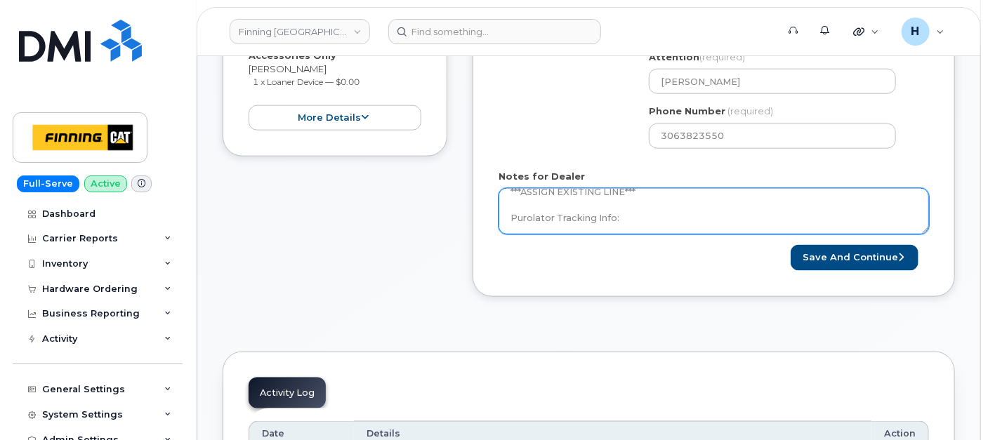
click at [680, 204] on textarea "Accessories Only 1 x iPhone 12/12 Pro PureGear Ultra Clear HD Tempered Glass Sc…" at bounding box center [713, 211] width 430 height 46
click at [678, 223] on textarea "Accessories Only 1 x iPhone 12/12 Pro PureGear Ultra Clear HD Tempered Glass Sc…" at bounding box center [713, 211] width 430 height 46
paste textarea "335673292579"
type textarea "Accessories Only 1 x iPhone 12/12 Pro PureGear Ultra Clear HD Tempered Glass Sc…"
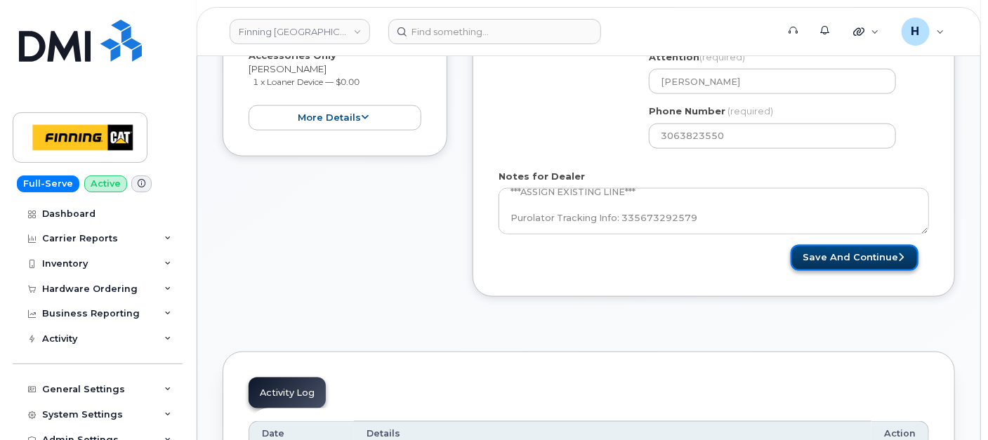
click at [830, 263] on button "Save and Continue" at bounding box center [854, 258] width 128 height 26
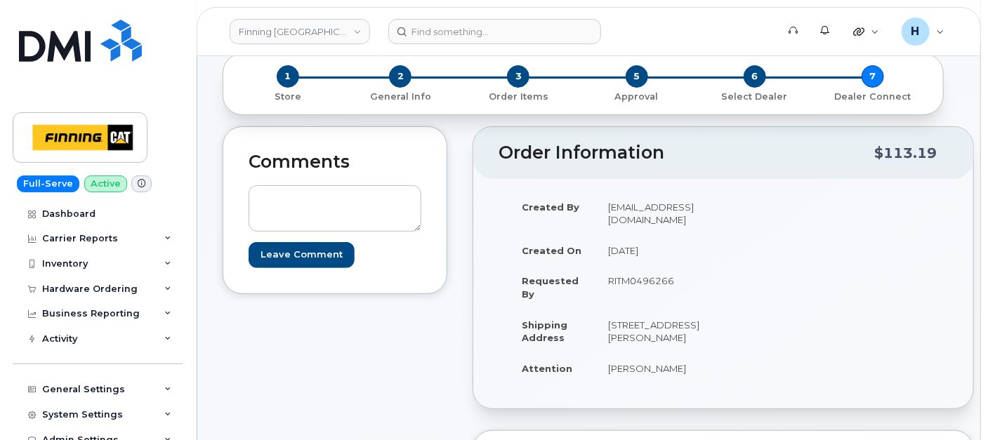
scroll to position [156, 0]
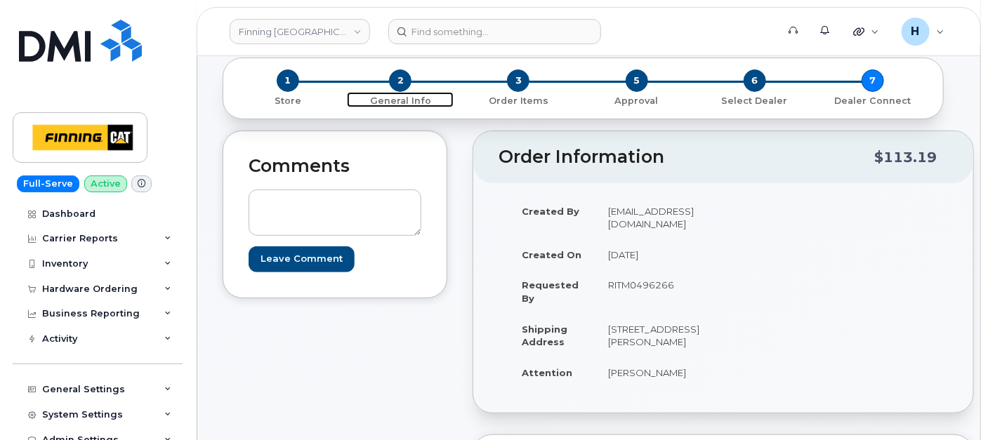
click at [402, 86] on span "2" at bounding box center [400, 80] width 22 height 22
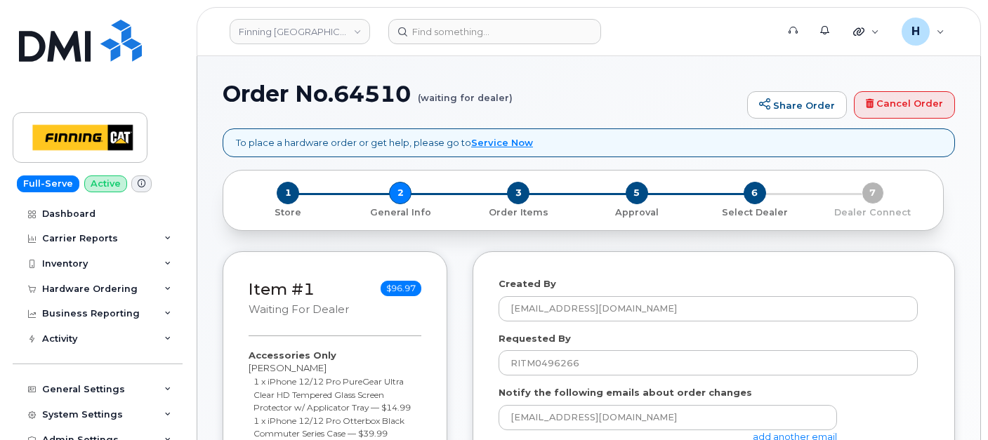
select select
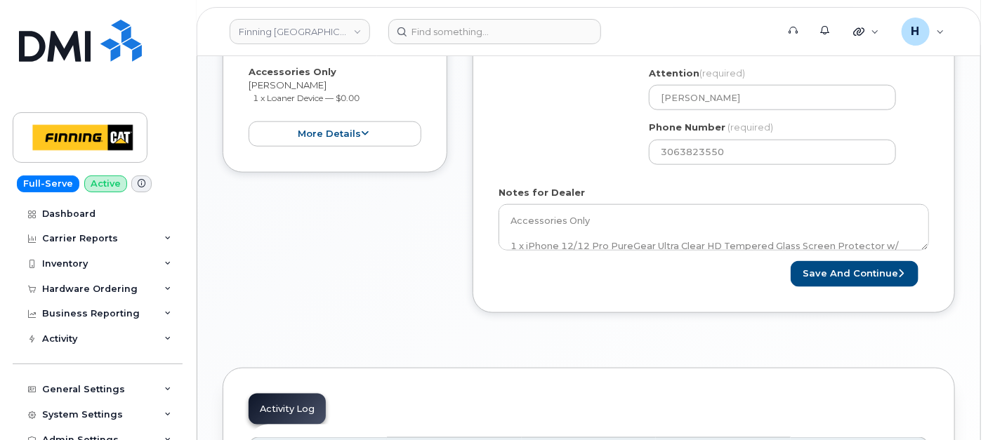
scroll to position [708, 0]
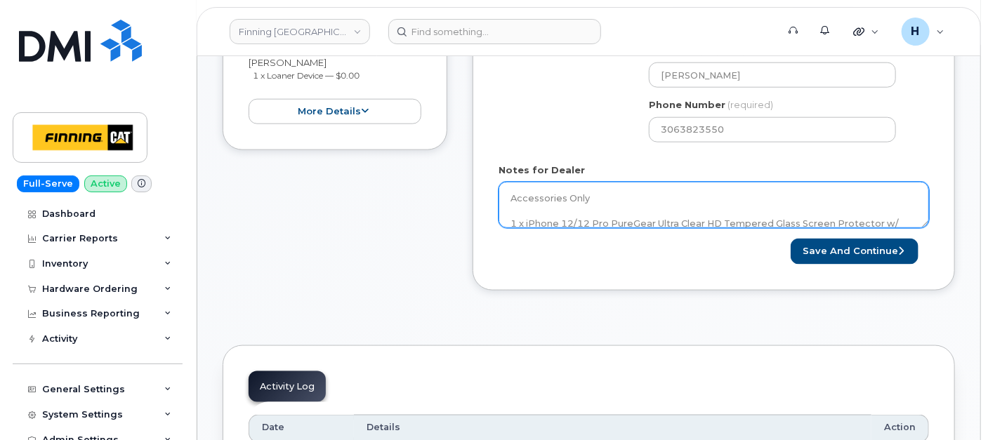
click at [621, 212] on textarea "Accessories Only 1 x iPhone 12/12 Pro PureGear Ultra Clear HD Tempered Glass Sc…" at bounding box center [713, 205] width 430 height 46
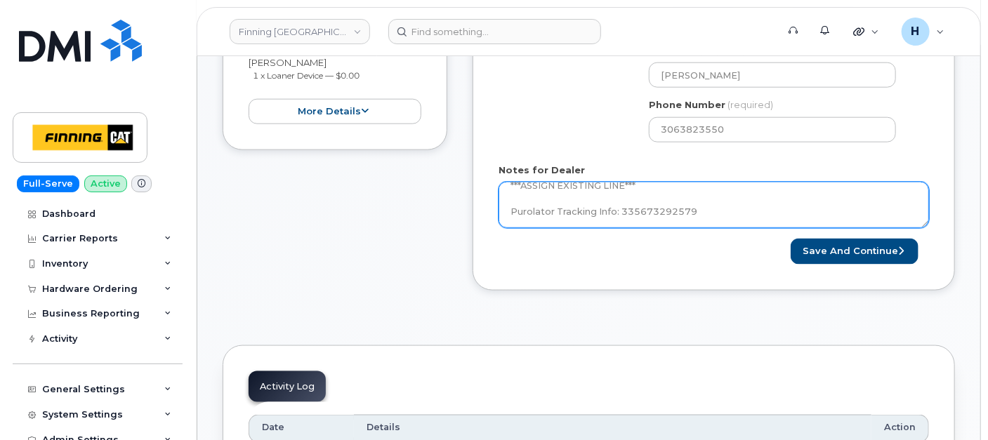
click at [623, 211] on textarea "Accessories Only 1 x iPhone 12/12 Pro PureGear Ultra Clear HD Tempered Glass Sc…" at bounding box center [713, 205] width 430 height 46
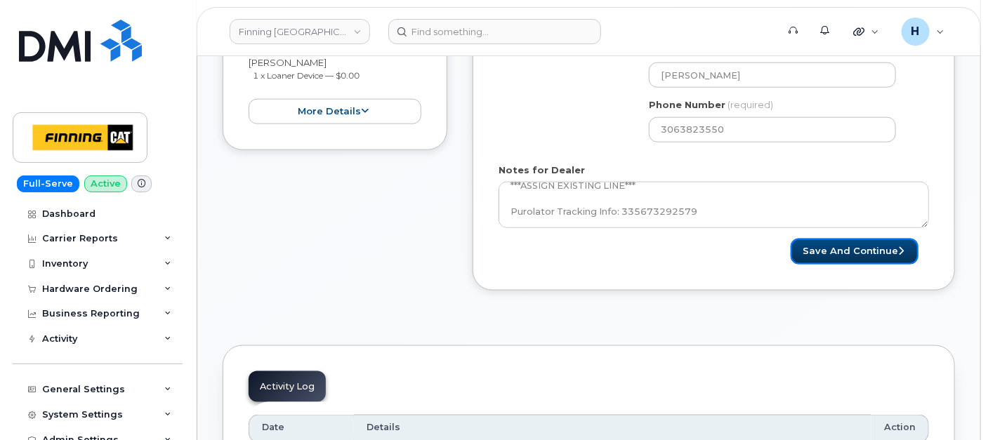
drag, startPoint x: 856, startPoint y: 250, endPoint x: 366, endPoint y: 411, distance: 515.7
click at [854, 251] on button "Save and Continue" at bounding box center [854, 252] width 128 height 26
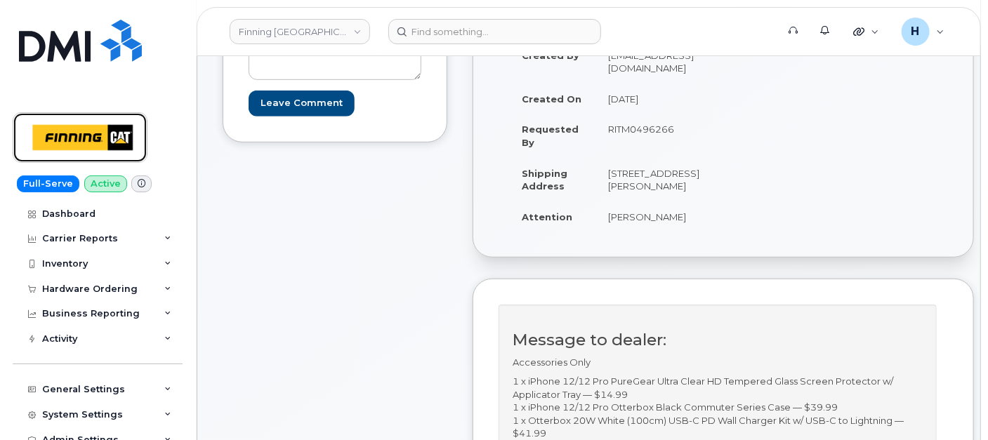
scroll to position [156, 0]
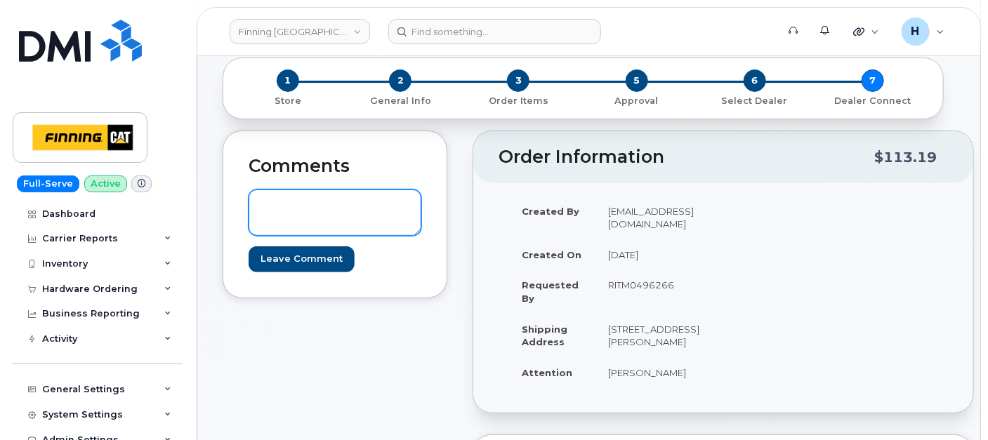
click at [374, 218] on textarea at bounding box center [334, 213] width 173 height 46
paste textarea "Existing Line: 250-321-7299 New Line: 306-715-3914"
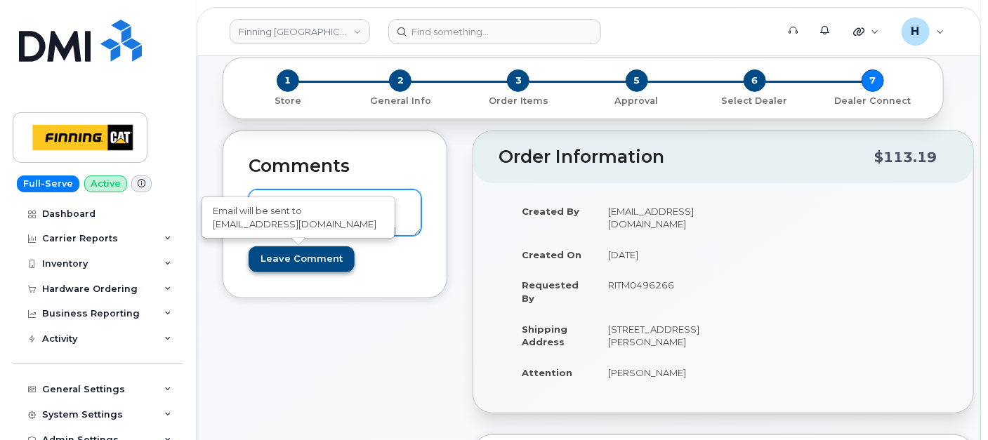
type textarea "Existing Line: 250-321-7299 New Line: 306-715-3914"
click at [320, 263] on input "Leave Comment" at bounding box center [301, 259] width 106 height 26
type input "Create Event"
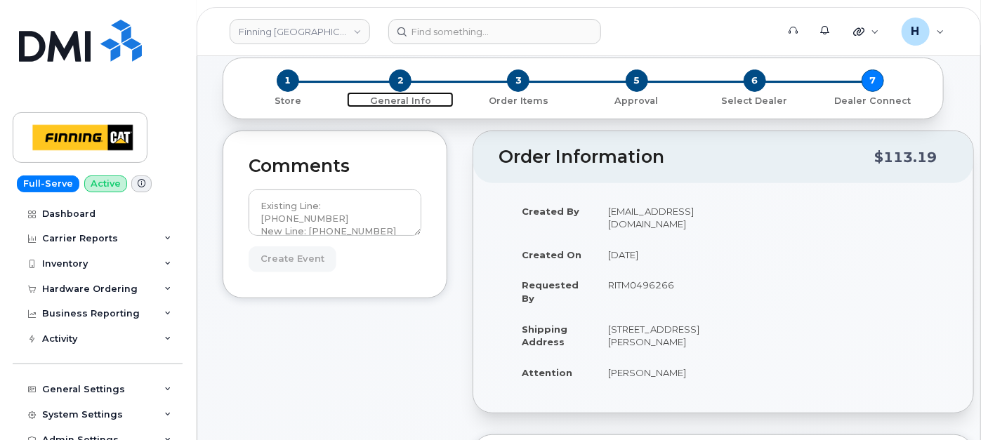
drag, startPoint x: 397, startPoint y: 77, endPoint x: 317, endPoint y: 10, distance: 103.6
click at [397, 77] on span "2" at bounding box center [400, 80] width 22 height 22
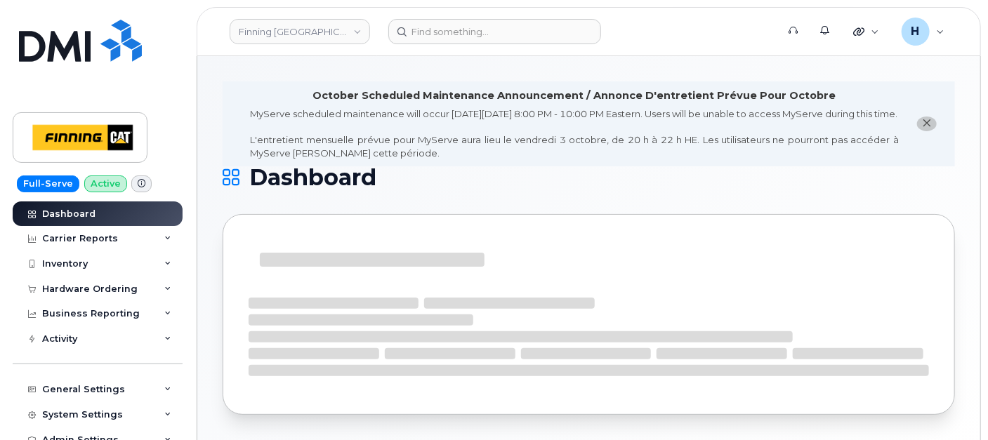
click at [419, 44] on header "Finning Canada Support Alerts Quicklinks Suspend / Cancel Device Change SIM Car…" at bounding box center [589, 31] width 784 height 49
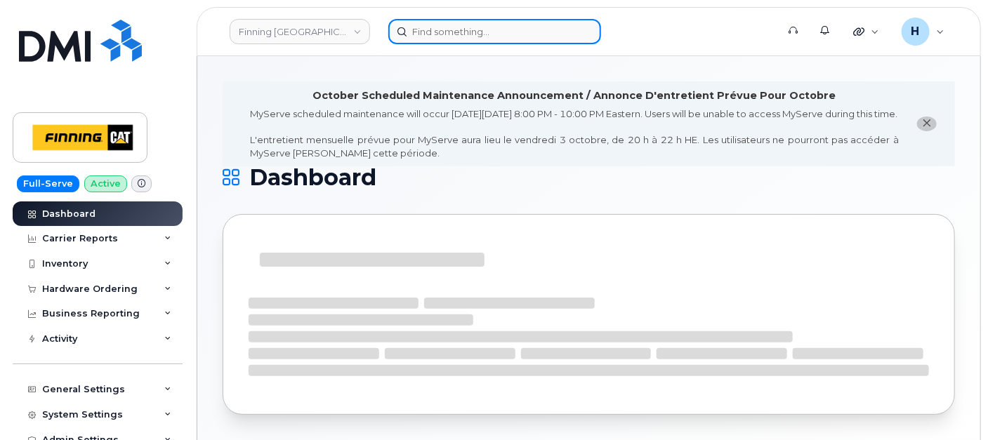
click at [423, 32] on input at bounding box center [494, 31] width 213 height 25
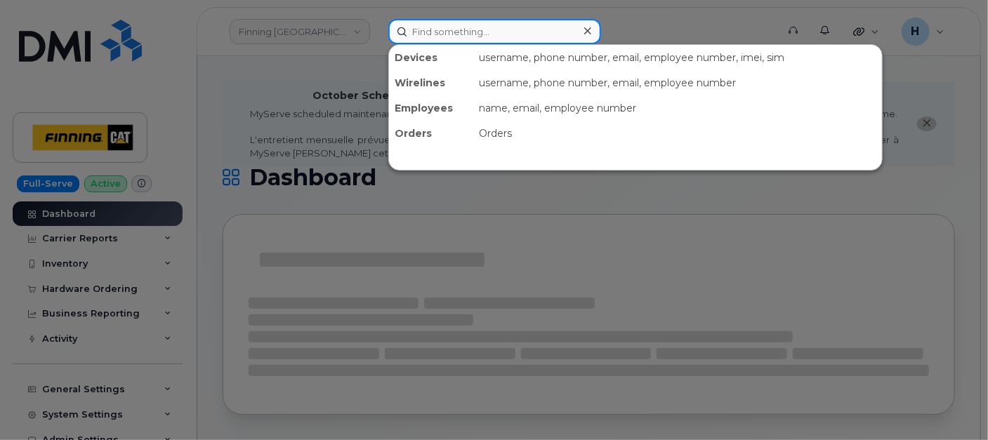
paste input "250) 321-7299"
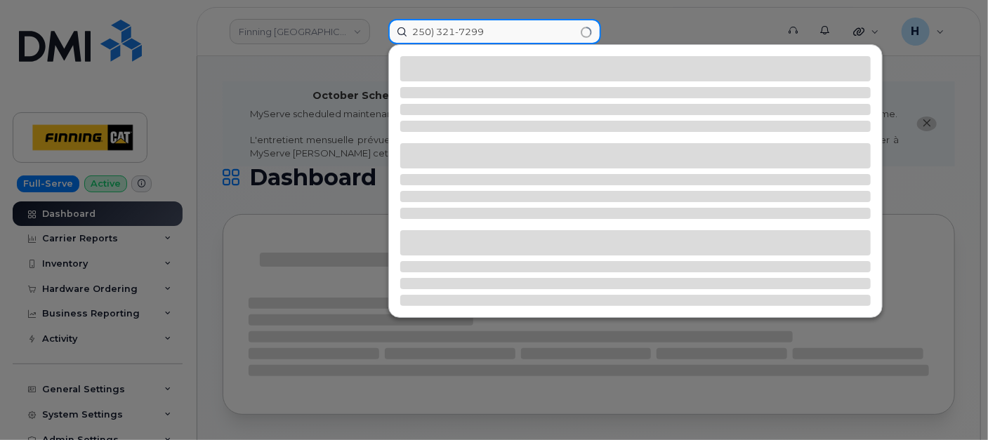
type input "250) 321-7299"
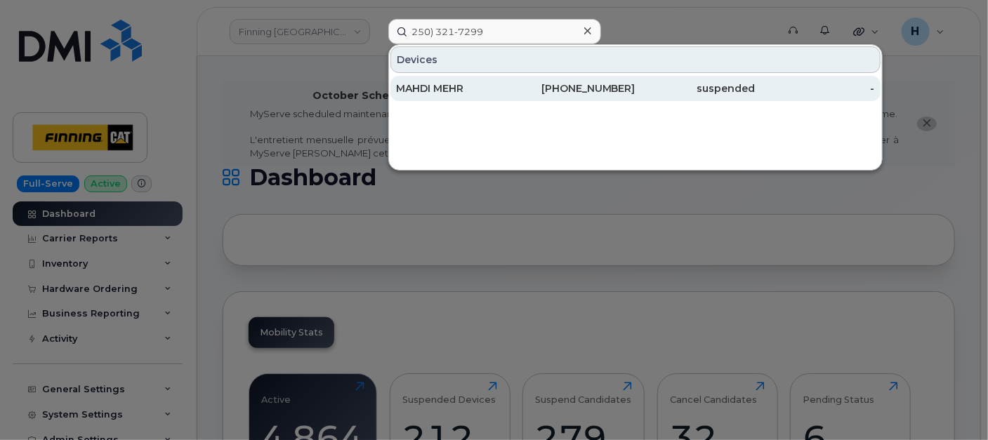
click at [450, 81] on div "MAHDI MEHR" at bounding box center [455, 88] width 119 height 14
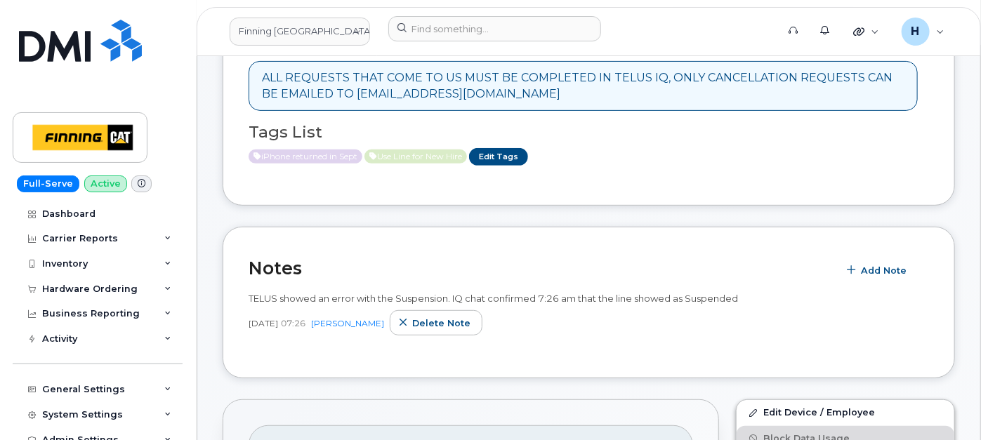
scroll to position [234, 0]
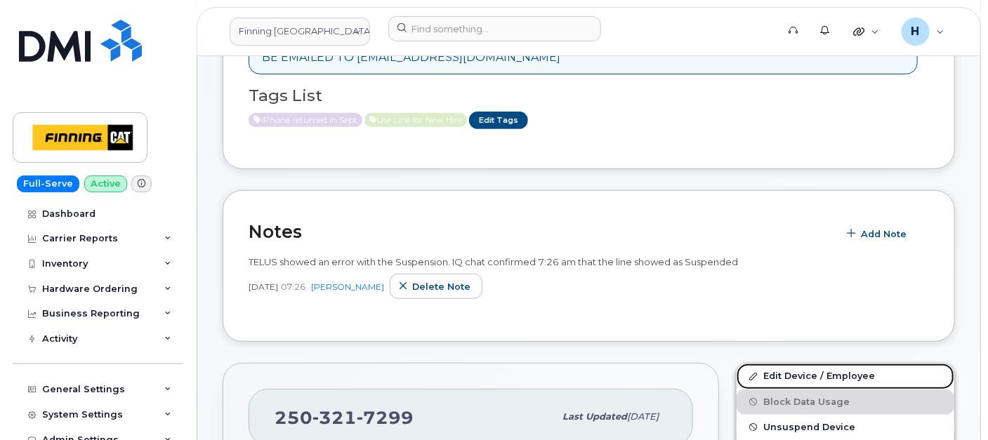
drag, startPoint x: 770, startPoint y: 373, endPoint x: 446, endPoint y: 266, distance: 340.7
click at [770, 372] on link "Edit Device / Employee" at bounding box center [845, 376] width 218 height 25
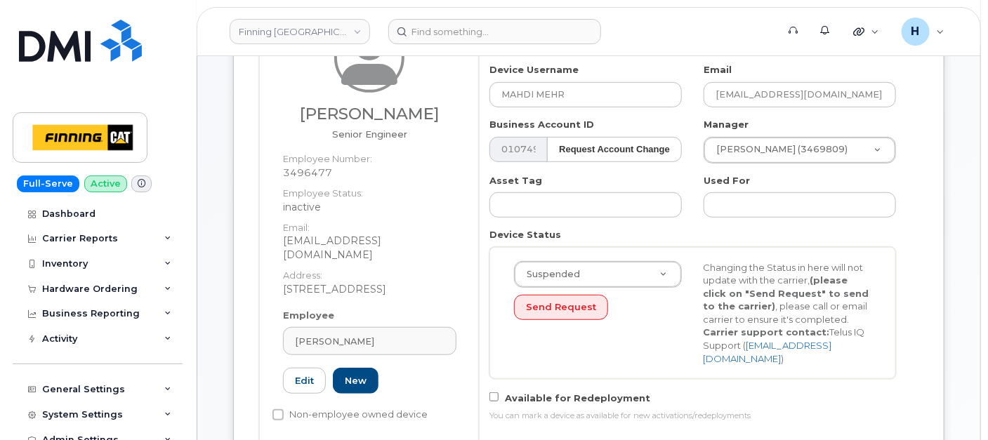
scroll to position [312, 0]
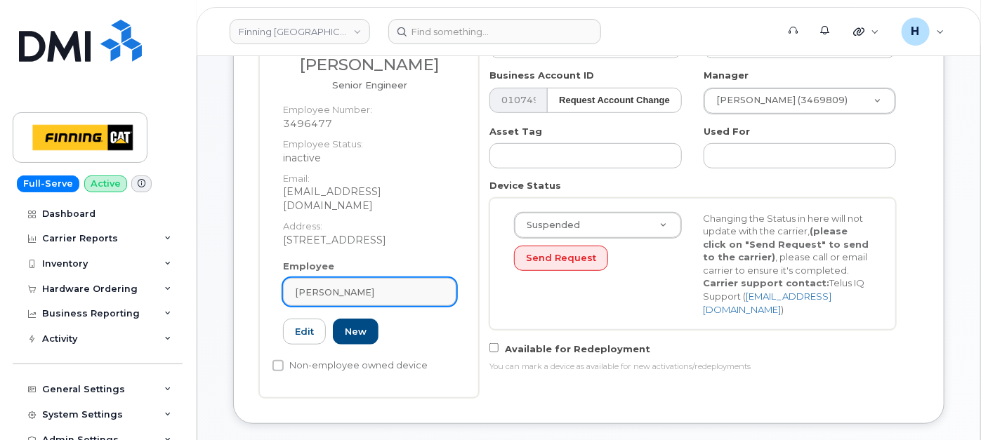
click at [387, 286] on div "[PERSON_NAME]" at bounding box center [370, 292] width 150 height 13
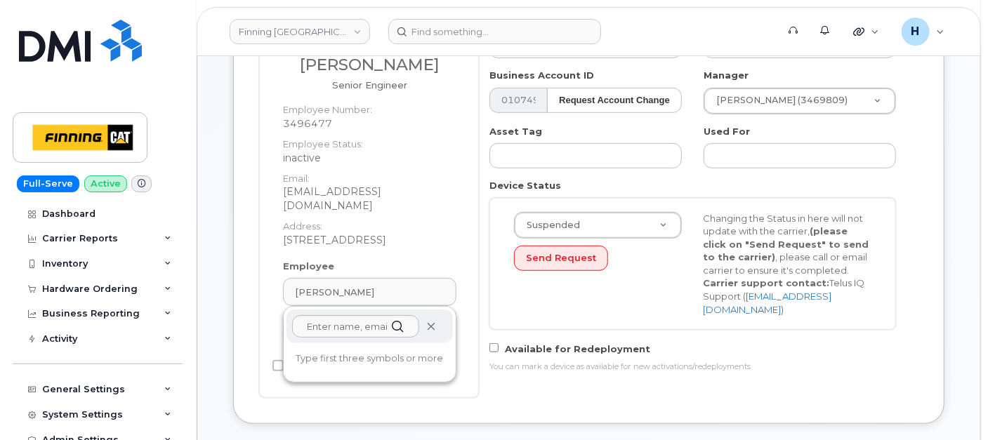
click at [429, 322] on icon at bounding box center [430, 326] width 9 height 9
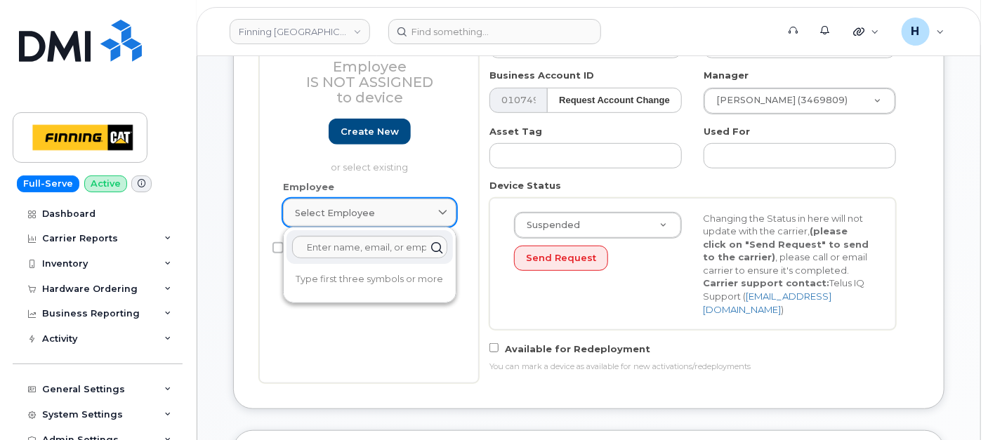
scroll to position [246, 0]
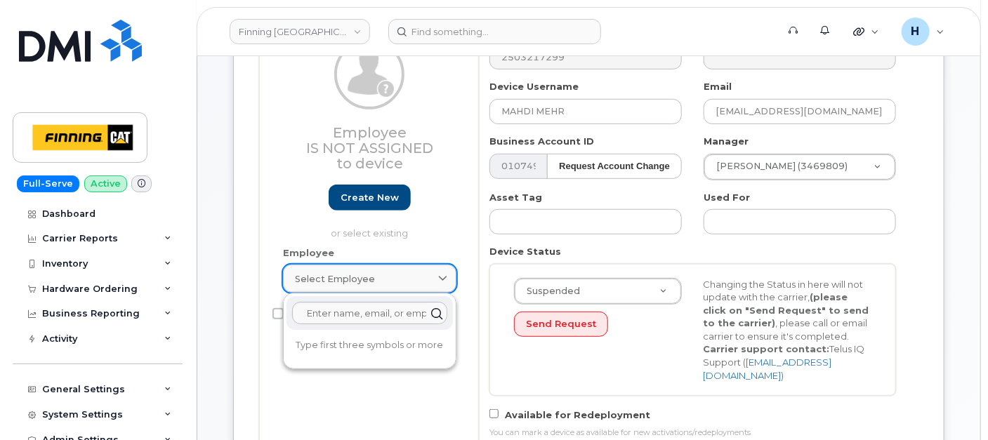
click at [319, 284] on link "Select employee" at bounding box center [369, 279] width 173 height 28
paste input "Watkins"
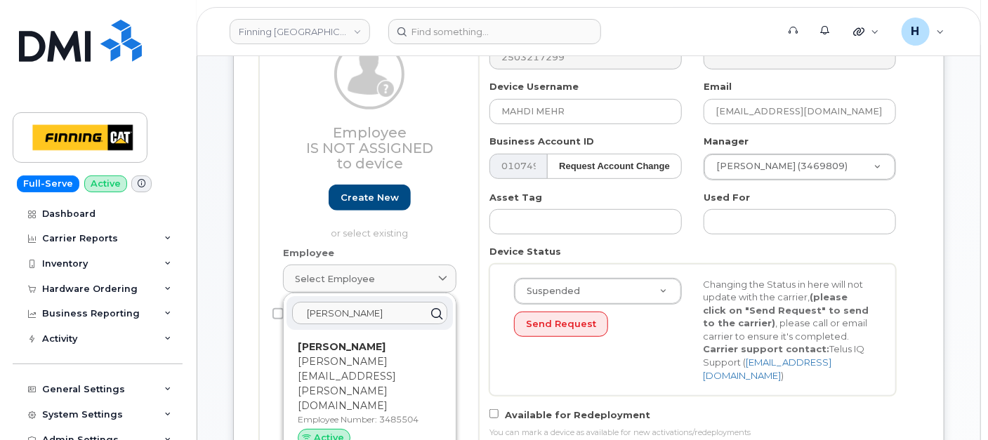
click at [304, 313] on input "Watkins" at bounding box center [369, 313] width 155 height 22
type input "TODD Watkins"
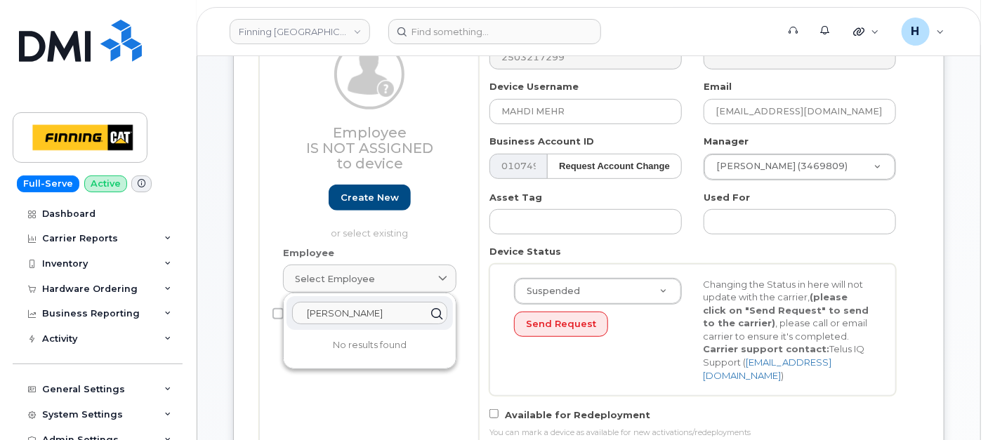
type input "Saving..."
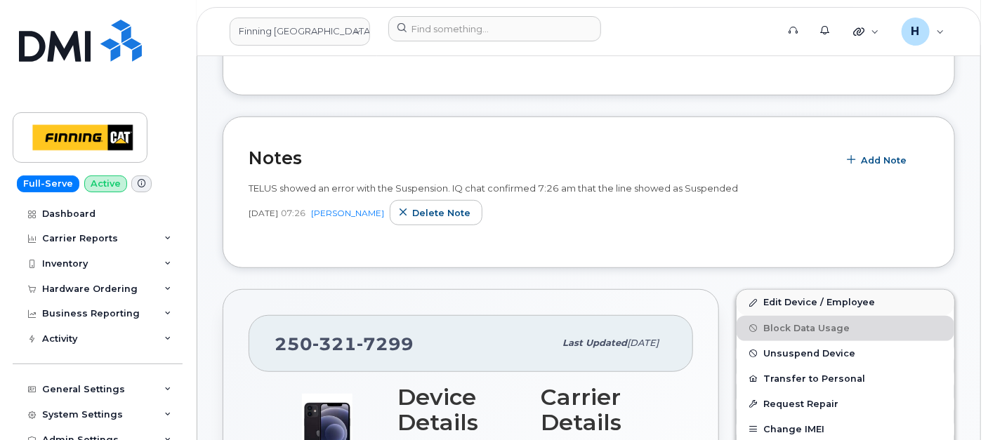
scroll to position [298, 0]
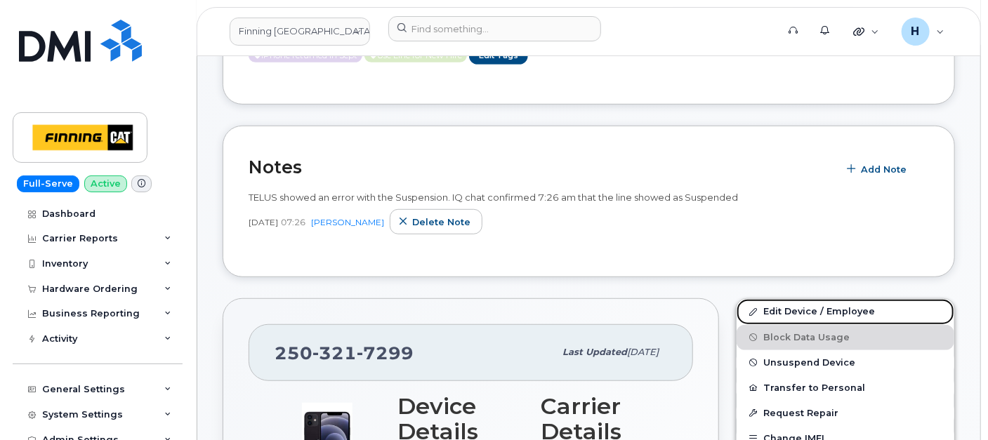
drag, startPoint x: 811, startPoint y: 314, endPoint x: 0, endPoint y: 201, distance: 819.2
click at [811, 313] on link "Edit Device / Employee" at bounding box center [845, 311] width 218 height 25
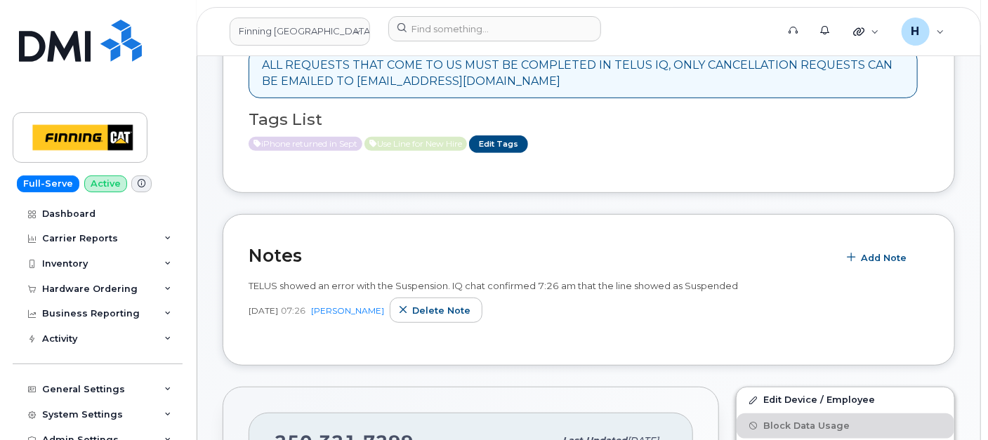
scroll to position [234, 0]
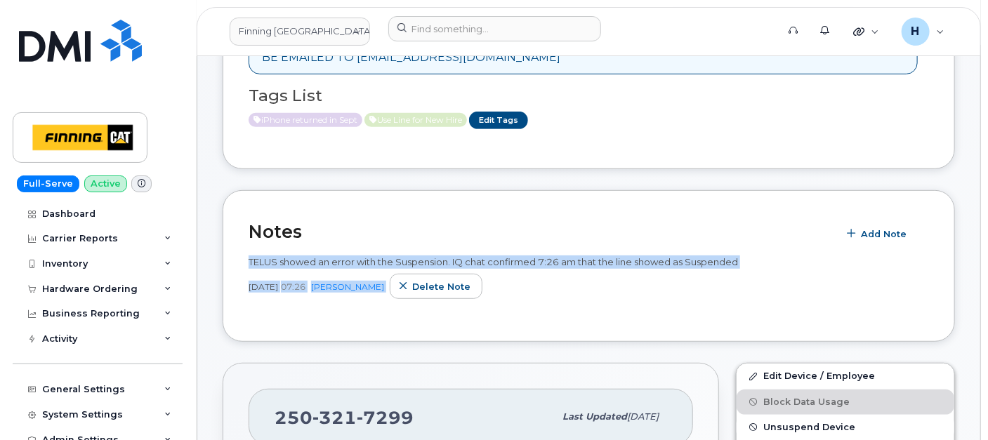
drag, startPoint x: 239, startPoint y: 251, endPoint x: 637, endPoint y: 274, distance: 399.4
click at [637, 274] on div "Notes Add Note TELUS showed an error with the Suspension. IQ chat confirmed 7:2…" at bounding box center [589, 266] width 732 height 152
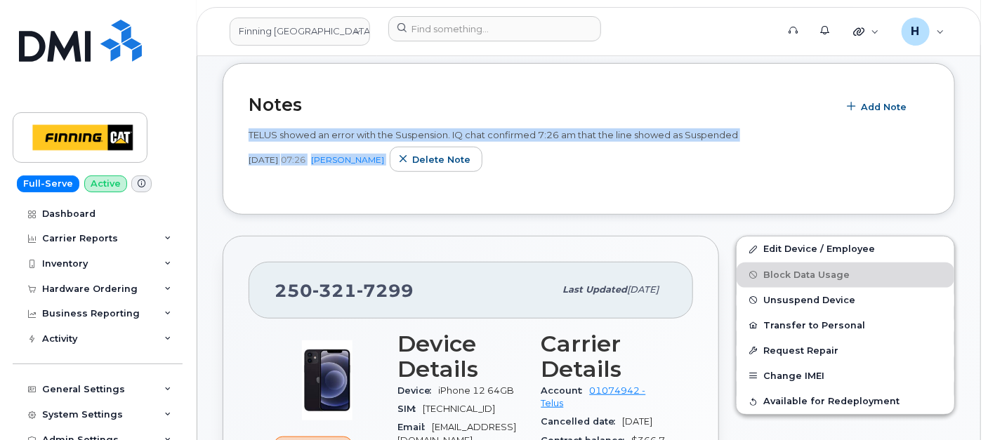
scroll to position [468, 0]
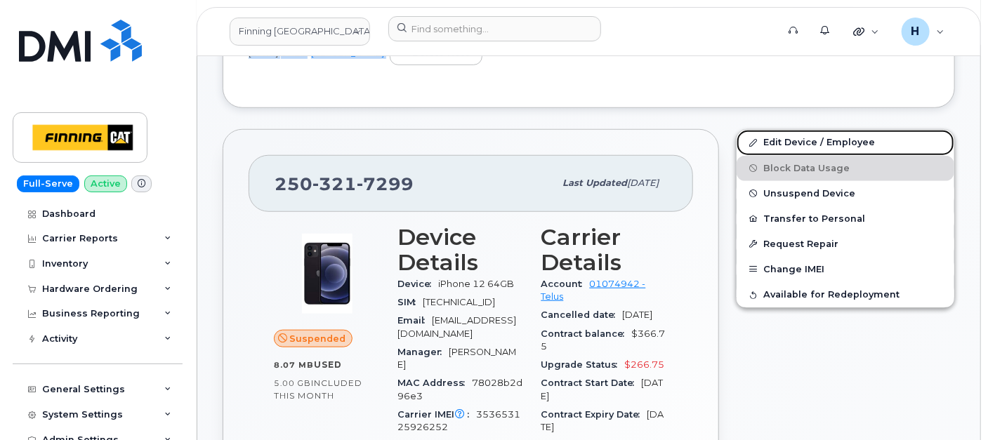
drag, startPoint x: 789, startPoint y: 145, endPoint x: 423, endPoint y: 4, distance: 392.2
click at [789, 145] on link "Edit Device / Employee" at bounding box center [845, 142] width 218 height 25
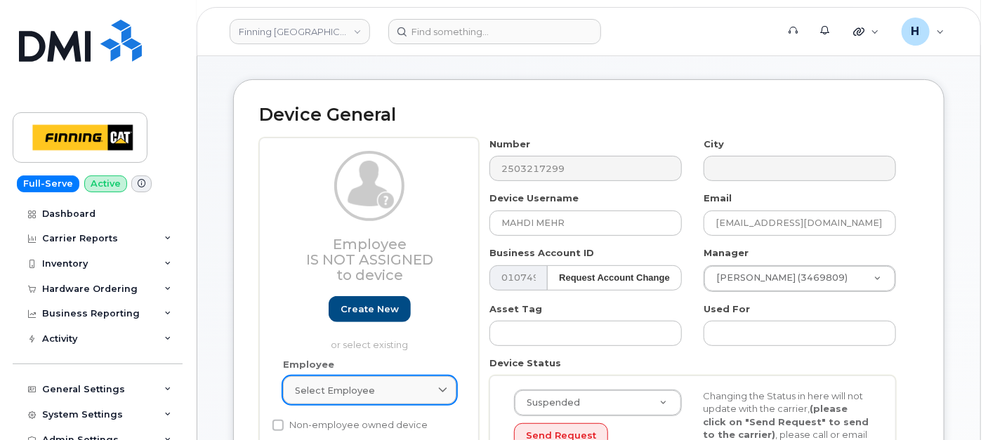
scroll to position [234, 0]
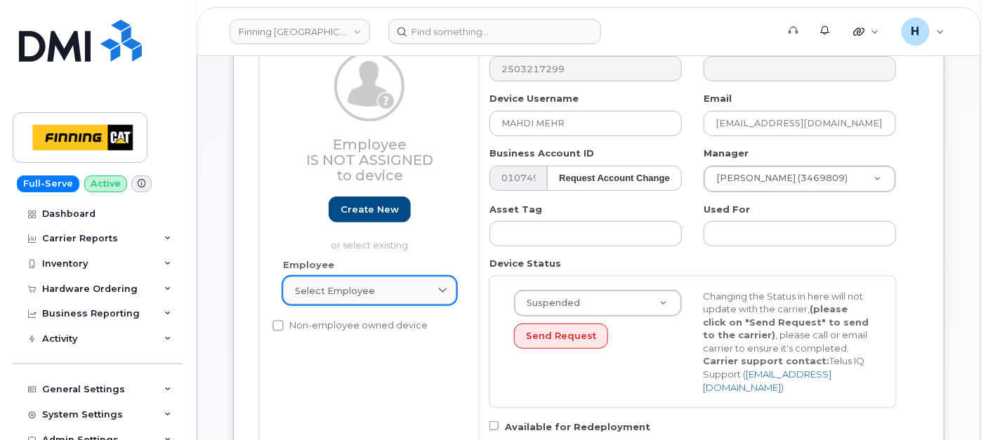
click at [404, 284] on div "Select employee" at bounding box center [370, 290] width 150 height 13
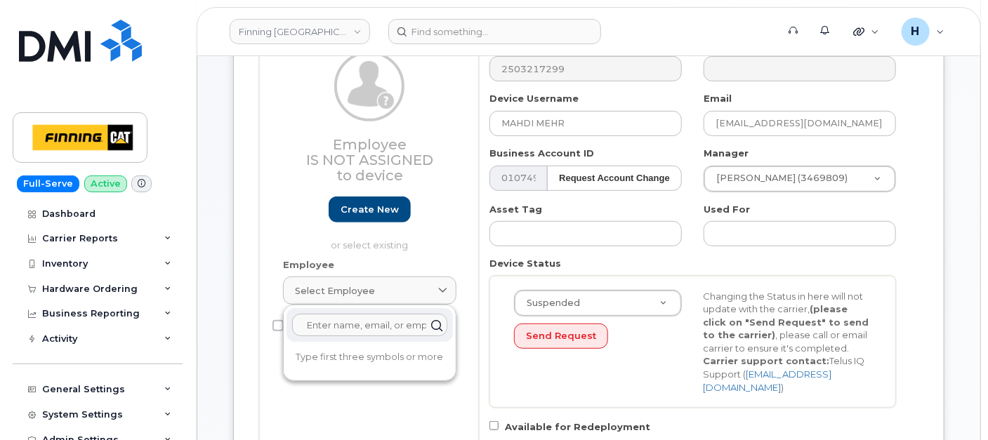
paste input "[PERSON_NAME]"
type input "[PERSON_NAME]"
click at [463, 376] on div "Employee Is not assigned to device Create new or select existing Employee Selec…" at bounding box center [369, 249] width 220 height 423
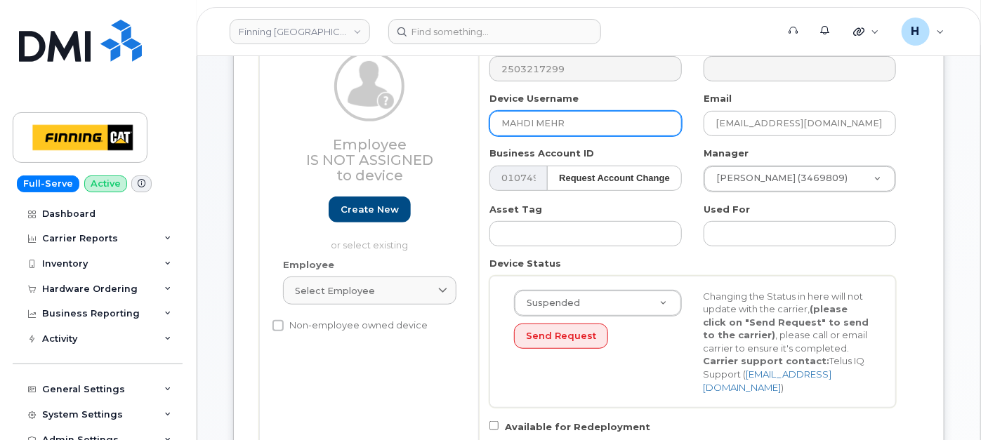
drag, startPoint x: 587, startPoint y: 126, endPoint x: 425, endPoint y: 122, distance: 162.2
click at [425, 122] on div "Employee Is not assigned to device Create new or select existing Employee Selec…" at bounding box center [588, 249] width 659 height 423
paste input "[PERSON_NAME]"
type input "[PERSON_NAME]"
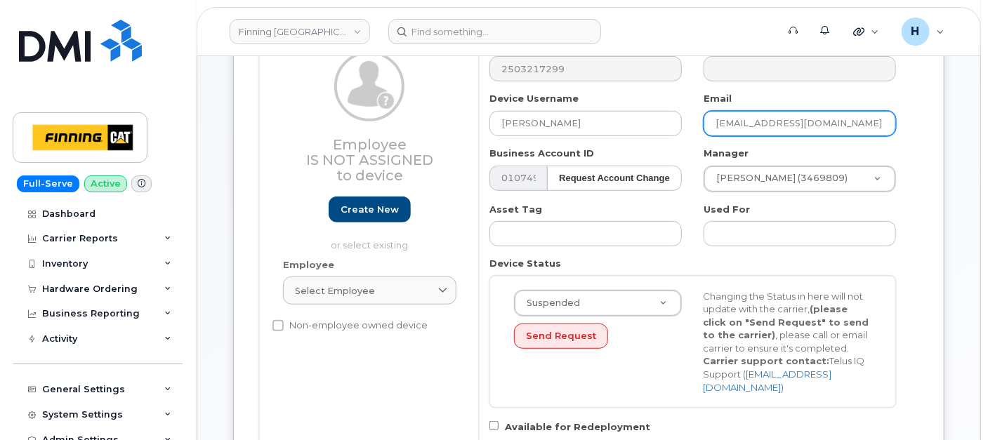
click at [757, 124] on input "[EMAIL_ADDRESS][DOMAIN_NAME]" at bounding box center [799, 123] width 192 height 25
click at [757, 124] on input "MAHDI.MEHR@finning.com" at bounding box center [799, 123] width 192 height 25
paste input "todd.watkins"
type input "[PERSON_NAME][EMAIL_ADDRESS][PERSON_NAME][DOMAIN_NAME]"
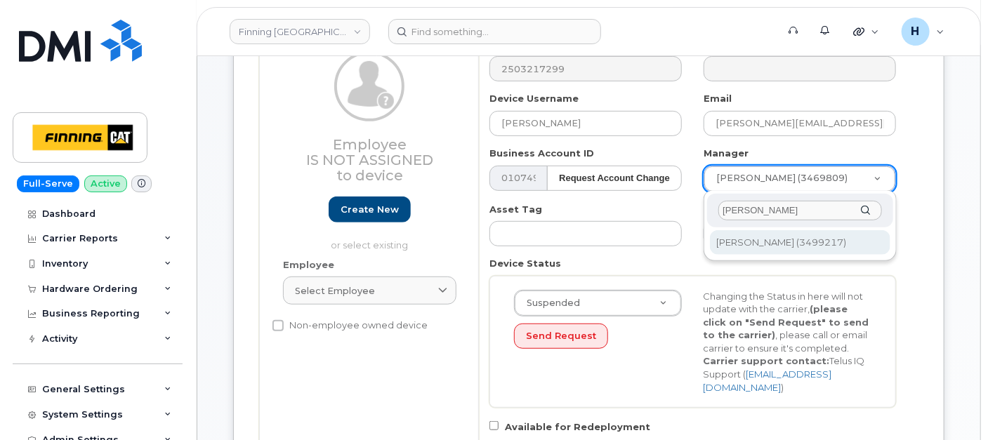
type input "[PERSON_NAME]"
type input "769262"
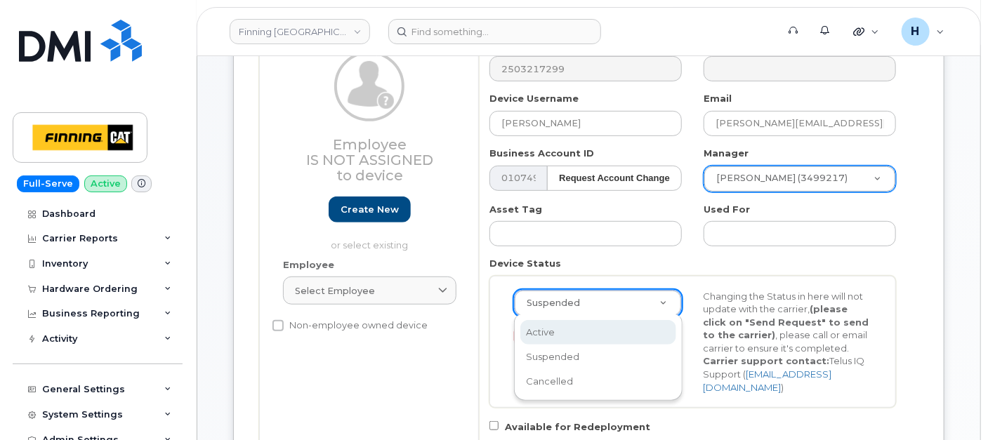
select select "active"
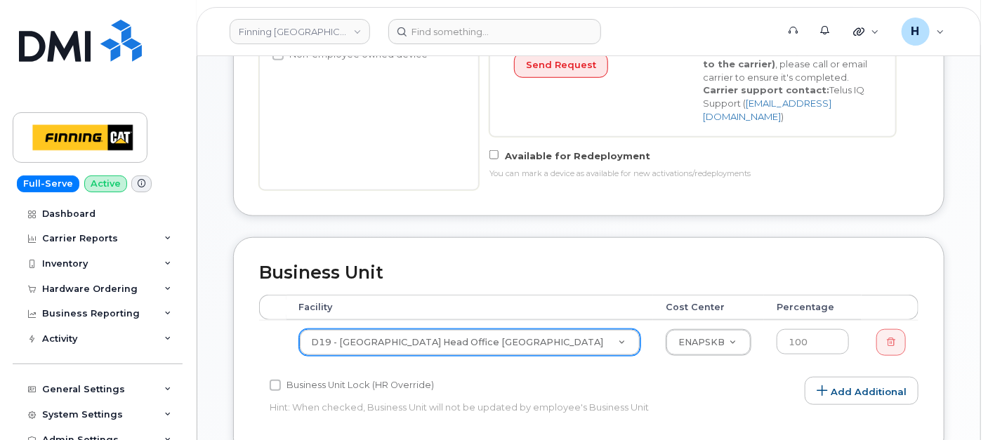
scroll to position [545, 0]
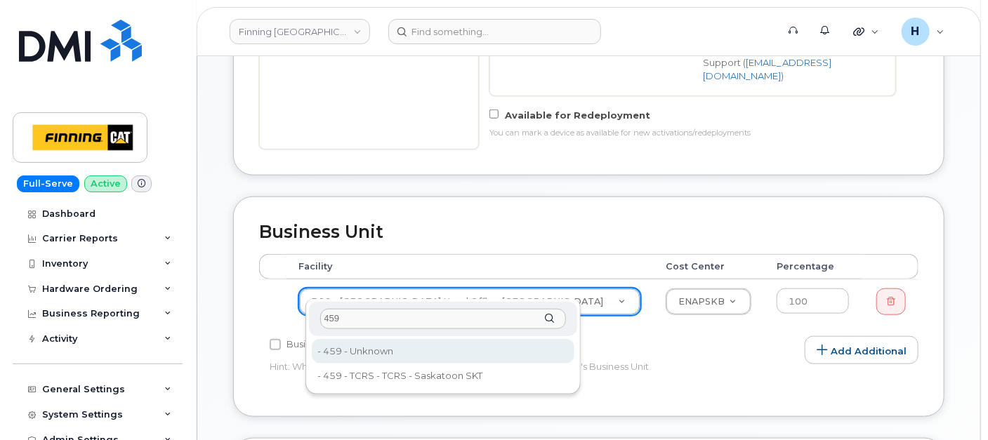
type input "459"
type input "2207649"
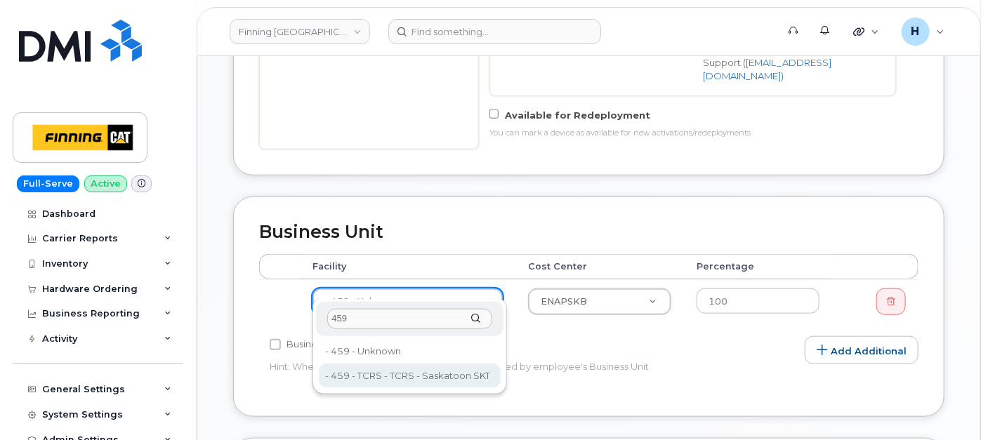
type input "459"
type input "2207892"
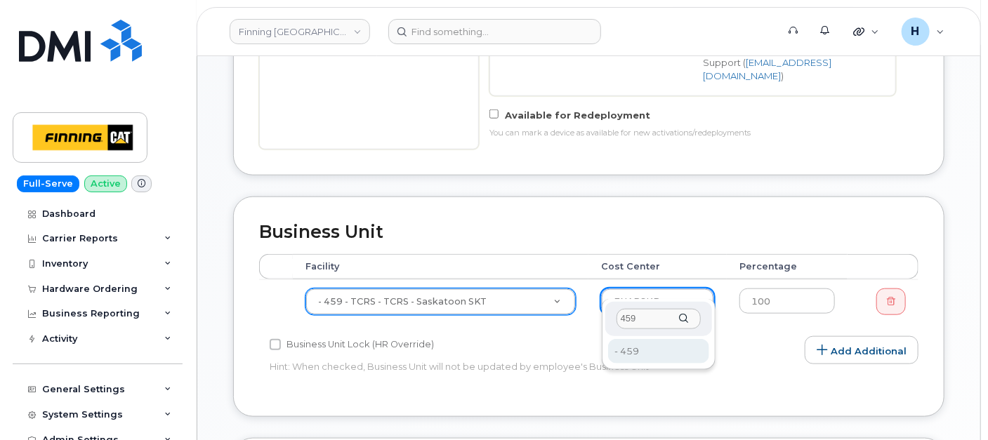
type input "459"
type input "2207650"
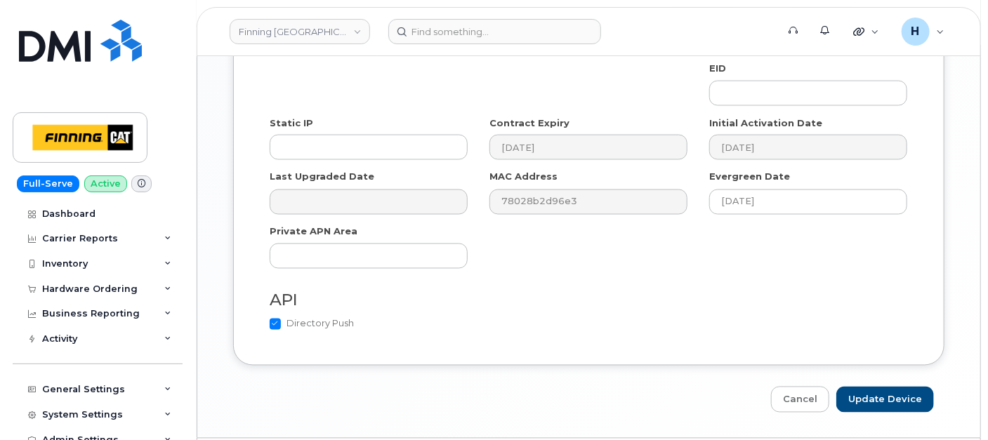
scroll to position [1060, 0]
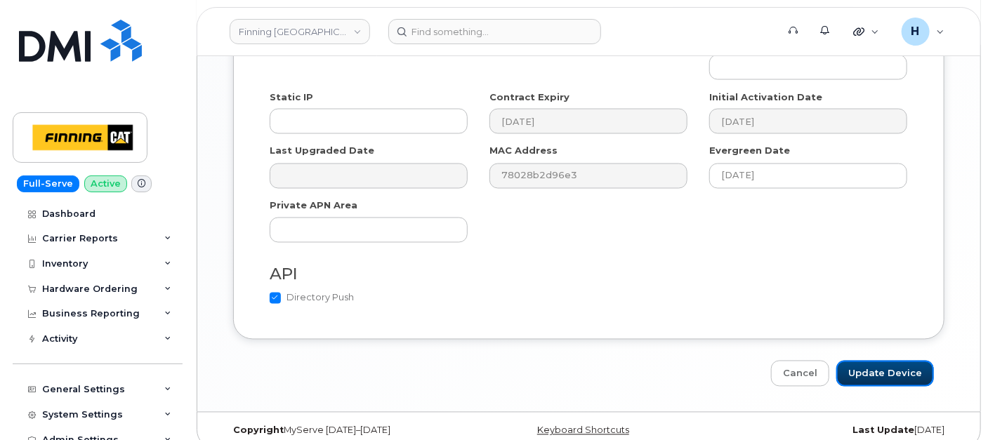
click at [858, 361] on input "Update Device" at bounding box center [885, 374] width 98 height 26
type input "Saving..."
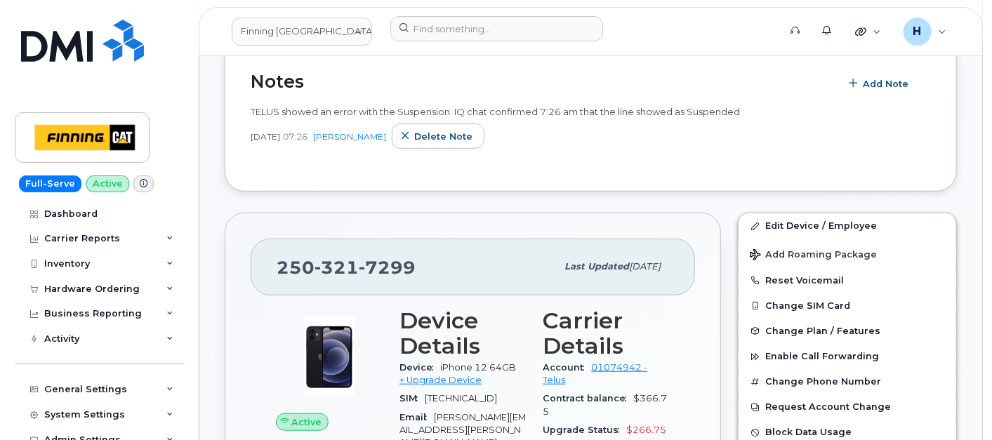
scroll to position [390, 0]
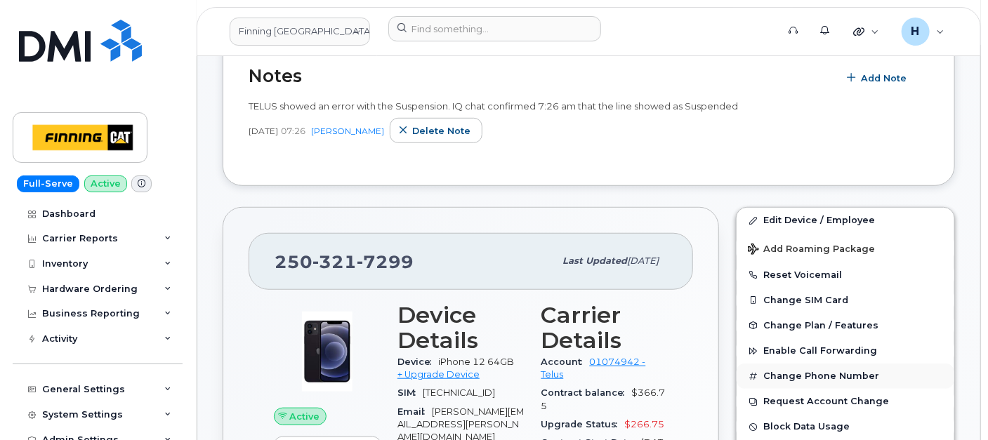
click at [802, 371] on button "Change Phone Number" at bounding box center [845, 376] width 218 height 25
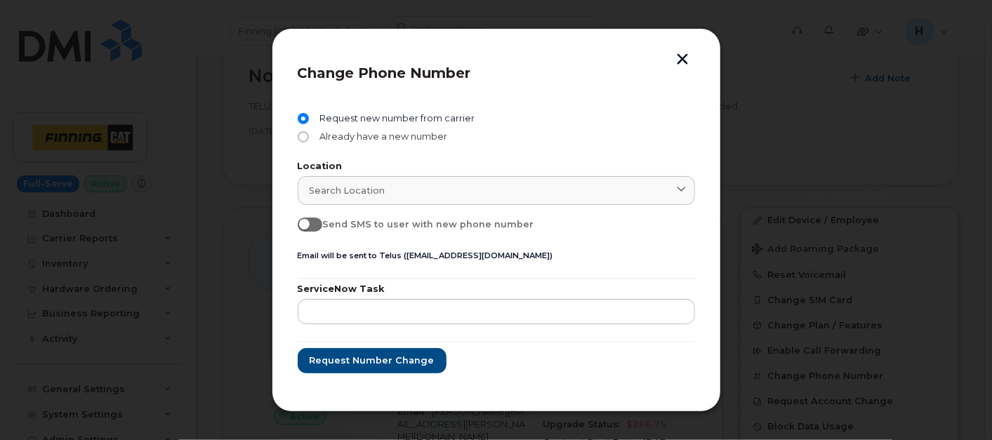
click at [373, 135] on span "Already have a new number" at bounding box center [380, 136] width 133 height 11
click at [309, 135] on input "Already have a new number" at bounding box center [303, 136] width 11 height 11
radio input "true"
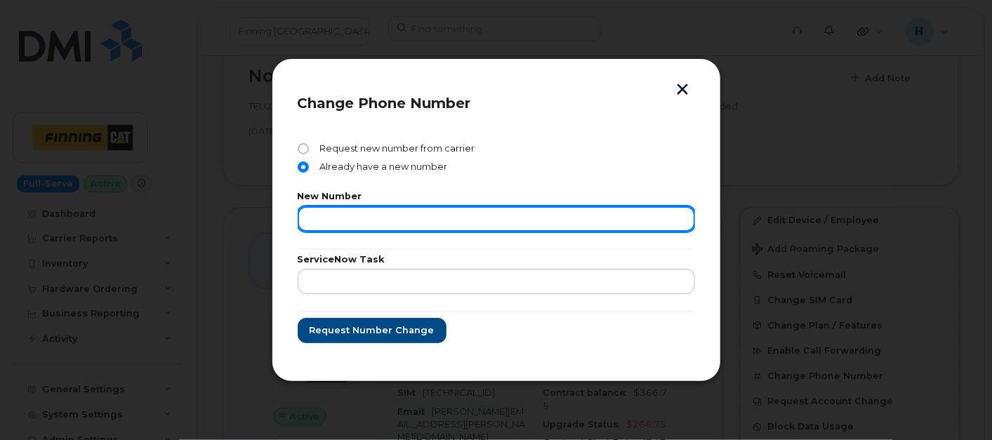
click at [373, 223] on input "text" at bounding box center [496, 218] width 397 height 25
paste input "306-715-3914"
type input "3067153914"
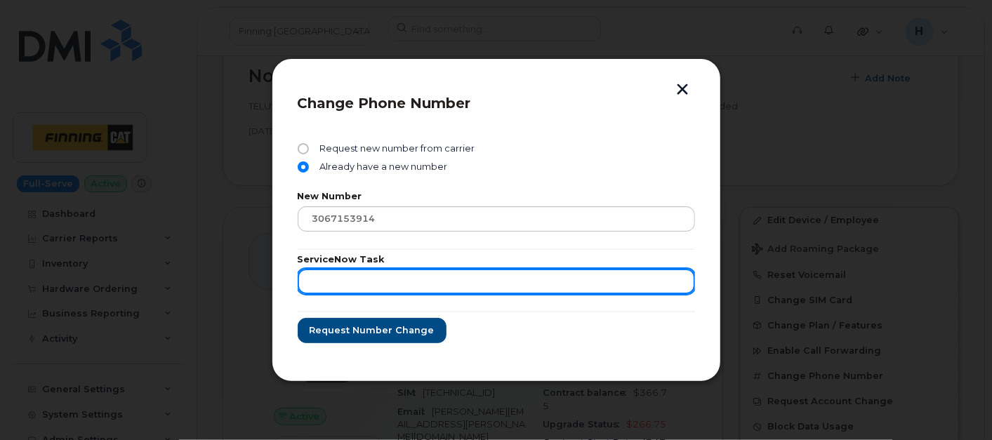
click at [371, 284] on input "text" at bounding box center [496, 281] width 397 height 25
paste input "RITM0496266"
type input "RITM0496266"
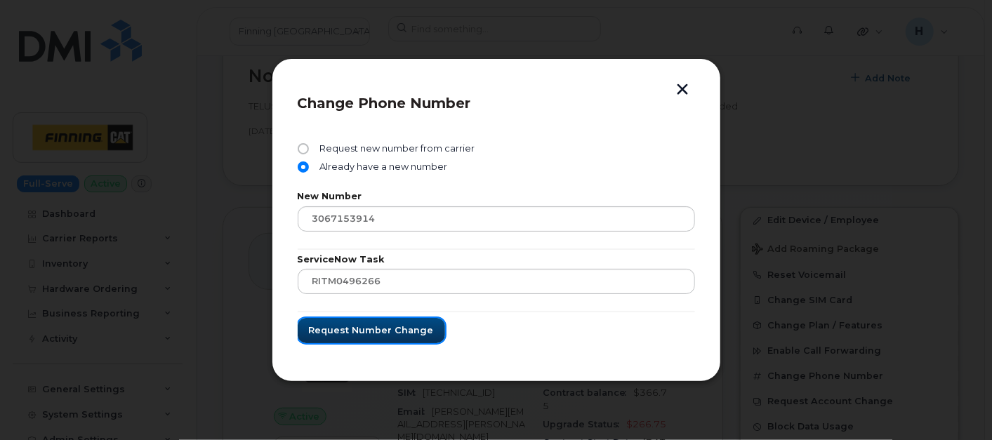
click at [364, 334] on span "Request number change" at bounding box center [371, 330] width 125 height 13
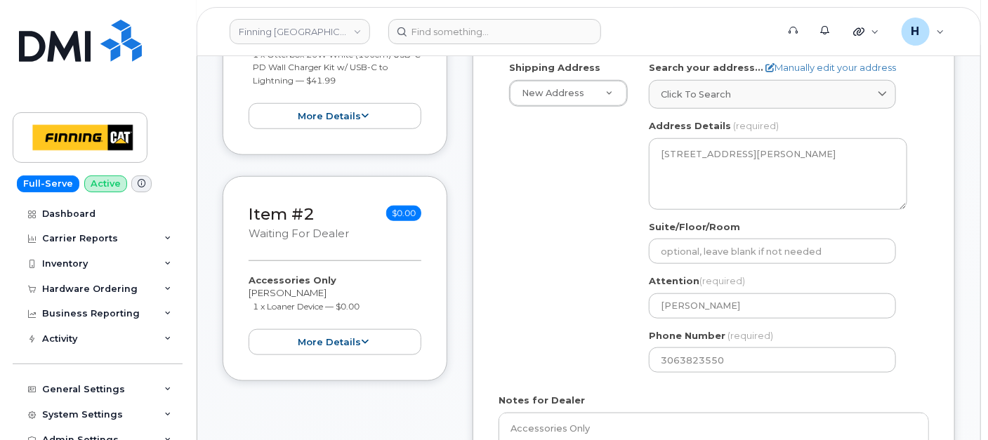
scroll to position [623, 0]
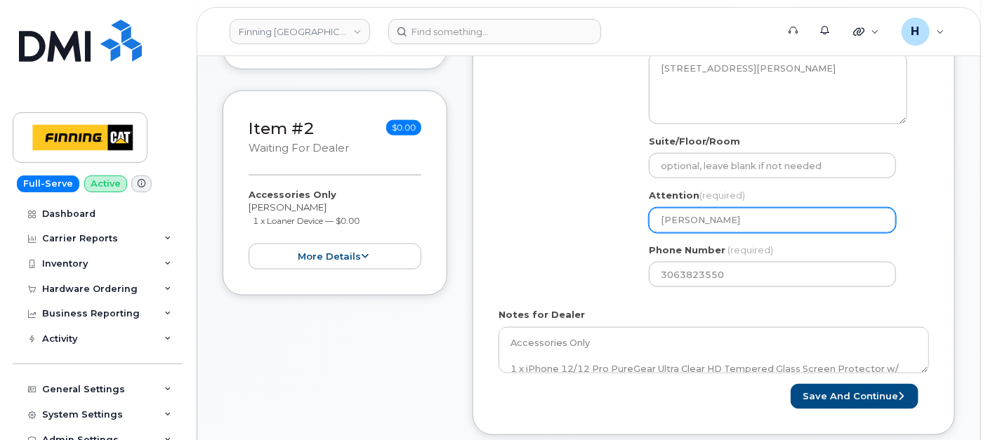
drag, startPoint x: 730, startPoint y: 220, endPoint x: 653, endPoint y: 223, distance: 77.3
click at [653, 223] on input "[PERSON_NAME]" at bounding box center [772, 220] width 247 height 25
paste input "[PERSON_NAME]"
select select
type input "[PERSON_NAME]"
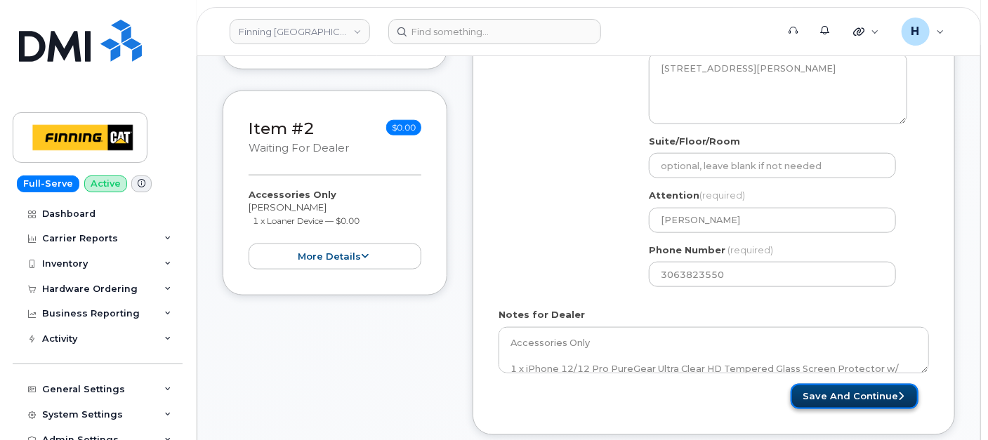
click at [827, 384] on button "Save and Continue" at bounding box center [854, 397] width 128 height 26
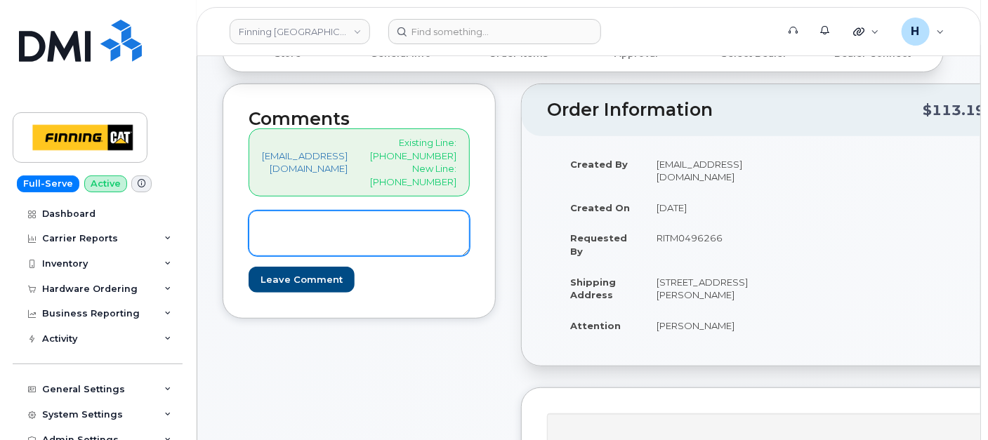
scroll to position [312, 0]
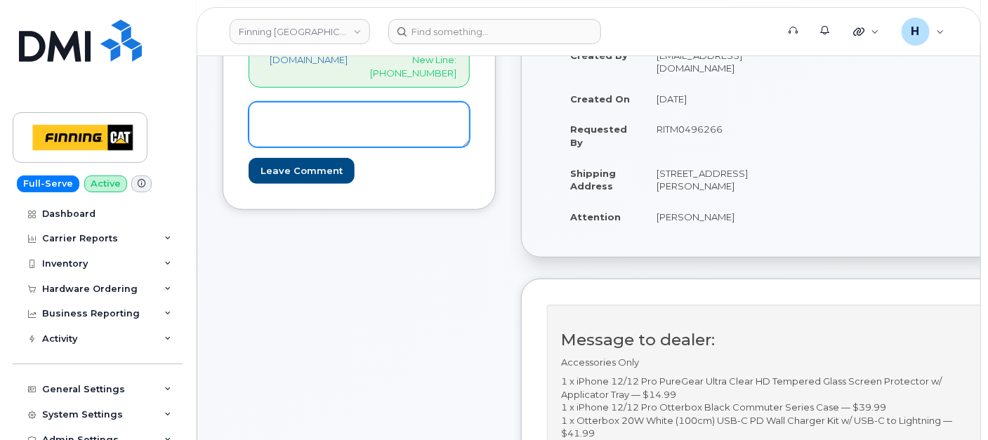
drag, startPoint x: 338, startPoint y: 197, endPoint x: 336, endPoint y: 208, distance: 10.9
click at [338, 148] on textarea at bounding box center [358, 125] width 221 height 46
paste textarea "S/N: HT2KH2H40F00 [iPhone 12 (@243)] IMEI: [TECHNICAL_ID]"
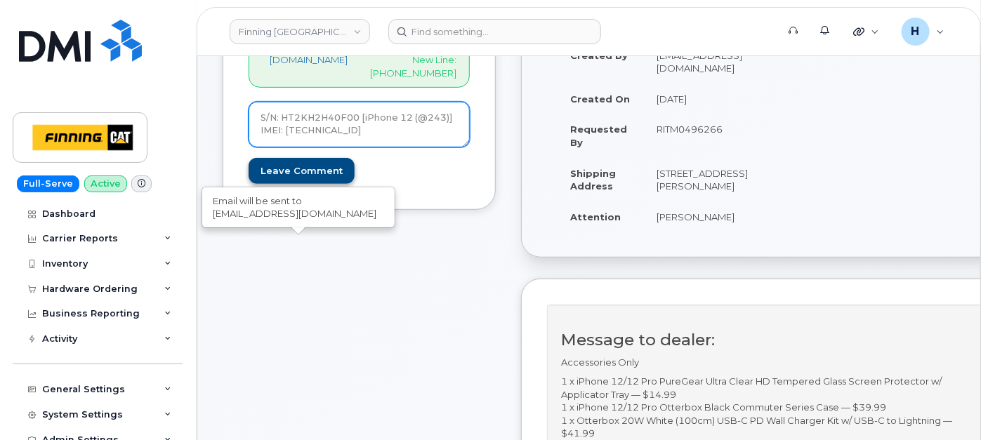
type textarea "S/N: HT2KH2H40F00 [iPhone 12 (@243)] IMEI: [TECHNICAL_ID]"
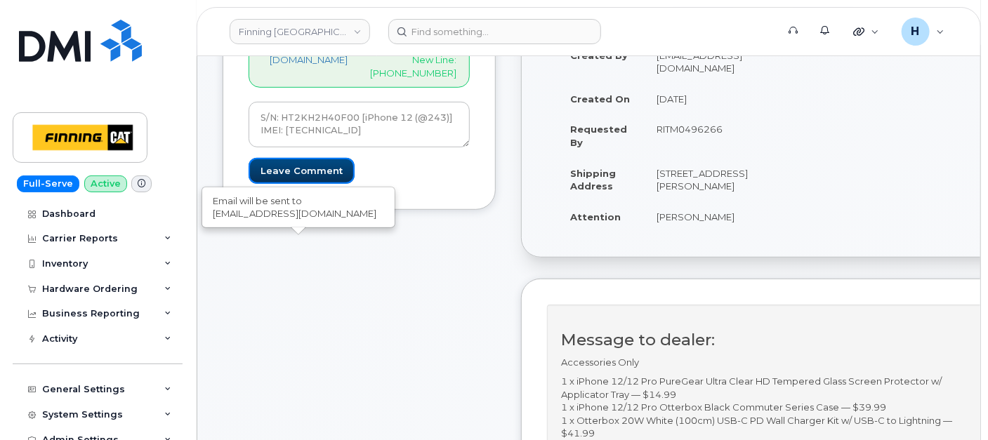
drag, startPoint x: 251, startPoint y: 238, endPoint x: 212, endPoint y: 46, distance: 196.2
click at [251, 184] on input "Leave Comment" at bounding box center [301, 171] width 106 height 26
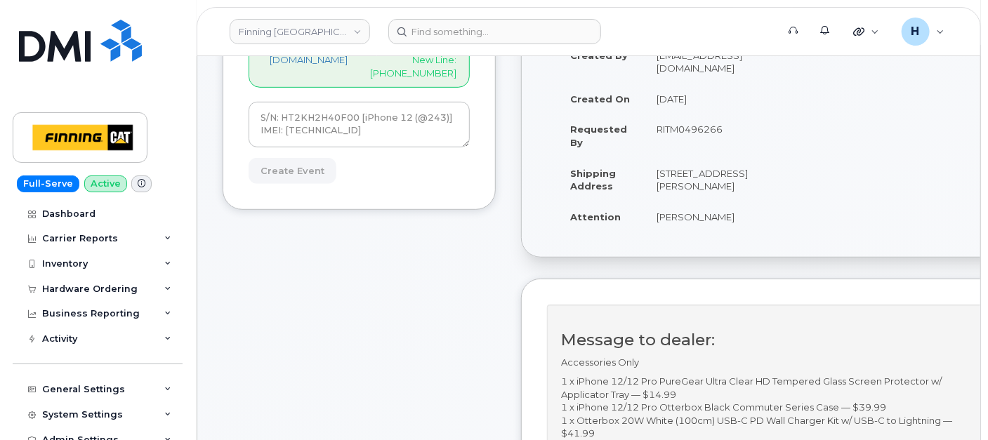
type input "Create Event"
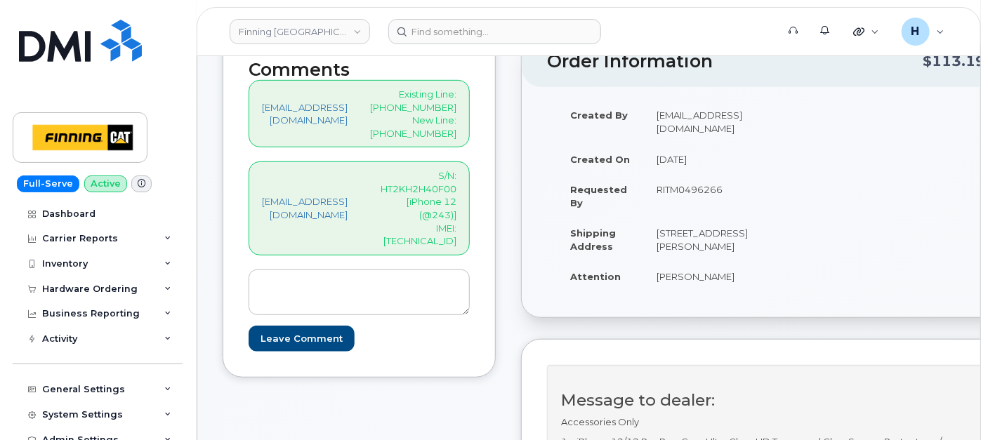
scroll to position [390, 0]
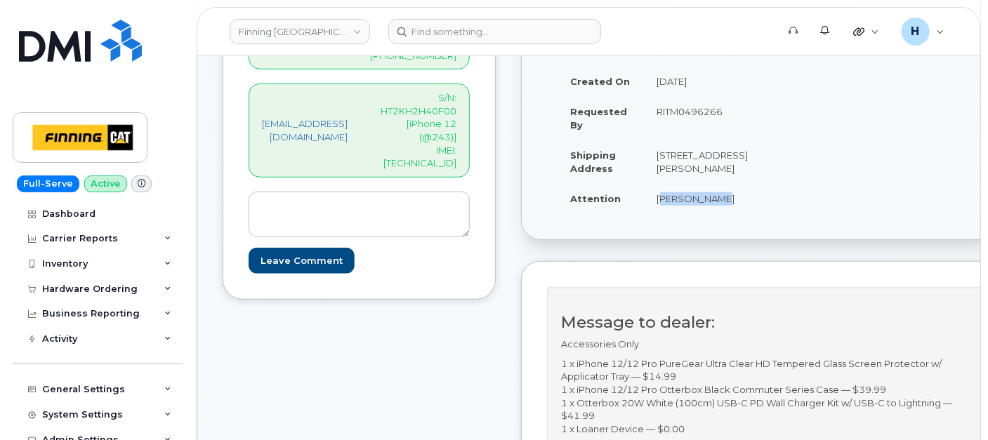
drag, startPoint x: 656, startPoint y: 230, endPoint x: 724, endPoint y: 229, distance: 68.1
click at [724, 214] on td "[PERSON_NAME]" at bounding box center [702, 198] width 117 height 31
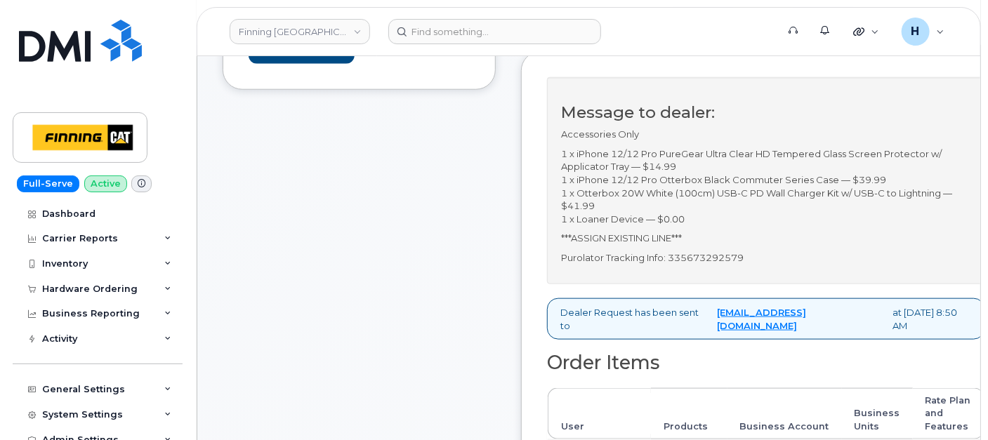
scroll to position [702, 0]
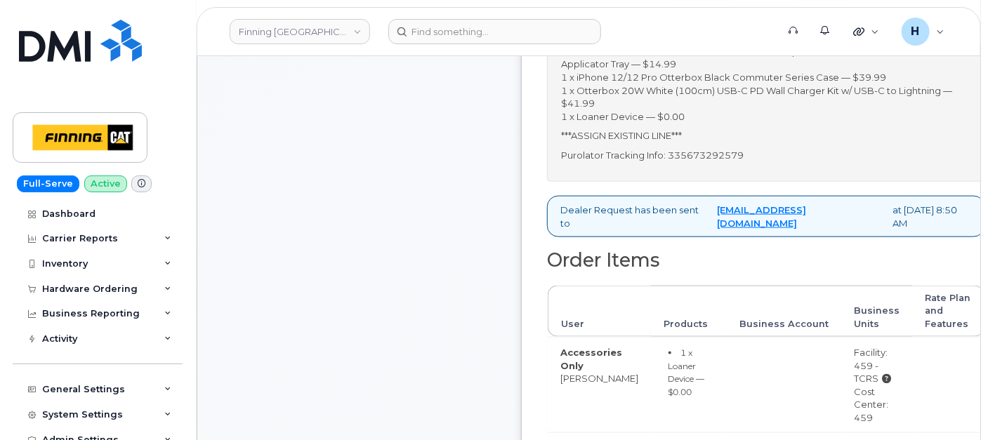
click at [731, 162] on p "Purolator Tracking Info: 335673292579" at bounding box center [766, 155] width 410 height 13
copy p "335673292579"
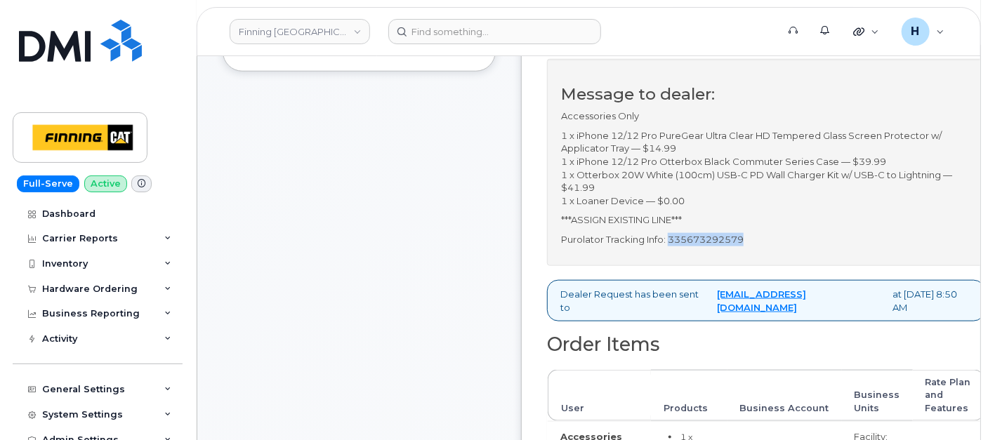
scroll to position [545, 0]
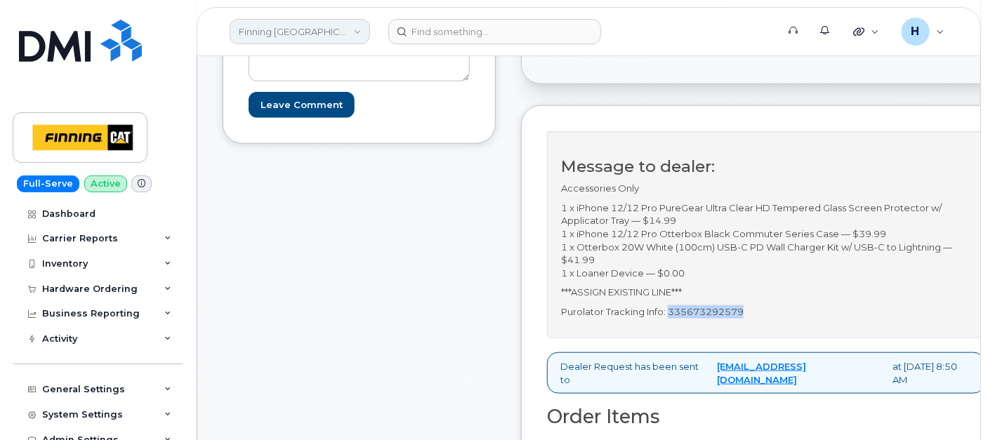
copy p "335673292579"
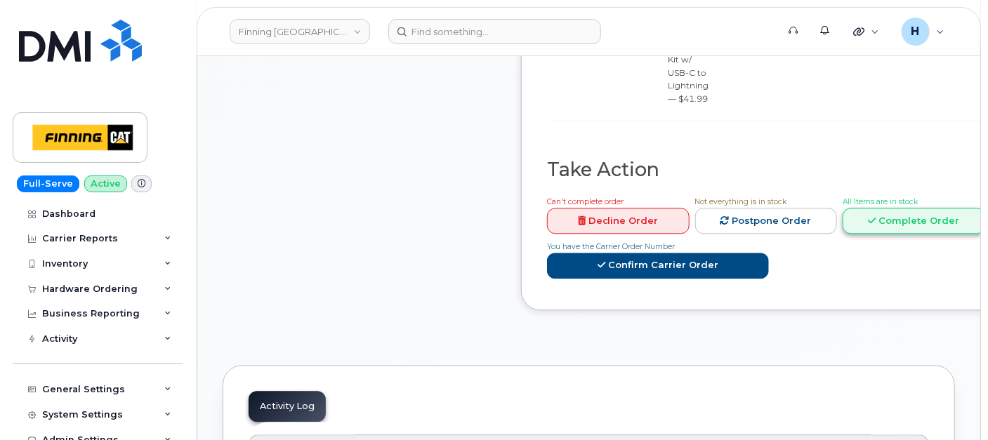
click at [866, 234] on link "Complete Order" at bounding box center [913, 221] width 142 height 26
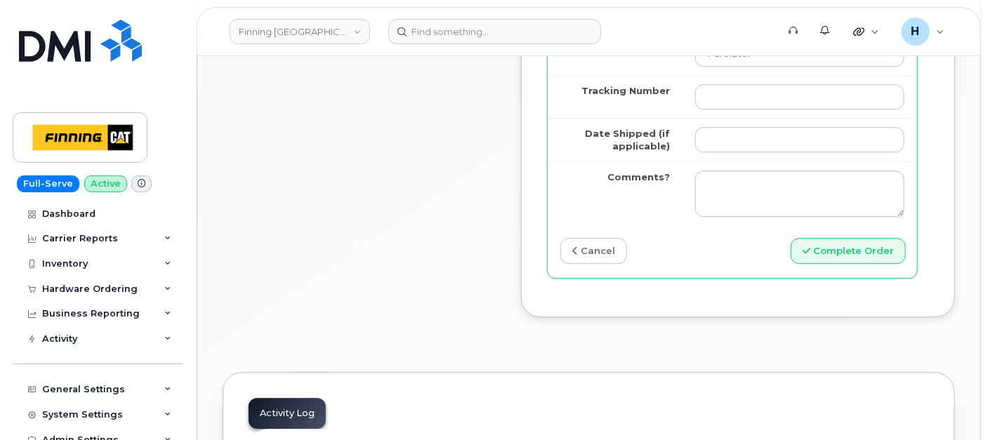
scroll to position [1638, 0]
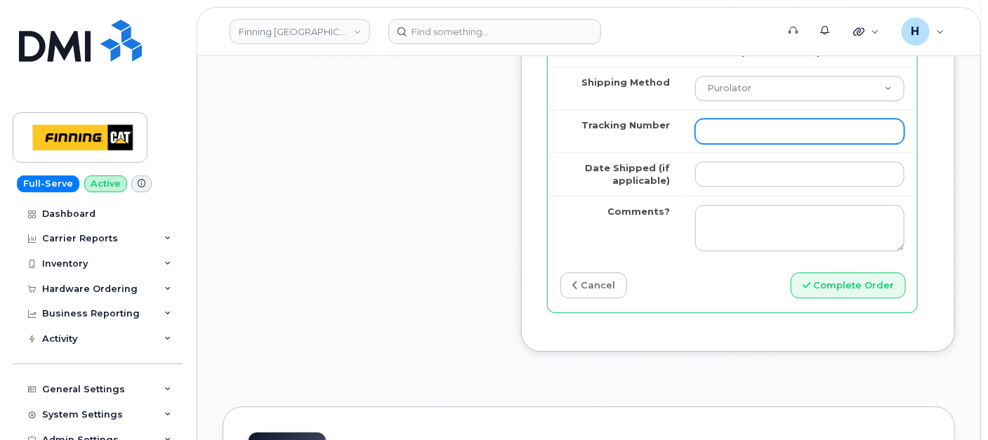
click at [723, 133] on input "Tracking Number" at bounding box center [799, 131] width 209 height 25
paste input "Your order is ready and will be shipped out today Purolator Tracking info: 3356…"
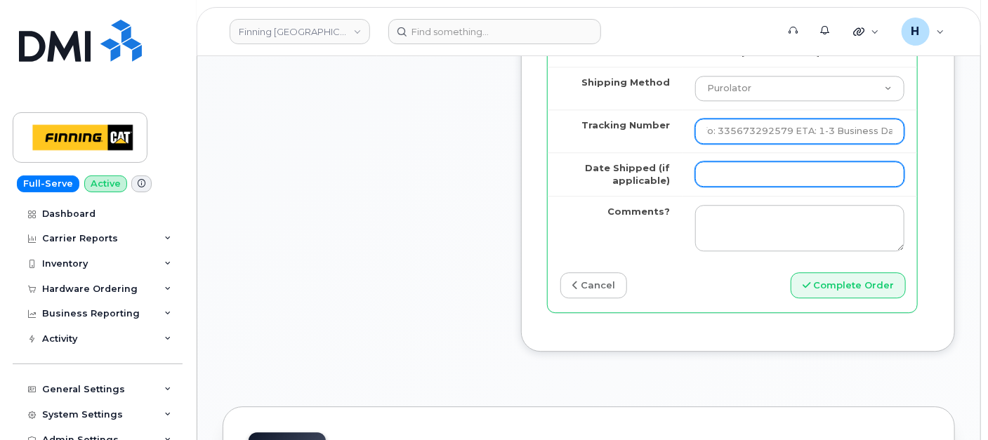
type input "Your order is ready and will be shipped out today Purolator Tracking info: 3356…"
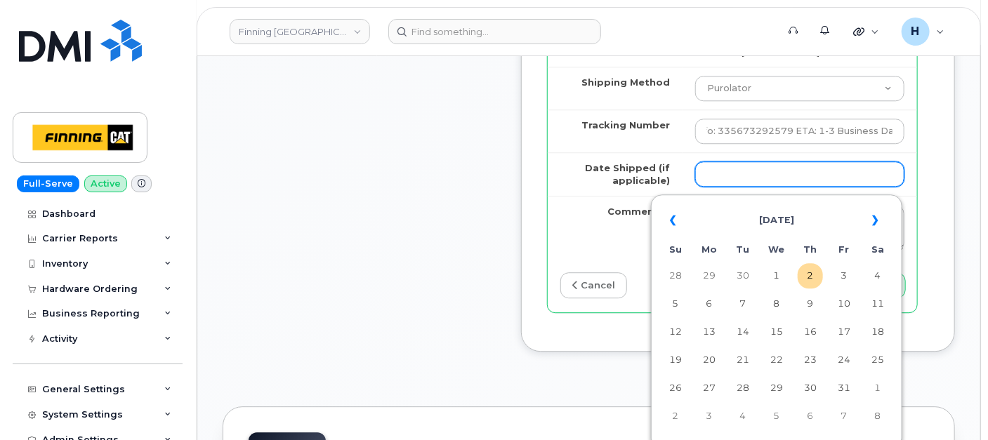
click at [720, 185] on input "Date Shipped (if applicable)" at bounding box center [799, 173] width 209 height 25
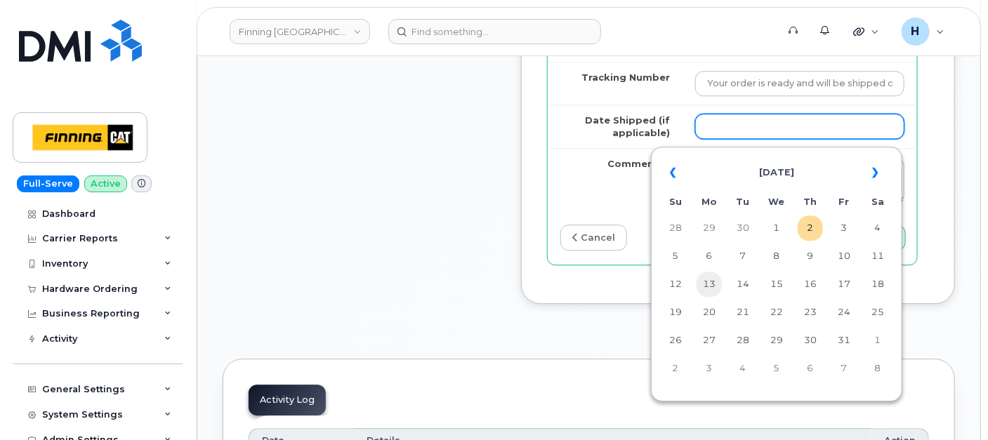
scroll to position [1794, 0]
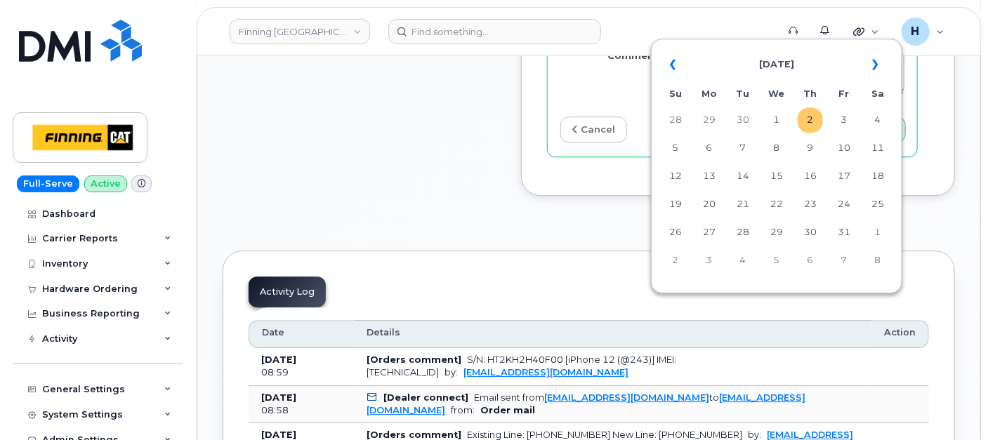
click at [814, 118] on td "2" at bounding box center [809, 119] width 25 height 25
type input "2025-10-02"
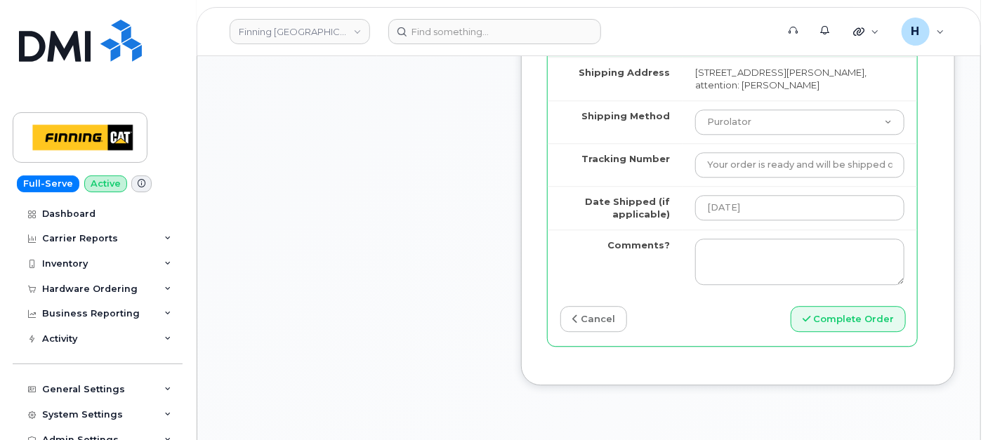
scroll to position [1638, 0]
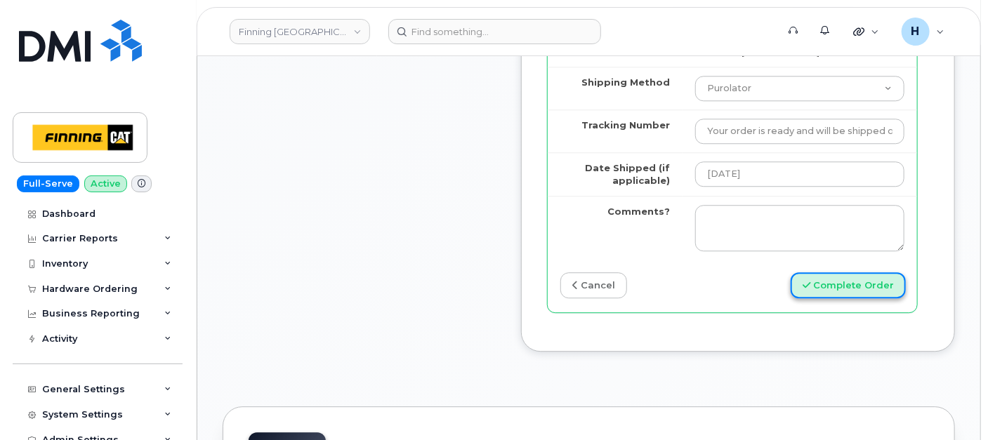
click at [852, 297] on button "Complete Order" at bounding box center [847, 285] width 115 height 26
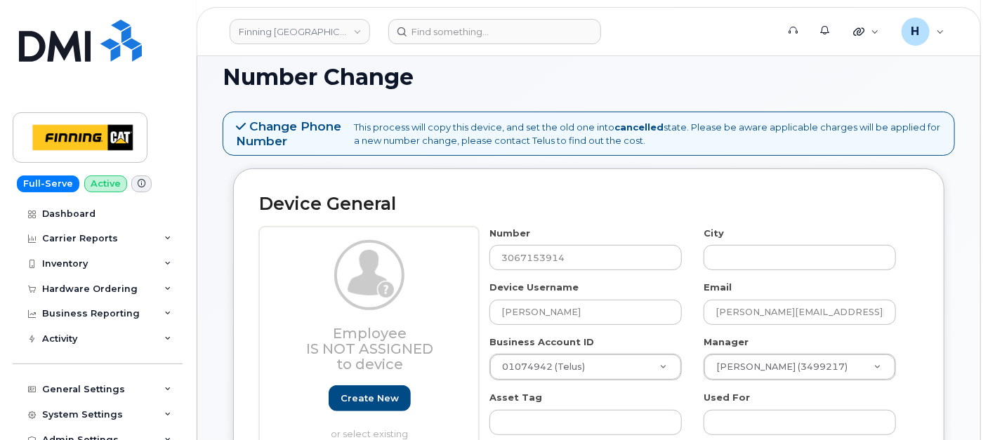
scroll to position [156, 0]
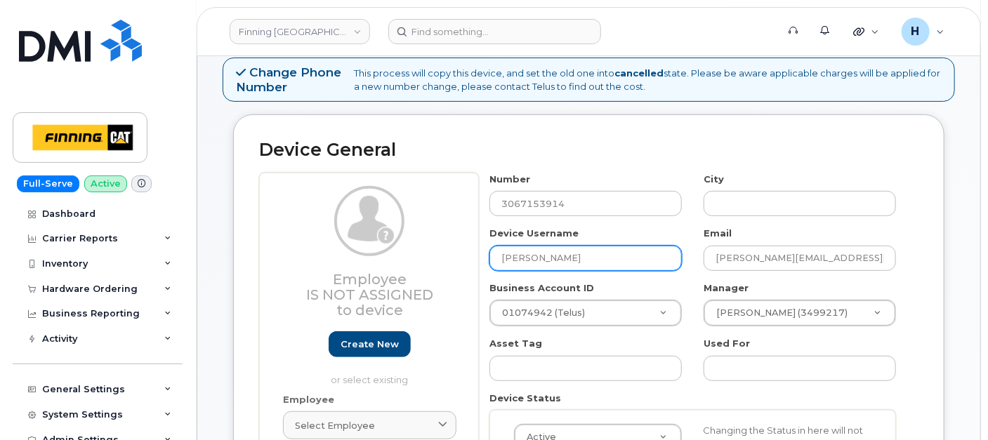
drag, startPoint x: 579, startPoint y: 255, endPoint x: 420, endPoint y: 253, distance: 159.4
click at [420, 253] on div "Employee Is not assigned to device Create new or select existing Employee Selec…" at bounding box center [588, 363] width 659 height 380
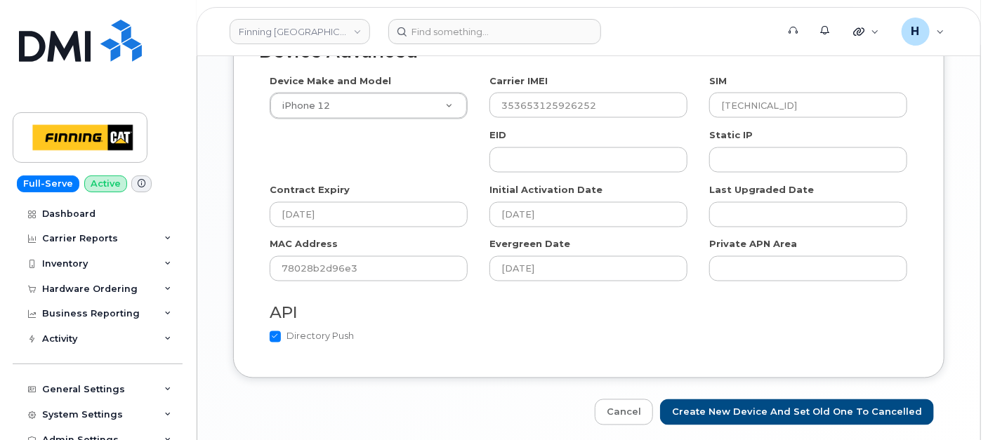
scroll to position [1020, 0]
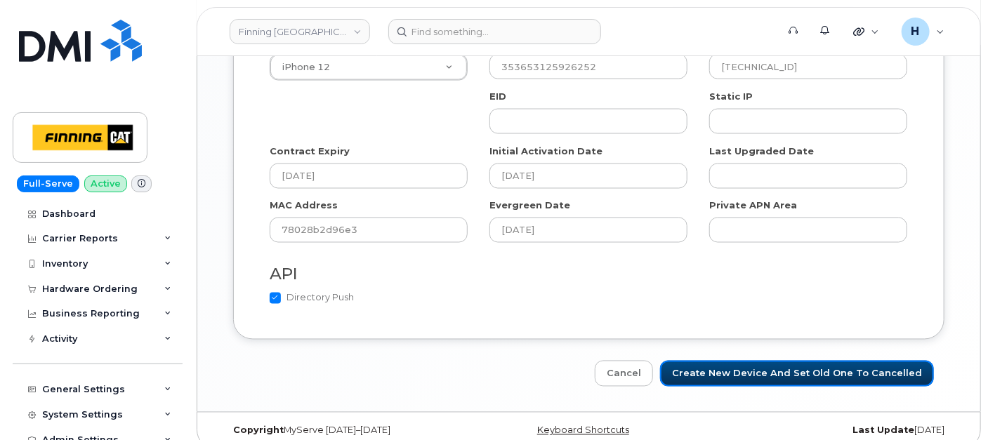
drag, startPoint x: 786, startPoint y: 357, endPoint x: 708, endPoint y: 439, distance: 113.2
click at [786, 361] on input "Create New Device and set old one to Cancelled" at bounding box center [797, 374] width 274 height 26
type input "Saving..."
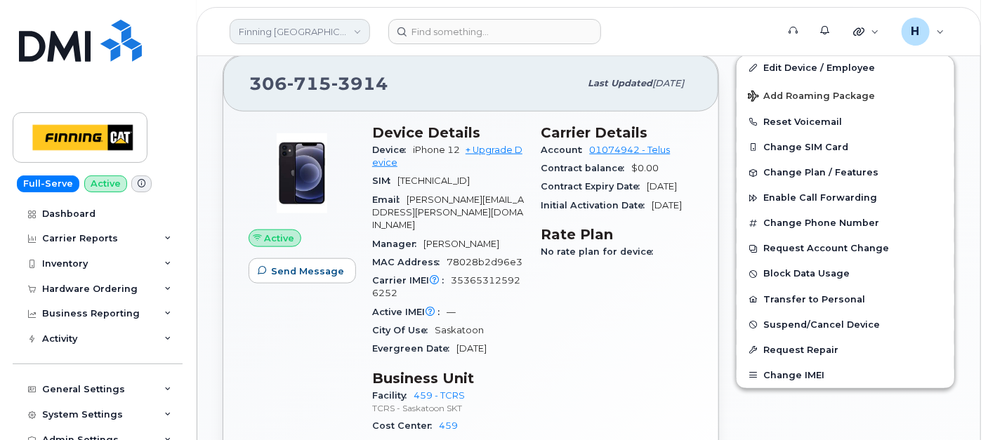
scroll to position [702, 0]
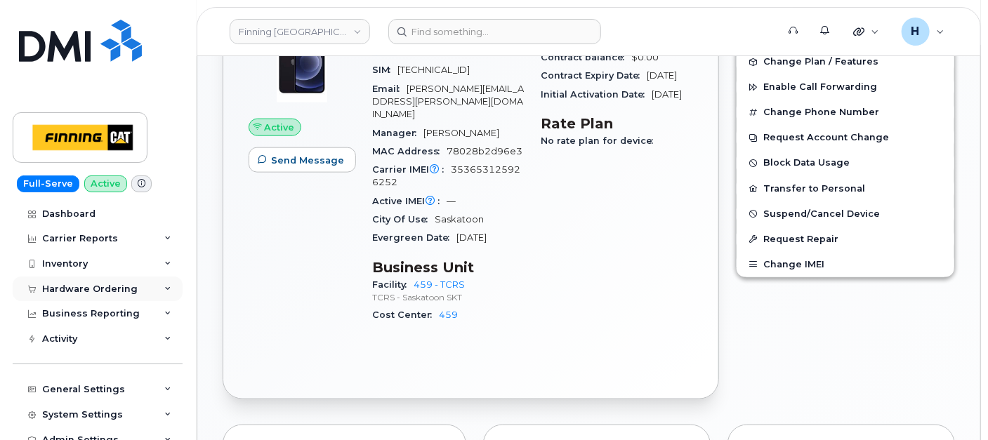
click at [111, 284] on div "Hardware Ordering" at bounding box center [89, 289] width 95 height 11
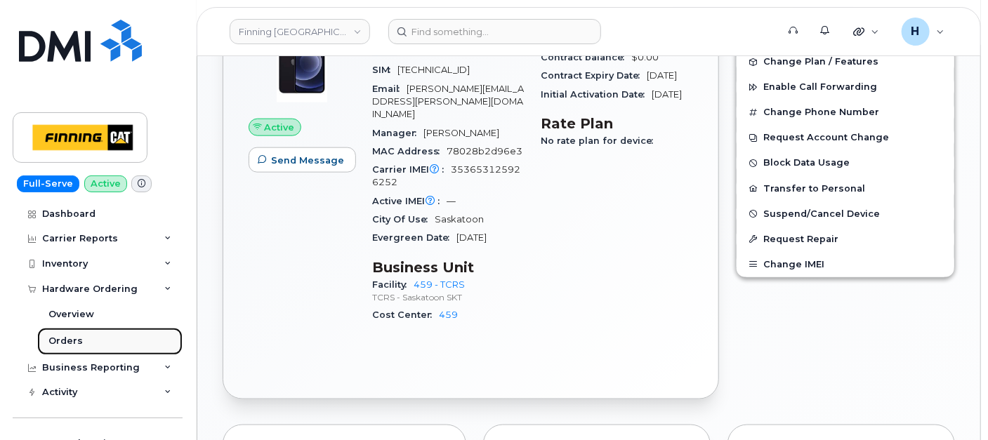
click at [86, 343] on link "Orders" at bounding box center [109, 341] width 145 height 27
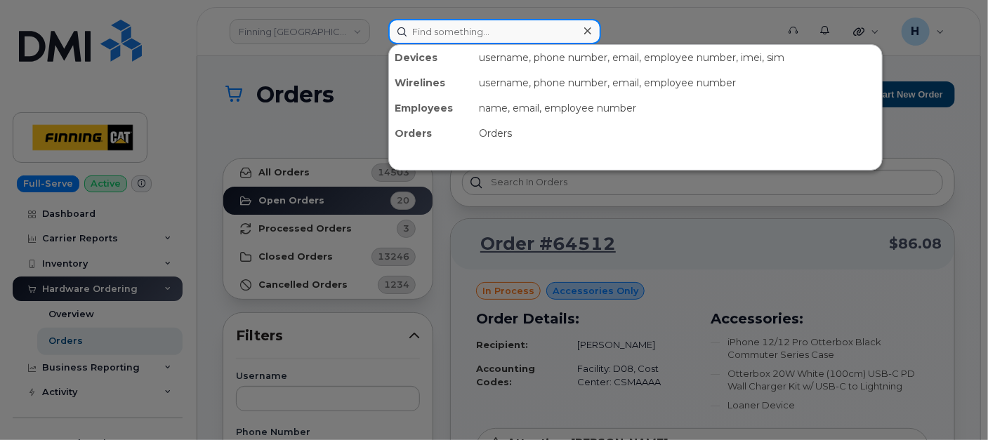
click at [420, 26] on input at bounding box center [494, 31] width 213 height 25
paste input "250-321-5912"
type input "250-321-5912"
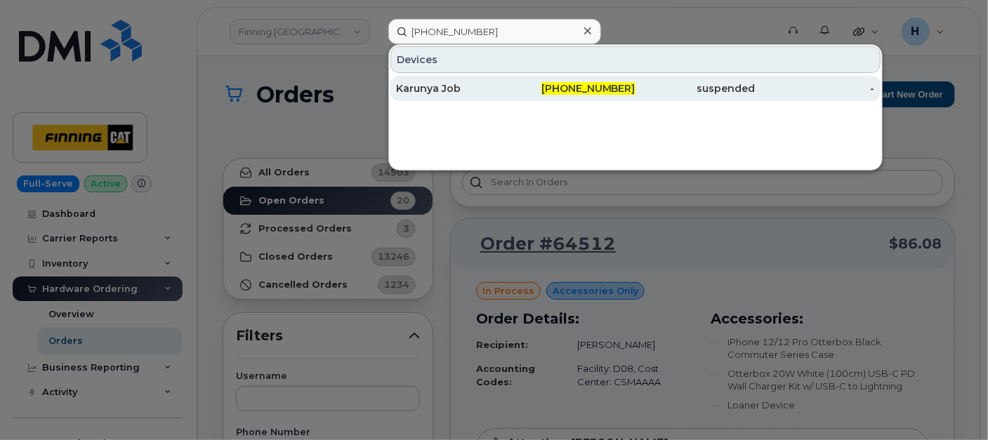
click at [423, 84] on div "Karunya Job" at bounding box center [455, 88] width 119 height 14
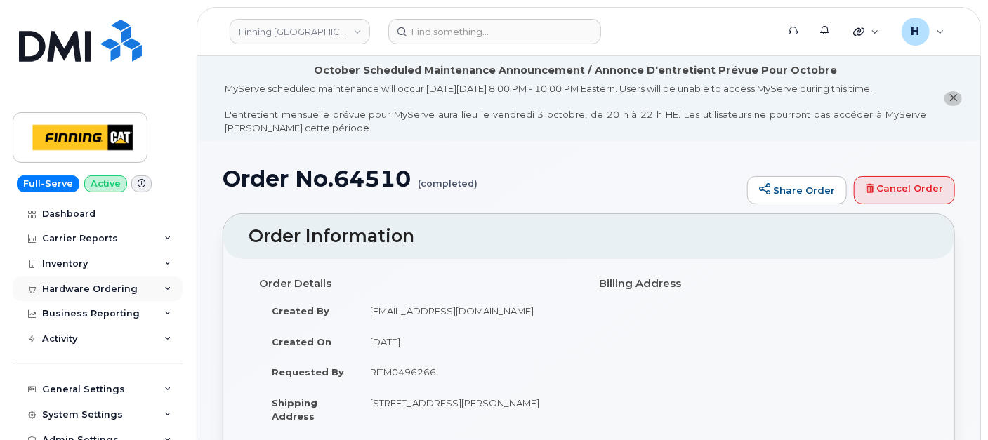
click at [101, 291] on div "Hardware Ordering" at bounding box center [89, 289] width 95 height 11
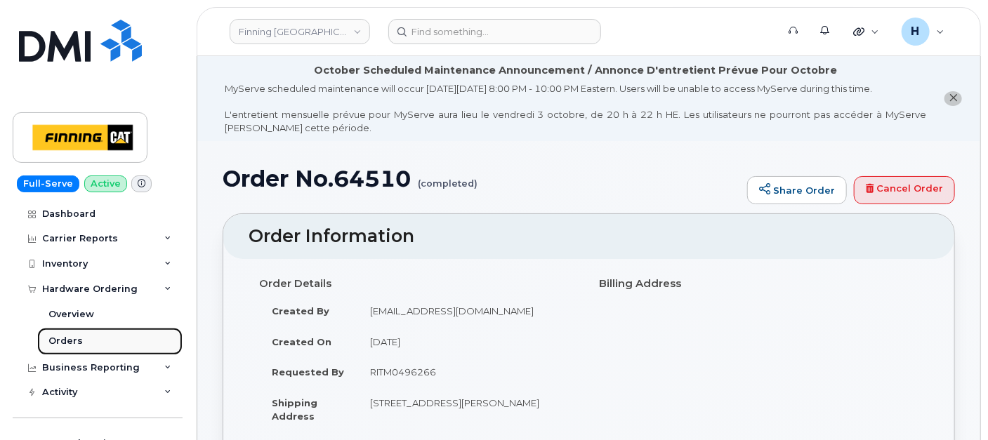
click at [65, 346] on div "Orders" at bounding box center [65, 341] width 34 height 13
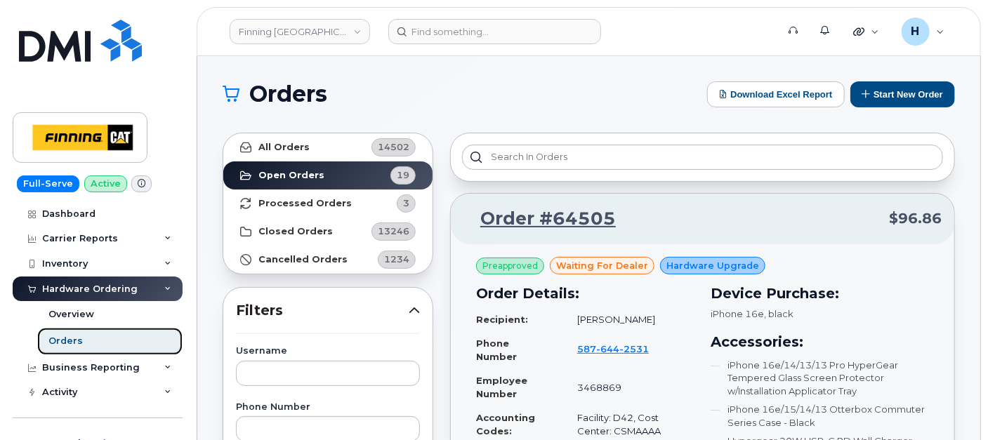
drag, startPoint x: 76, startPoint y: 349, endPoint x: 84, endPoint y: 341, distance: 11.4
click at [76, 349] on link "Orders" at bounding box center [109, 341] width 145 height 27
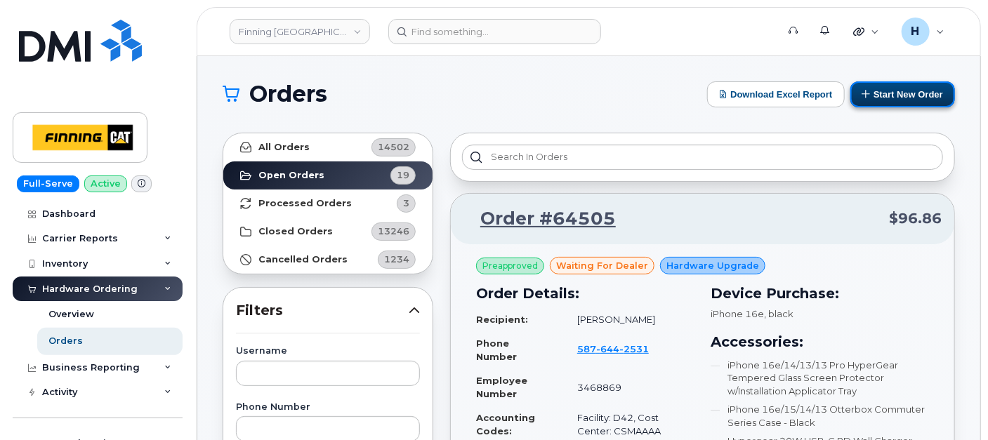
click at [890, 100] on button "Start New Order" at bounding box center [902, 94] width 105 height 26
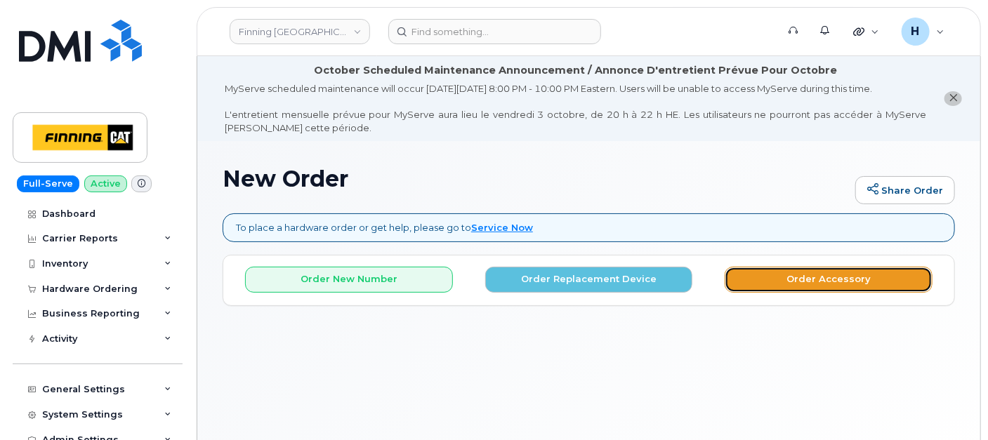
click at [736, 274] on button "Order Accessory" at bounding box center [828, 280] width 208 height 26
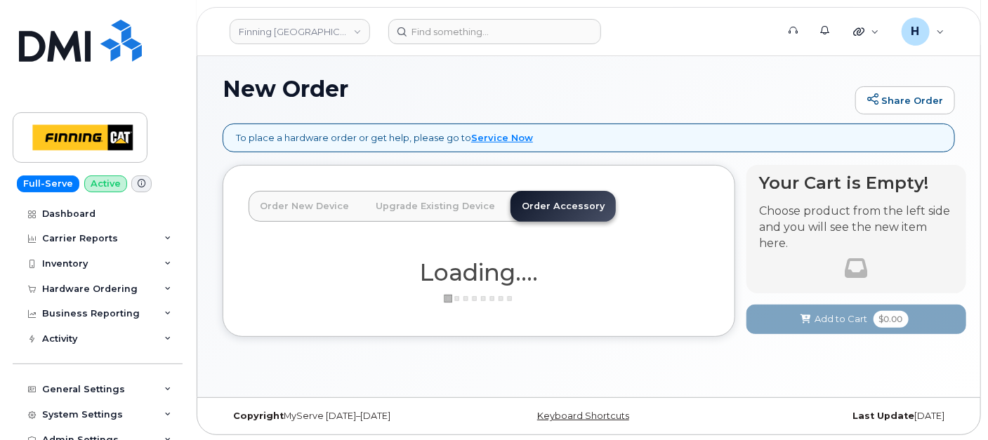
scroll to position [91, 0]
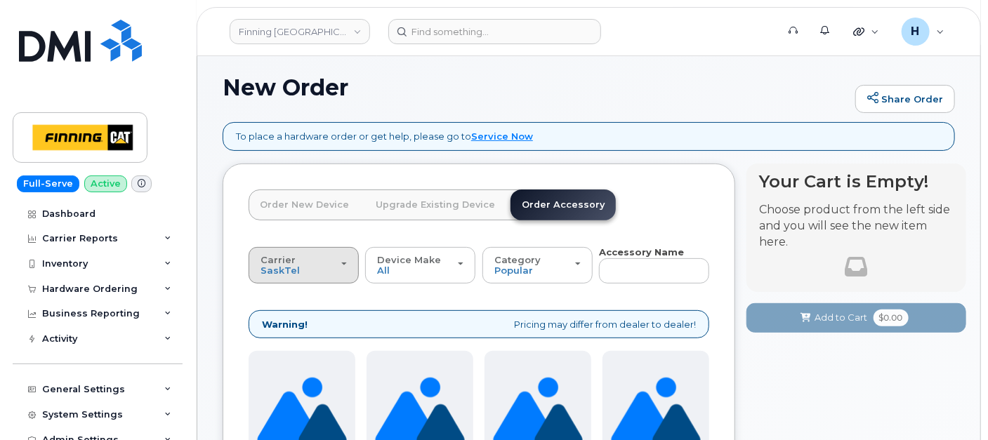
drag, startPoint x: 256, startPoint y: 254, endPoint x: 297, endPoint y: 282, distance: 49.5
click at [257, 254] on button "Carrier SaskTel Telus" at bounding box center [303, 265] width 110 height 37
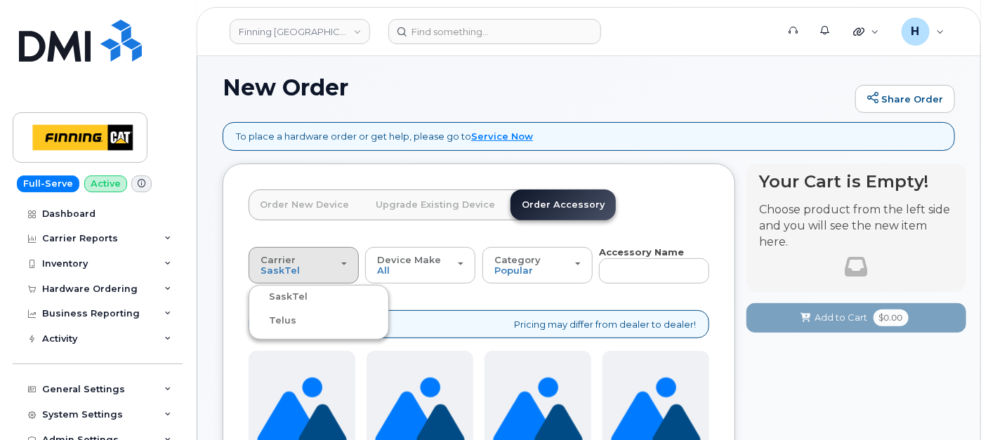
click at [287, 319] on label "Telus" at bounding box center [274, 320] width 44 height 17
click at [0, 0] on input "Telus" at bounding box center [0, 0] width 0 height 0
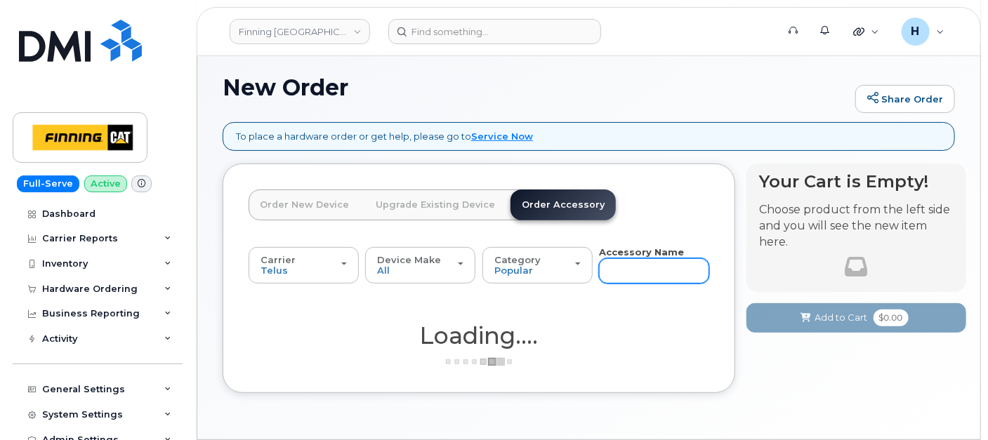
click at [618, 273] on input "text" at bounding box center [654, 270] width 110 height 25
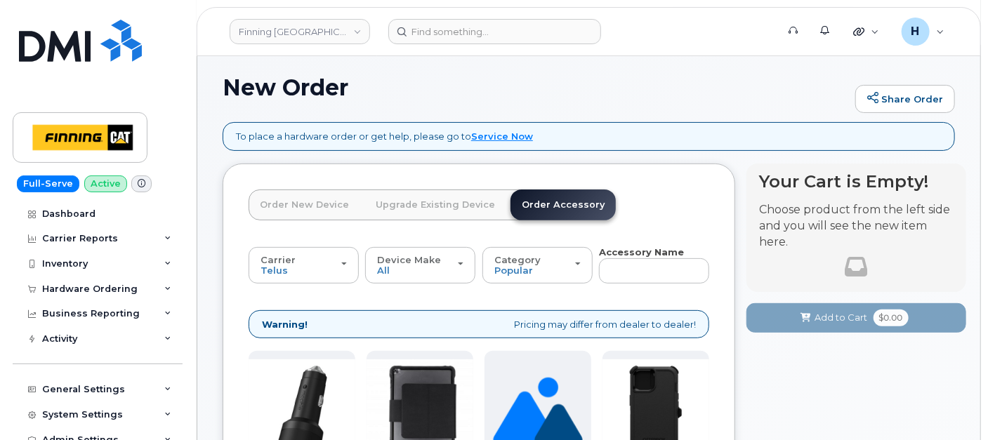
type input "1"
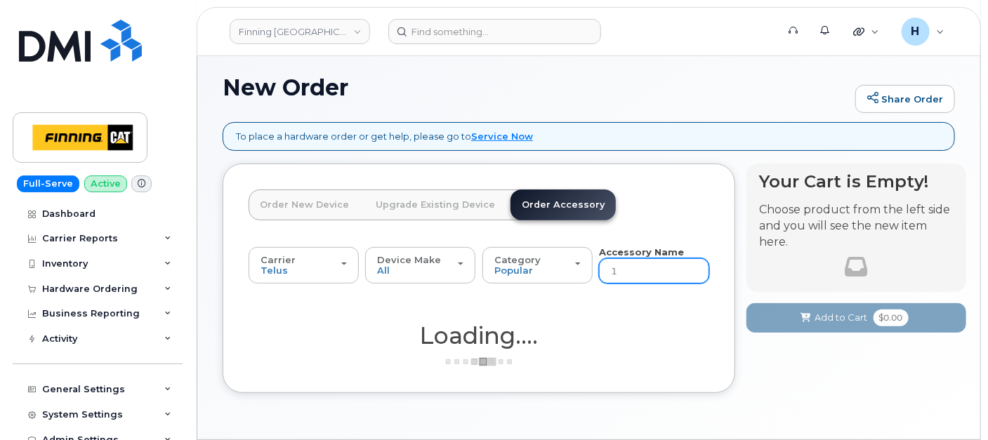
click at [618, 272] on input "1" at bounding box center [654, 270] width 110 height 25
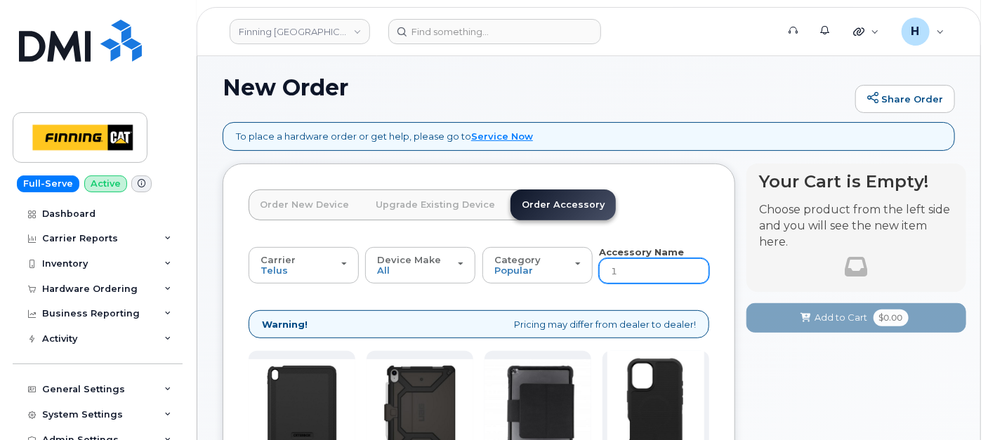
click at [619, 273] on input "1" at bounding box center [654, 270] width 110 height 25
type input "12"
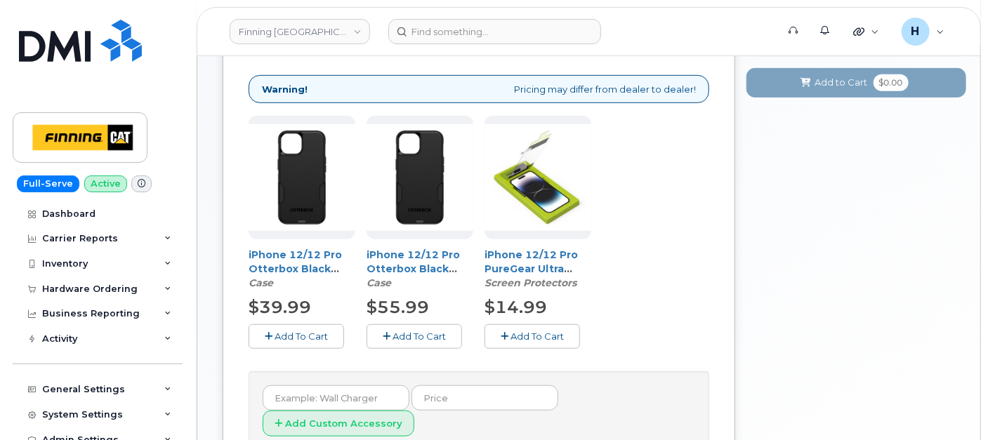
scroll to position [403, 0]
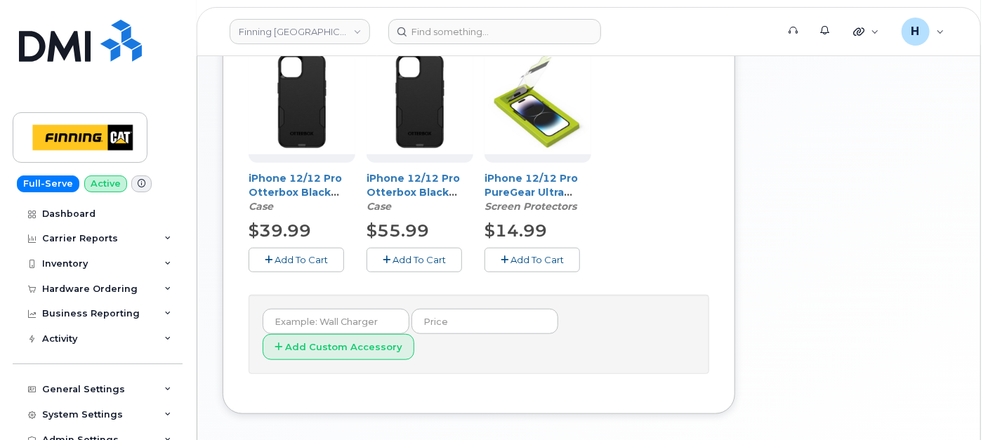
click at [295, 263] on button "Add To Cart" at bounding box center [295, 260] width 95 height 25
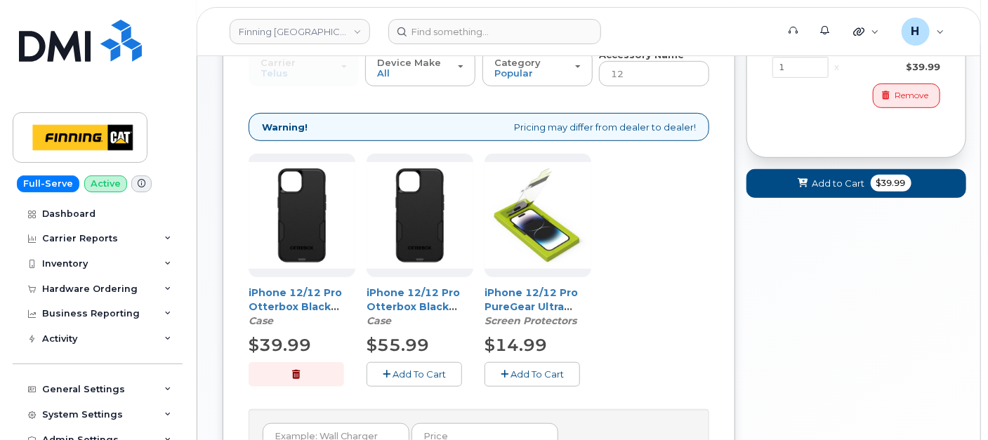
scroll to position [169, 0]
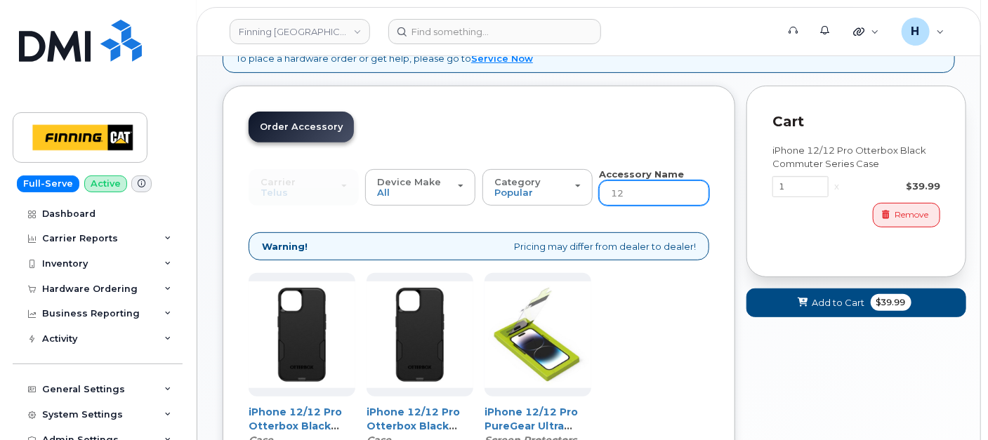
click at [635, 197] on input "12" at bounding box center [654, 192] width 110 height 25
click at [634, 197] on input "12" at bounding box center [654, 192] width 110 height 25
type input "wall"
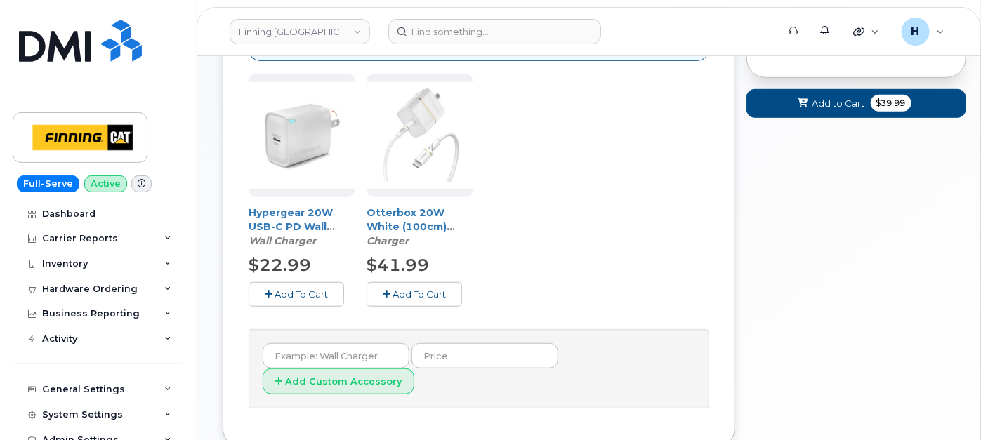
scroll to position [373, 0]
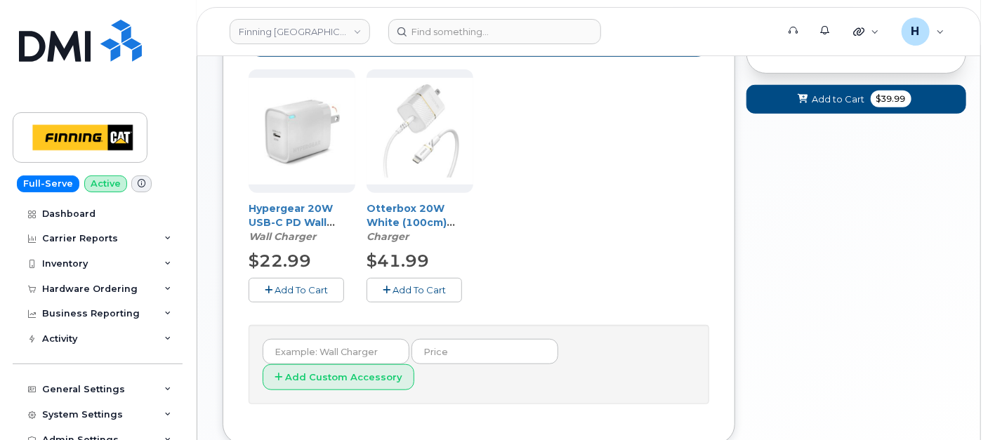
click at [390, 282] on button "Add To Cart" at bounding box center [413, 290] width 95 height 25
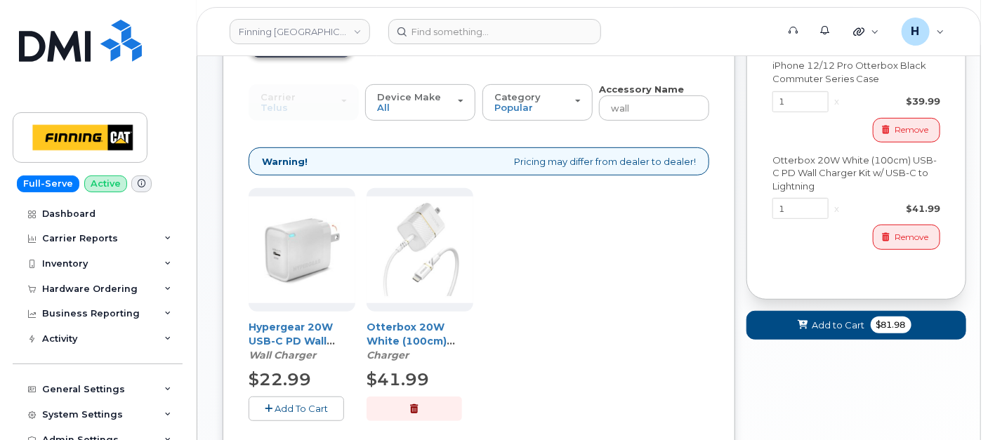
scroll to position [138, 0]
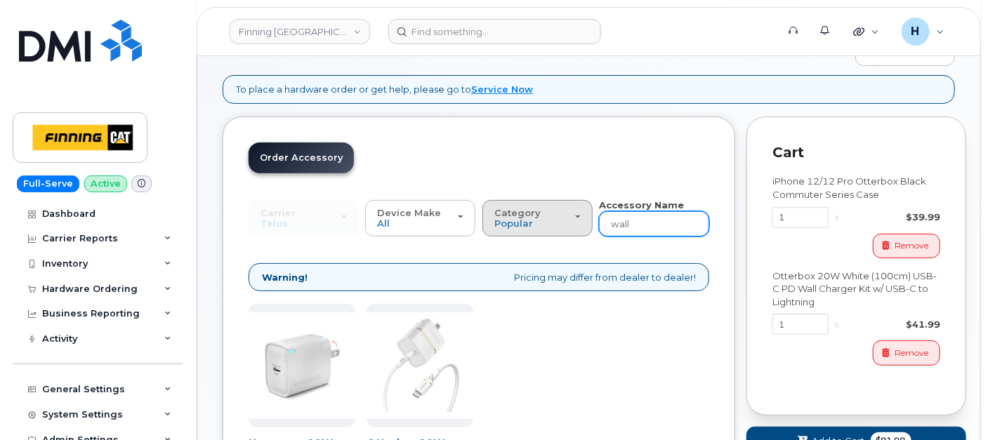
drag, startPoint x: 642, startPoint y: 226, endPoint x: 578, endPoint y: 216, distance: 63.9
click at [578, 216] on div "Carrier SaskTel Telus SaskTel Telus Device Make All iPhone Tablet All iPhone Ta…" at bounding box center [478, 218] width 460 height 39
type input "loaner"
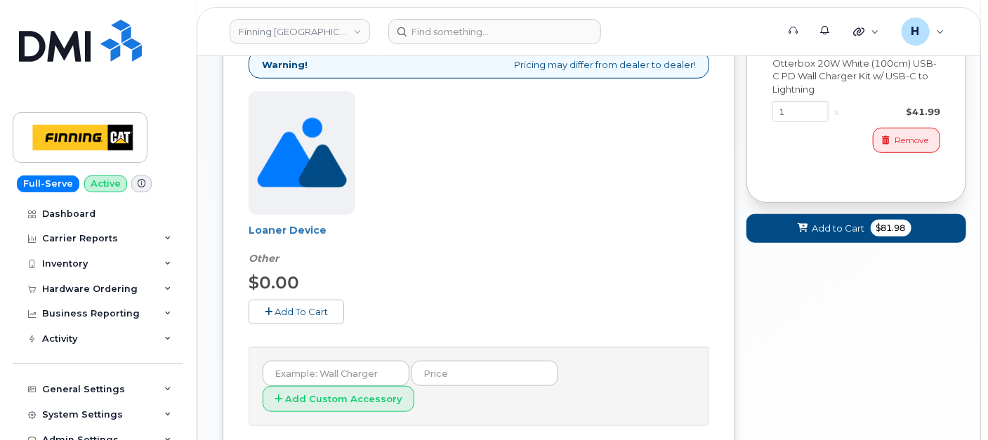
scroll to position [402, 0]
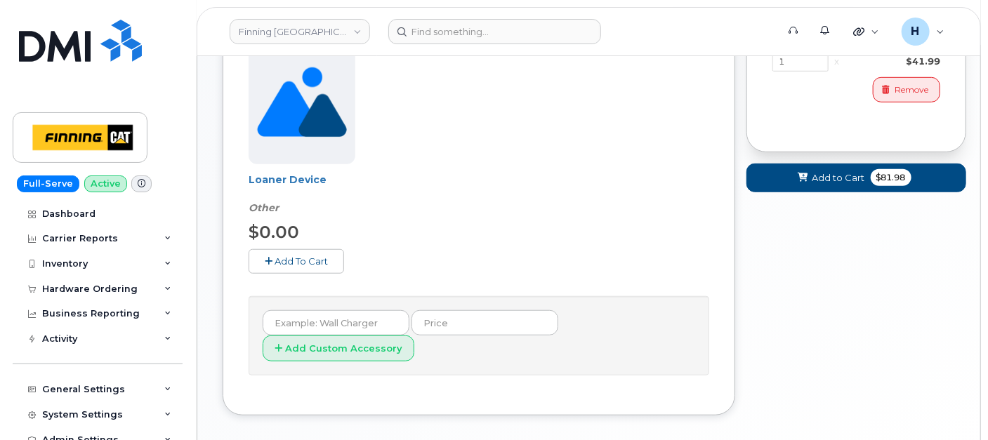
click at [312, 258] on span "Add To Cart" at bounding box center [300, 261] width 53 height 11
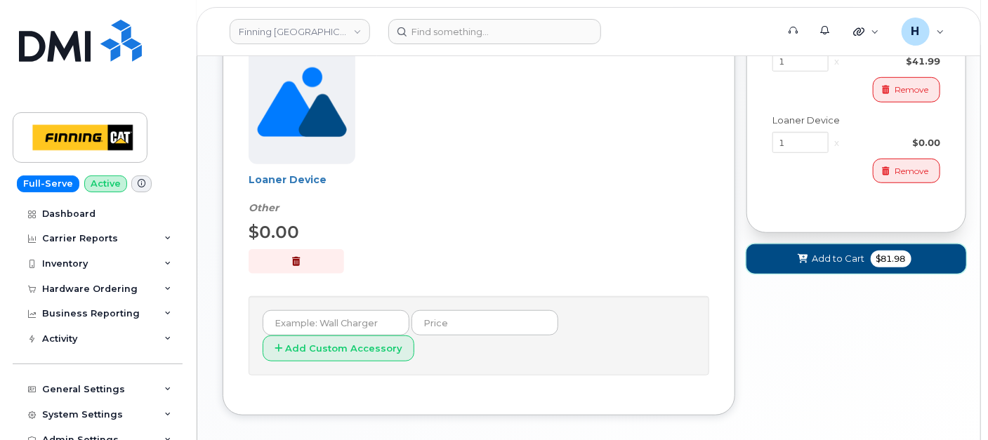
click at [800, 267] on button "Add to Cart $81.98" at bounding box center [856, 258] width 220 height 29
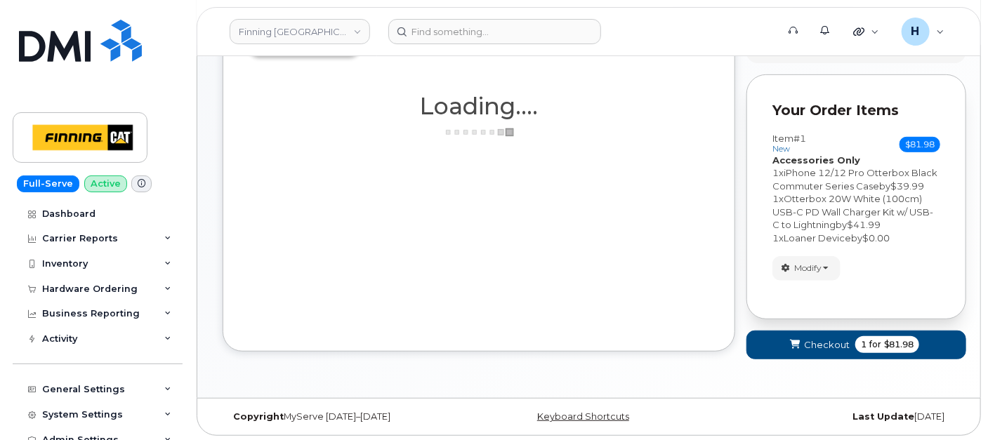
click at [794, 324] on form "Your Order Items Item #1 new $81.98 Accessories Only SIM Only Activation New Ac…" at bounding box center [856, 223] width 220 height 298
click at [786, 340] on button "Checkout 1 for $81.98" at bounding box center [856, 345] width 220 height 29
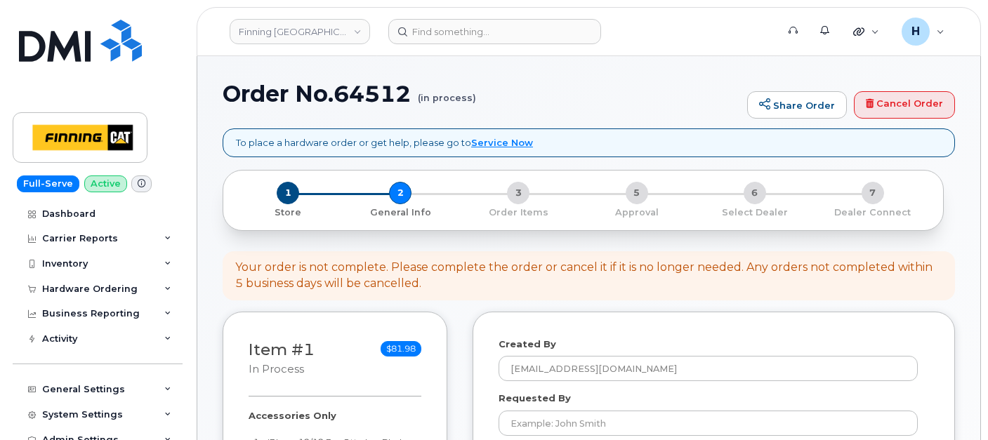
select select
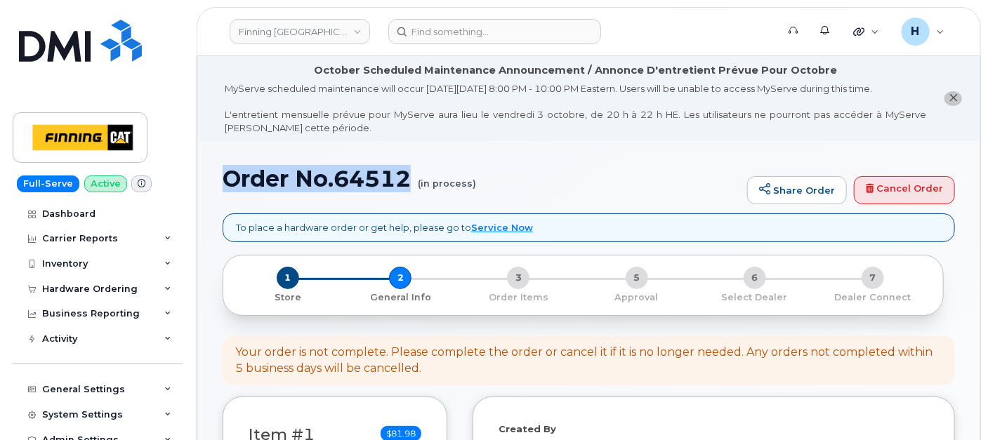
drag, startPoint x: 226, startPoint y: 184, endPoint x: 415, endPoint y: 183, distance: 188.8
click at [415, 183] on h1 "Order No.64512 (in process)" at bounding box center [481, 178] width 517 height 25
copy h1 "Order No.64512"
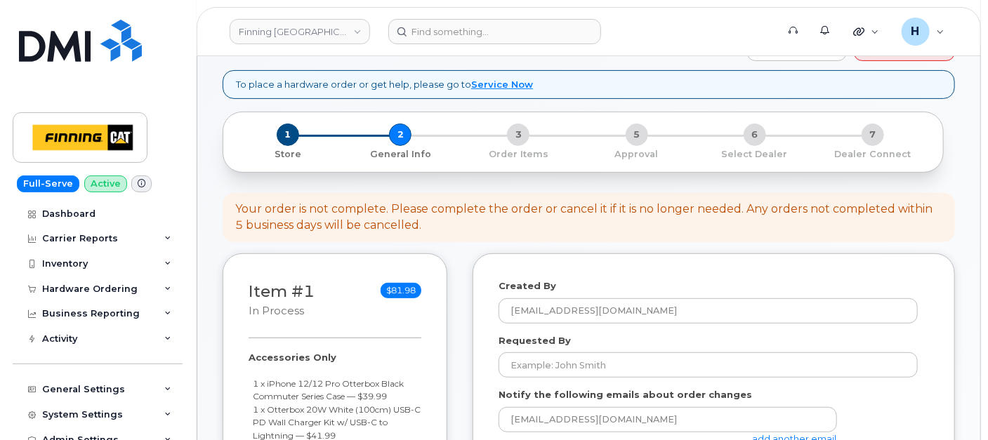
scroll to position [234, 0]
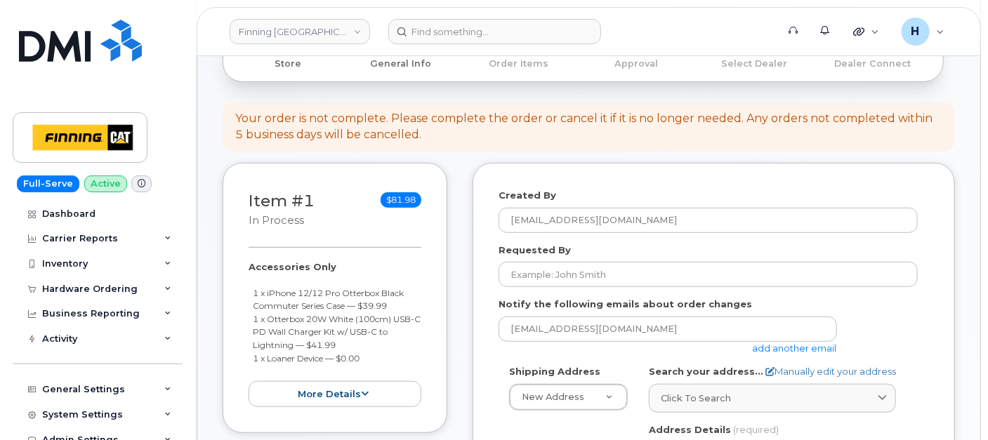
drag, startPoint x: 244, startPoint y: 265, endPoint x: 367, endPoint y: 357, distance: 154.4
click at [367, 357] on div "Item #1 in process $81.98 Accessories Only 1 x iPhone 12/12 Pro Otterbox Black …" at bounding box center [335, 298] width 225 height 270
copy div "Accessories Only 1 x iPhone 12/12 Pro Otterbox Black Commuter Series Case — $39…"
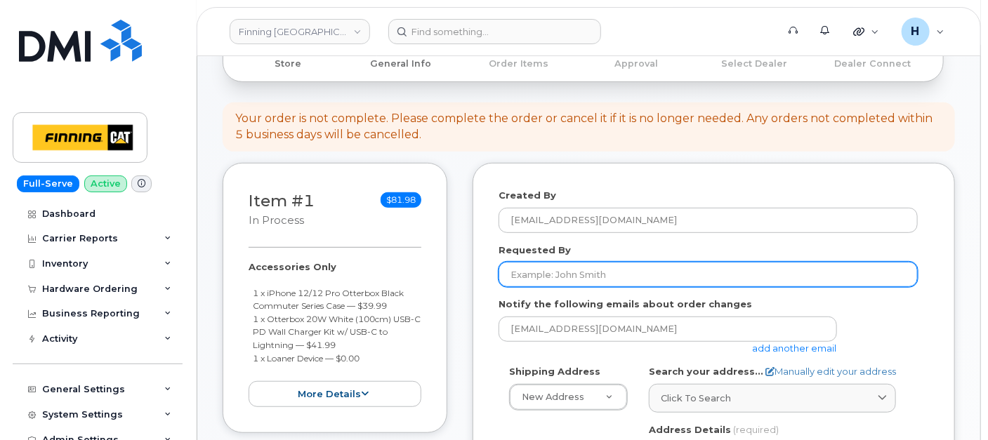
click at [539, 282] on input "Requested By" at bounding box center [707, 274] width 419 height 25
paste input "RITM0493063"
type input "RITM0493063"
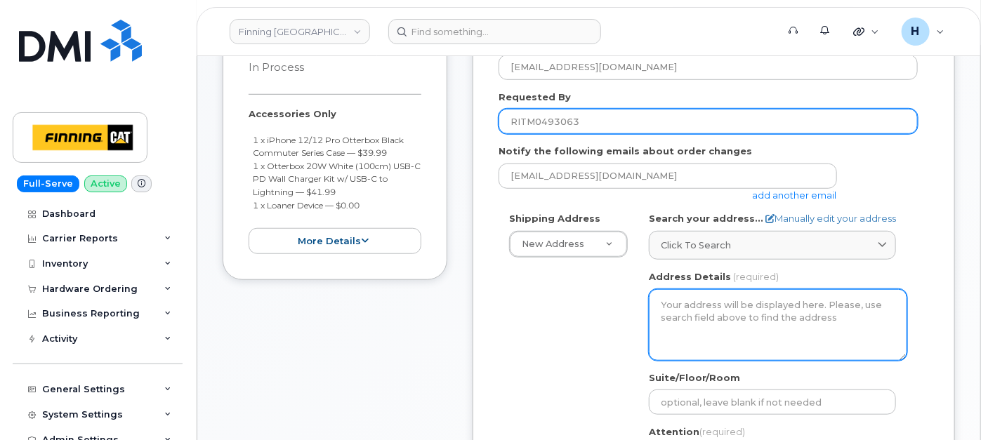
scroll to position [390, 0]
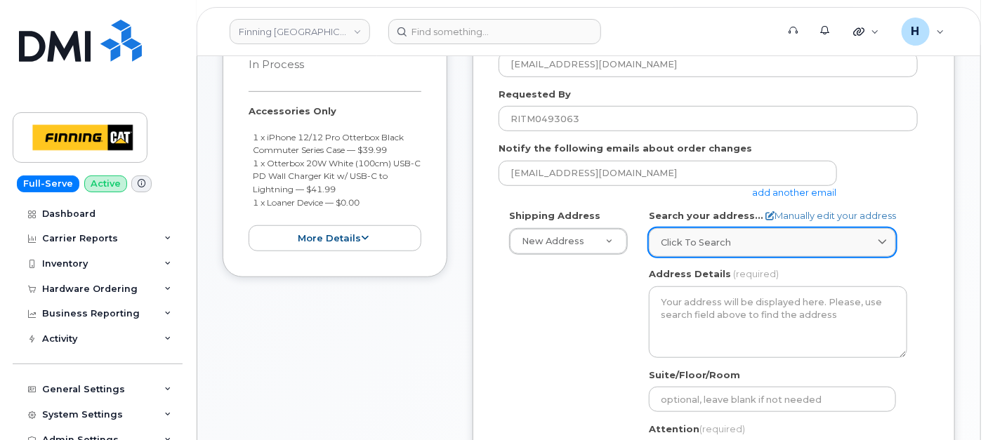
click at [689, 242] on span "Click to search" at bounding box center [696, 242] width 70 height 13
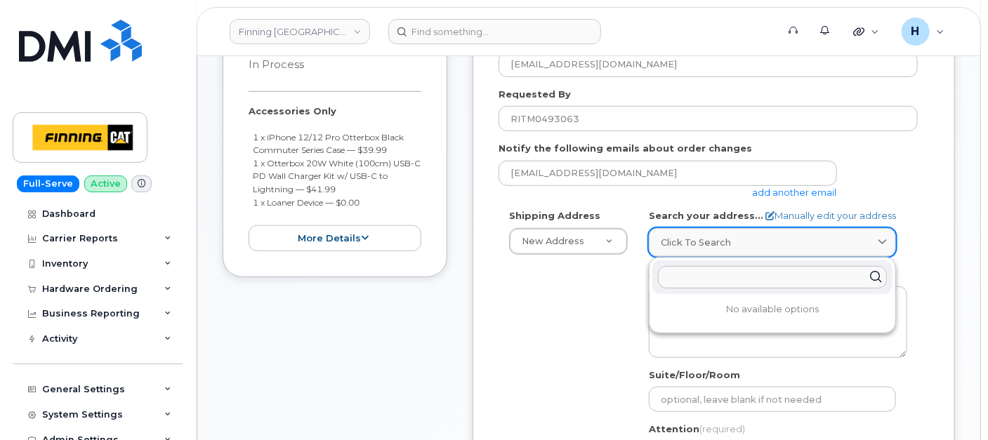
paste input "[PERSON_NAME]"
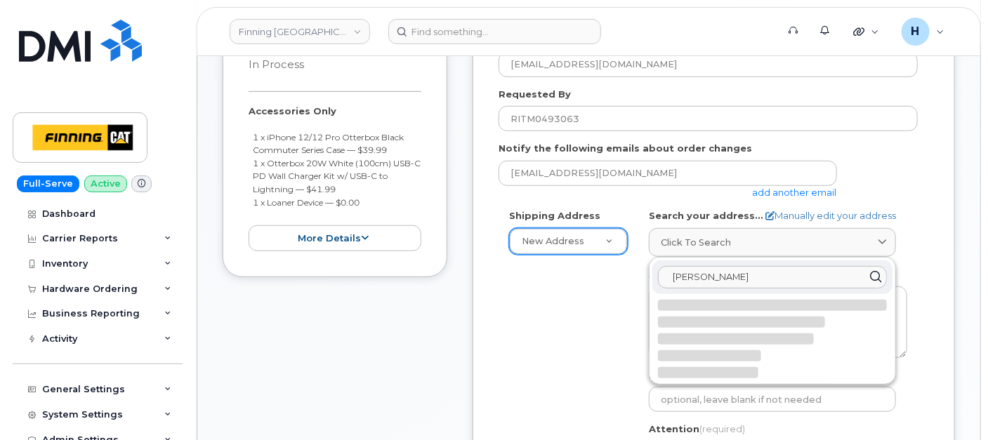
type input "[PERSON_NAME]"
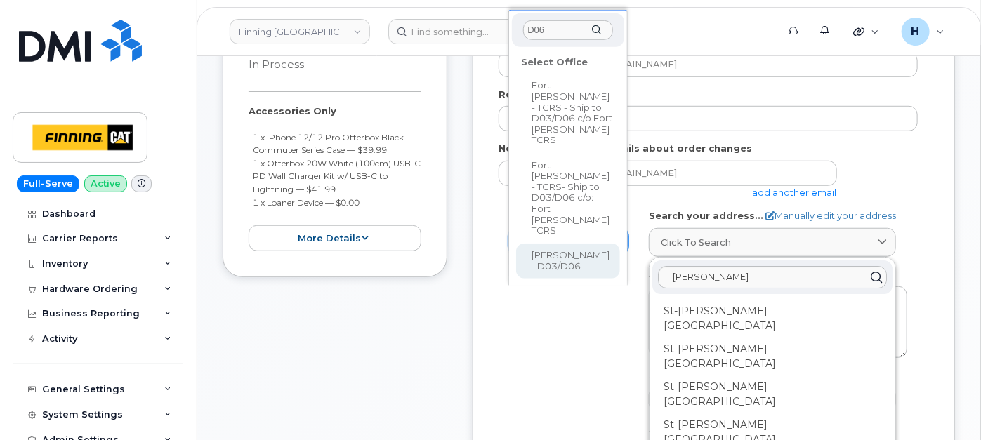
type input "D06"
select select
type textarea "[STREET_ADDRESS][PERSON_NAME][PERSON_NAME]"
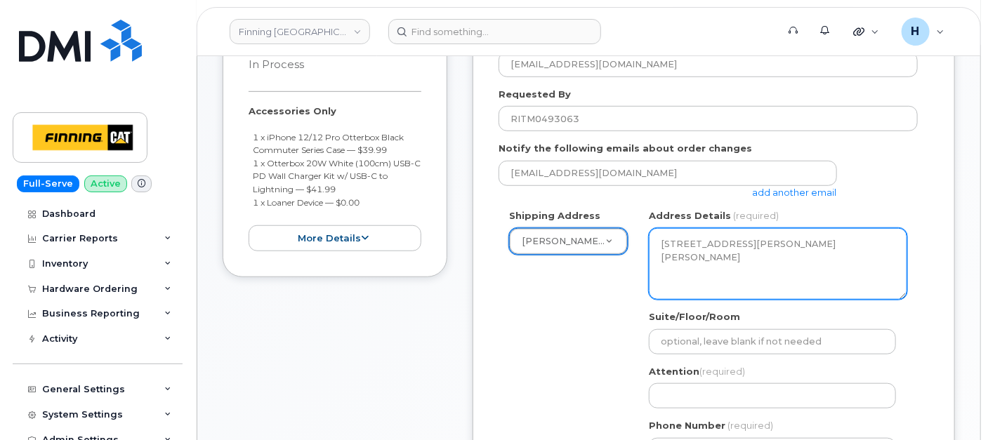
scroll to position [545, 0]
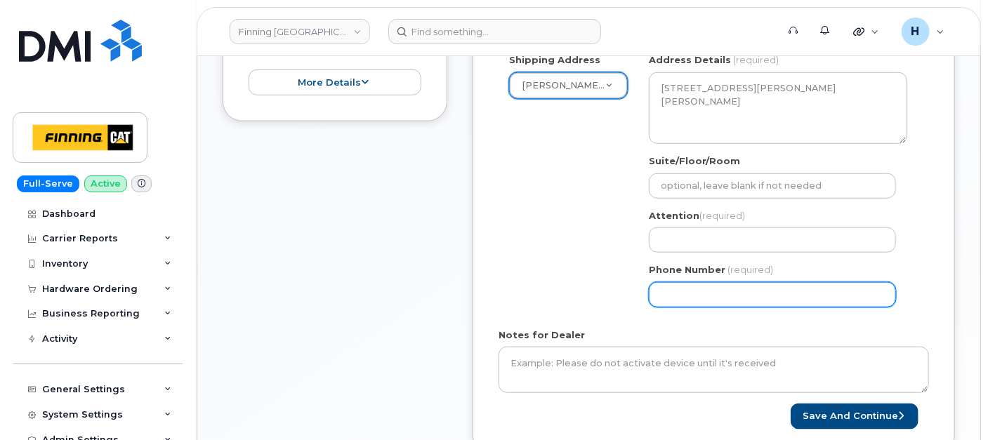
click at [698, 282] on input "Phone Number" at bounding box center [772, 294] width 247 height 25
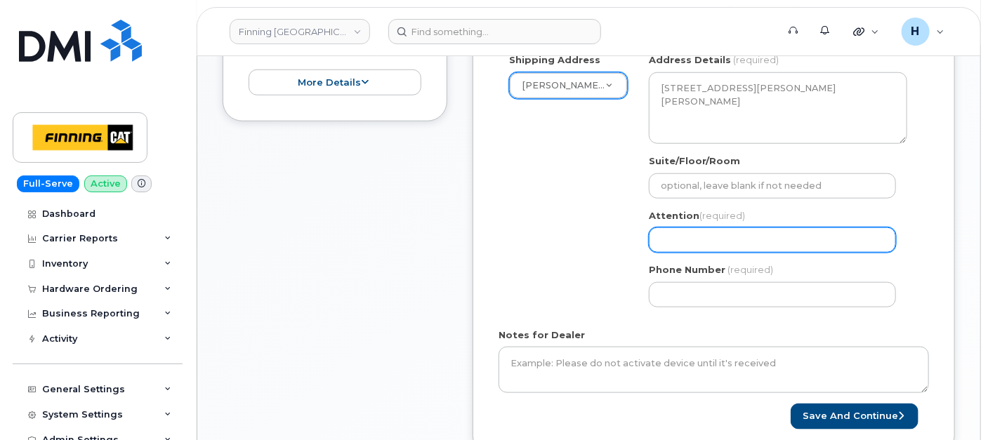
click at [675, 241] on input "Attention (required)" at bounding box center [772, 239] width 247 height 25
paste input "[PERSON_NAME]"
select select
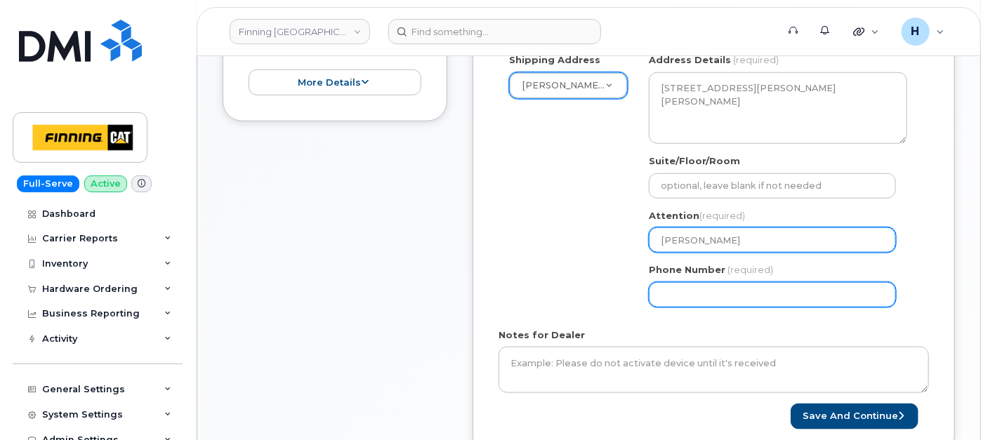
type input "[PERSON_NAME]"
click at [672, 288] on input "Phone Number" at bounding box center [772, 294] width 247 height 25
type input "780790201"
select select
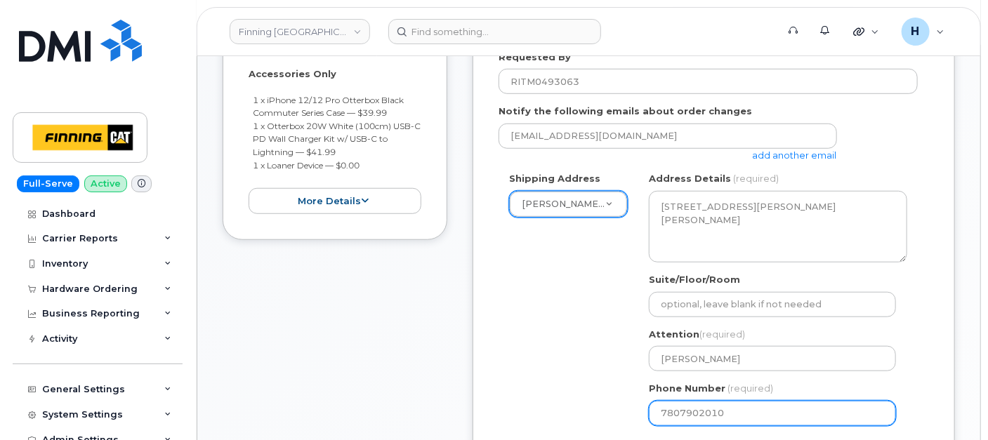
scroll to position [312, 0]
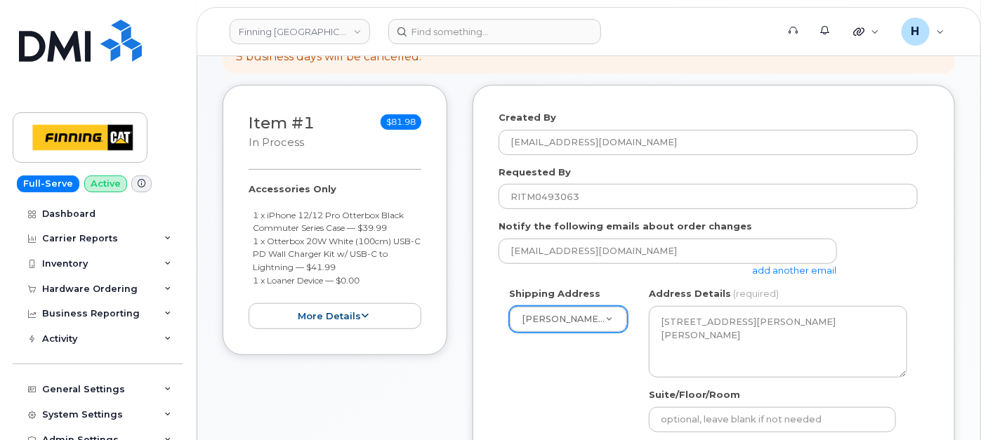
type input "7807902010"
drag, startPoint x: 247, startPoint y: 188, endPoint x: 376, endPoint y: 272, distance: 153.6
click at [376, 272] on div "Item #1 in process $81.98 Accessories Only 1 x iPhone 12/12 Pro Otterbox Black …" at bounding box center [335, 220] width 225 height 270
copy div "Accessories Only 1 x iPhone 12/12 Pro Otterbox Black Commuter Series Case — $39…"
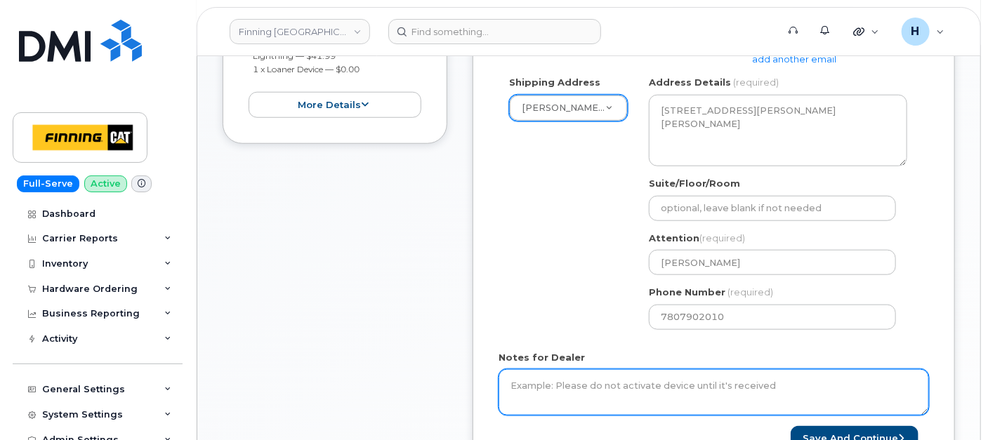
scroll to position [623, 0]
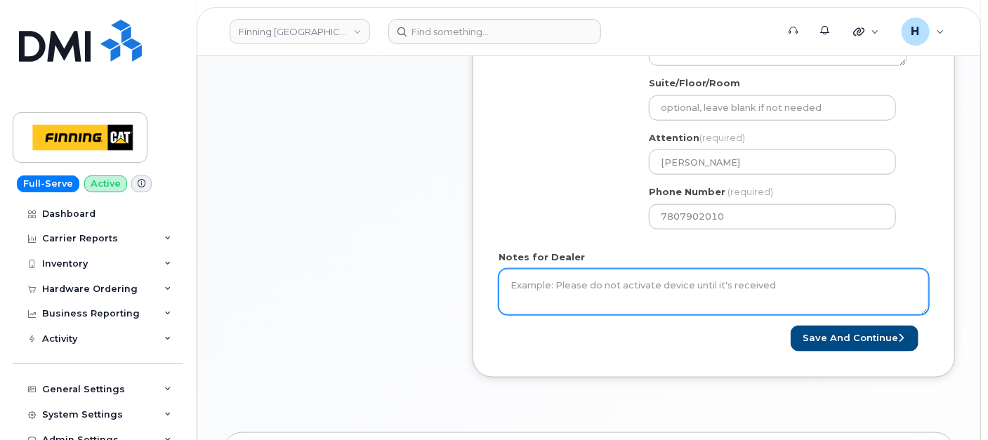
click at [589, 298] on textarea "Notes for Dealer" at bounding box center [713, 292] width 430 height 46
paste textarea "Accessories Only 1 x iPhone 12/12 Pro Otterbox Black Commuter Series Case — $39…"
type textarea "Accessories Only 1 x iPhone 12/12 Pro Otterbox Black Commuter Series Case — $39…"
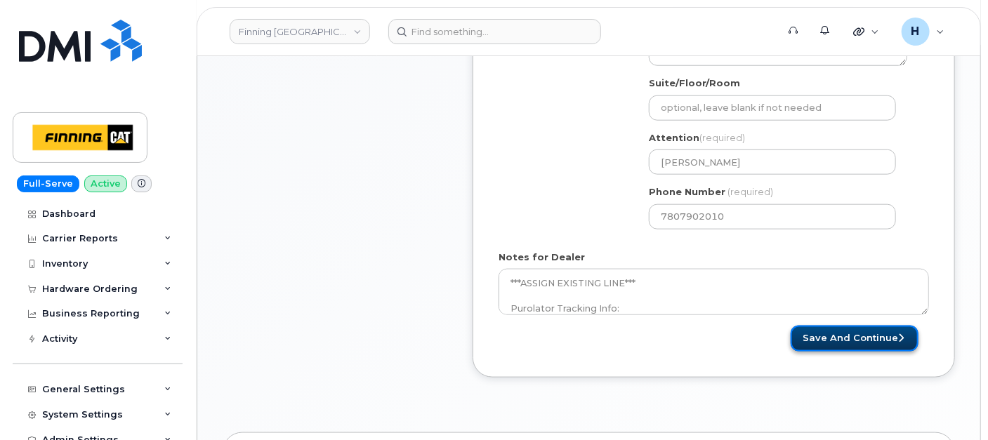
click at [848, 331] on button "Save and Continue" at bounding box center [854, 339] width 128 height 26
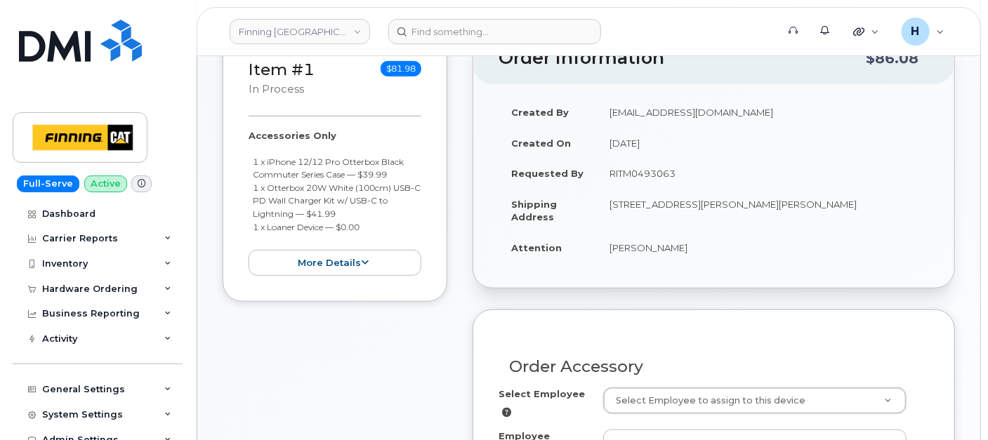
scroll to position [390, 0]
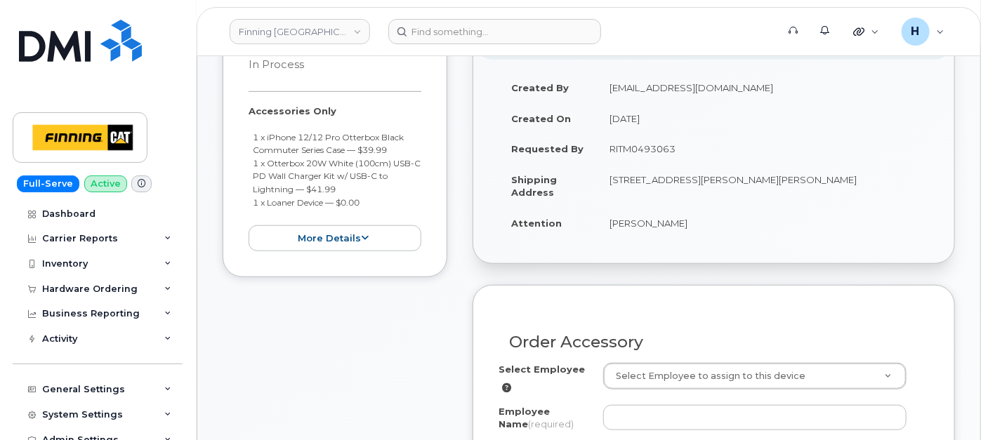
drag, startPoint x: 590, startPoint y: 216, endPoint x: 691, endPoint y: 228, distance: 102.6
click at [691, 228] on tr "Attention [PERSON_NAME]" at bounding box center [713, 223] width 430 height 31
copy tr "[PERSON_NAME]"
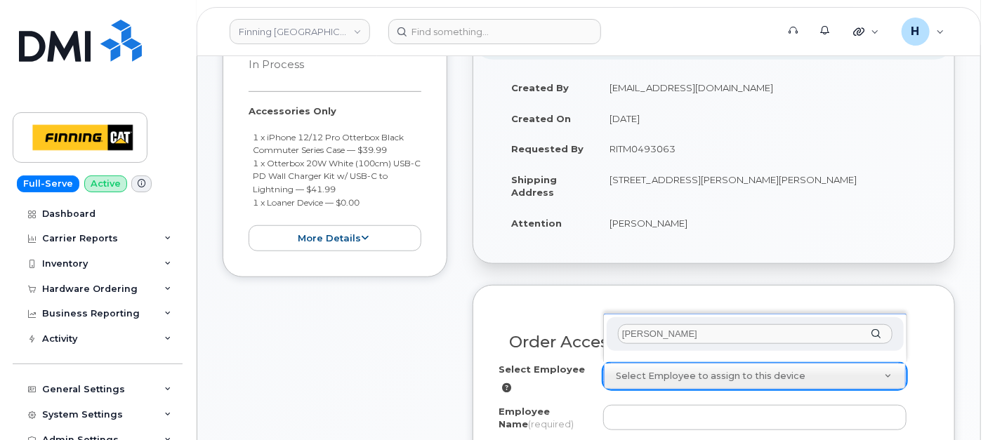
click at [639, 336] on input "[PERSON_NAME]" at bounding box center [755, 334] width 274 height 20
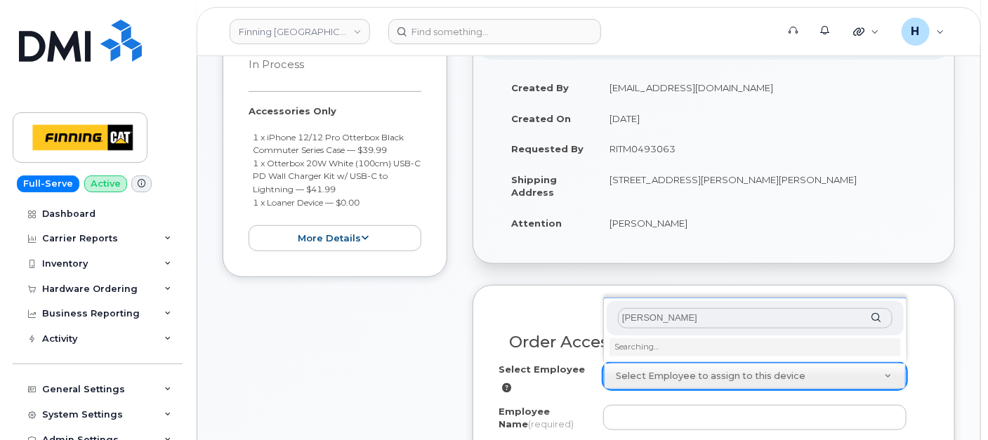
scroll to position [545, 0]
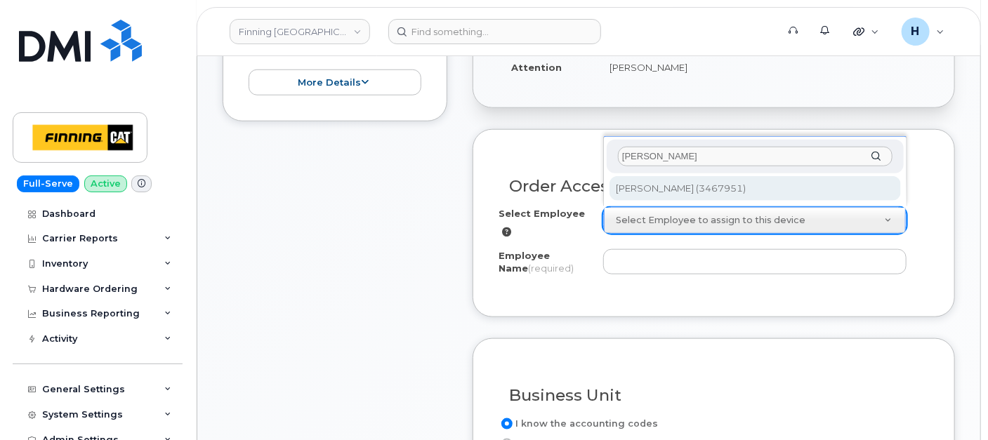
type input "[PERSON_NAME]"
type input "56232"
type input "[PERSON_NAME]"
select select "D08"
select select "CSMAAAA"
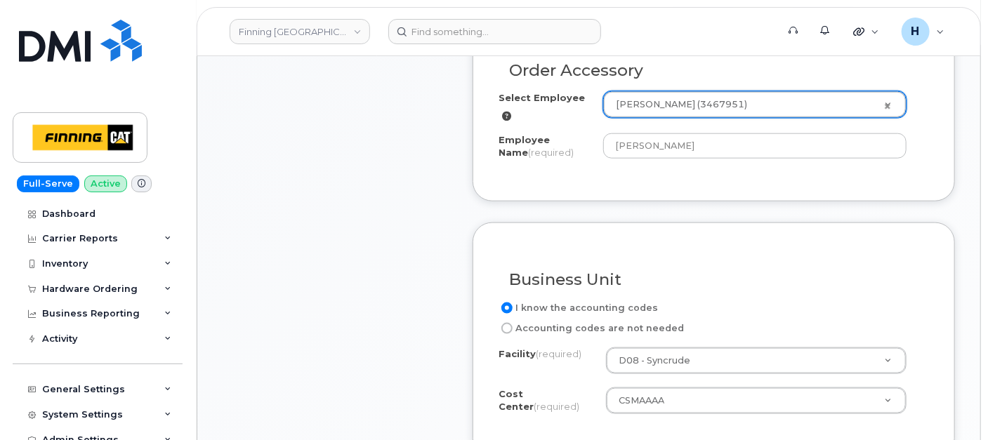
scroll to position [780, 0]
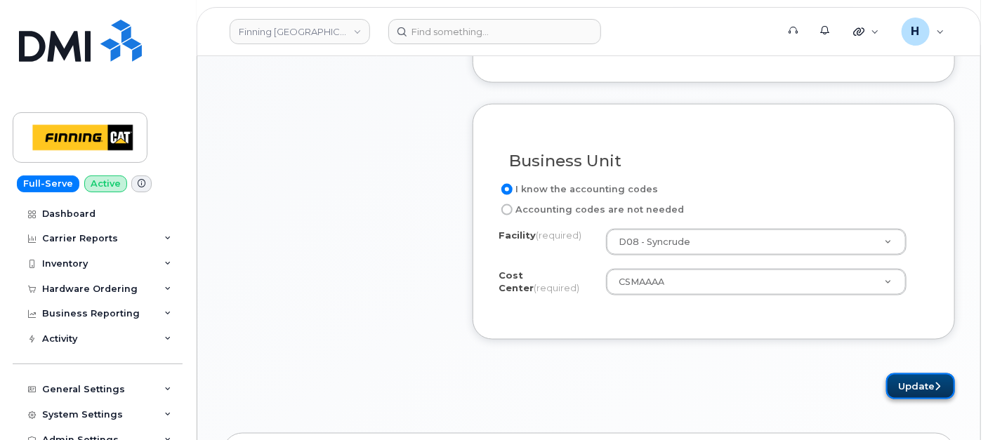
click at [915, 376] on button "Update" at bounding box center [920, 386] width 69 height 26
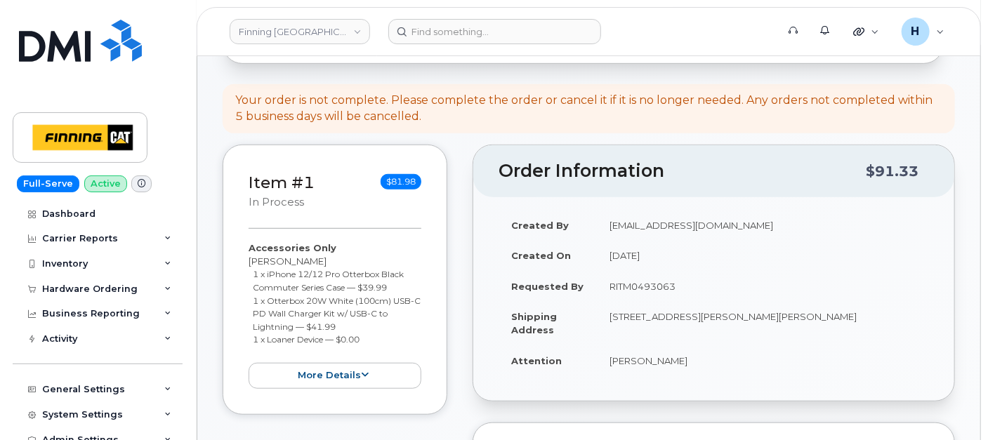
scroll to position [390, 0]
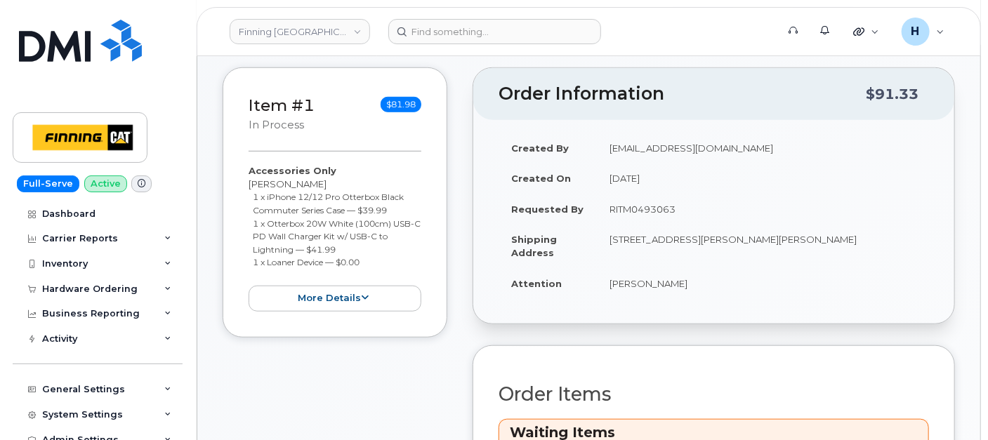
drag, startPoint x: 596, startPoint y: 278, endPoint x: 727, endPoint y: 277, distance: 131.3
click at [727, 277] on td "[PERSON_NAME]" at bounding box center [763, 283] width 332 height 31
copy td "[PERSON_NAME]"
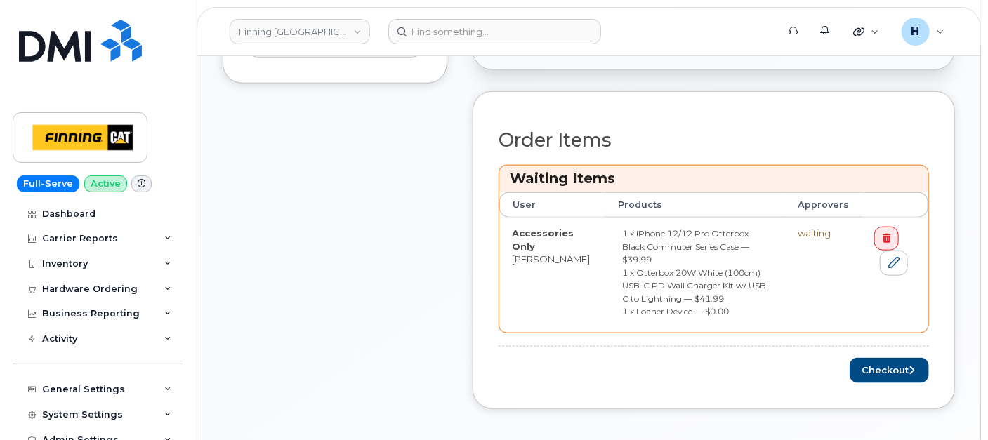
scroll to position [780, 0]
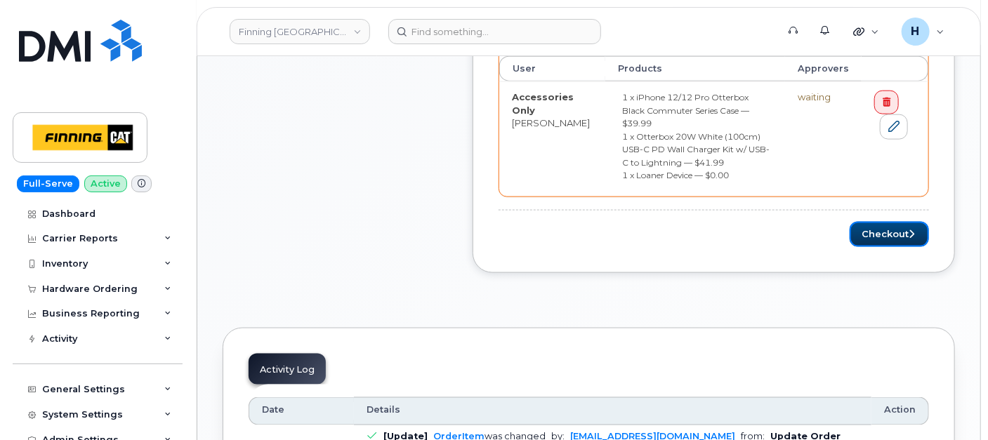
drag, startPoint x: 885, startPoint y: 216, endPoint x: 991, endPoint y: 431, distance: 240.2
click at [891, 222] on button "Checkout" at bounding box center [888, 235] width 79 height 26
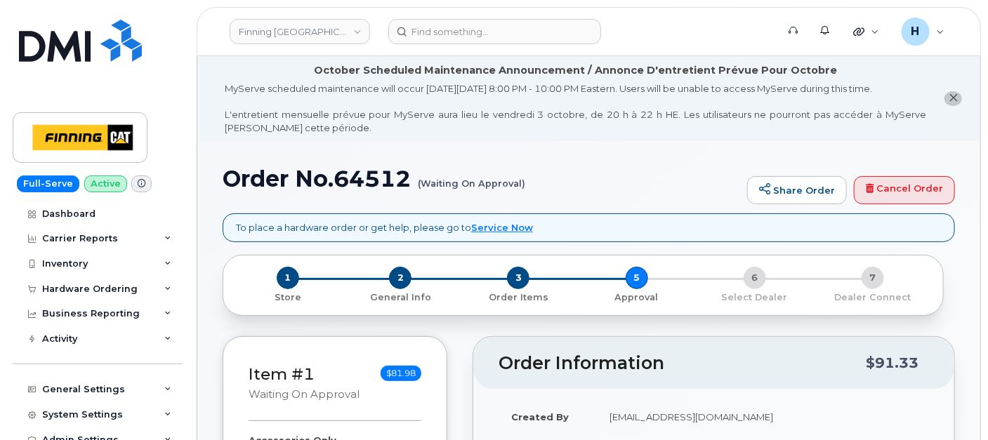
click at [366, 173] on h1 "Order No.64512 (Waiting On Approval)" at bounding box center [481, 178] width 517 height 25
copy h1 "64512"
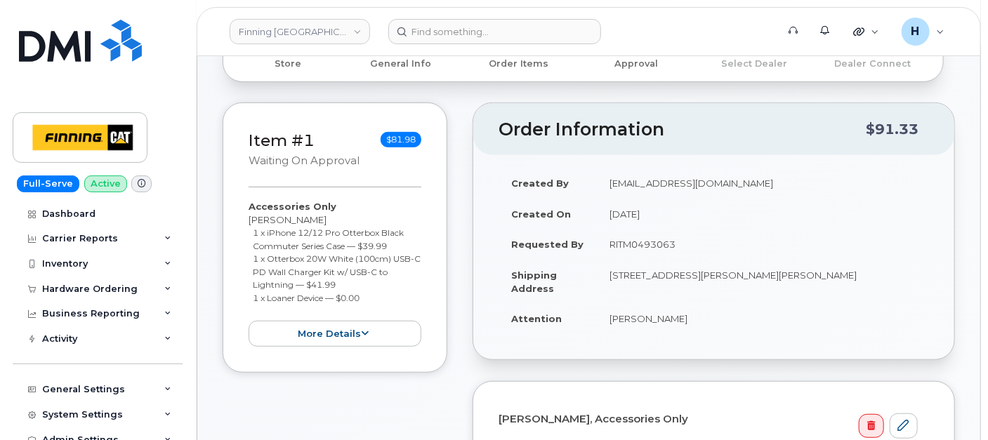
drag, startPoint x: 606, startPoint y: 245, endPoint x: 680, endPoint y: 250, distance: 73.9
click at [680, 250] on td "RITM0493063" at bounding box center [763, 244] width 332 height 31
copy td "RITM0493063"
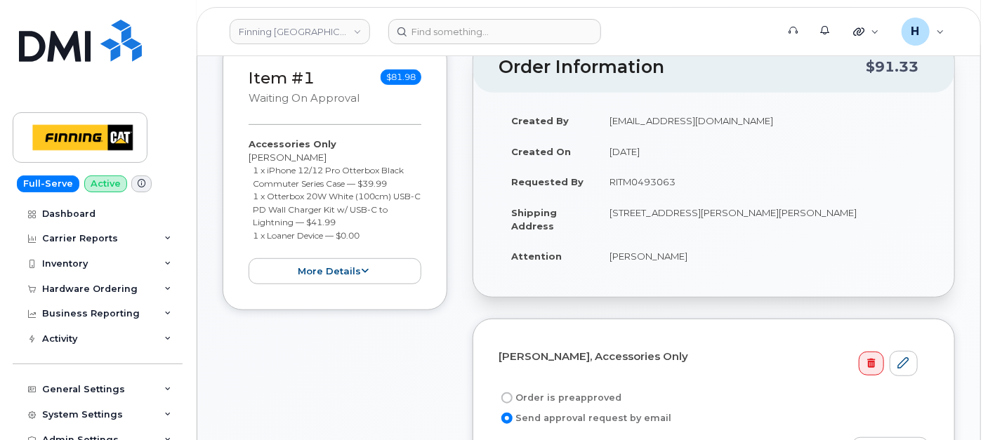
scroll to position [468, 0]
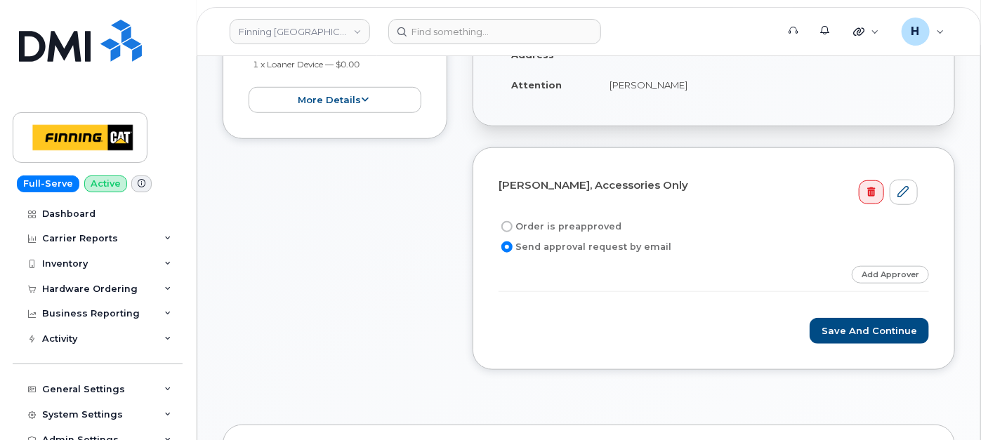
click at [564, 220] on label "Order is preapproved" at bounding box center [559, 226] width 123 height 17
click at [512, 221] on input "Order is preapproved" at bounding box center [506, 226] width 11 height 11
radio input "true"
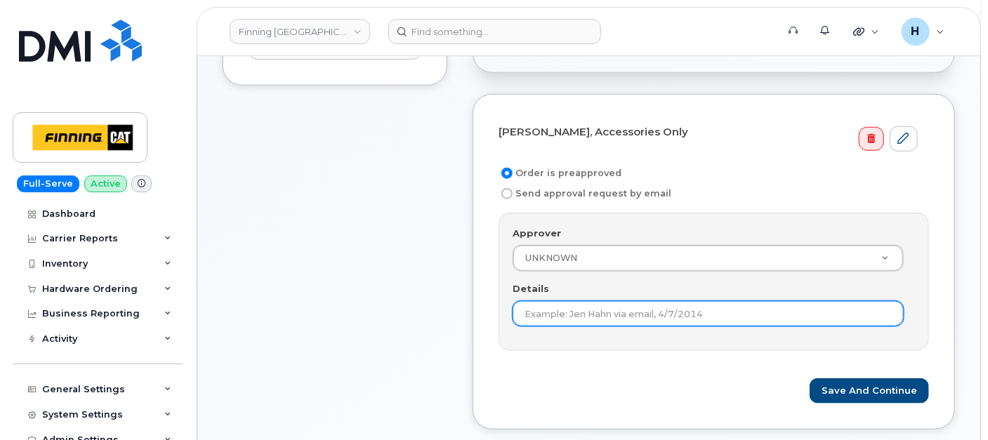
scroll to position [545, 0]
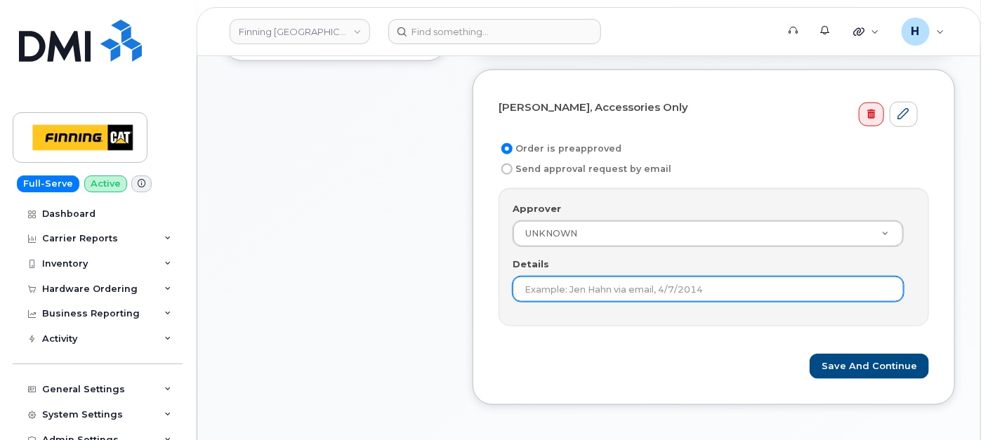
click at [565, 284] on input "Details" at bounding box center [707, 289] width 391 height 25
paste input "RITM0493063"
type input "RITM0493063"
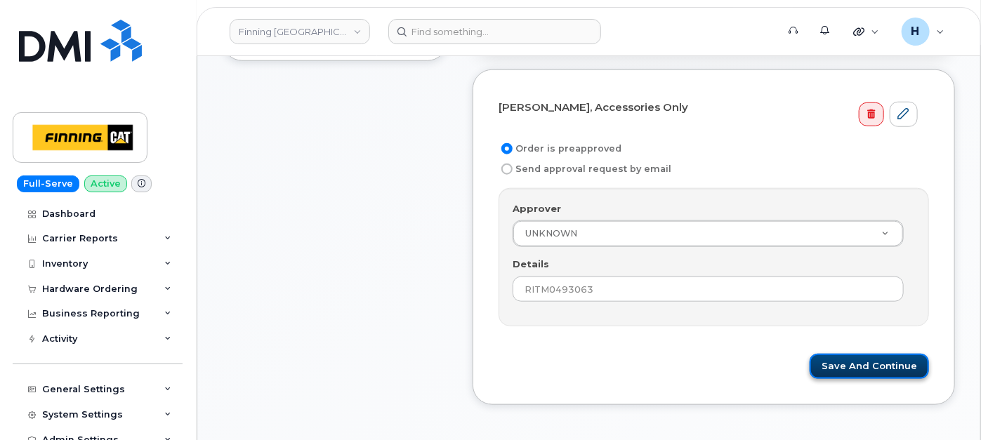
click at [892, 361] on button "Save and Continue" at bounding box center [868, 367] width 119 height 26
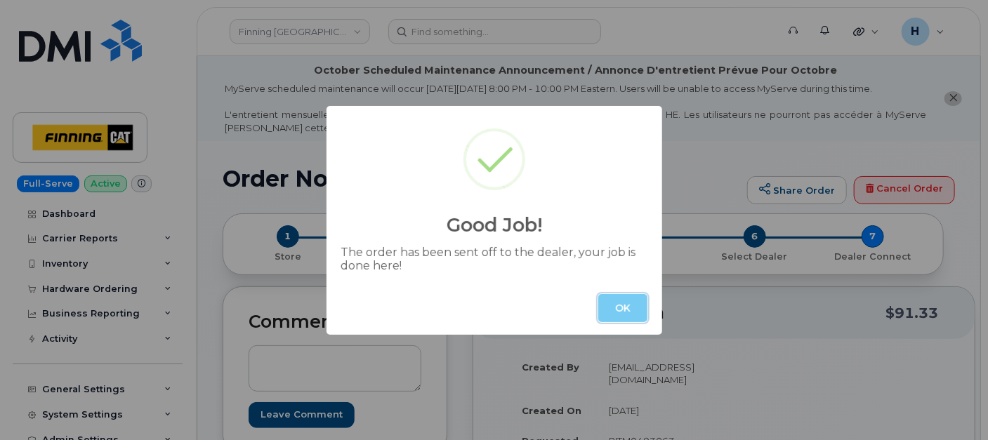
click at [611, 307] on button "OK" at bounding box center [622, 308] width 49 height 28
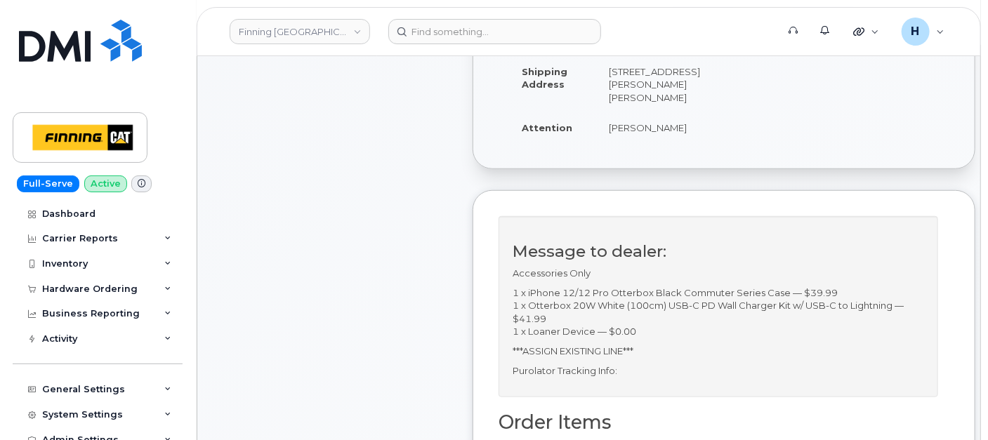
scroll to position [390, 0]
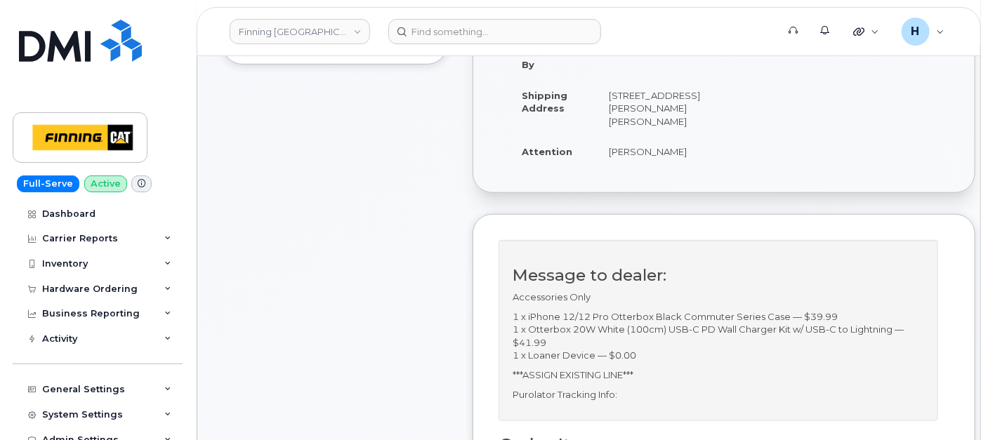
drag, startPoint x: 635, startPoint y: 158, endPoint x: 685, endPoint y: 157, distance: 50.6
click at [685, 137] on td "[STREET_ADDRESS][PERSON_NAME][PERSON_NAME]" at bounding box center [655, 108] width 117 height 57
copy td "T0P 1C0"
drag, startPoint x: 599, startPoint y: 104, endPoint x: 665, endPoint y: 122, distance: 67.8
click at [665, 122] on td "[STREET_ADDRESS][PERSON_NAME][PERSON_NAME]" at bounding box center [655, 108] width 117 height 57
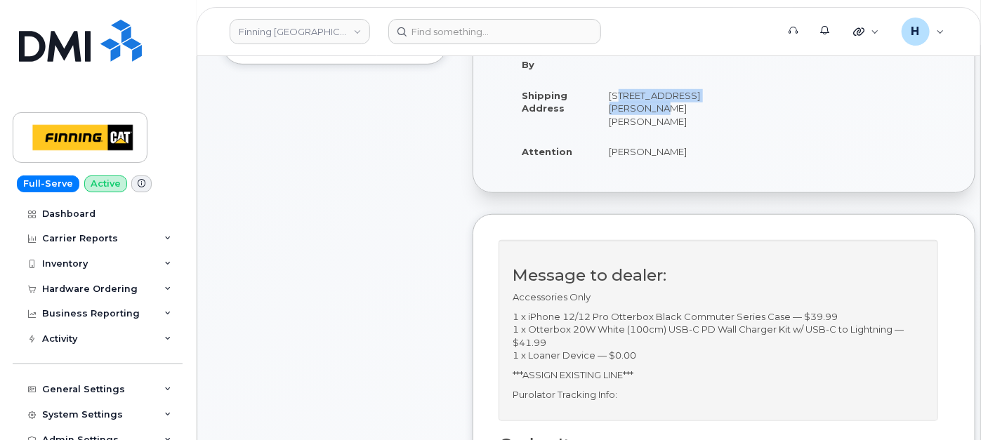
copy td "Highway 63, [PERSON_NAME]"
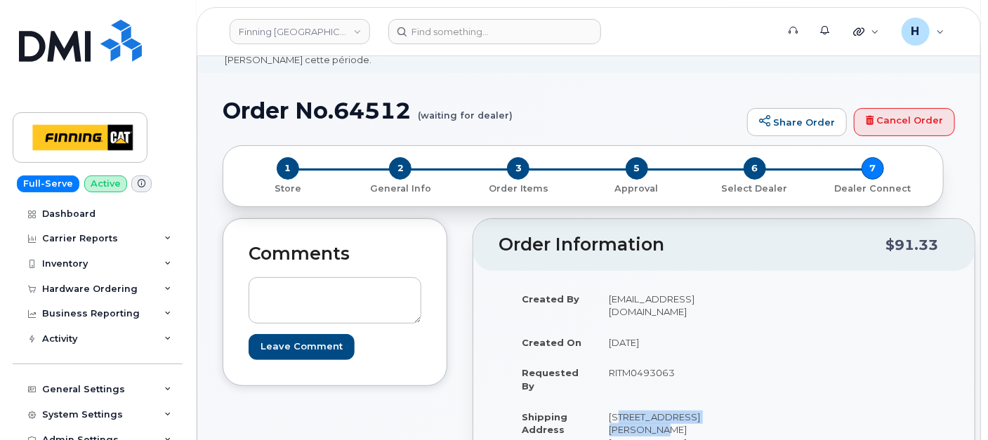
scroll to position [0, 0]
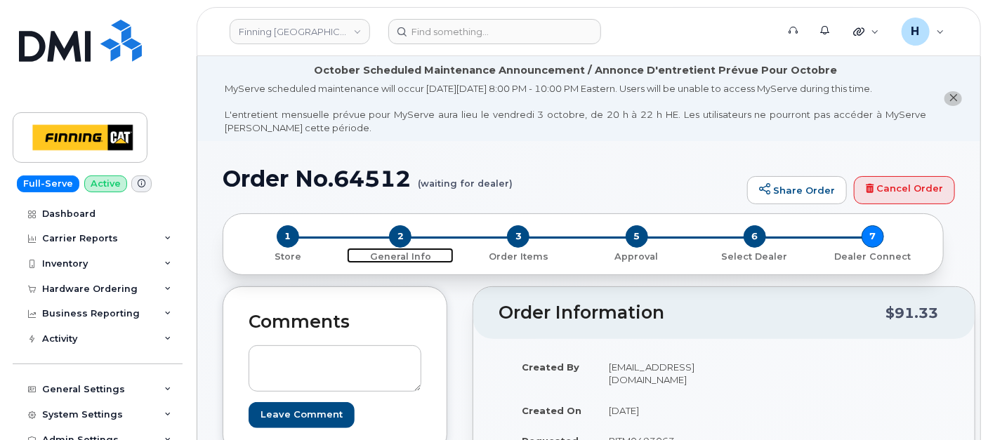
click at [399, 234] on span "2" at bounding box center [400, 236] width 22 height 22
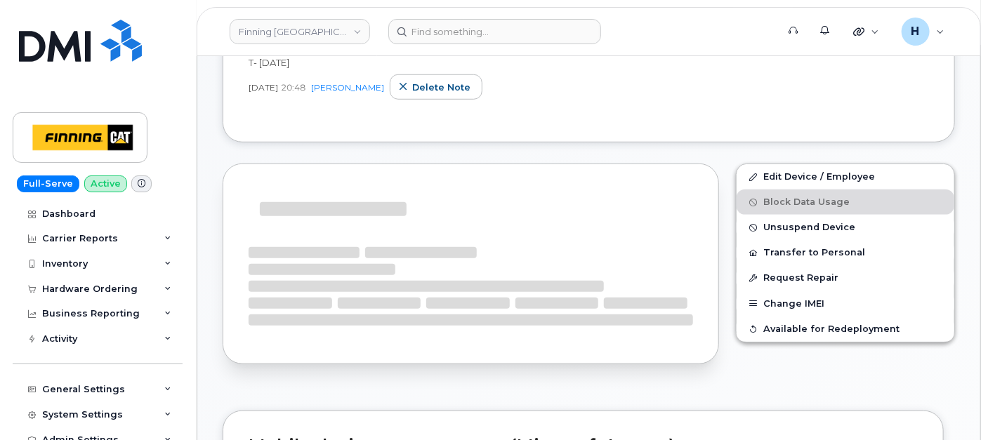
scroll to position [433, 0]
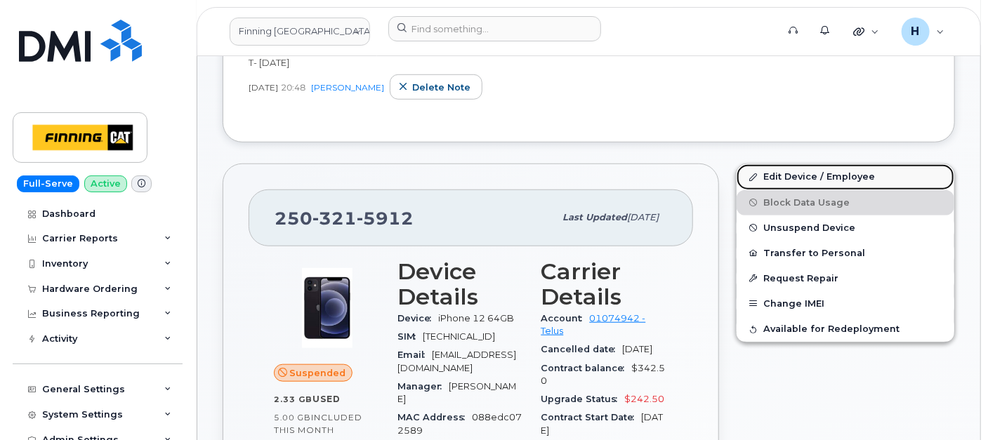
click at [785, 177] on link "Edit Device / Employee" at bounding box center [845, 176] width 218 height 25
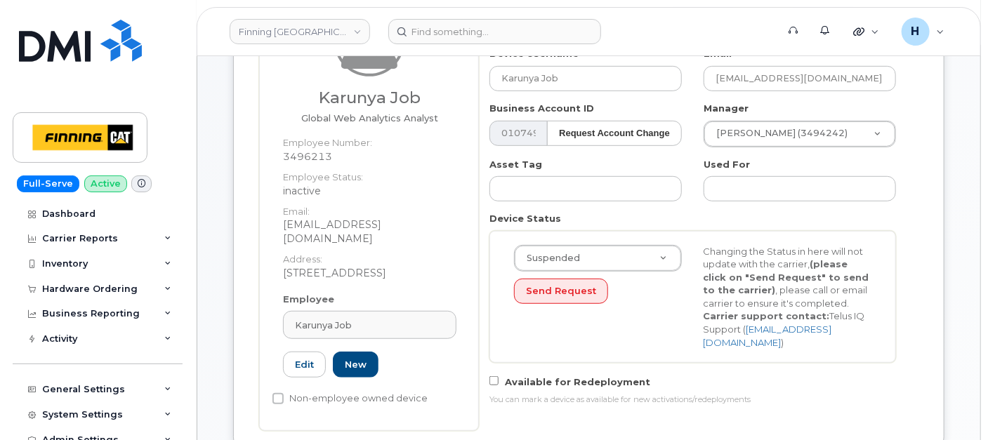
scroll to position [312, 0]
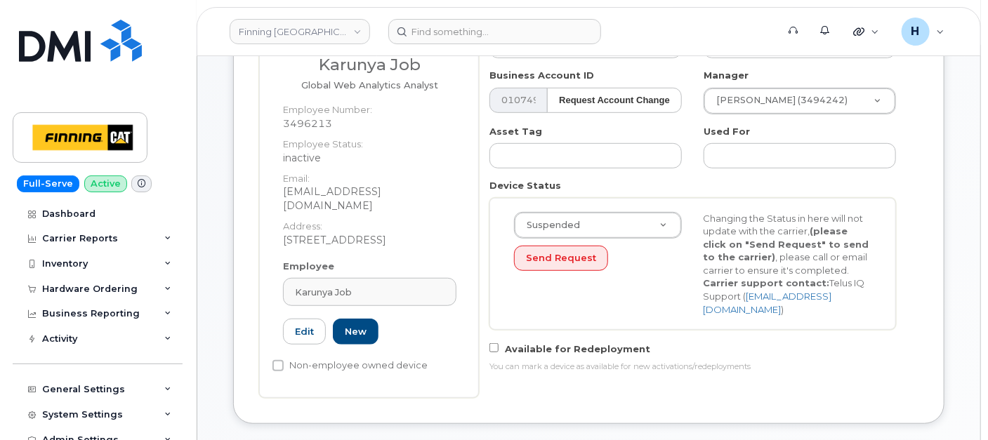
drag, startPoint x: 383, startPoint y: 274, endPoint x: 277, endPoint y: 272, distance: 106.0
click at [277, 272] on div "Employee Karunya Job Type first three symbols or more 3496213 Edit New" at bounding box center [369, 309] width 194 height 98
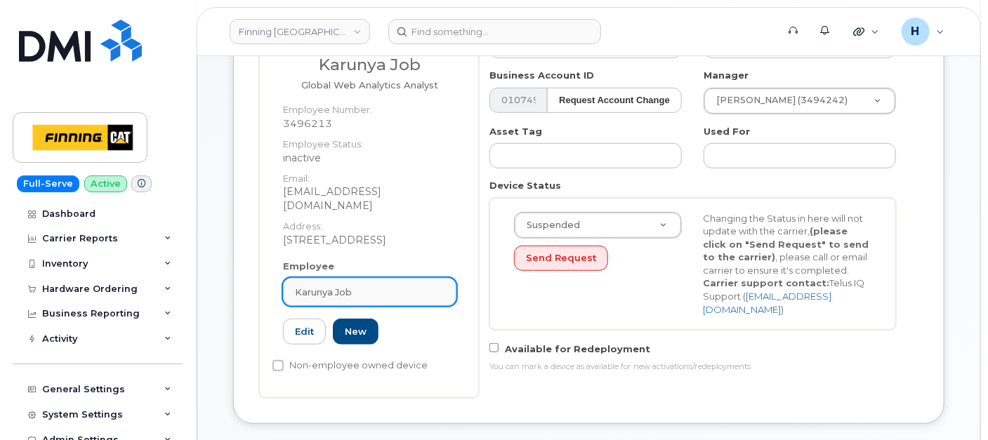
click at [325, 286] on span "Karunya Job" at bounding box center [323, 292] width 57 height 13
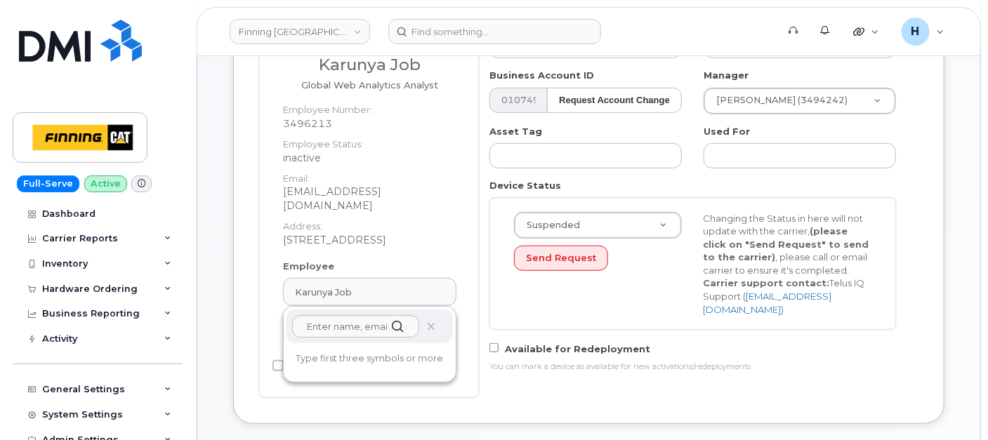
click at [433, 310] on div at bounding box center [369, 327] width 166 height 34
drag, startPoint x: 432, startPoint y: 309, endPoint x: 577, endPoint y: 46, distance: 300.1
click at [432, 322] on icon at bounding box center [430, 326] width 9 height 9
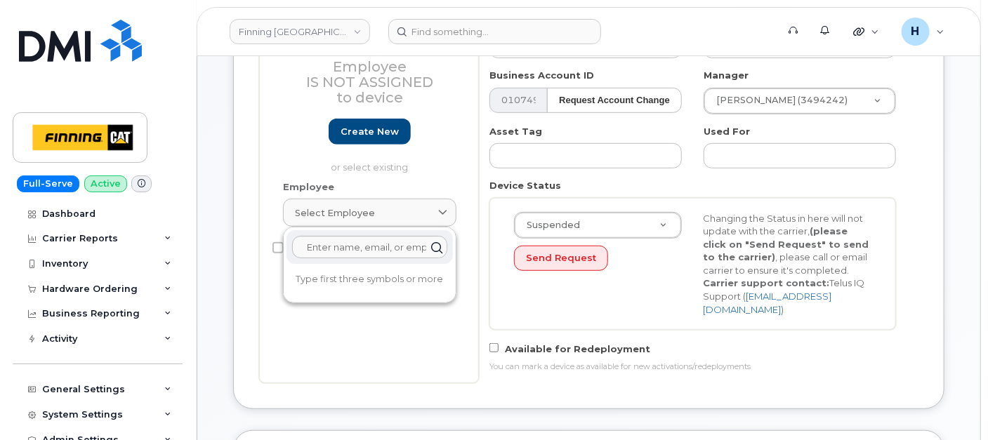
scroll to position [246, 0]
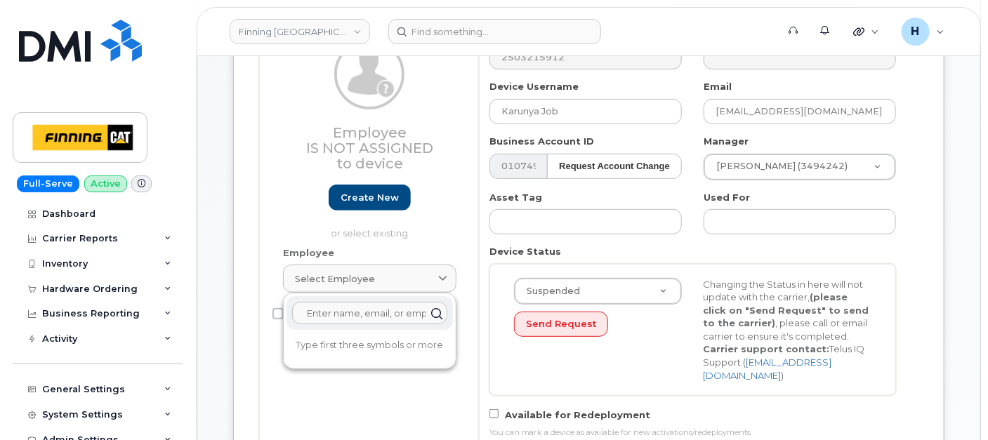
click at [345, 318] on input "text" at bounding box center [369, 313] width 155 height 22
paste input "[PHONE_NUMBER]"
type input "[PHONE_NUMBER]"
drag, startPoint x: 377, startPoint y: 310, endPoint x: 258, endPoint y: 309, distance: 119.3
click at [258, 309] on div "Device General Employee Is not assigned to device Create new or select existing…" at bounding box center [588, 221] width 711 height 507
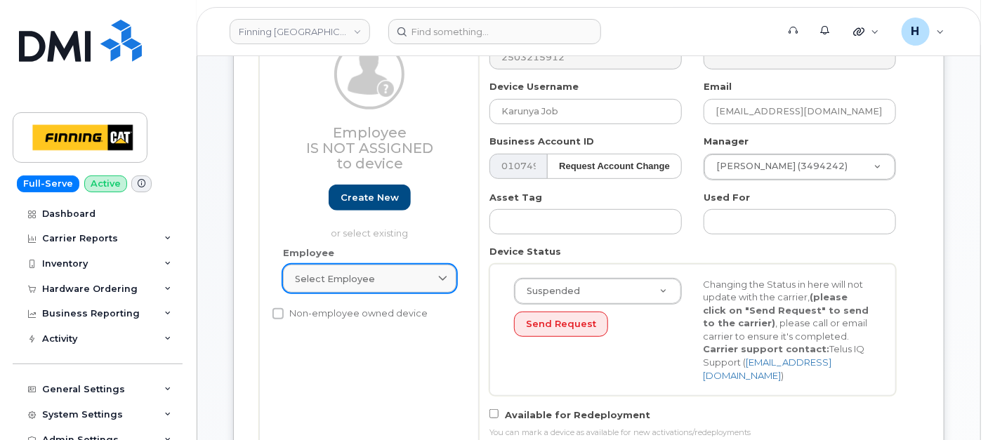
click at [355, 282] on span "Select employee" at bounding box center [335, 278] width 80 height 13
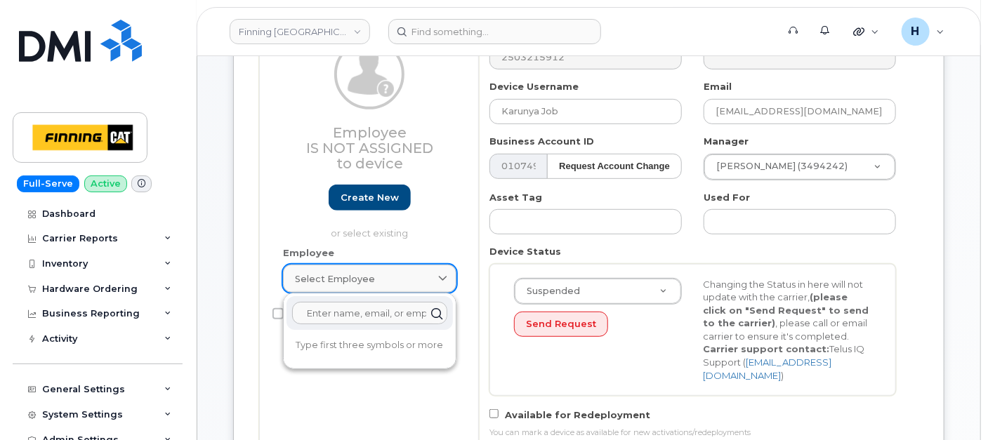
paste input "[PERSON_NAME]"
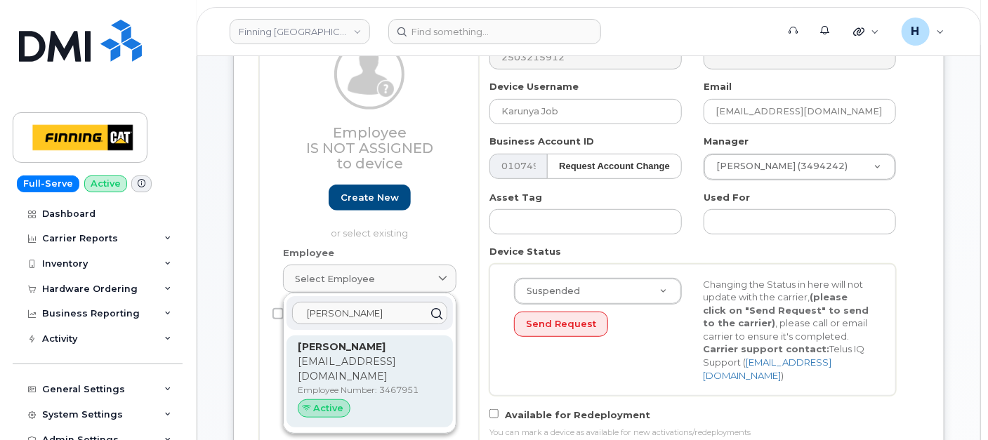
type input "[PERSON_NAME]"
click at [349, 384] on p "Employee Number: 3467951" at bounding box center [370, 390] width 144 height 13
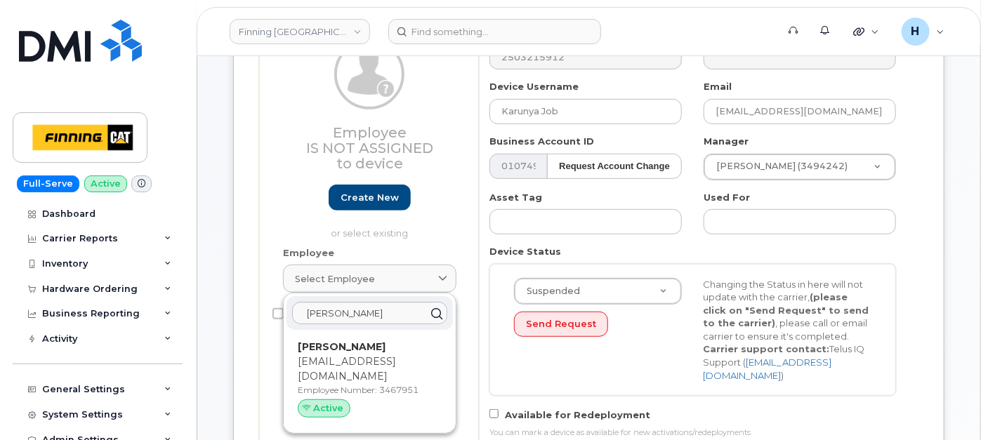
type input "3467951"
type input "[PERSON_NAME]"
type input "[EMAIL_ADDRESS][DOMAIN_NAME]"
type input "34128"
type input "34293"
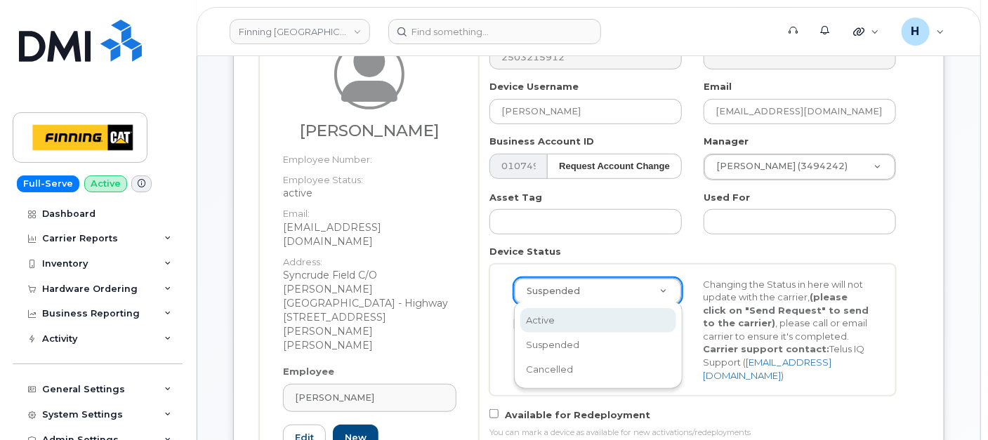
select select "active"
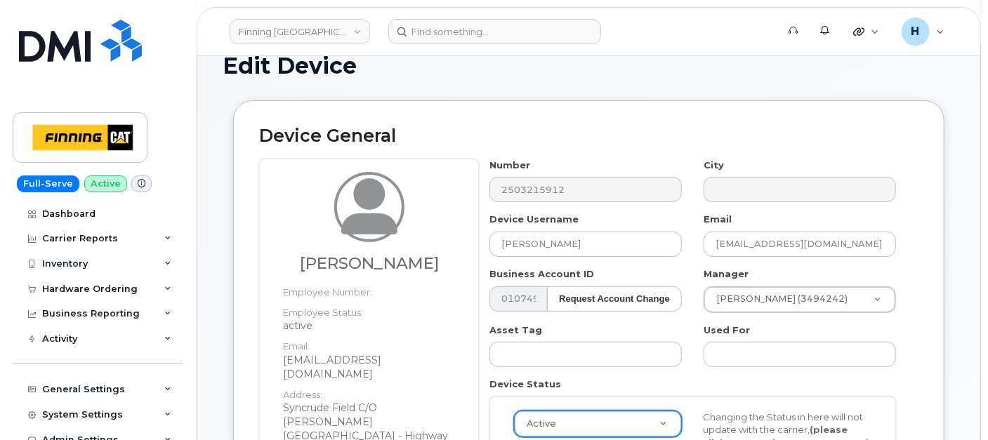
scroll to position [90, 0]
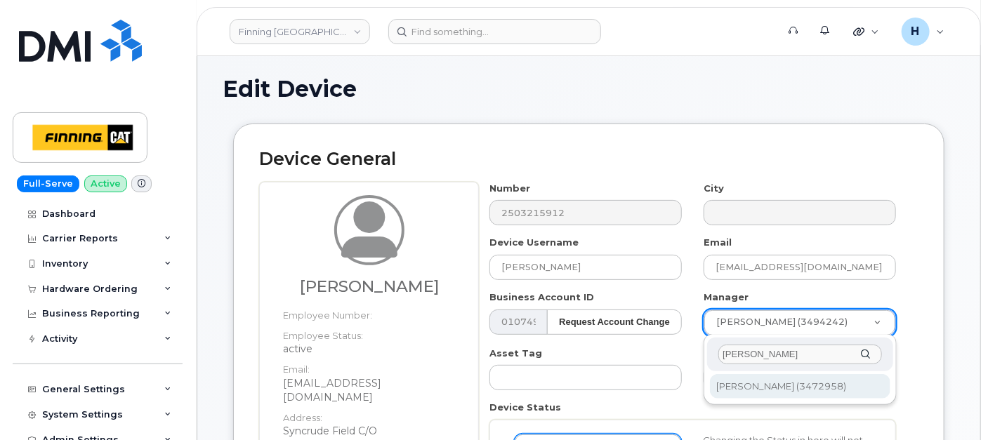
type input "[PERSON_NAME]"
type input "60787"
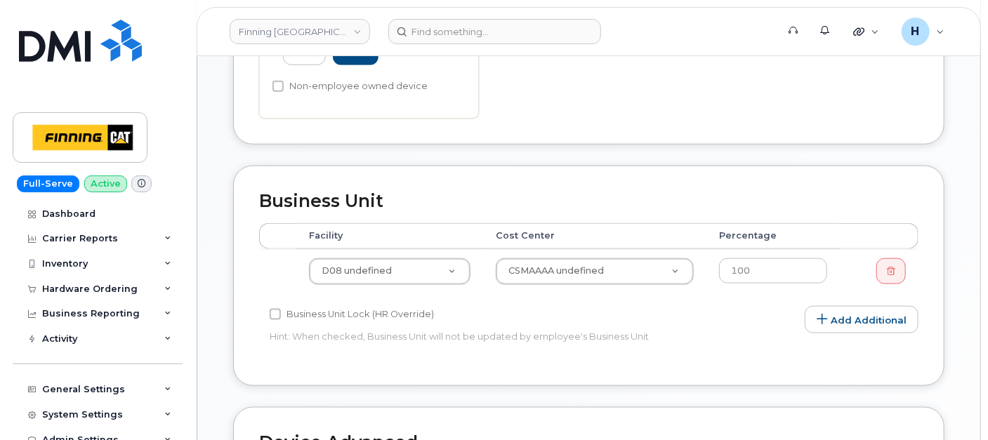
scroll to position [635, 0]
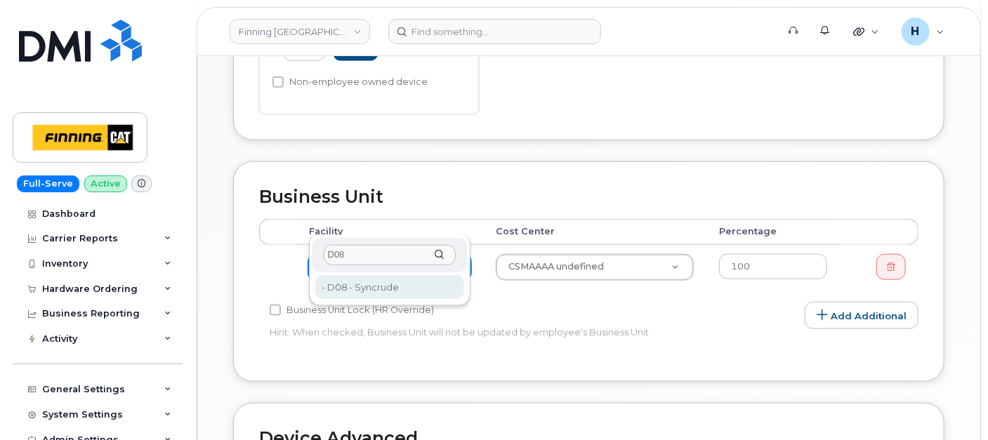
type input "D08"
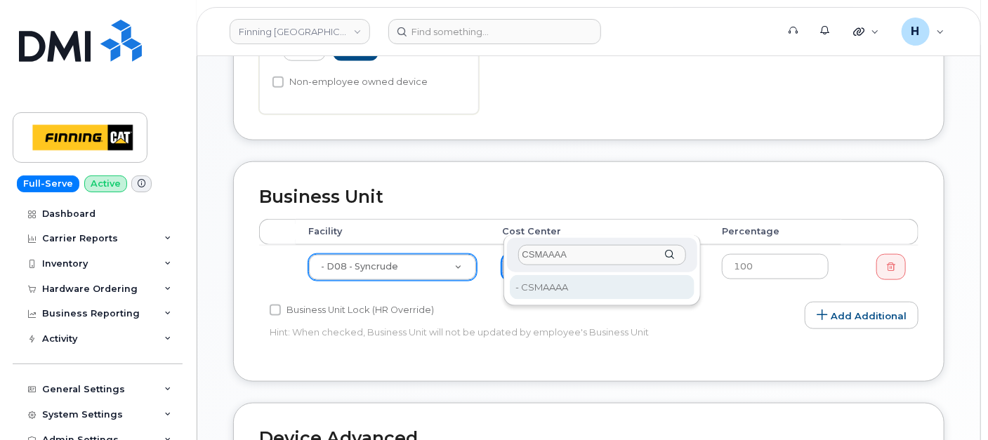
type input "CSMAAAA"
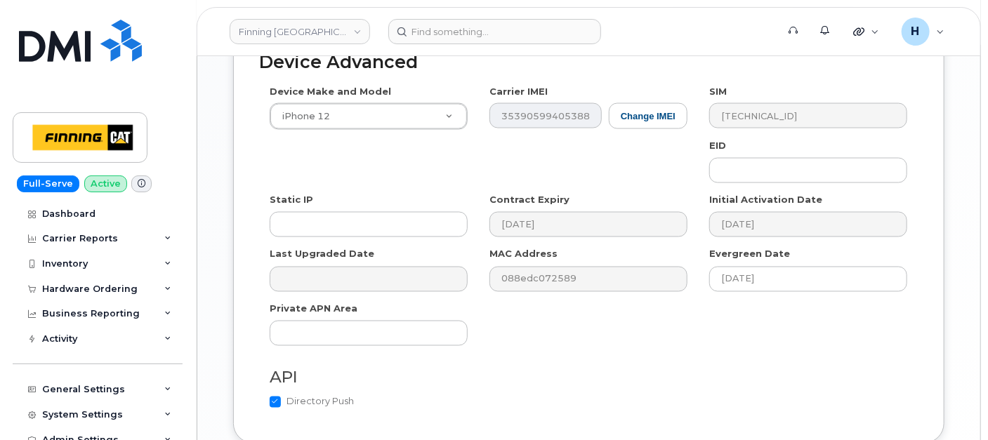
scroll to position [1086, 0]
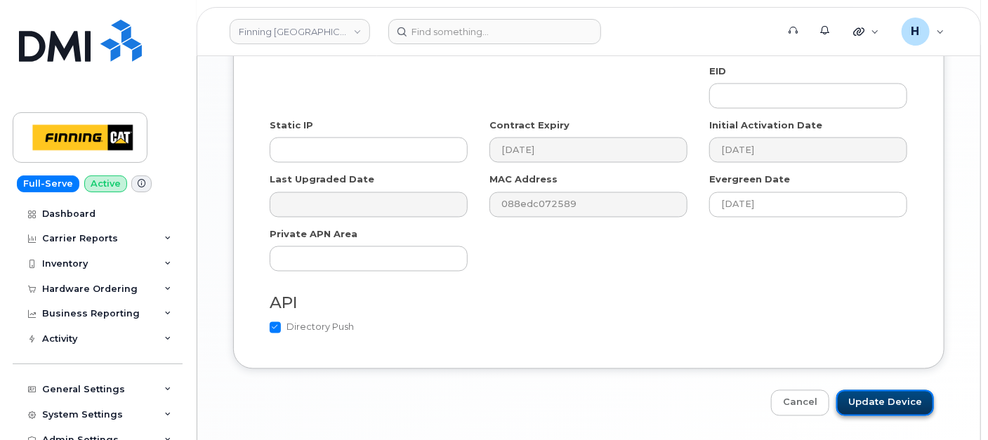
click at [860, 390] on input "Update Device" at bounding box center [885, 403] width 98 height 26
type input "Saving..."
click at [864, 390] on div "Cancel Saving..." at bounding box center [588, 403] width 711 height 26
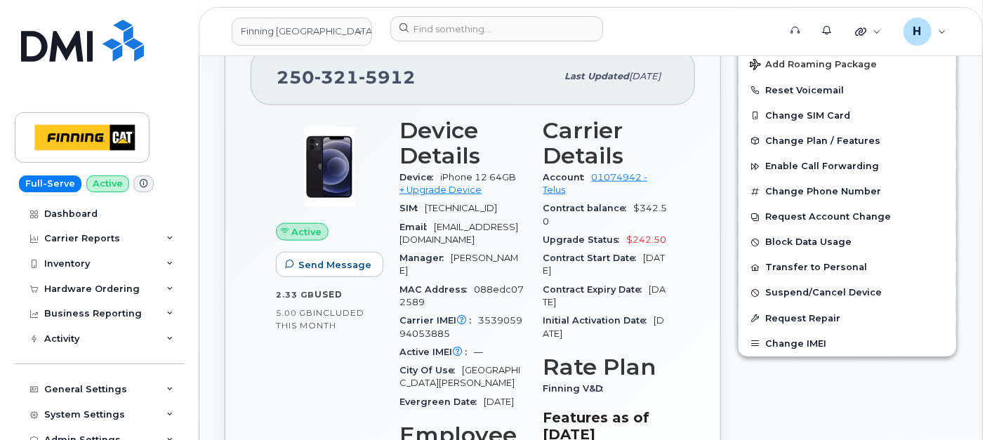
scroll to position [623, 0]
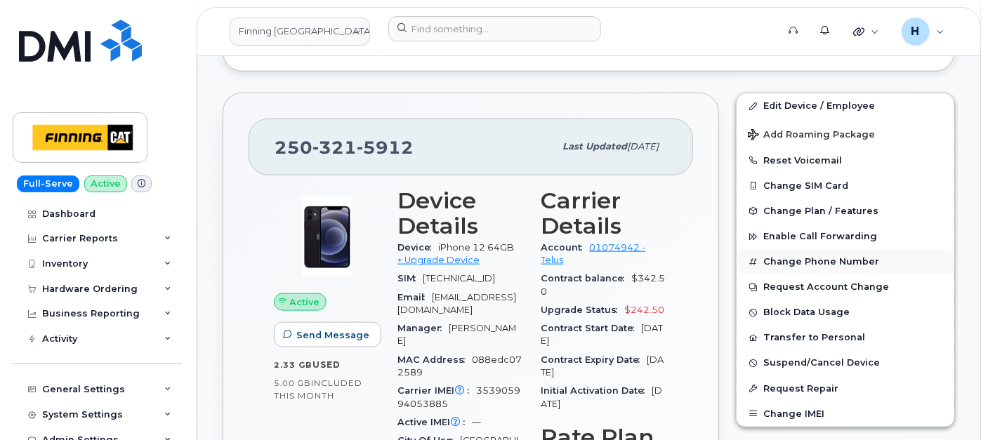
click at [802, 260] on button "Change Phone Number" at bounding box center [845, 261] width 218 height 25
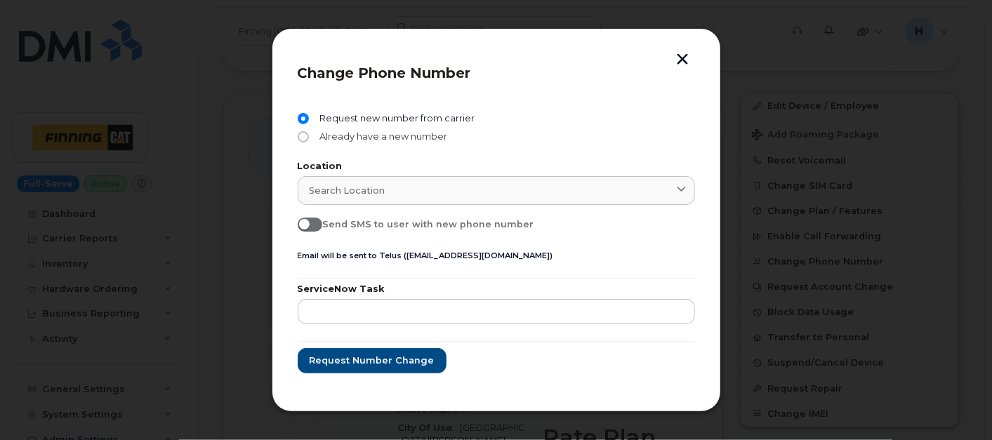
click at [363, 132] on span "Already have a new number" at bounding box center [380, 136] width 133 height 11
click at [309, 132] on input "Already have a new number" at bounding box center [303, 136] width 11 height 11
radio input "true"
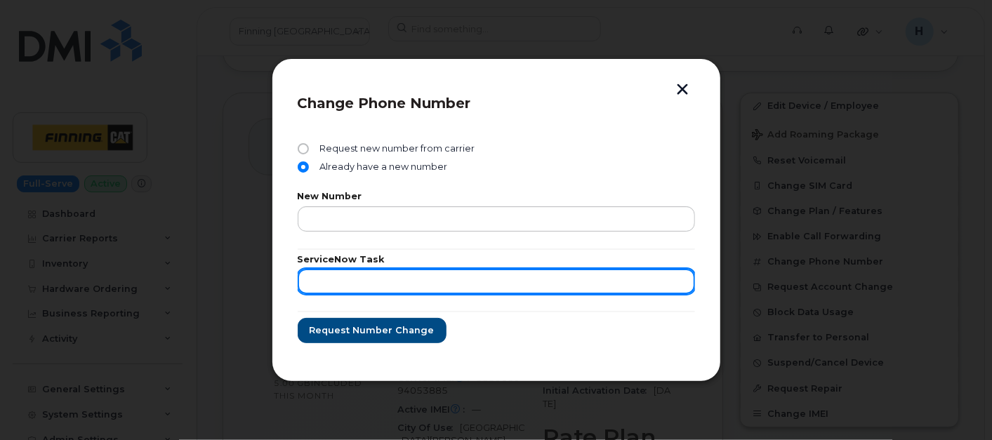
click at [349, 284] on input "text" at bounding box center [496, 281] width 397 height 25
paste input "RITM0493063"
type input "RITM0493063"
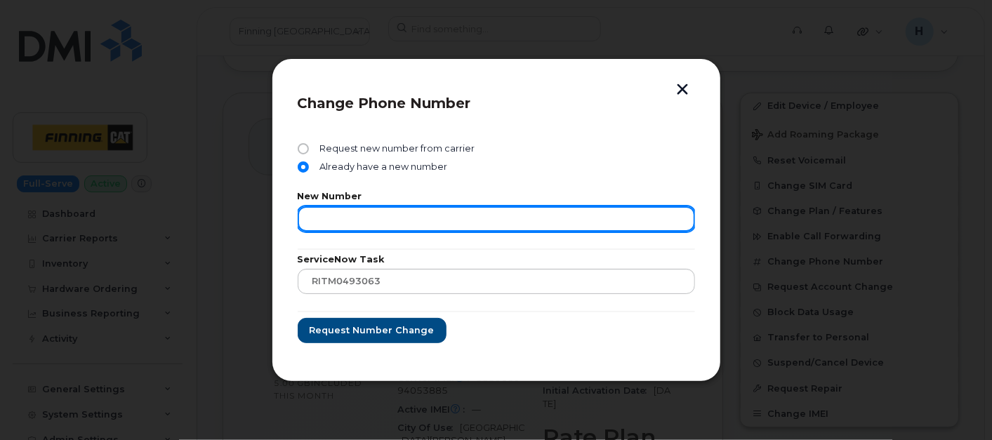
click at [430, 222] on input "text" at bounding box center [496, 218] width 397 height 25
paste input "Existing Line: 250-321-5912 New Line: 587-645-0894"
drag, startPoint x: 495, startPoint y: 218, endPoint x: 164, endPoint y: 211, distance: 330.7
click at [164, 211] on div "Change Phone Number Request new number from carrier Already have a new number N…" at bounding box center [496, 220] width 992 height 440
type input "5876450894"
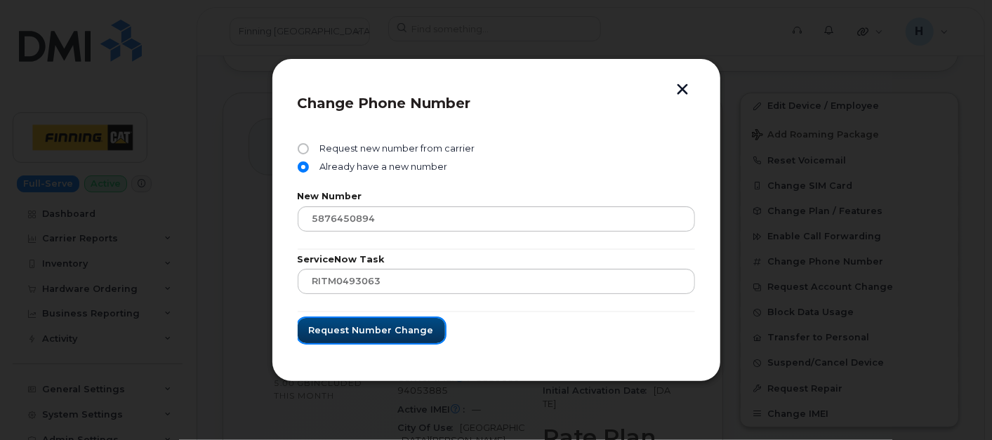
click at [354, 328] on span "Request number change" at bounding box center [371, 330] width 125 height 13
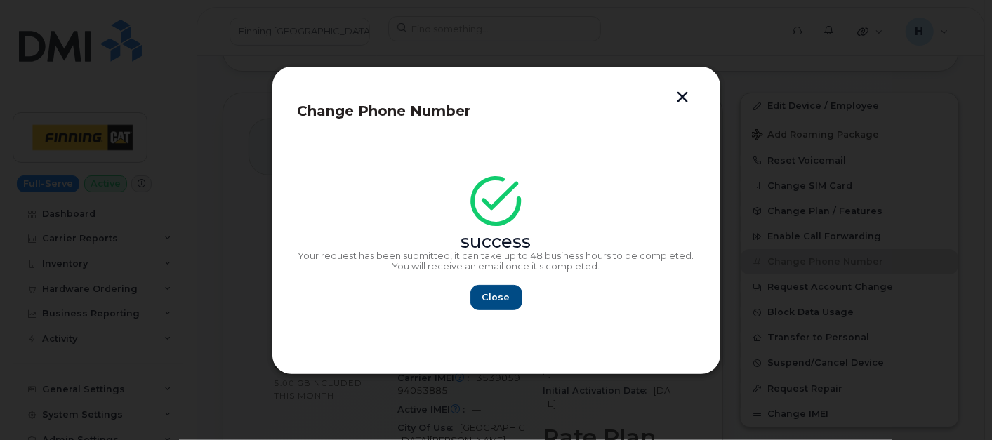
click at [504, 281] on div "success Your request has been submitted, it can take up to 48 business hours to…" at bounding box center [496, 248] width 397 height 126
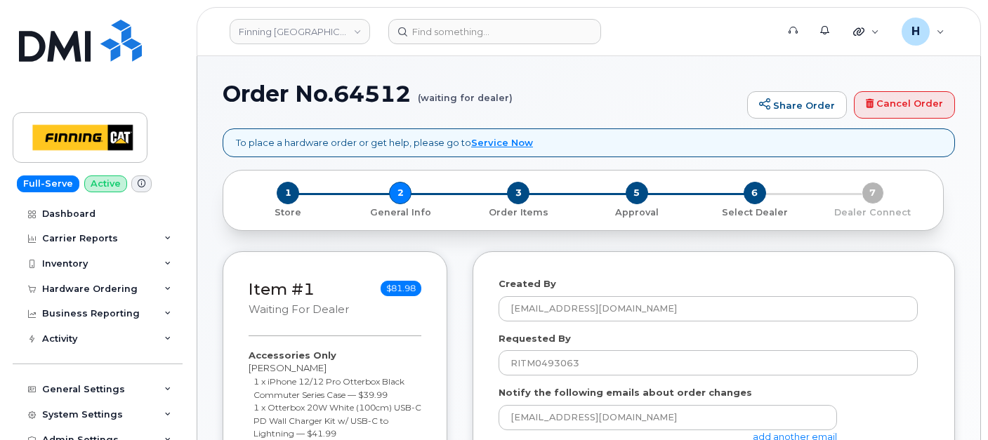
select select
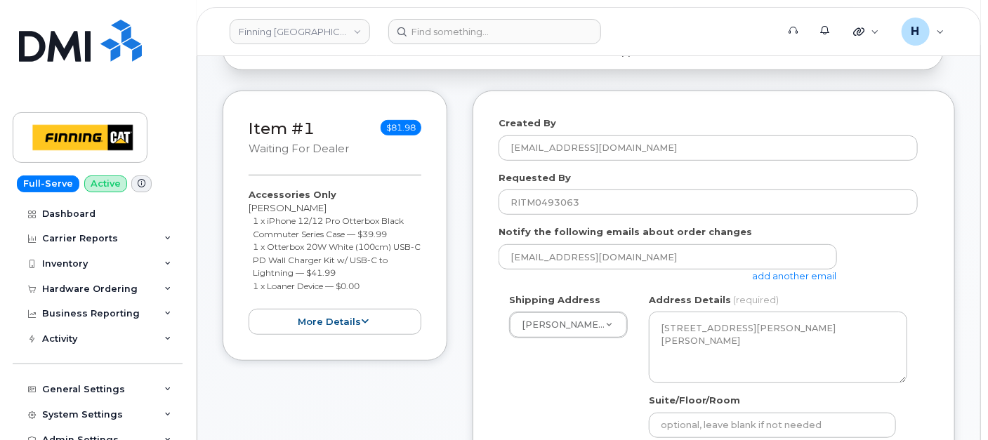
scroll to position [390, 0]
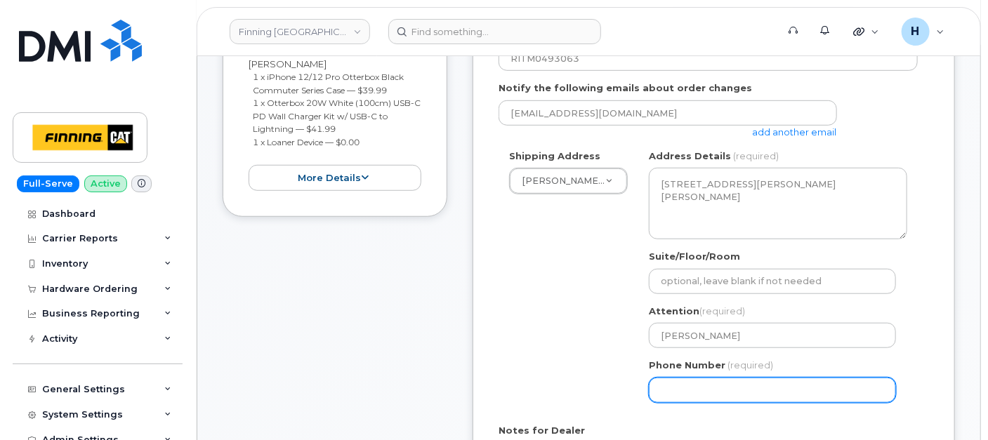
click at [679, 383] on input "Phone Number" at bounding box center [772, 390] width 247 height 25
type input "7807902010"
select select
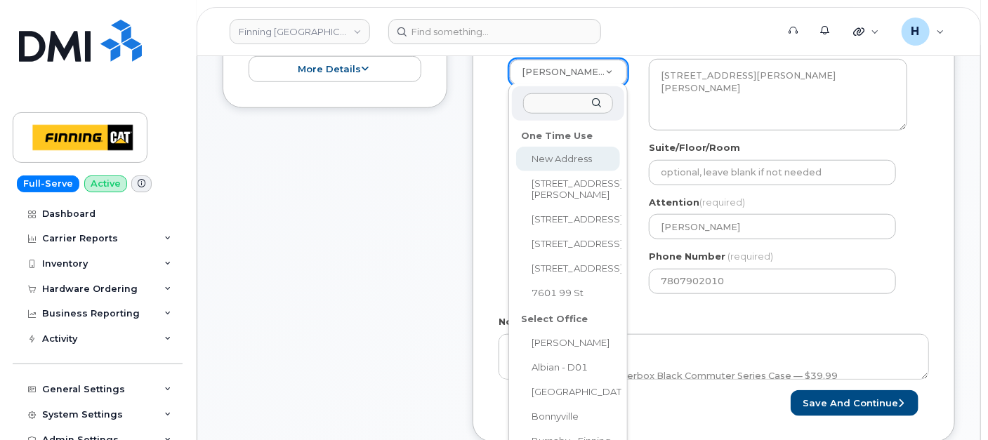
scroll to position [545, 0]
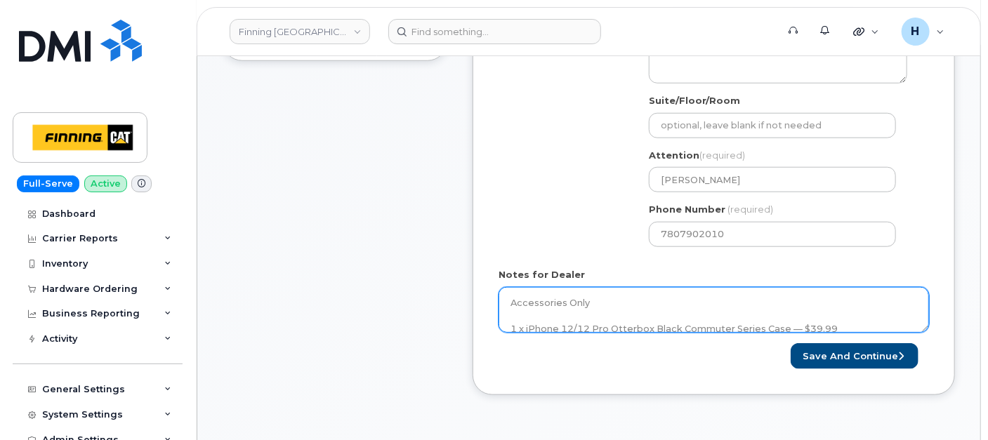
click at [700, 315] on textarea "Accessories Only 1 x iPhone 12/12 Pro Otterbox Black Commuter Series Case — $39…" at bounding box center [713, 310] width 430 height 46
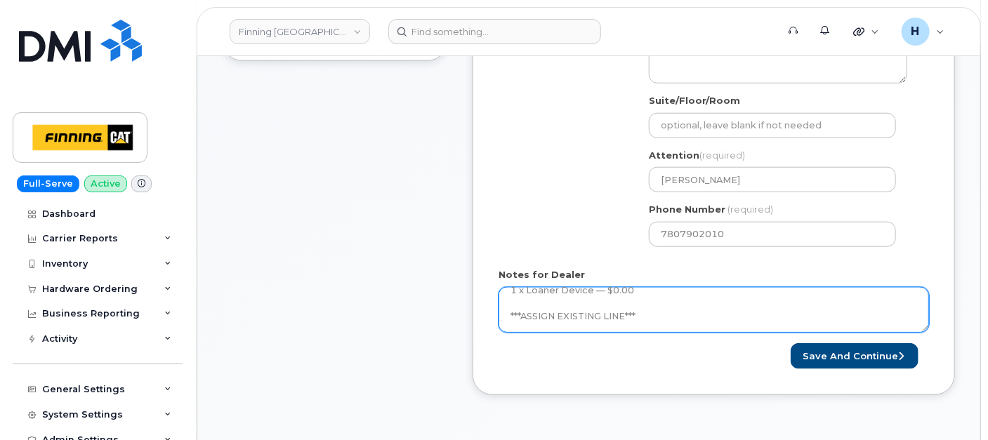
scroll to position [102, 0]
click at [698, 319] on textarea "Accessories Only 1 x iPhone 12/12 Pro Otterbox Black Commuter Series Case — $39…" at bounding box center [713, 310] width 430 height 46
paste textarea "335673372439"
type textarea "Accessories Only 1 x iPhone 12/12 Pro Otterbox Black Commuter Series Case — $39…"
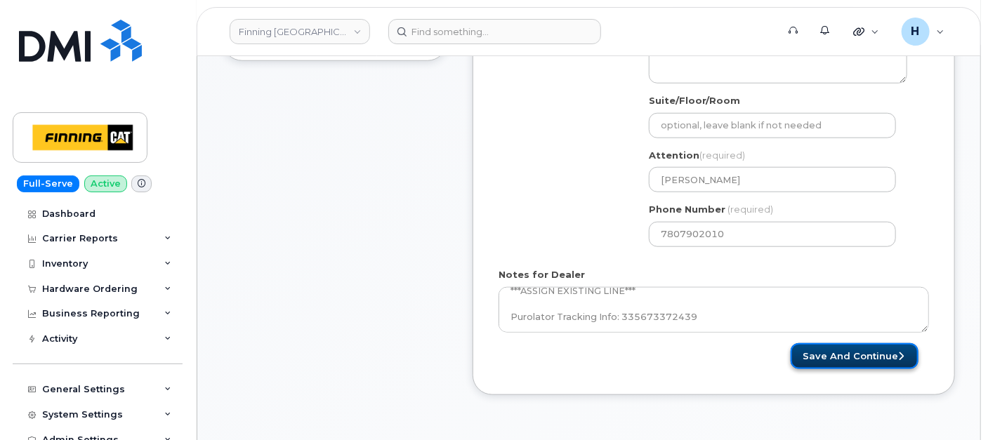
click at [834, 351] on button "Save and Continue" at bounding box center [854, 356] width 128 height 26
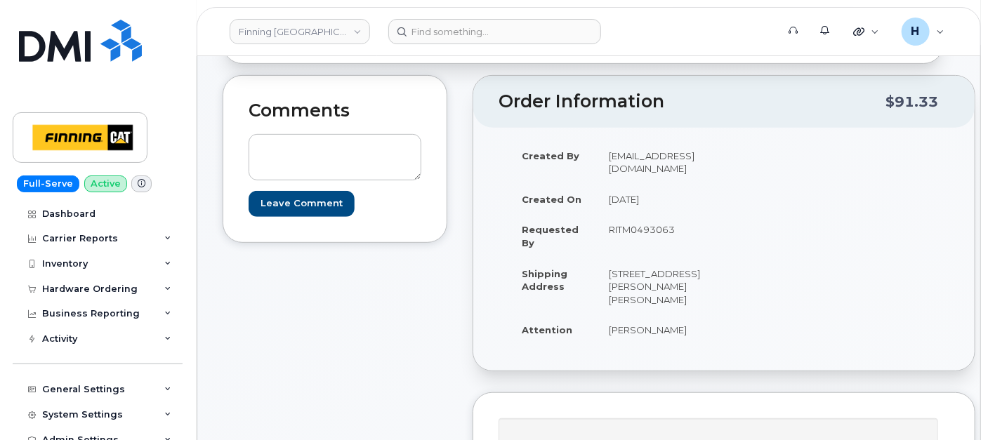
scroll to position [234, 0]
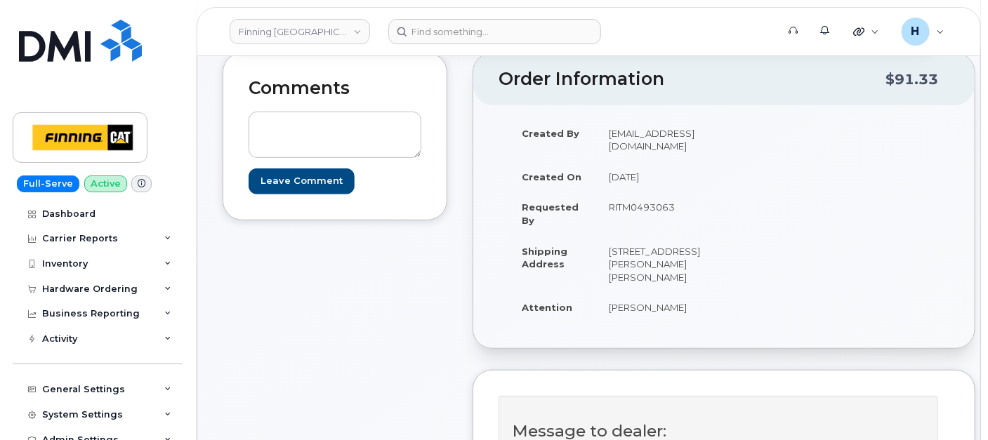
drag, startPoint x: 592, startPoint y: 338, endPoint x: 669, endPoint y: 345, distance: 76.8
click at [669, 323] on td "[PERSON_NAME]" at bounding box center [655, 307] width 117 height 31
copy td "[PERSON_NAME]"
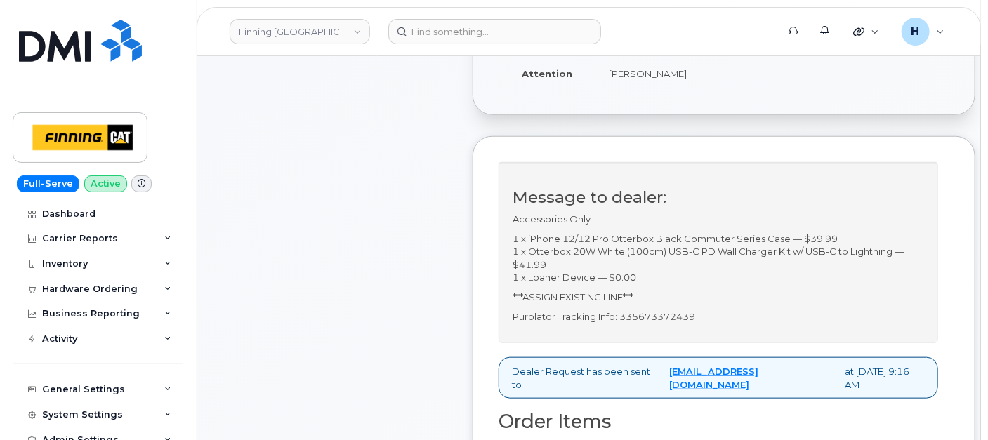
scroll to position [156, 0]
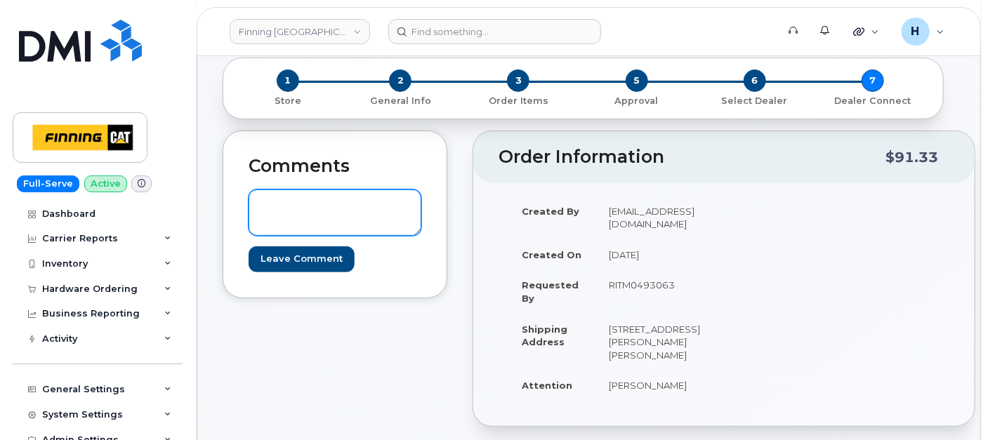
click at [329, 216] on textarea at bounding box center [334, 213] width 173 height 46
paste textarea "S/N: HT2KC00G0F00 [iPhone 12 (#91)] IMEI: [TECHNICAL_ID]"
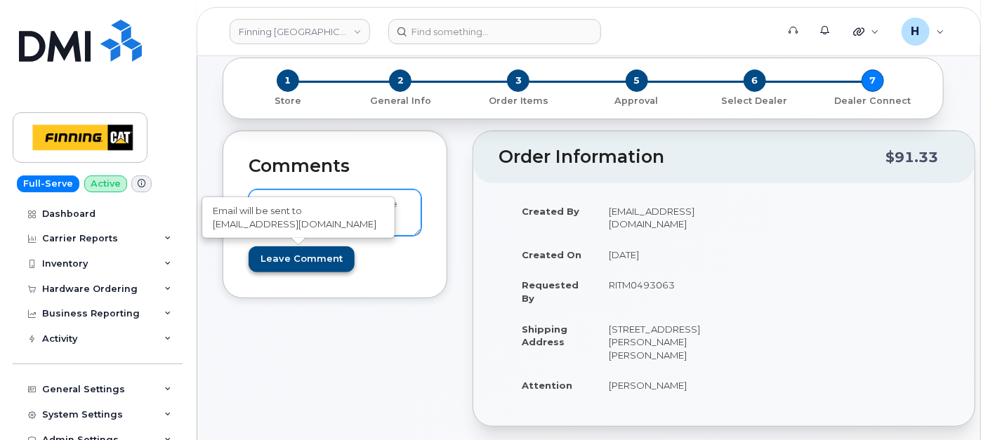
type textarea "S/N: HT2KC00G0F00 [iPhone 12 (#91)] IMEI: [TECHNICAL_ID]"
click at [312, 256] on input "Leave Comment" at bounding box center [301, 259] width 106 height 26
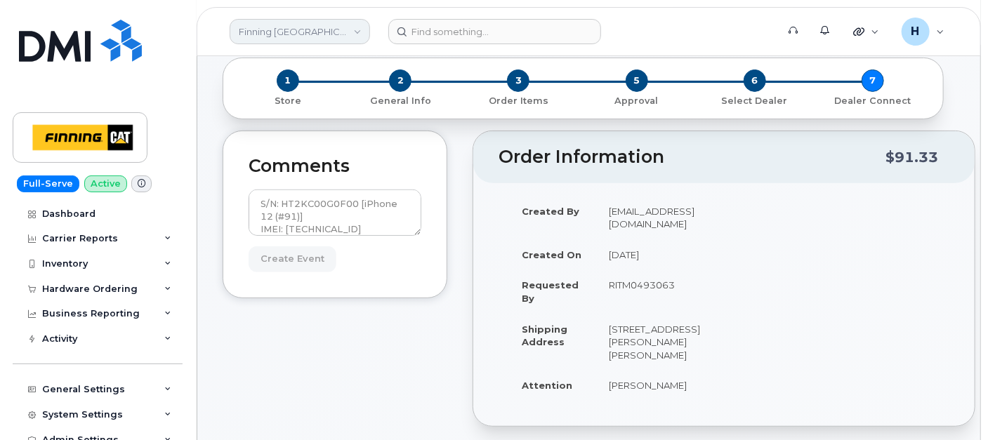
type input "Create Event"
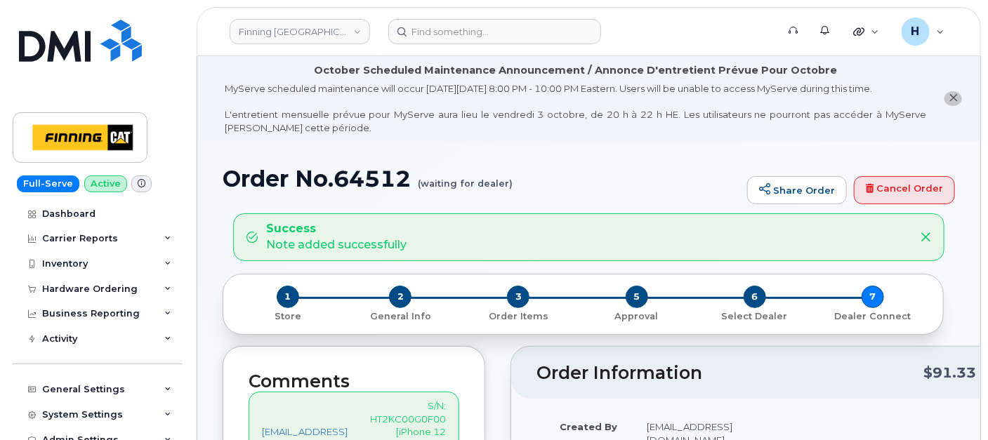
scroll to position [234, 0]
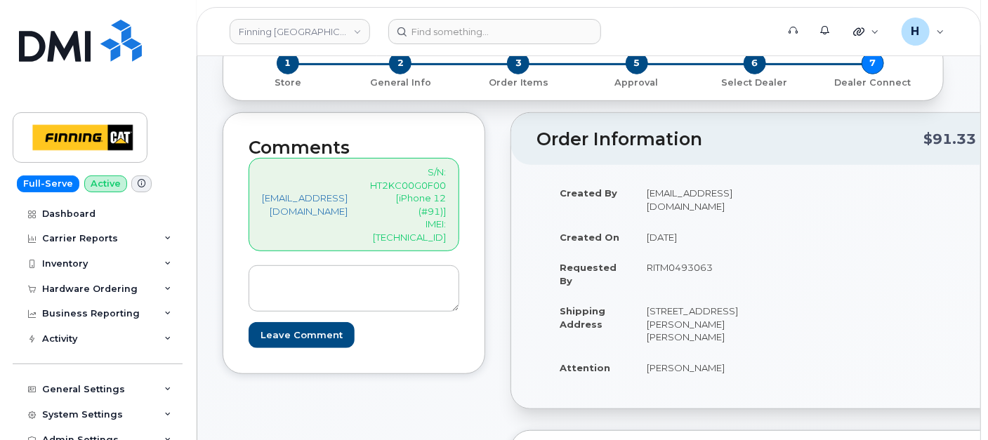
drag, startPoint x: 679, startPoint y: 406, endPoint x: 733, endPoint y: 406, distance: 53.3
click at [733, 383] on td "[PERSON_NAME]" at bounding box center [693, 367] width 117 height 31
copy td "[PERSON_NAME]"
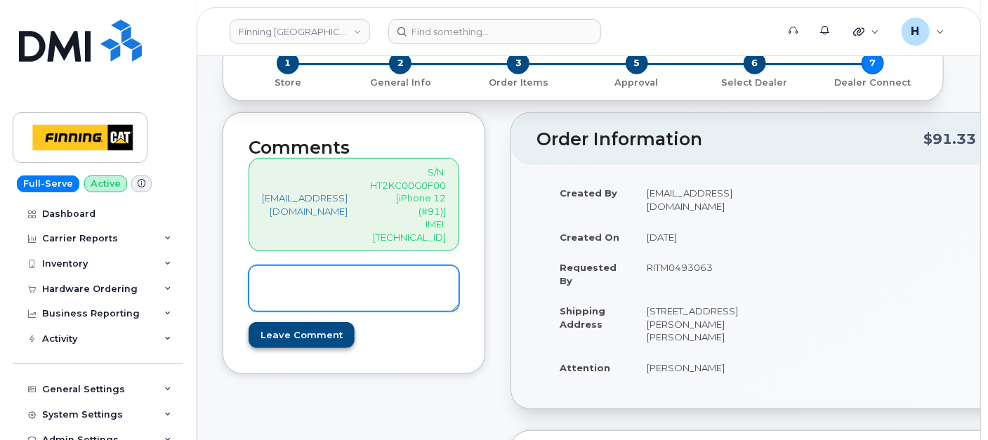
drag, startPoint x: 341, startPoint y: 289, endPoint x: 324, endPoint y: 312, distance: 28.6
click at [342, 289] on textarea at bounding box center [353, 288] width 211 height 46
paste textarea "Existing Line: 250-321-5912 New Line: 587-645-0894"
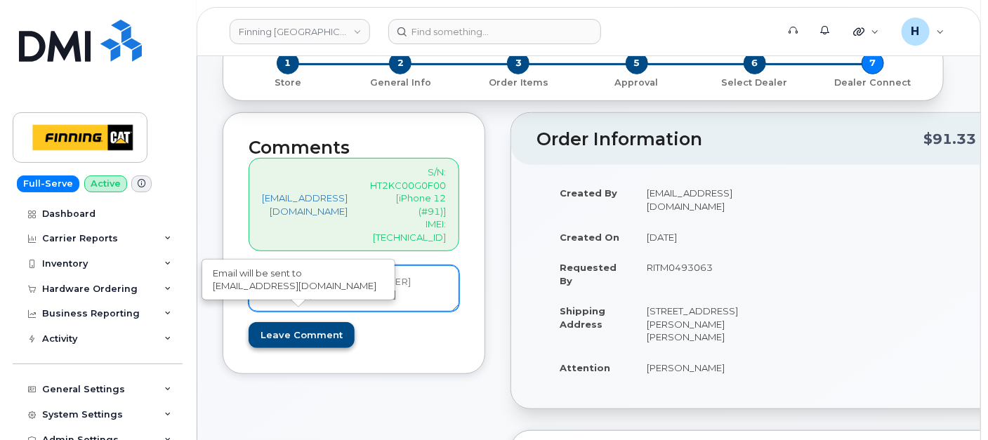
type textarea "Existing Line: 250-321-5912 New Line: 587-645-0894"
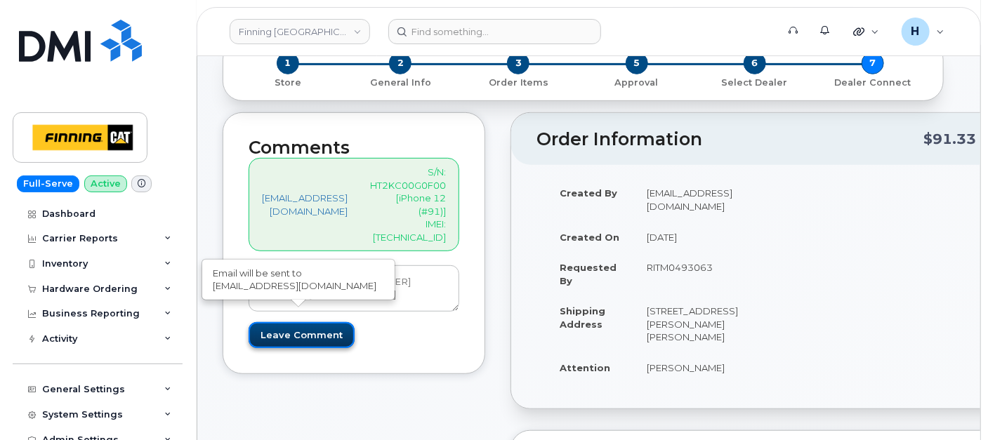
click at [303, 322] on input "Leave Comment" at bounding box center [301, 335] width 106 height 26
type input "Create Event"
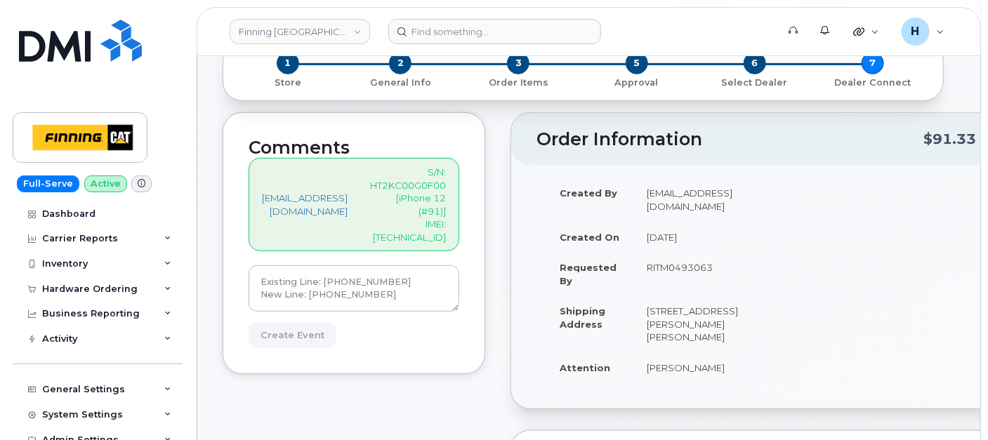
scroll to position [545, 0]
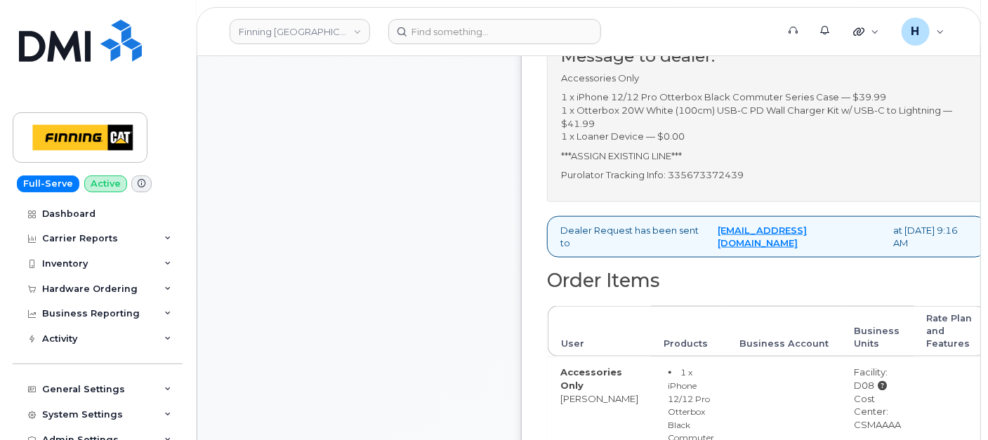
scroll to position [780, 0]
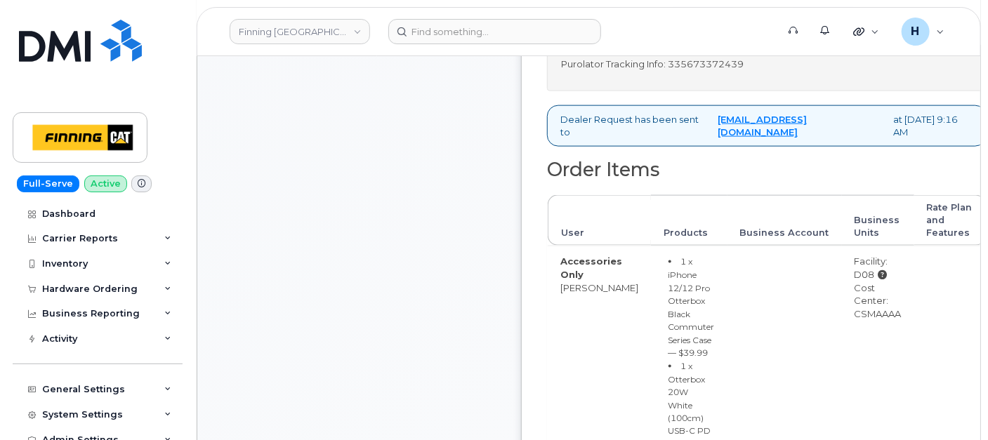
click at [720, 71] on p "Purolator Tracking Info: 335673372439" at bounding box center [766, 64] width 411 height 13
copy p "335673372439"
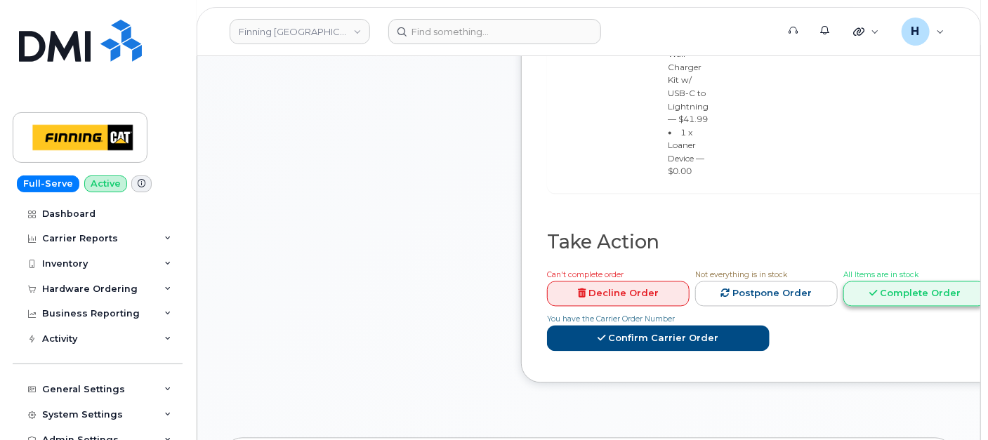
click at [868, 307] on link "Complete Order" at bounding box center [914, 294] width 142 height 26
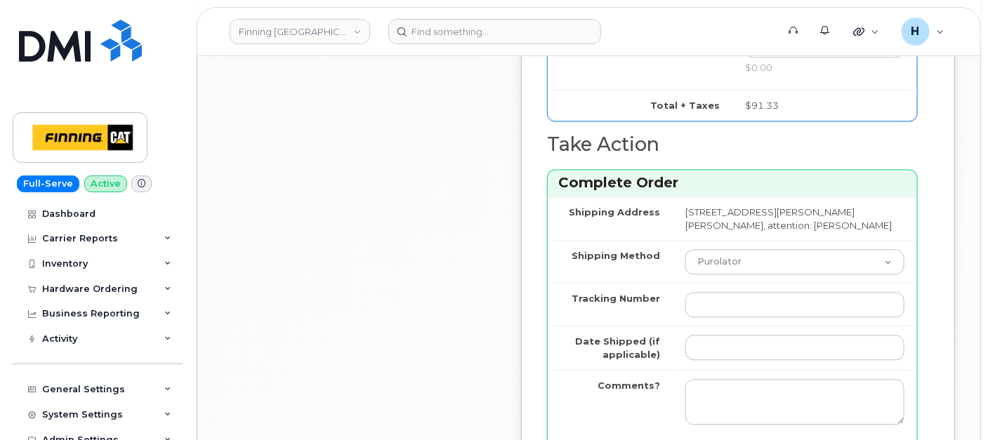
scroll to position [1404, 0]
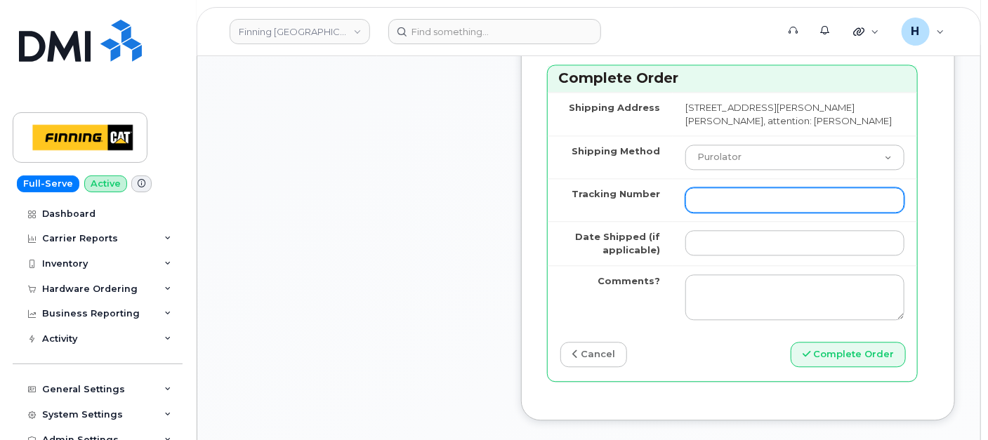
click at [717, 213] on input "Tracking Number" at bounding box center [794, 199] width 219 height 25
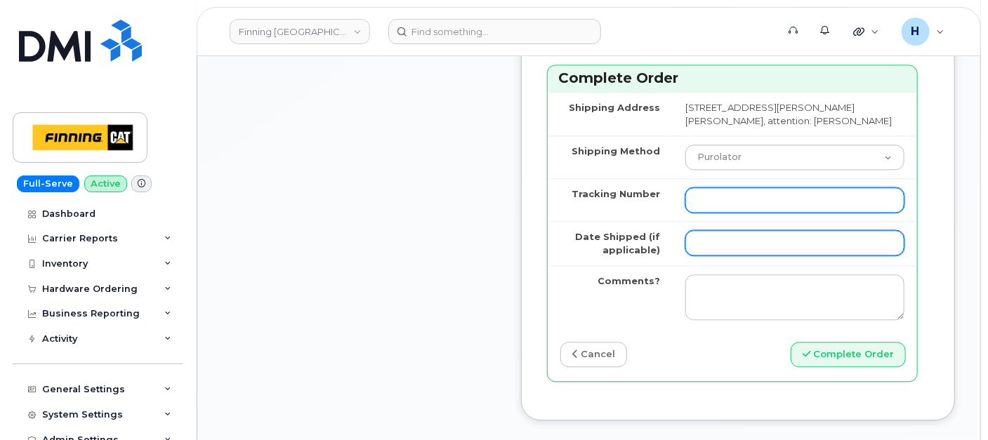
paste input "335673372439"
type input "335673372439"
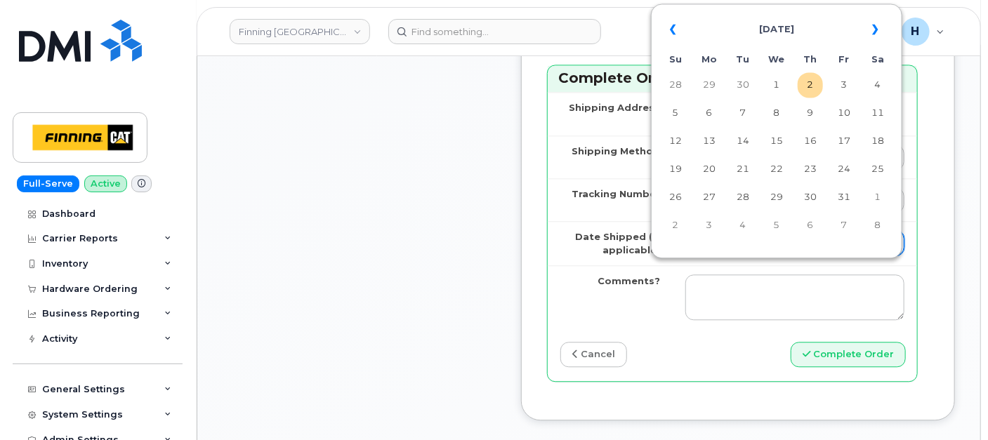
click at [715, 256] on input "Date Shipped (if applicable)" at bounding box center [794, 242] width 219 height 25
click at [814, 84] on td "2" at bounding box center [809, 84] width 25 height 25
type input "2025-10-02"
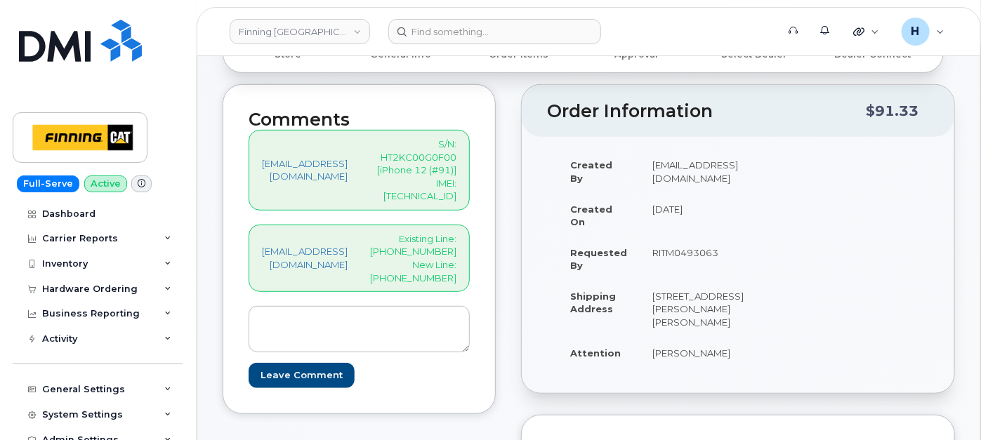
scroll to position [312, 0]
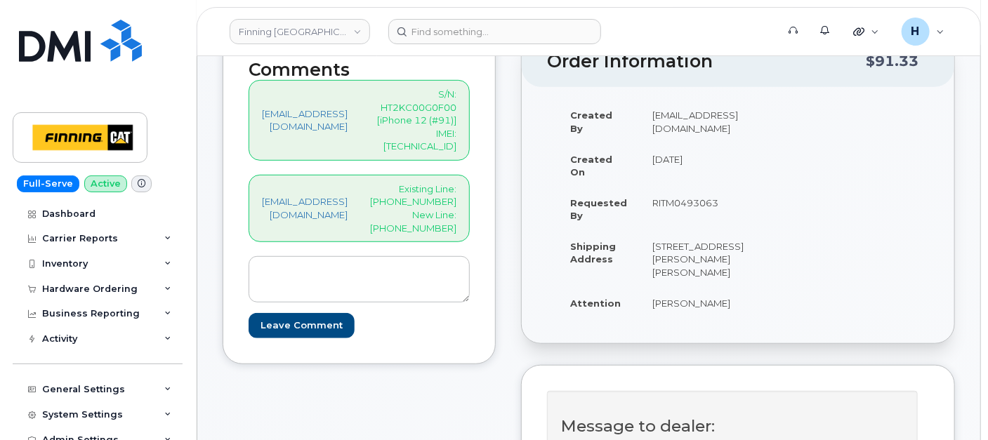
click at [449, 229] on p "Existing Line: 250-321-5912 New Line: 587-645-0894" at bounding box center [413, 209] width 86 height 52
click at [448, 226] on p "Existing Line: 250-321-5912 New Line: 587-645-0894" at bounding box center [413, 209] width 86 height 52
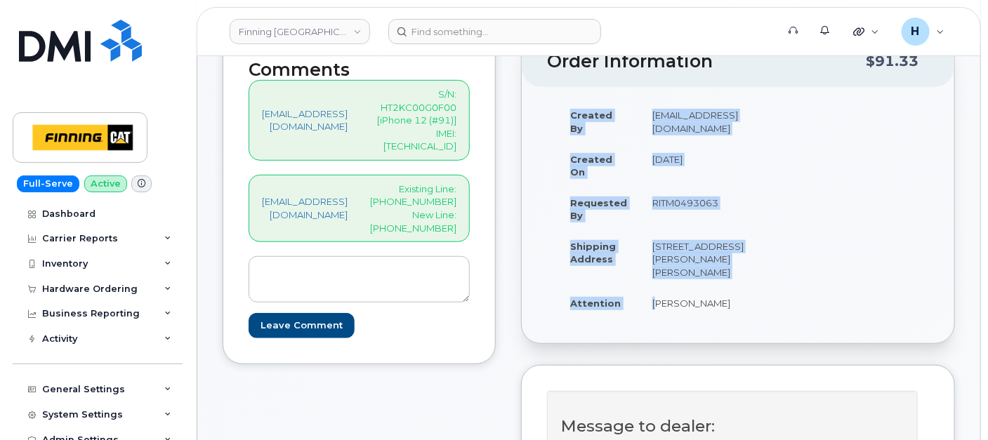
drag, startPoint x: 656, startPoint y: 321, endPoint x: 788, endPoint y: 329, distance: 132.2
click at [788, 329] on div "Created By hakaur@dminc.com Created On October 2, 2025 Requested By RITM0493063…" at bounding box center [738, 215] width 382 height 231
copy table "Created By hakaur@dminc.com Created On October 2, 2025 Requested By RITM0493063…"
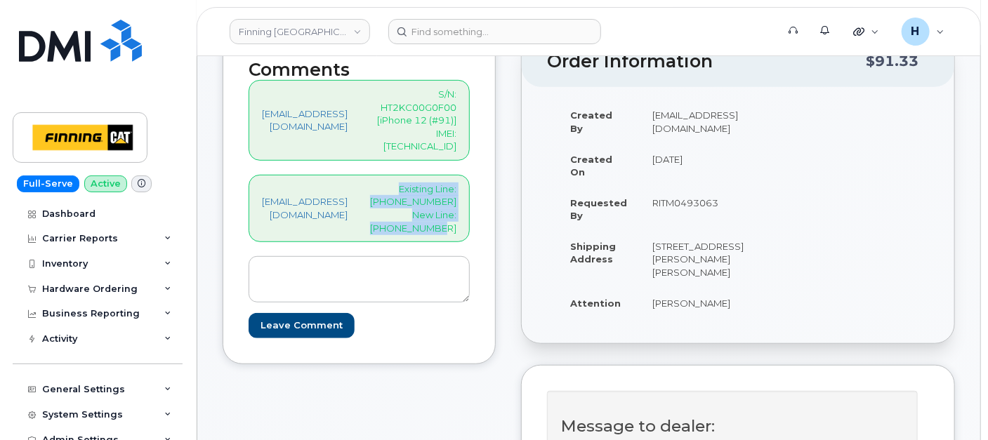
drag, startPoint x: 477, startPoint y: 224, endPoint x: 357, endPoint y: 180, distance: 127.0
click at [357, 180] on div "hakaur@dminc.com Existing Line: 250-321-5912 New Line: 587-645-0894" at bounding box center [358, 208] width 221 height 67
copy p "Existing Line: 250-321-5912 New Line: 587-645-0894"
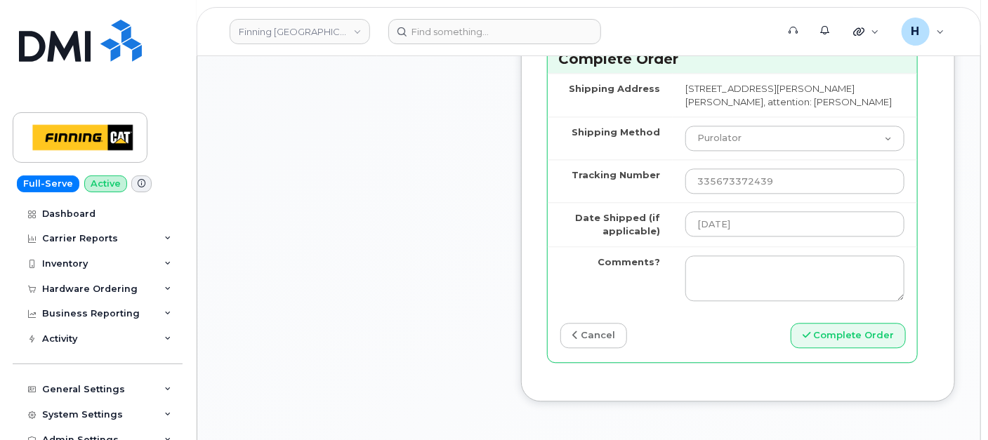
scroll to position [1560, 0]
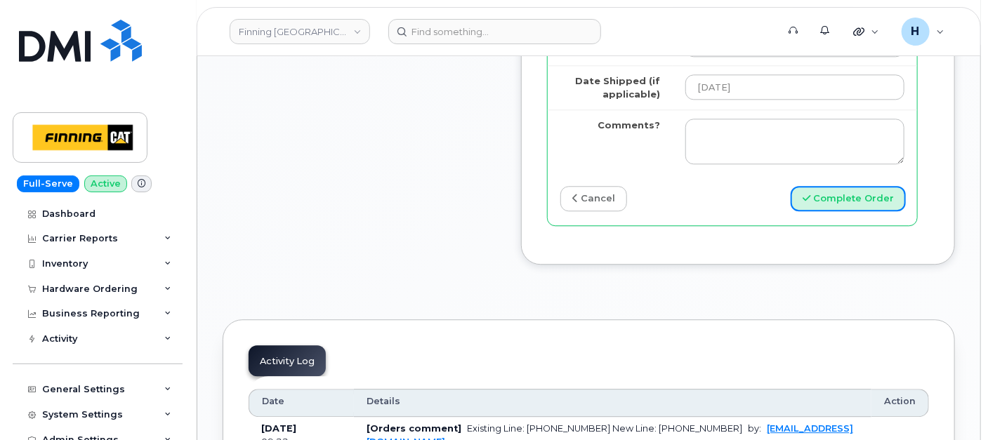
drag, startPoint x: 848, startPoint y: 234, endPoint x: 668, endPoint y: 14, distance: 284.8
click at [848, 212] on button "Complete Order" at bounding box center [847, 199] width 115 height 26
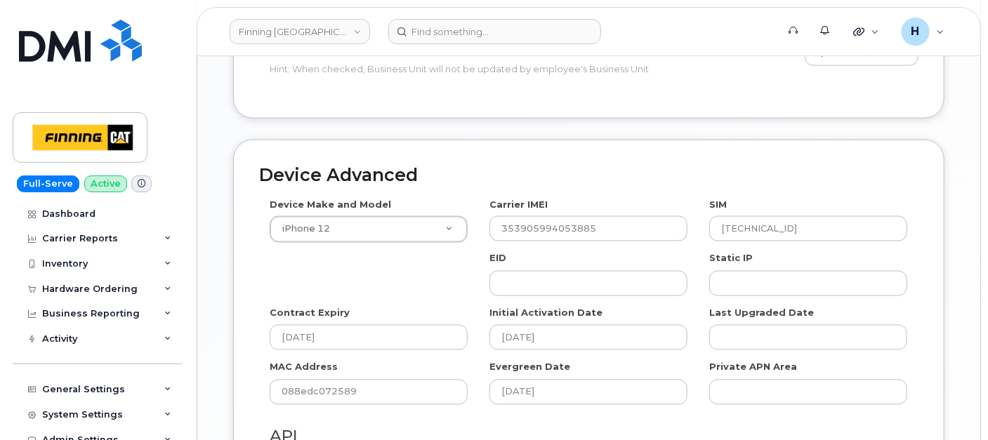
scroll to position [1118, 0]
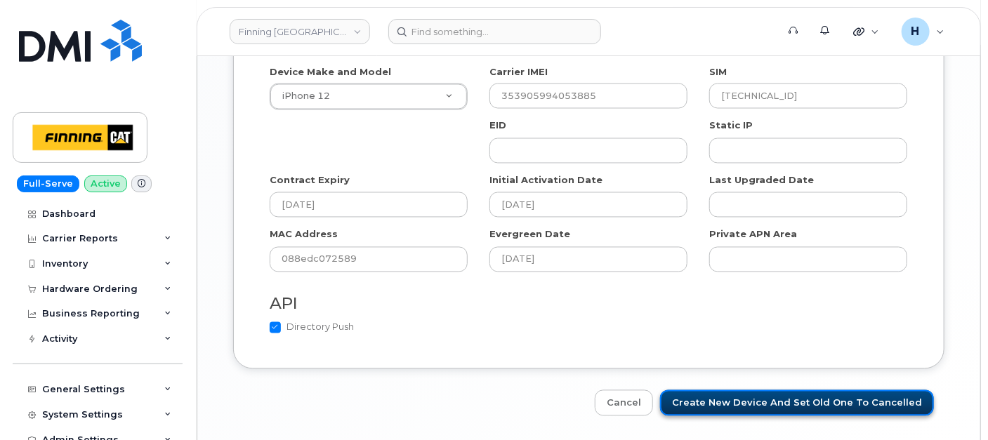
click at [788, 390] on input "Create New Device and set old one to Cancelled" at bounding box center [797, 403] width 274 height 26
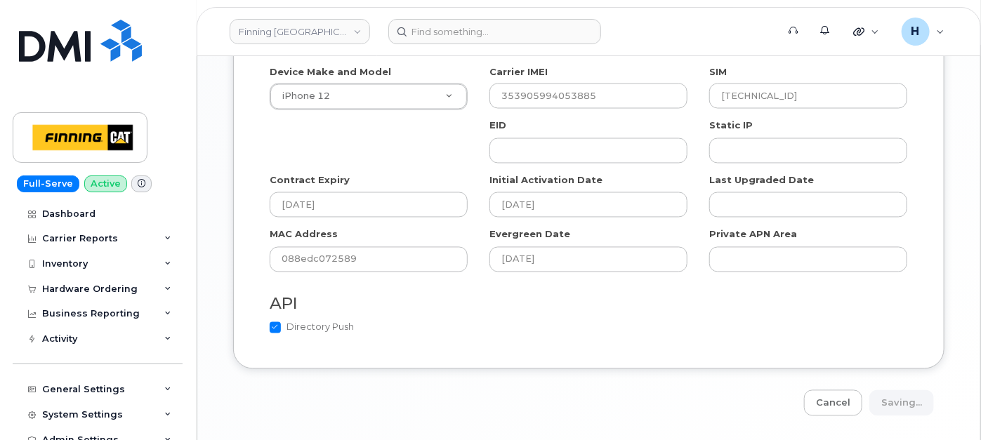
type input "Saving..."
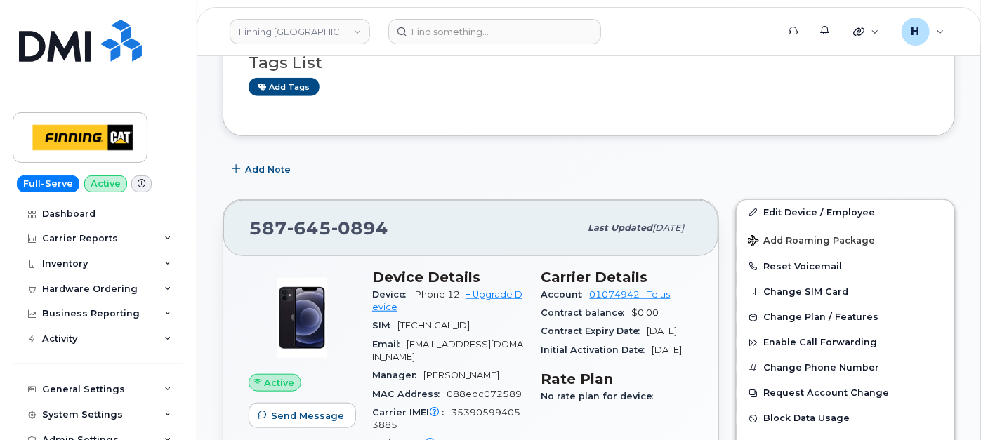
scroll to position [545, 0]
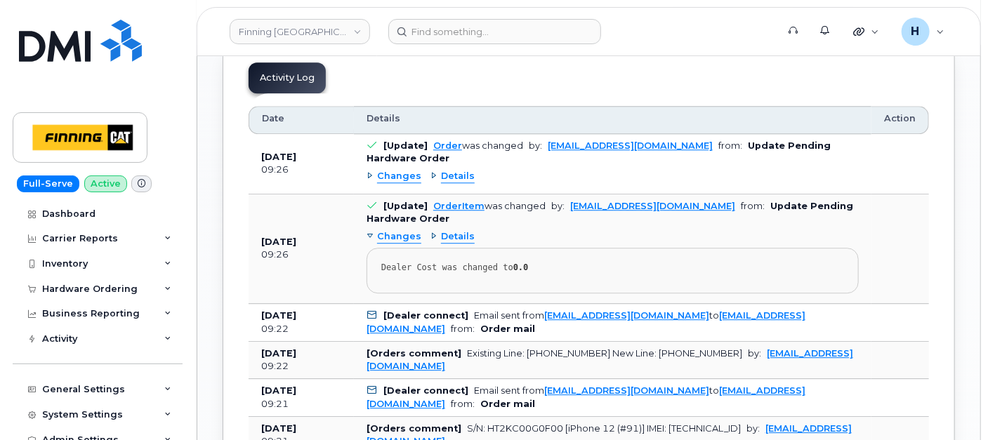
scroll to position [1638, 0]
